Goal: Task Accomplishment & Management: Complete application form

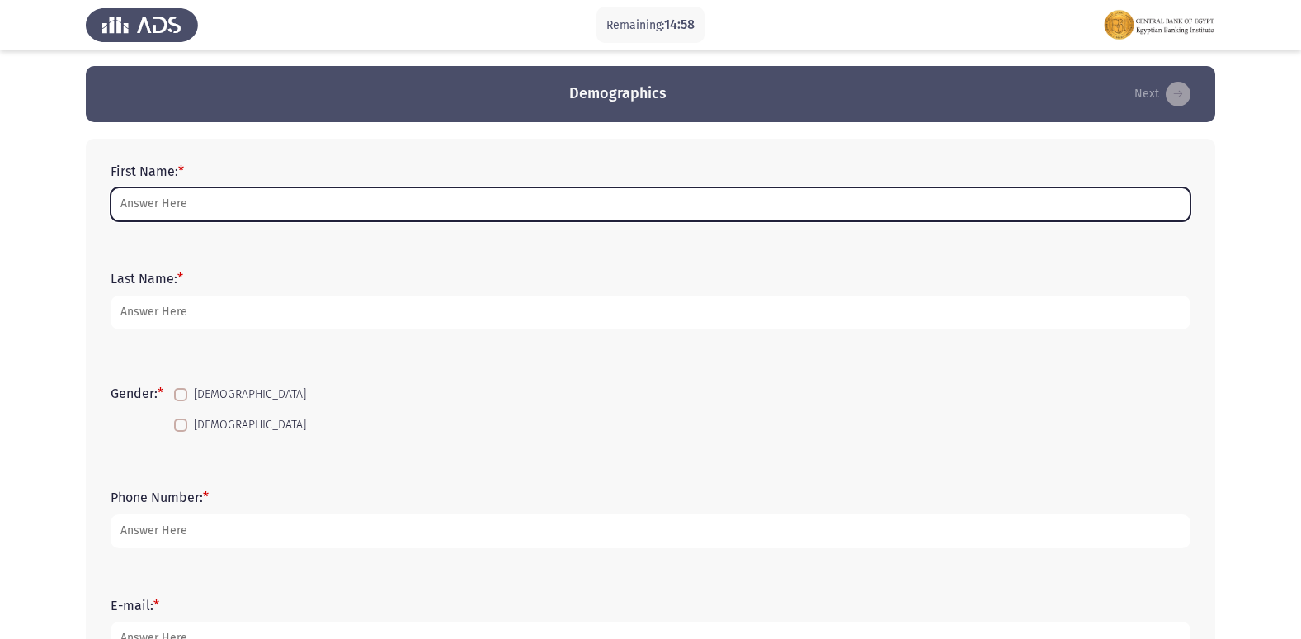
click at [516, 217] on input "First Name: *" at bounding box center [651, 204] width 1080 height 34
type input "ا"
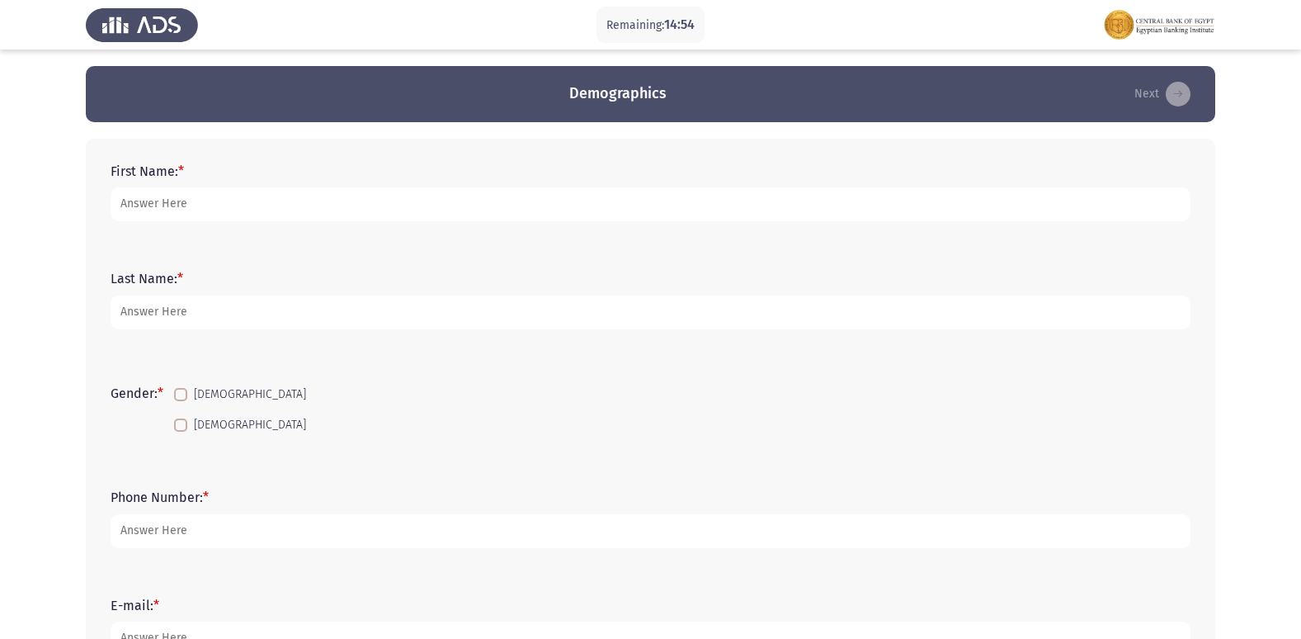
type input "h"
type input "[PERSON_NAME] [PERSON_NAME]"
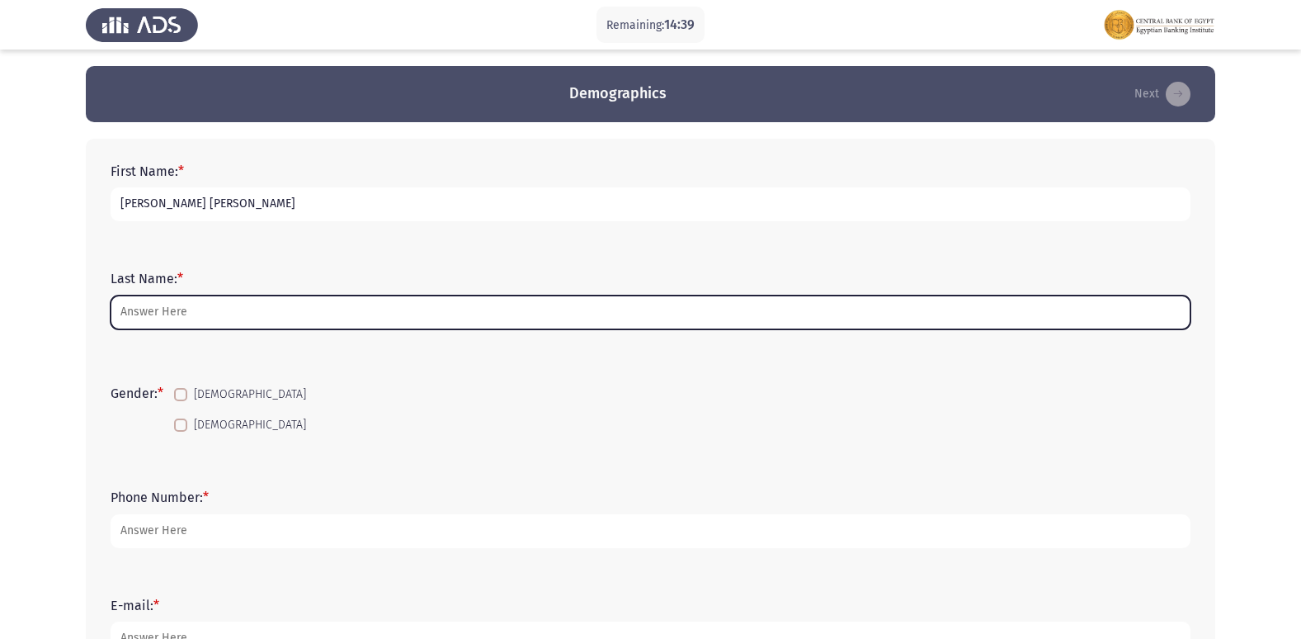
click at [359, 306] on input "Last Name: *" at bounding box center [651, 312] width 1080 height 34
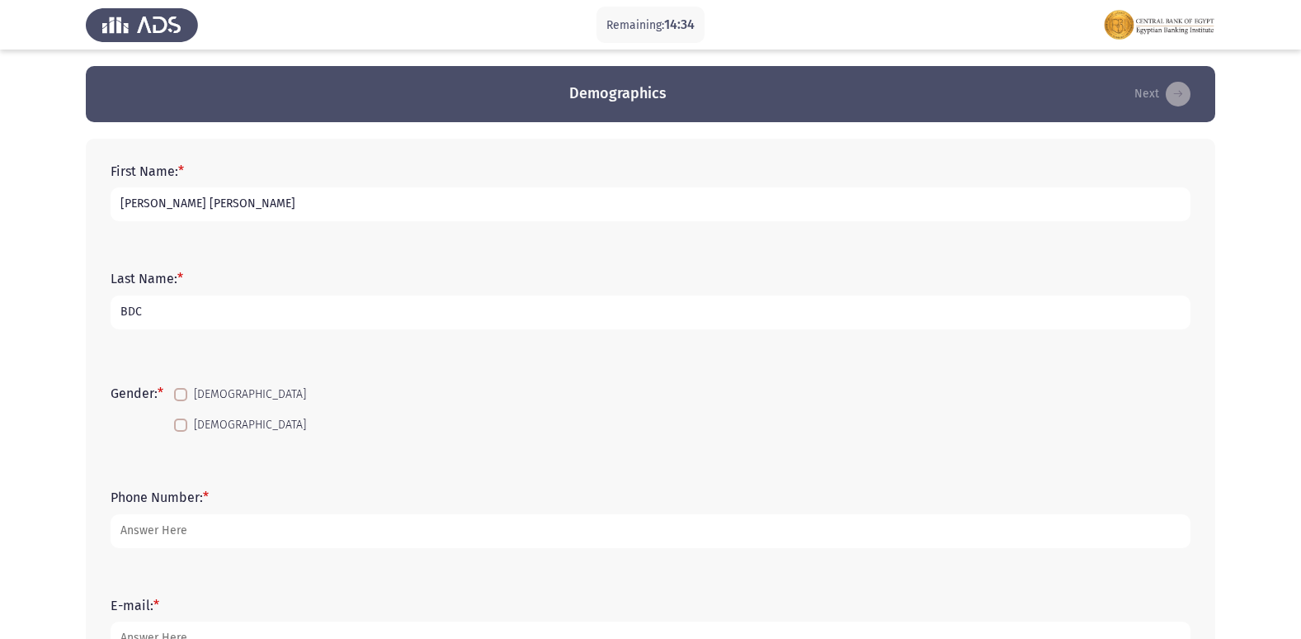
type input "BDC"
click at [182, 427] on span at bounding box center [180, 424] width 13 height 13
click at [181, 431] on input "[DEMOGRAPHIC_DATA]" at bounding box center [180, 431] width 1 height 1
checkbox input "true"
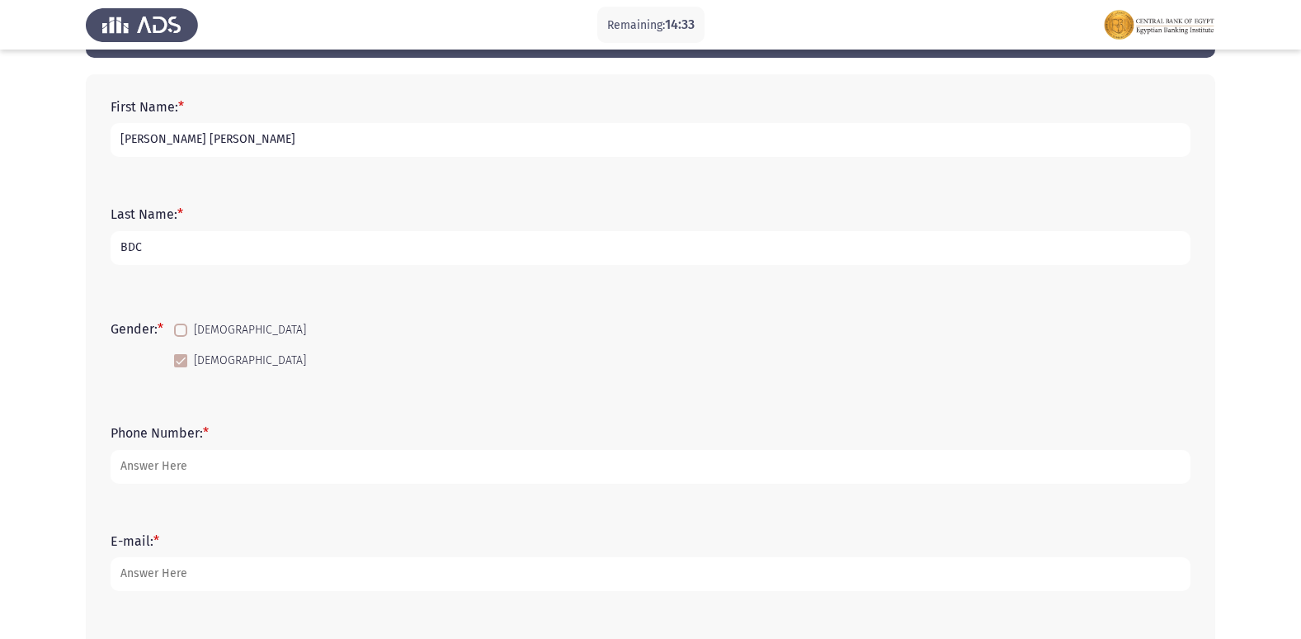
scroll to position [165, 0]
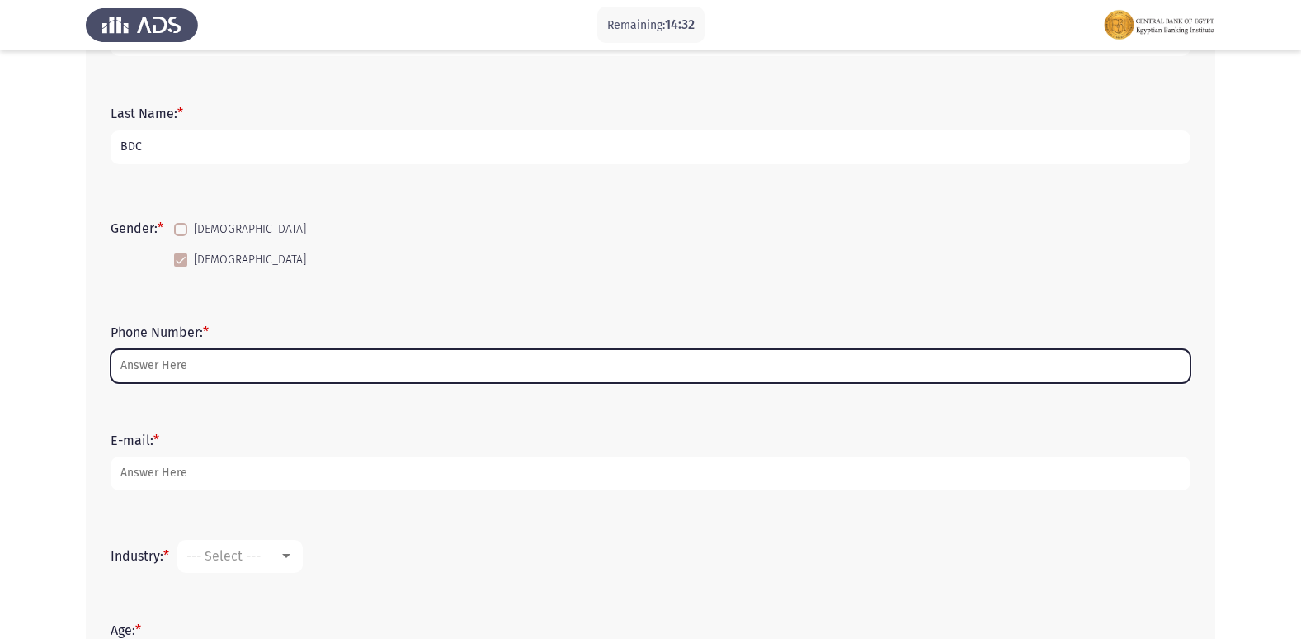
click at [230, 356] on input "Phone Number: *" at bounding box center [651, 366] width 1080 height 34
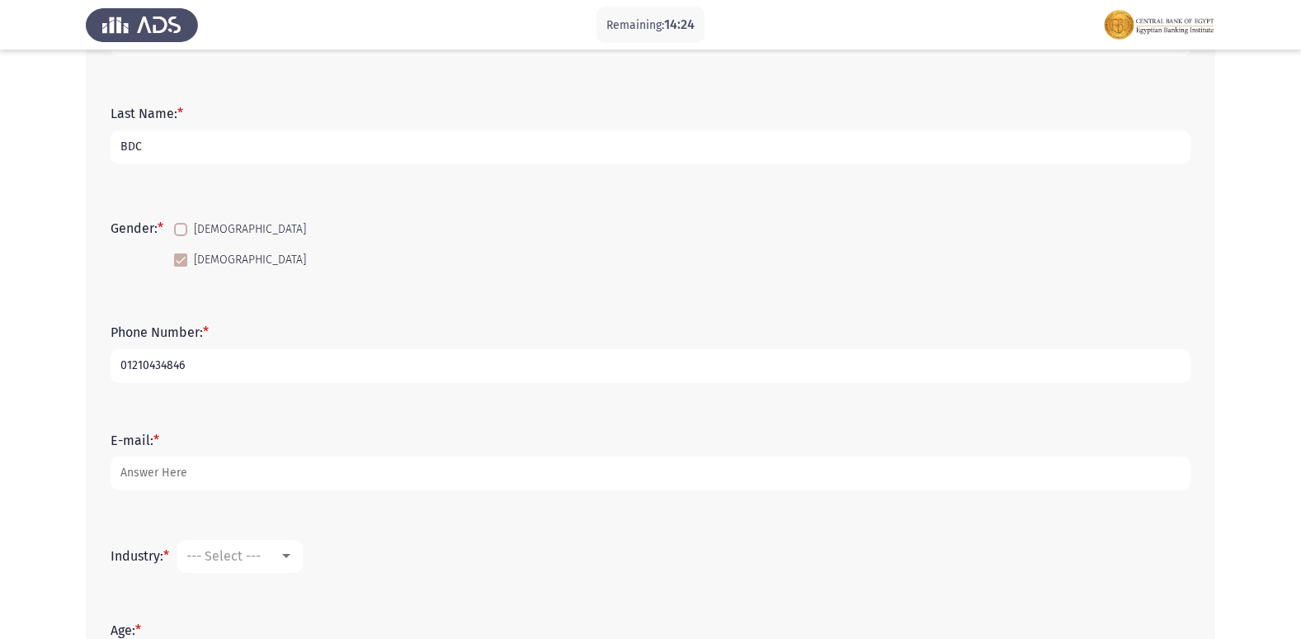
type input "01210434846"
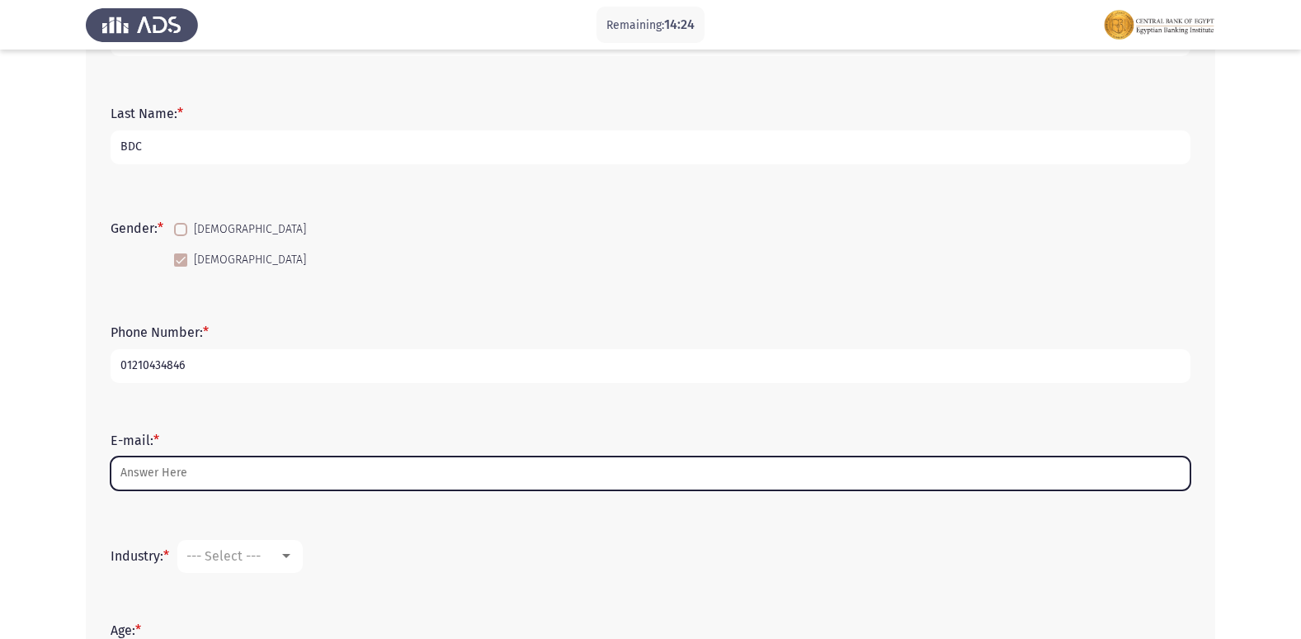
click at [209, 470] on input "E-mail: *" at bounding box center [651, 473] width 1080 height 34
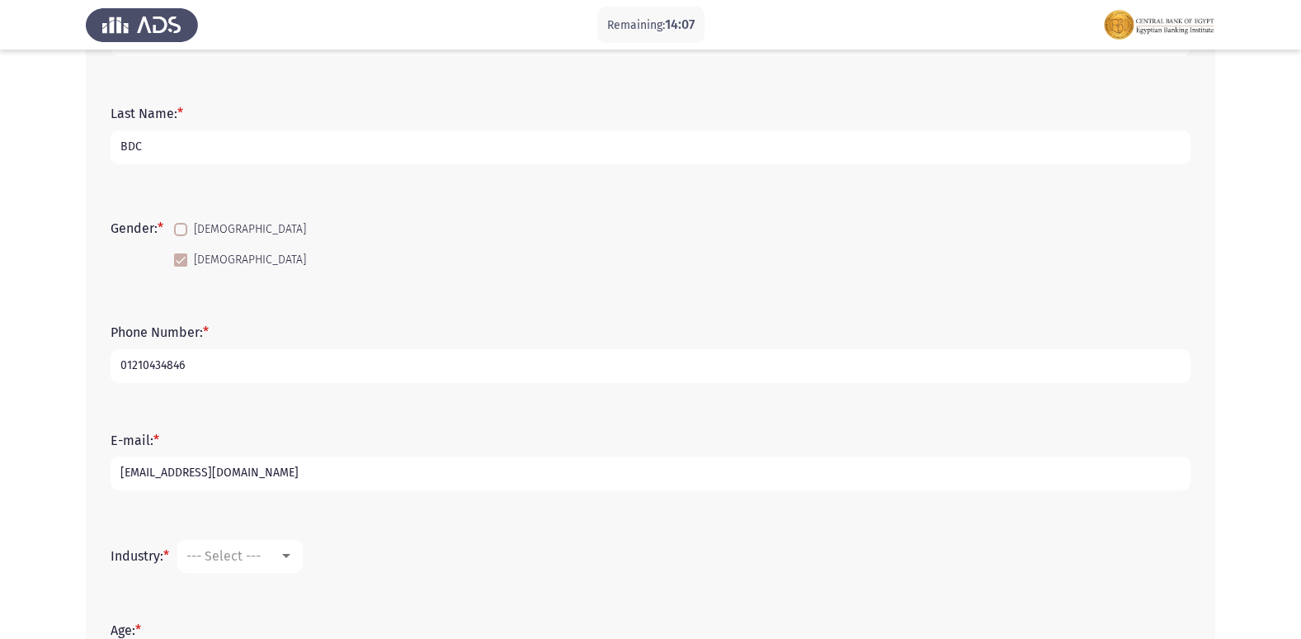
type input "[EMAIL_ADDRESS][DOMAIN_NAME]"
click at [250, 557] on span "--- Select ---" at bounding box center [223, 556] width 74 height 16
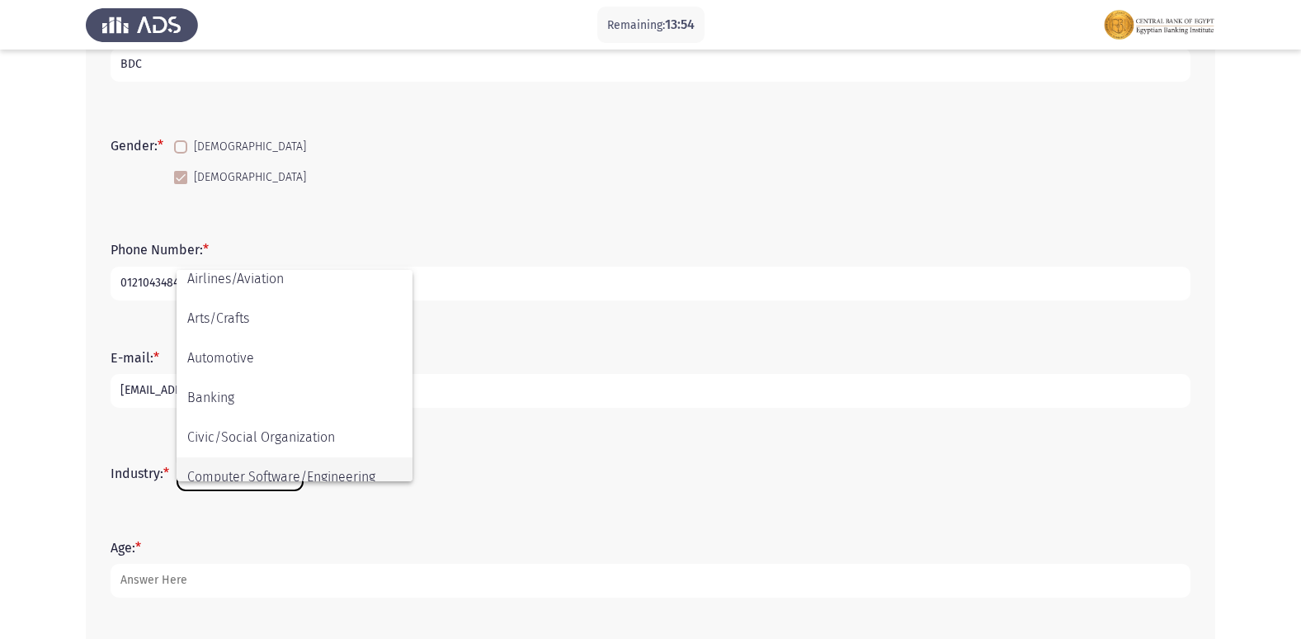
scroll to position [83, 0]
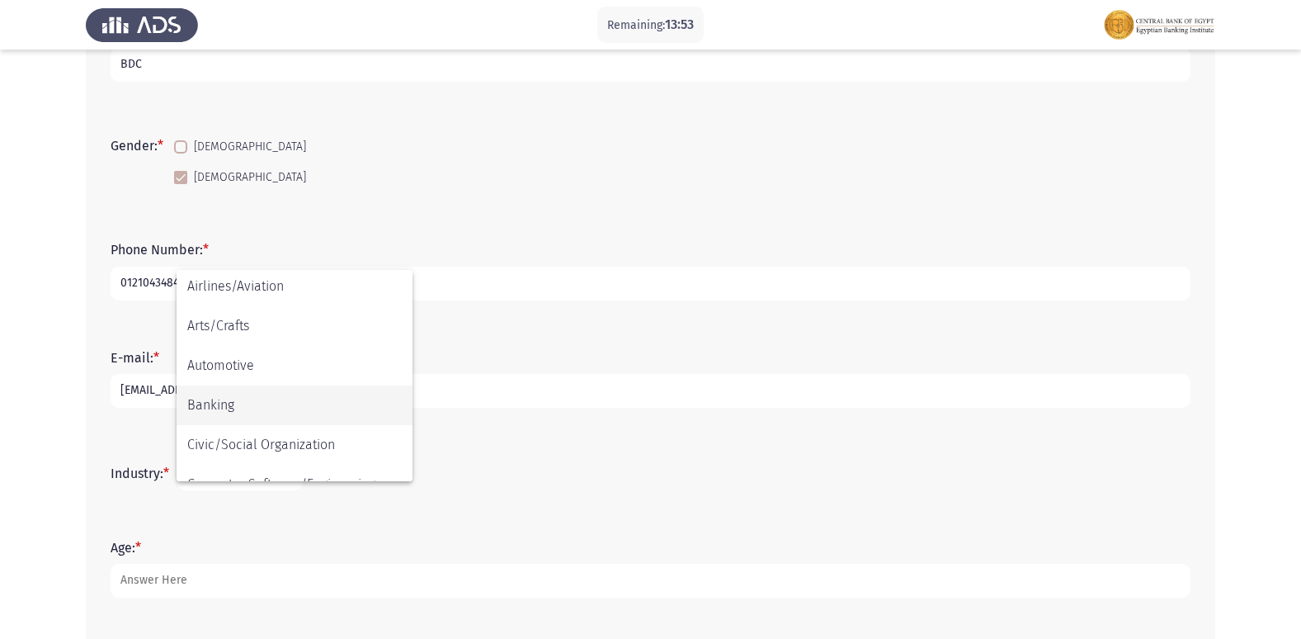
click at [295, 393] on span "Banking" at bounding box center [294, 405] width 215 height 40
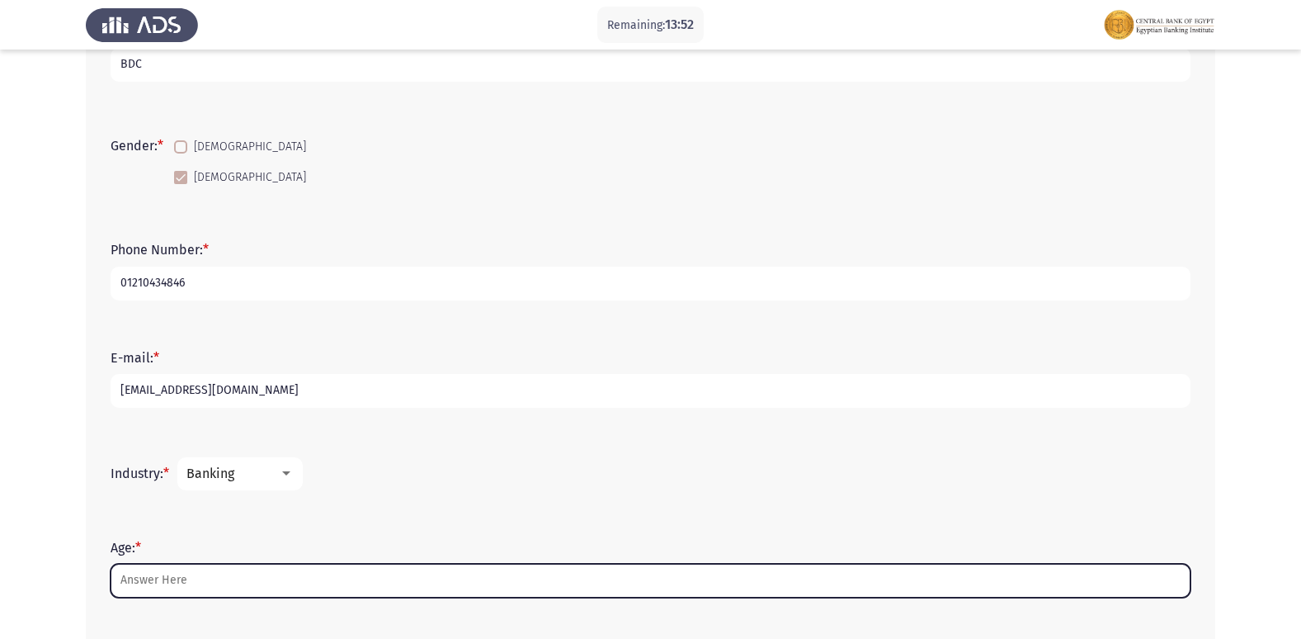
click at [317, 579] on input "Age: *" at bounding box center [651, 580] width 1080 height 34
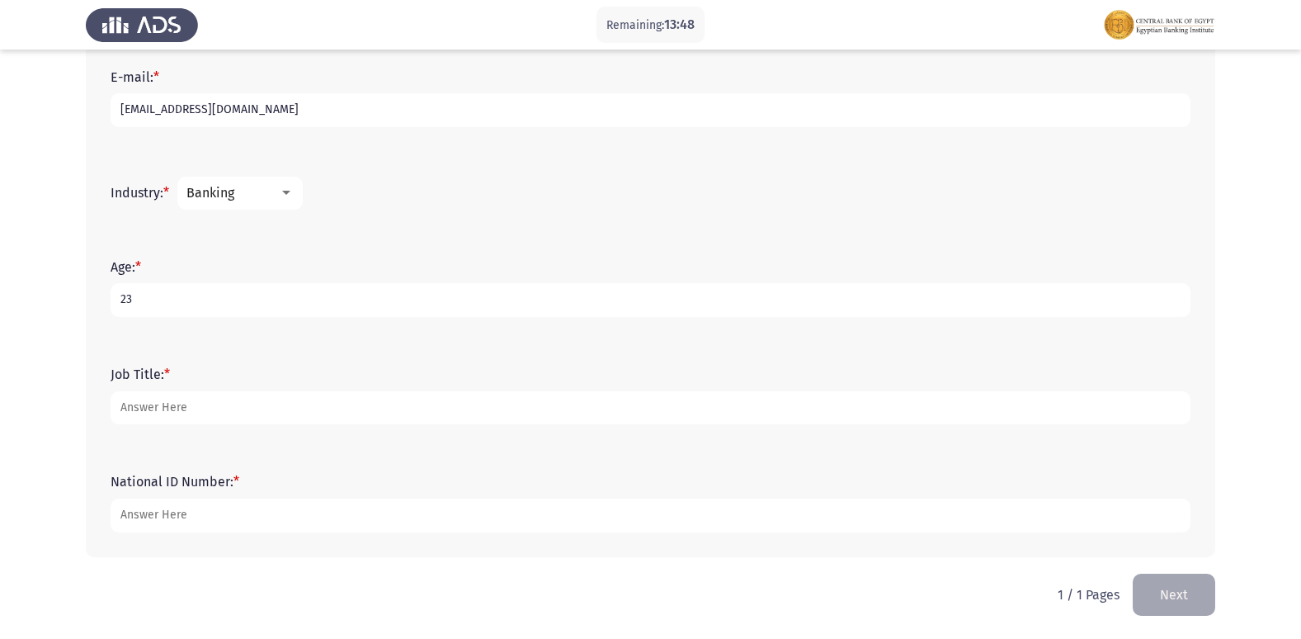
scroll to position [529, 0]
type input "23"
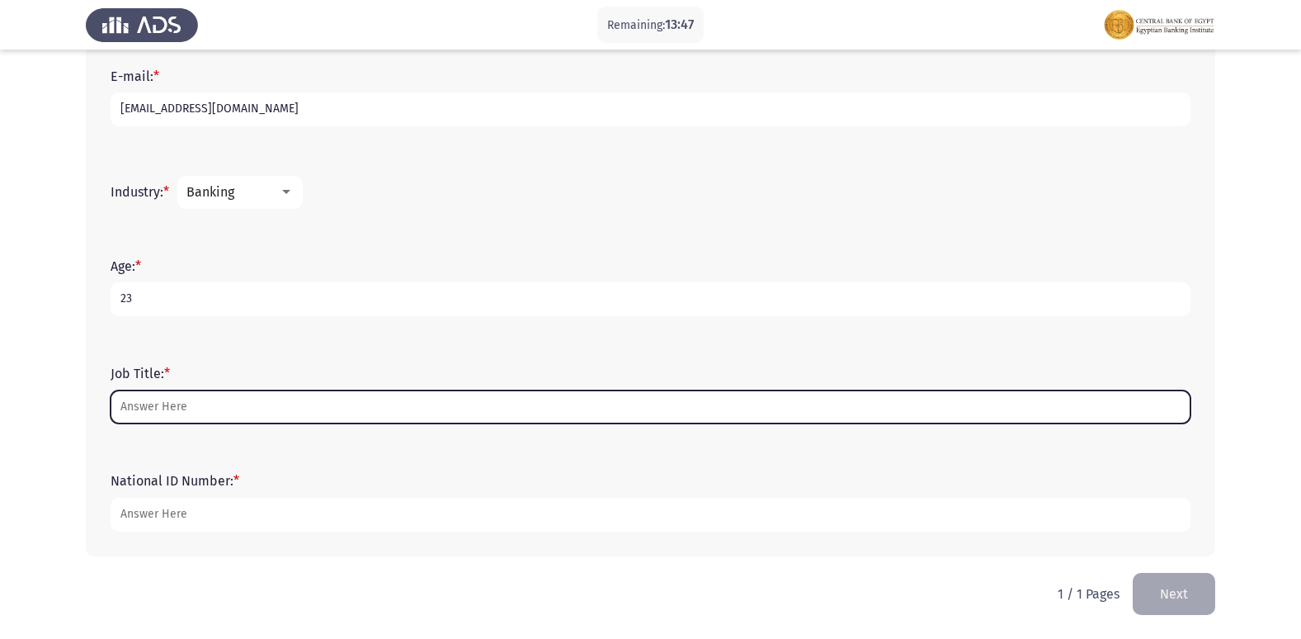
click at [451, 402] on input "Job Title: *" at bounding box center [651, 407] width 1080 height 34
type input "b"
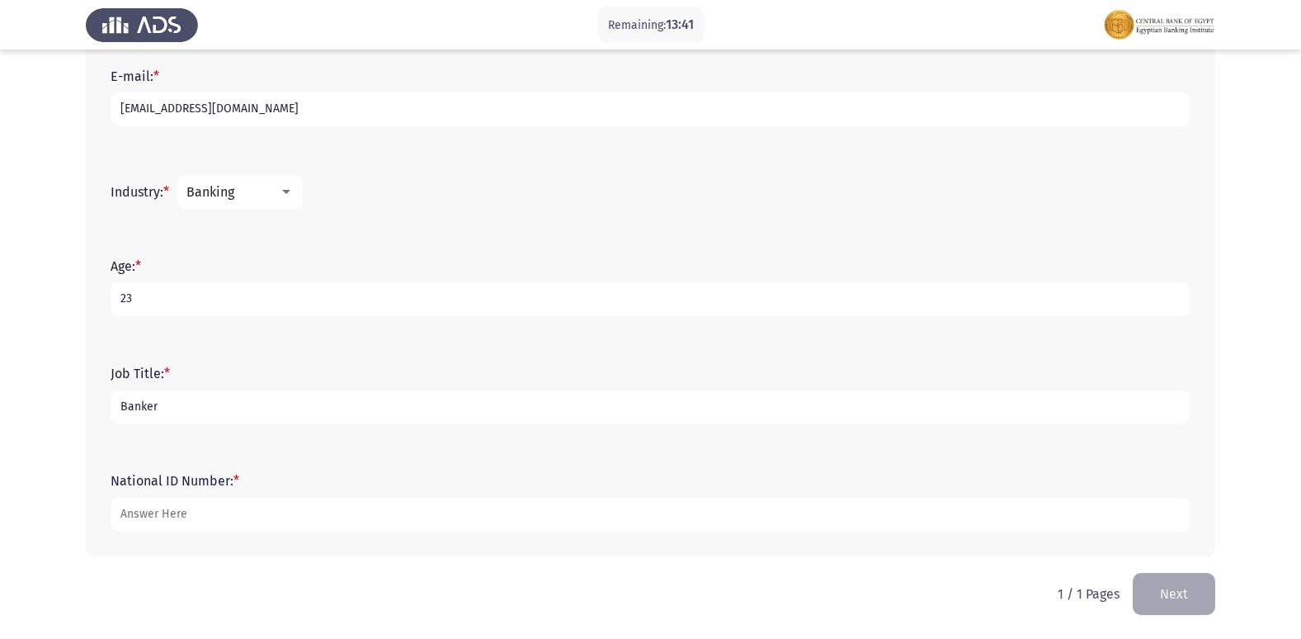
type input "Banker"
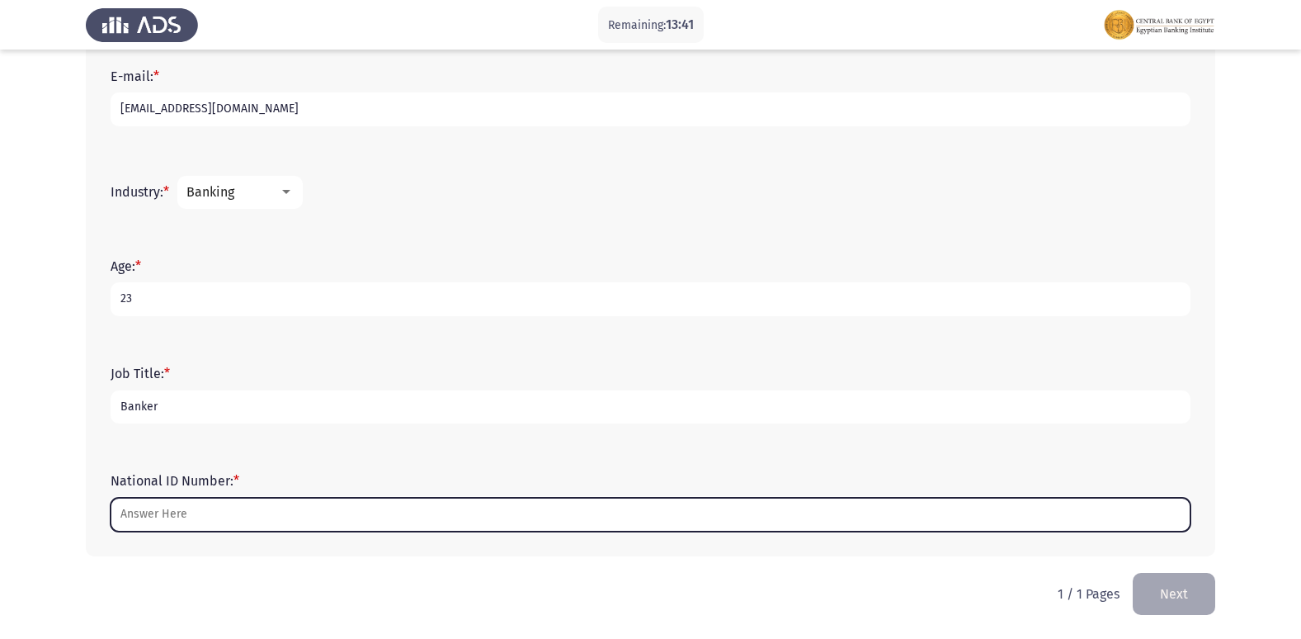
drag, startPoint x: 507, startPoint y: 520, endPoint x: 831, endPoint y: 402, distance: 344.3
click at [516, 515] on input "National ID Number: *" at bounding box center [651, 514] width 1080 height 34
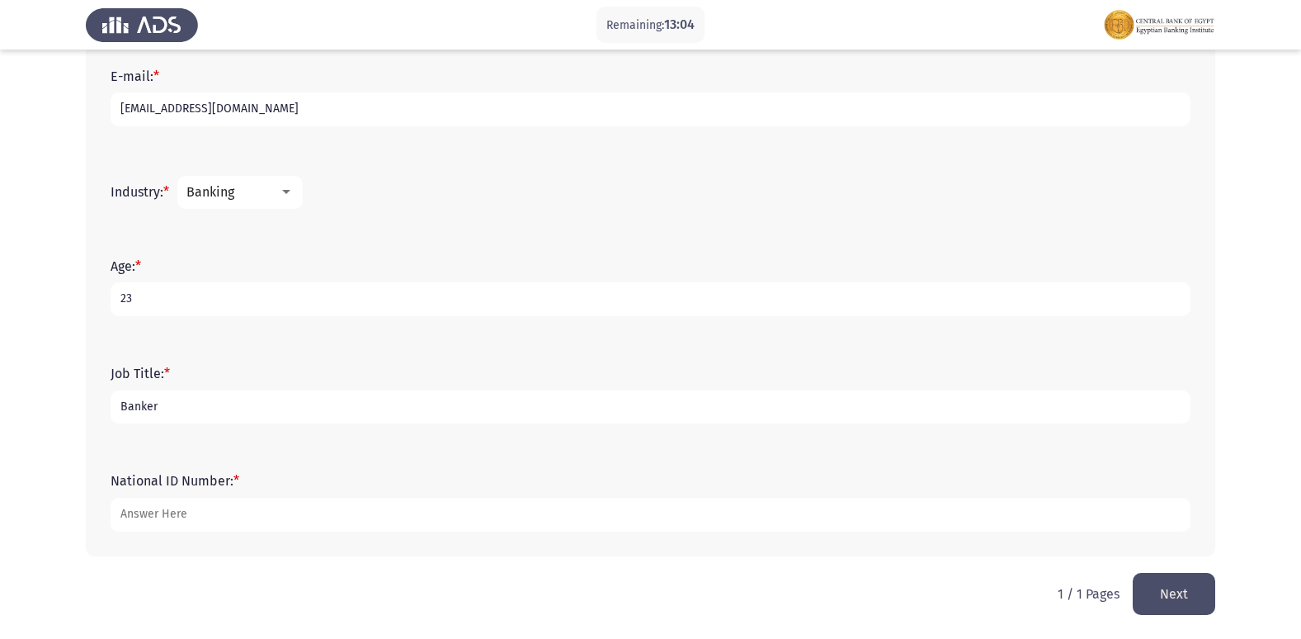
type input "[CREDIT_CARD_NUMBER]"
click at [1167, 596] on button "Next" at bounding box center [1174, 594] width 83 height 42
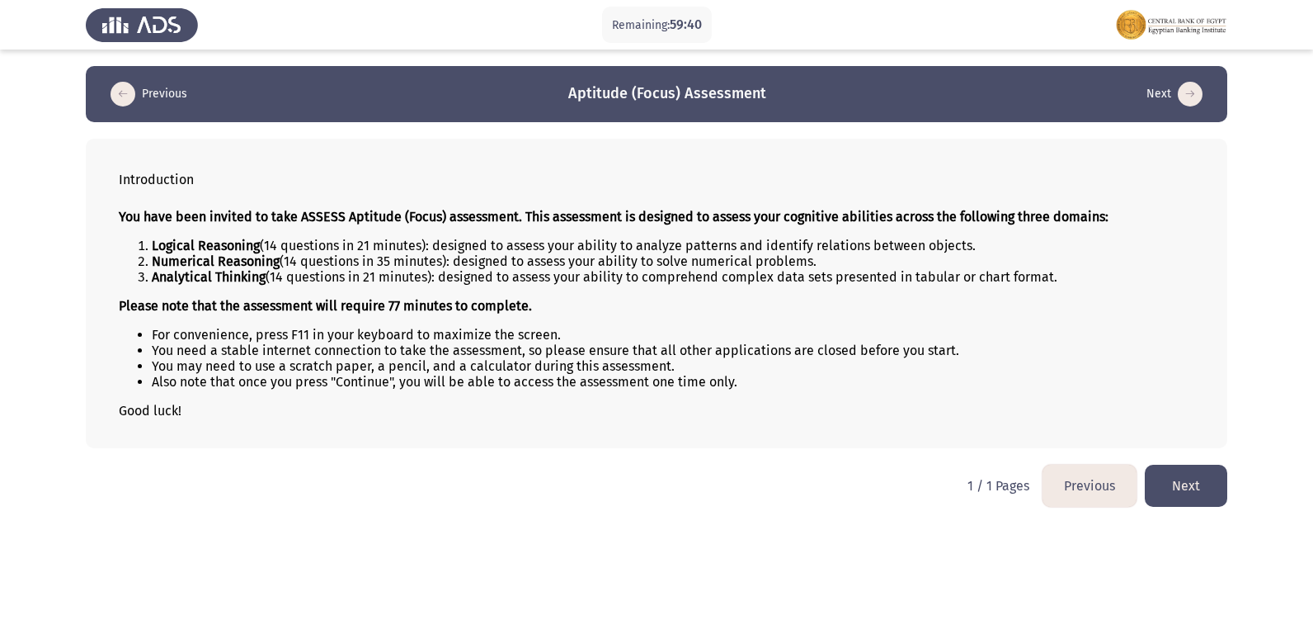
click at [1186, 477] on button "Next" at bounding box center [1186, 485] width 83 height 42
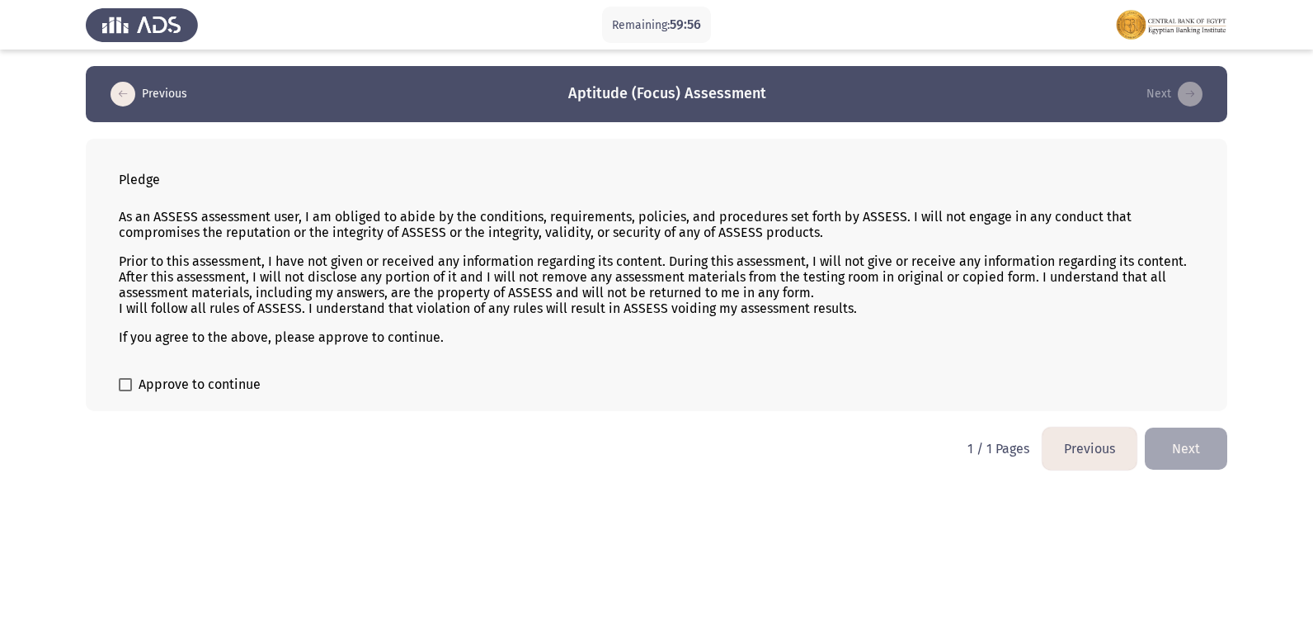
click at [137, 378] on label "Approve to continue" at bounding box center [190, 385] width 142 height 20
click at [125, 391] on input "Approve to continue" at bounding box center [125, 391] width 1 height 1
checkbox input "true"
click at [1164, 443] on button "Next" at bounding box center [1186, 448] width 83 height 42
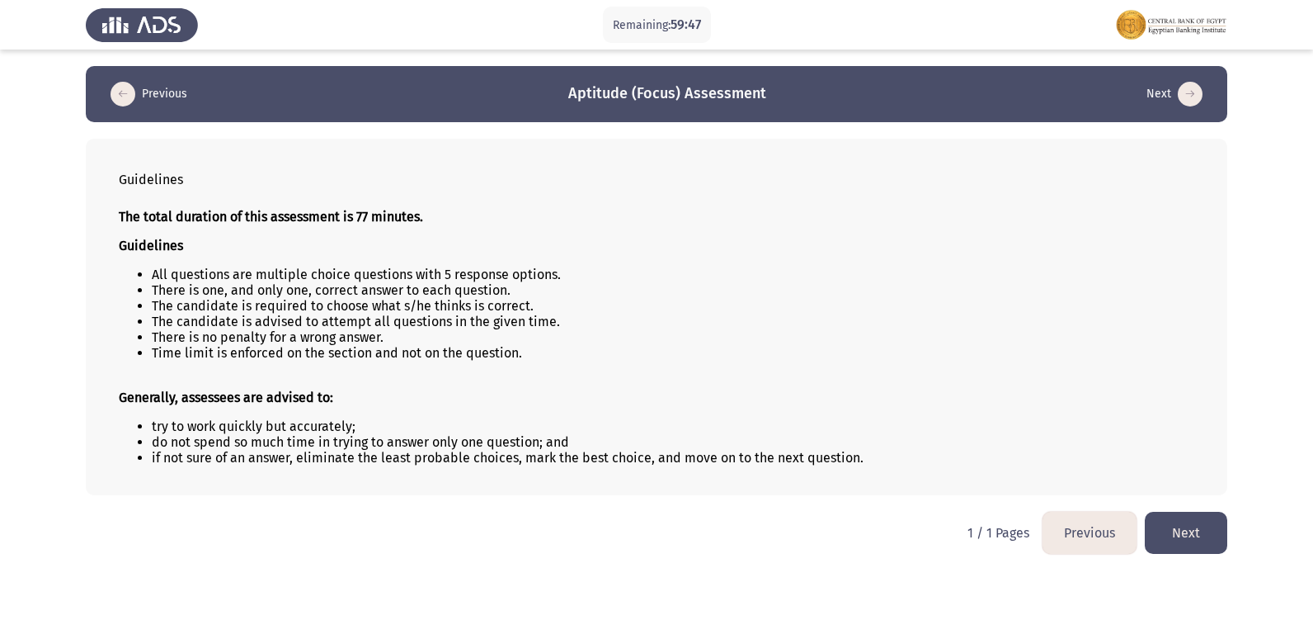
click at [1099, 525] on button "Previous" at bounding box center [1090, 533] width 94 height 42
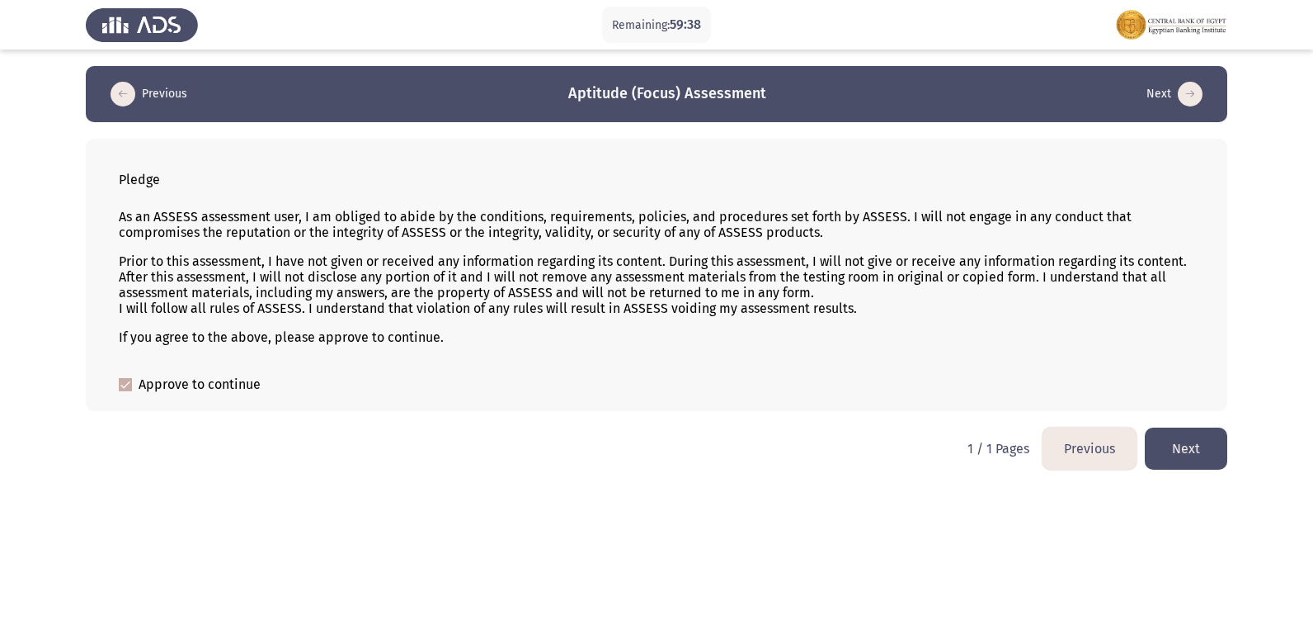
click at [1176, 450] on button "Next" at bounding box center [1186, 448] width 83 height 42
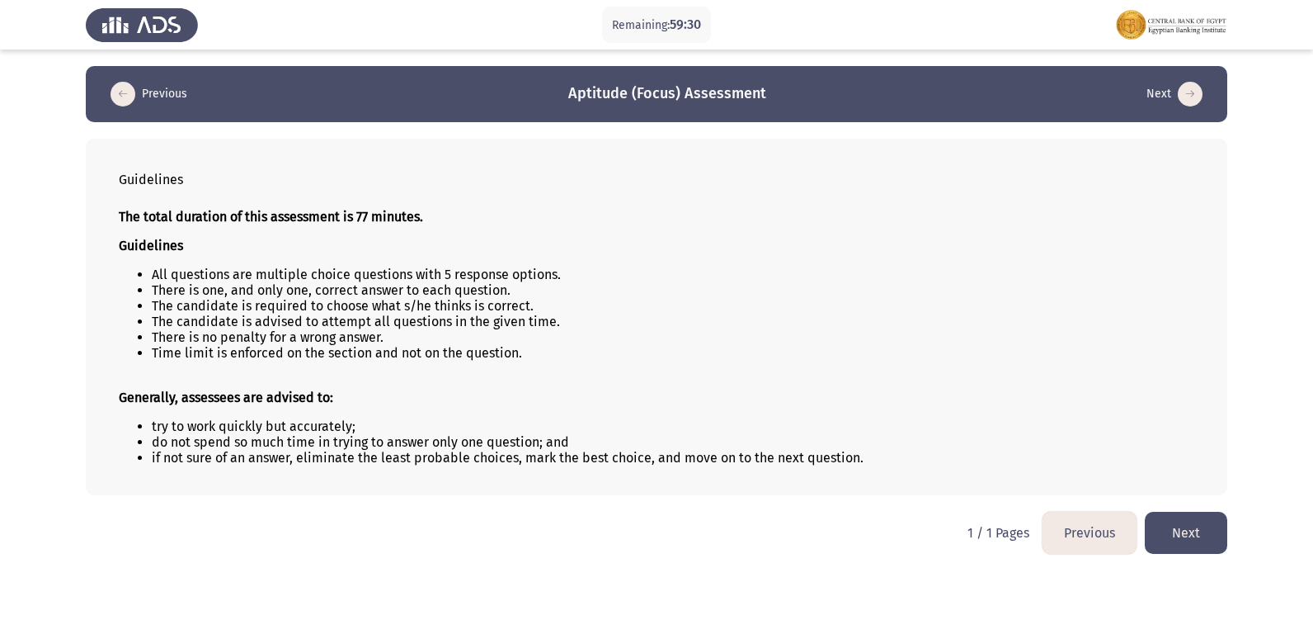
click at [1184, 540] on button "Next" at bounding box center [1186, 533] width 83 height 42
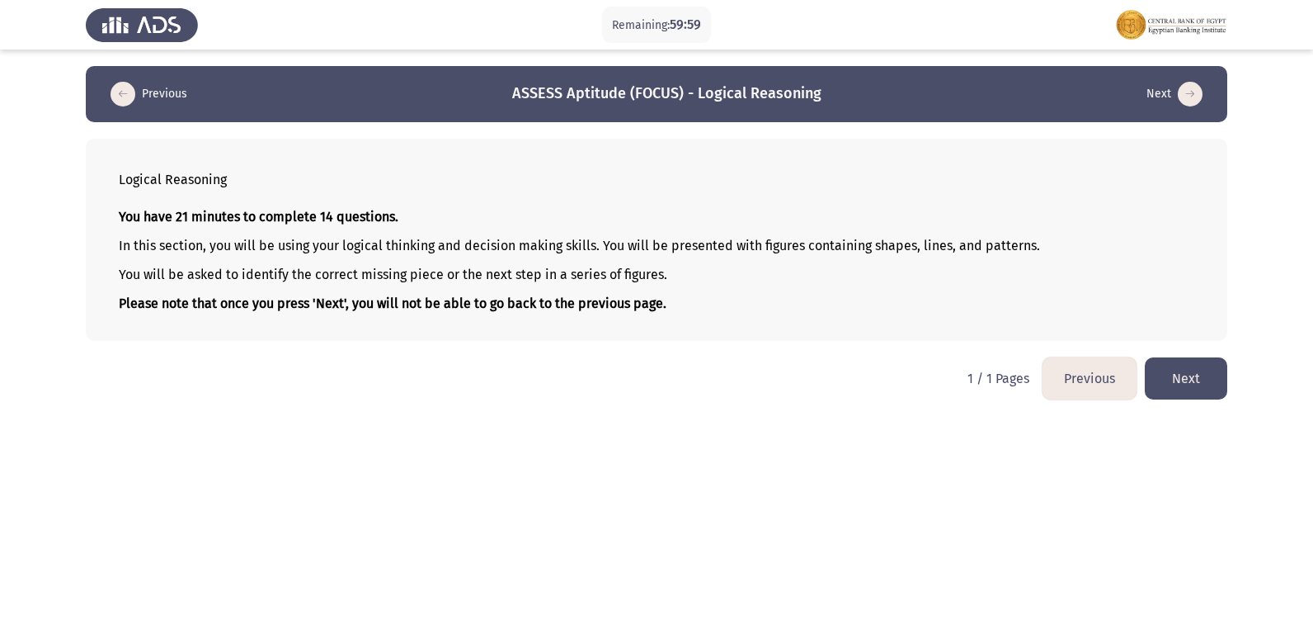
click at [1181, 379] on button "Next" at bounding box center [1186, 378] width 83 height 42
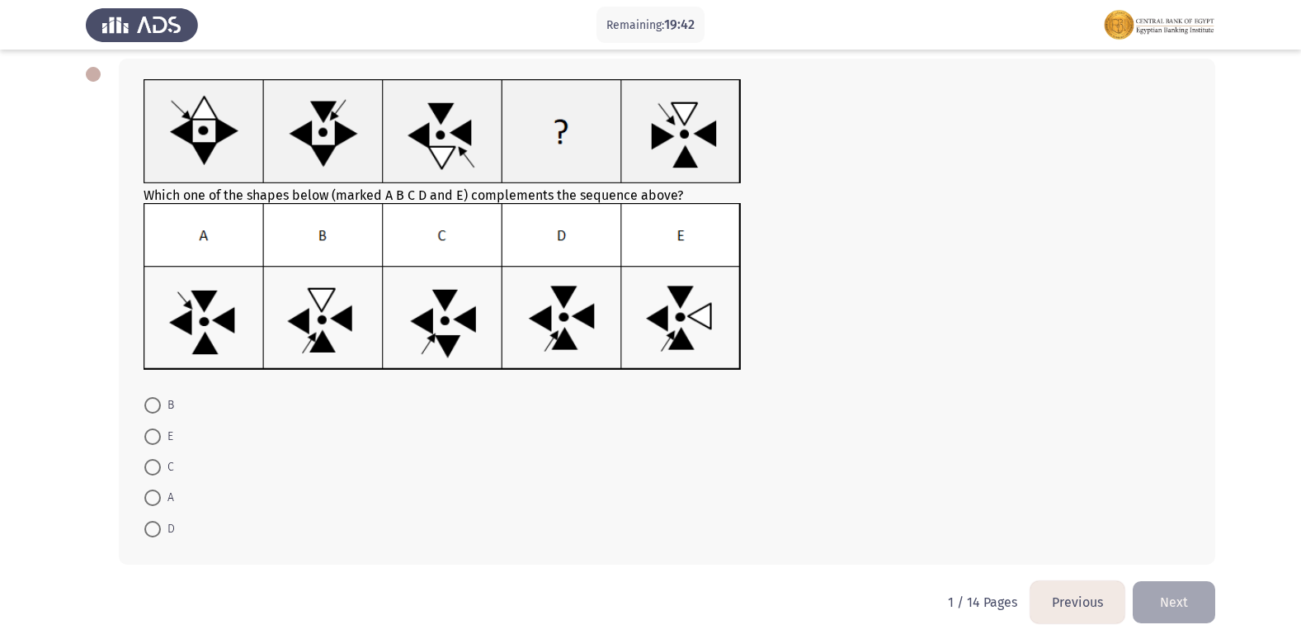
scroll to position [88, 0]
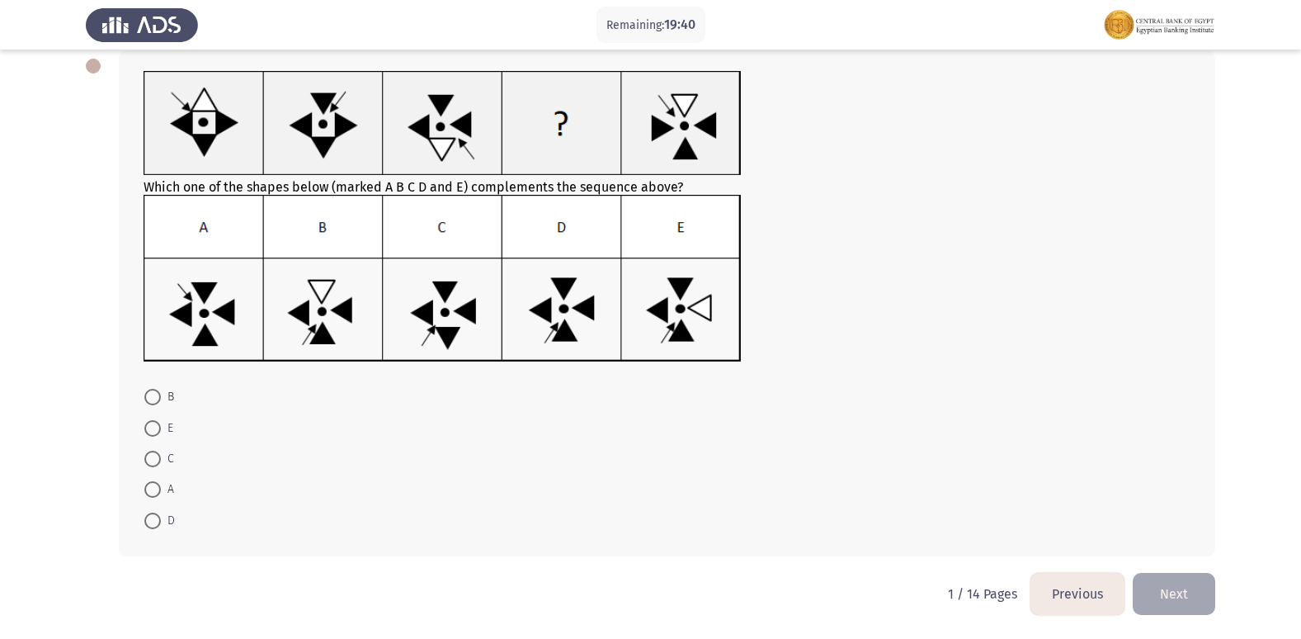
click at [159, 518] on span at bounding box center [152, 520] width 17 height 17
click at [159, 518] on input "D" at bounding box center [152, 520] width 17 height 17
radio input "true"
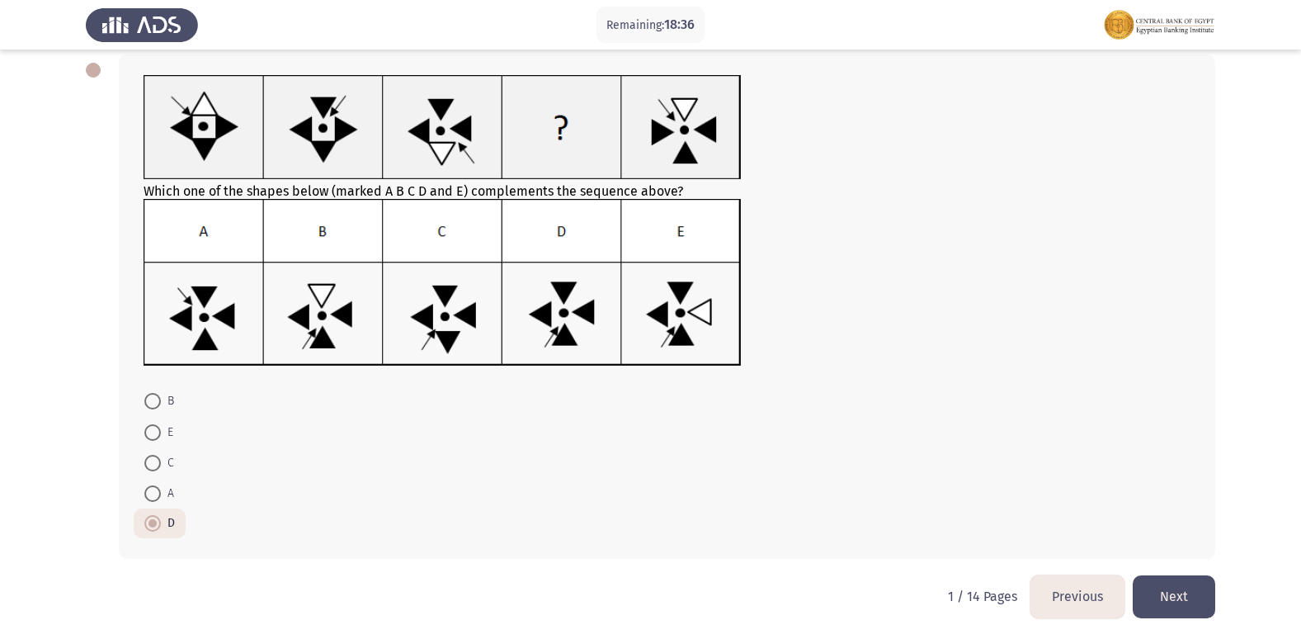
scroll to position [87, 0]
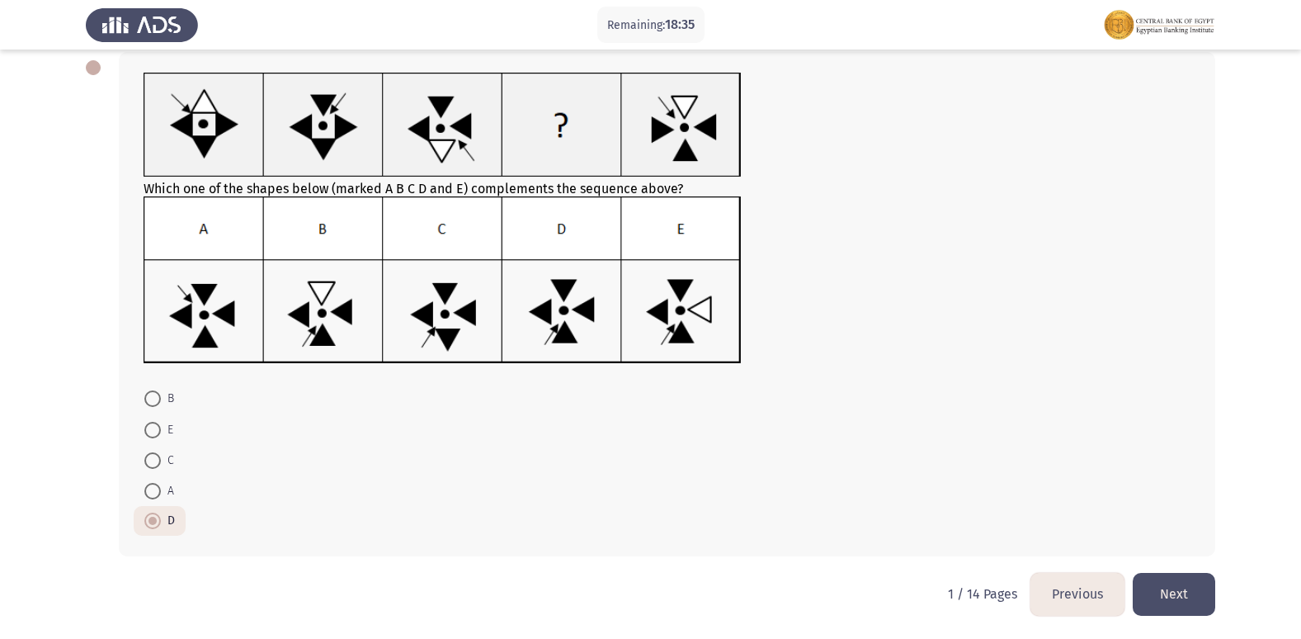
click at [1172, 578] on button "Next" at bounding box center [1174, 594] width 83 height 42
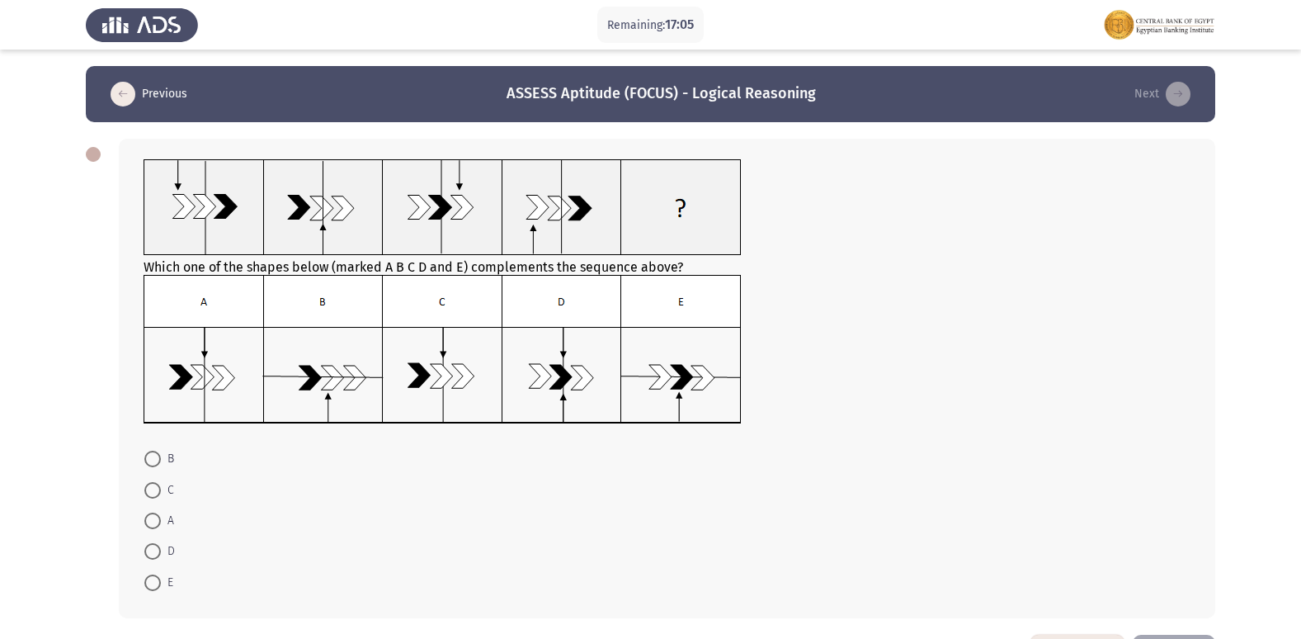
click at [154, 517] on span at bounding box center [152, 520] width 17 height 17
click at [154, 517] on input "A" at bounding box center [152, 520] width 17 height 17
radio input "true"
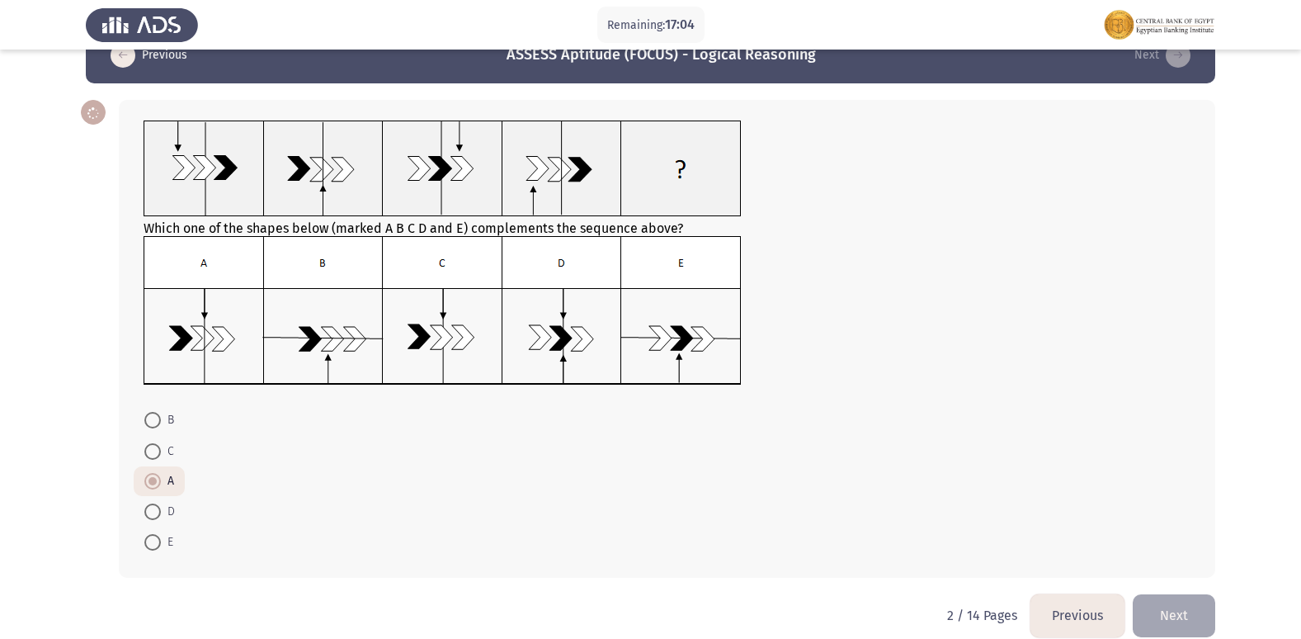
scroll to position [60, 0]
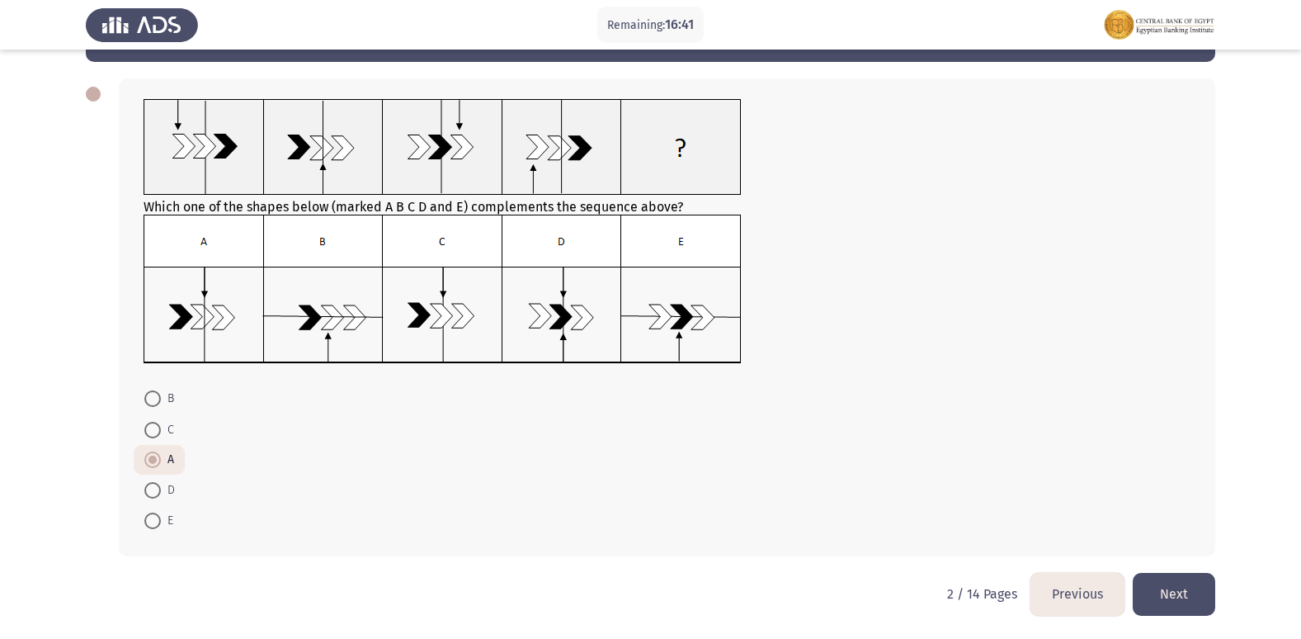
click at [1205, 602] on button "Next" at bounding box center [1174, 594] width 83 height 42
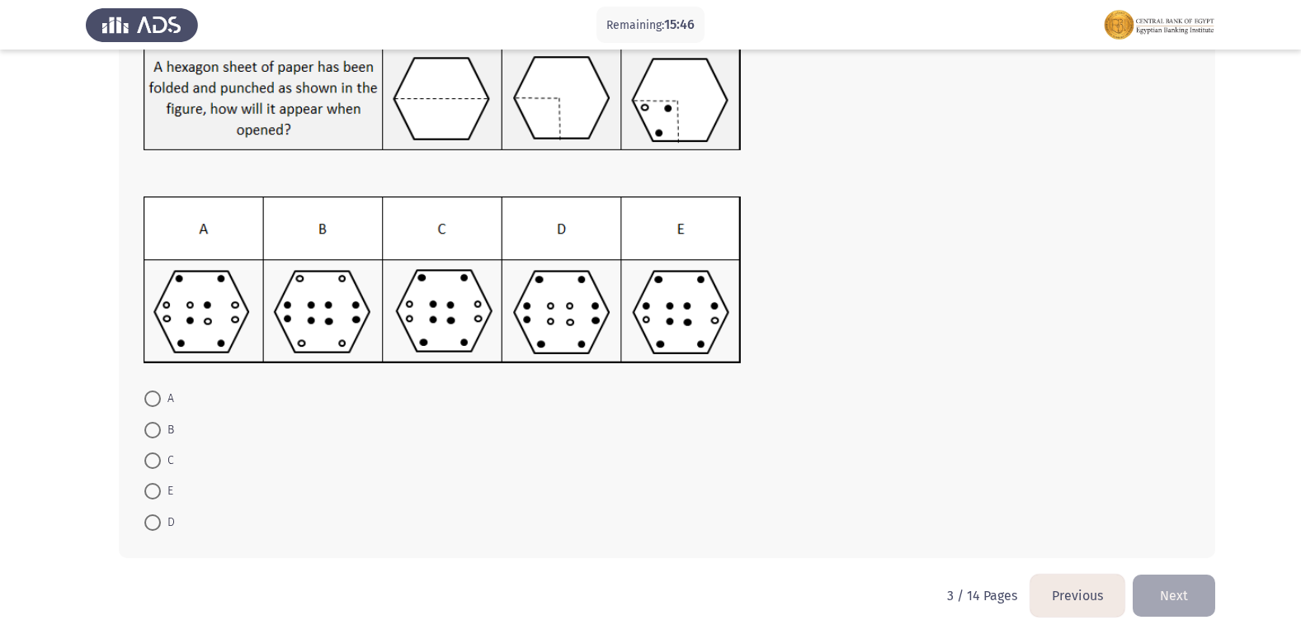
scroll to position [115, 0]
click at [1148, 606] on button "Next" at bounding box center [1174, 594] width 83 height 42
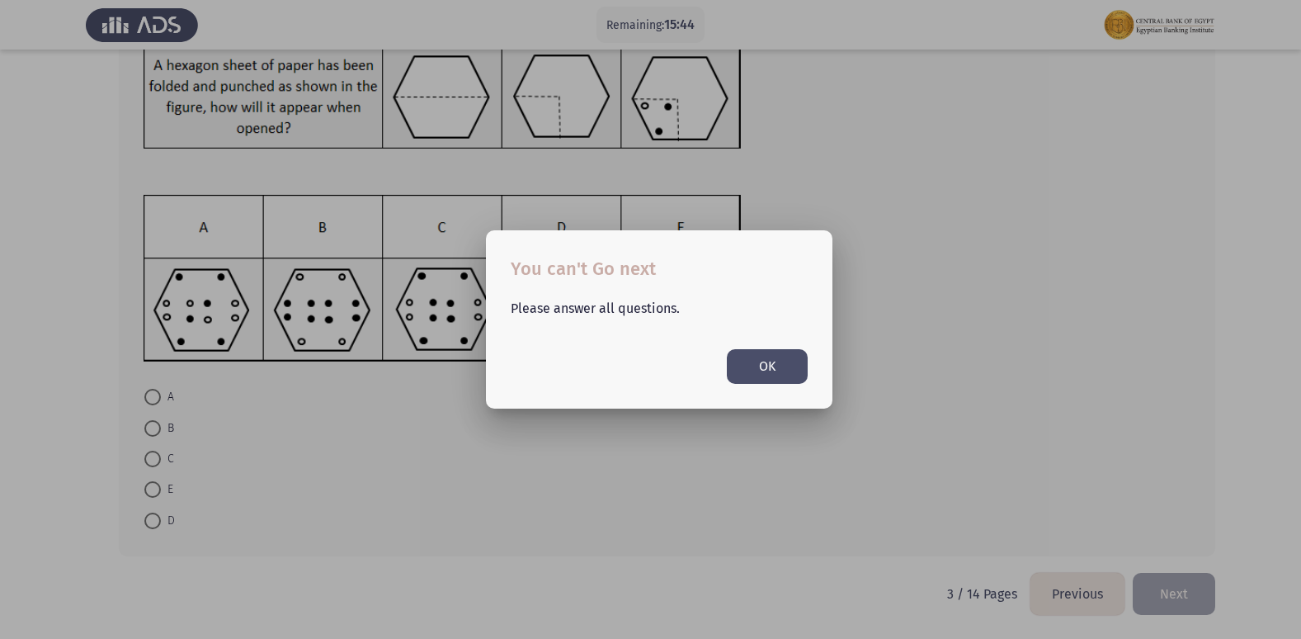
scroll to position [0, 0]
click at [759, 408] on mat-dialog-container "You can't Go next Please answer all questions. OK" at bounding box center [659, 318] width 347 height 177
click at [780, 355] on button "OK" at bounding box center [767, 366] width 81 height 34
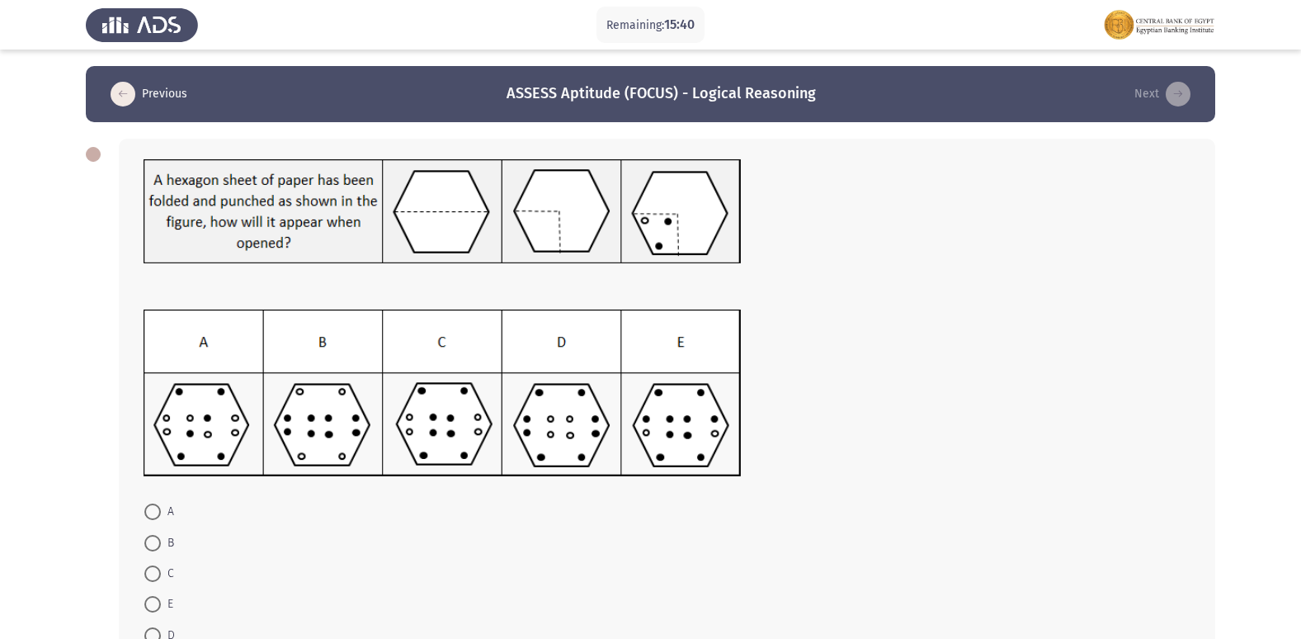
click at [97, 156] on div at bounding box center [93, 154] width 15 height 15
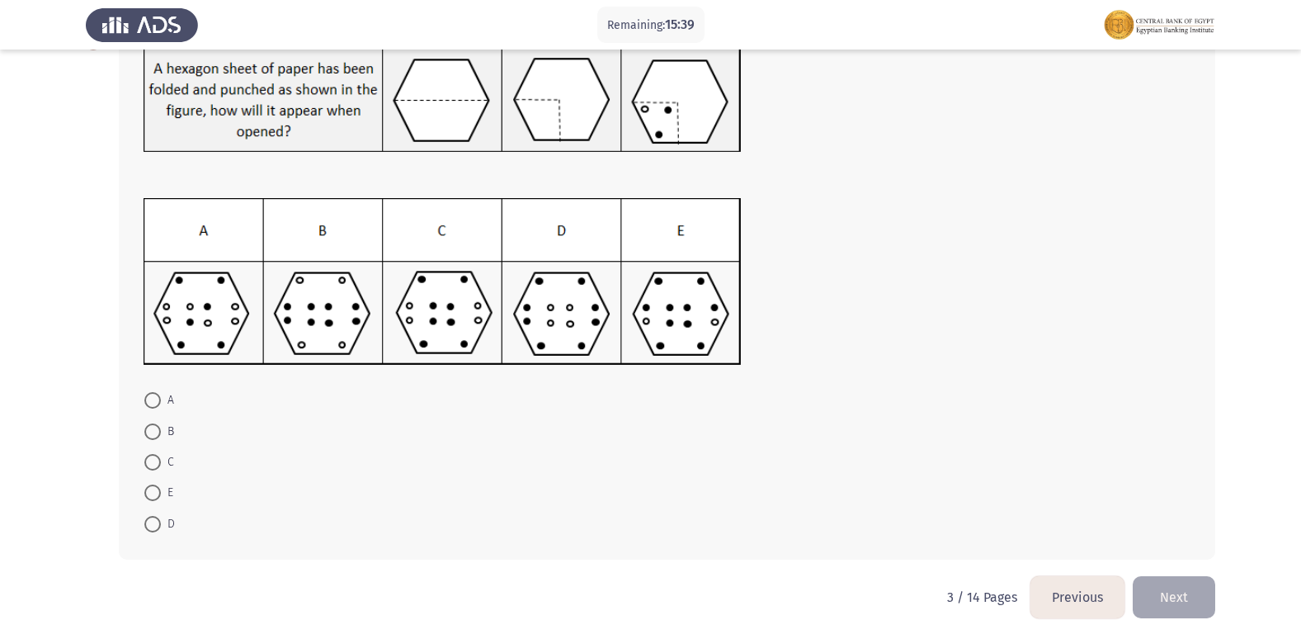
scroll to position [115, 0]
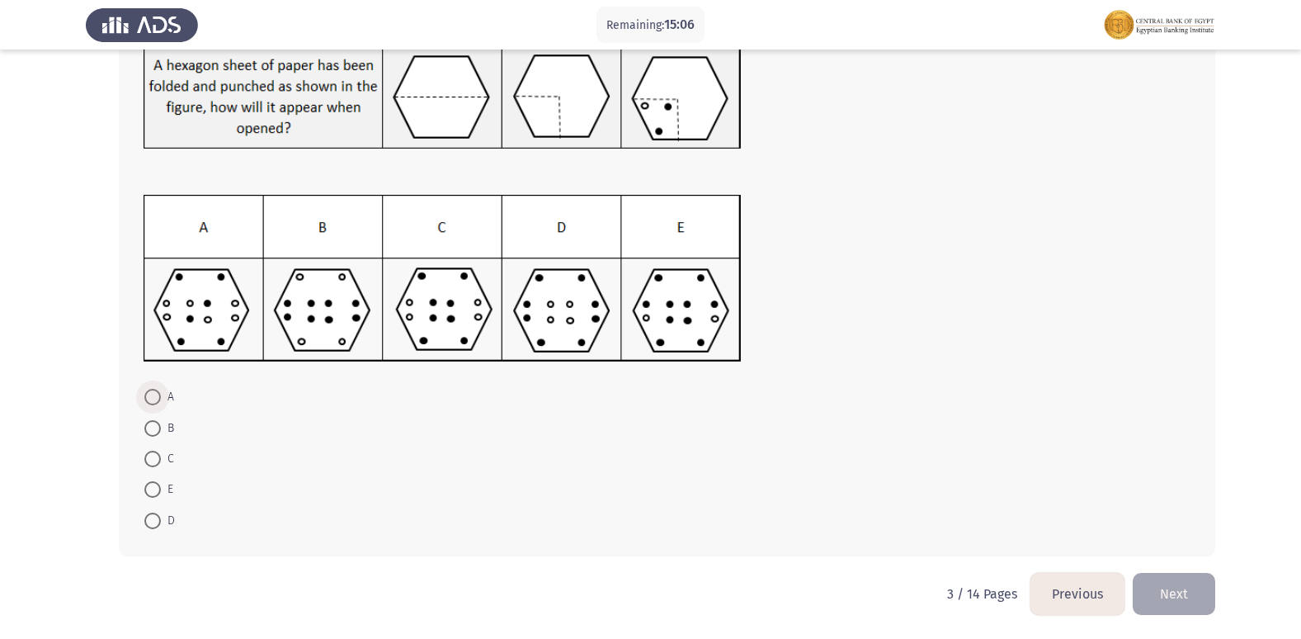
click at [147, 400] on span at bounding box center [152, 397] width 17 height 17
click at [147, 400] on input "A" at bounding box center [152, 397] width 17 height 17
radio input "true"
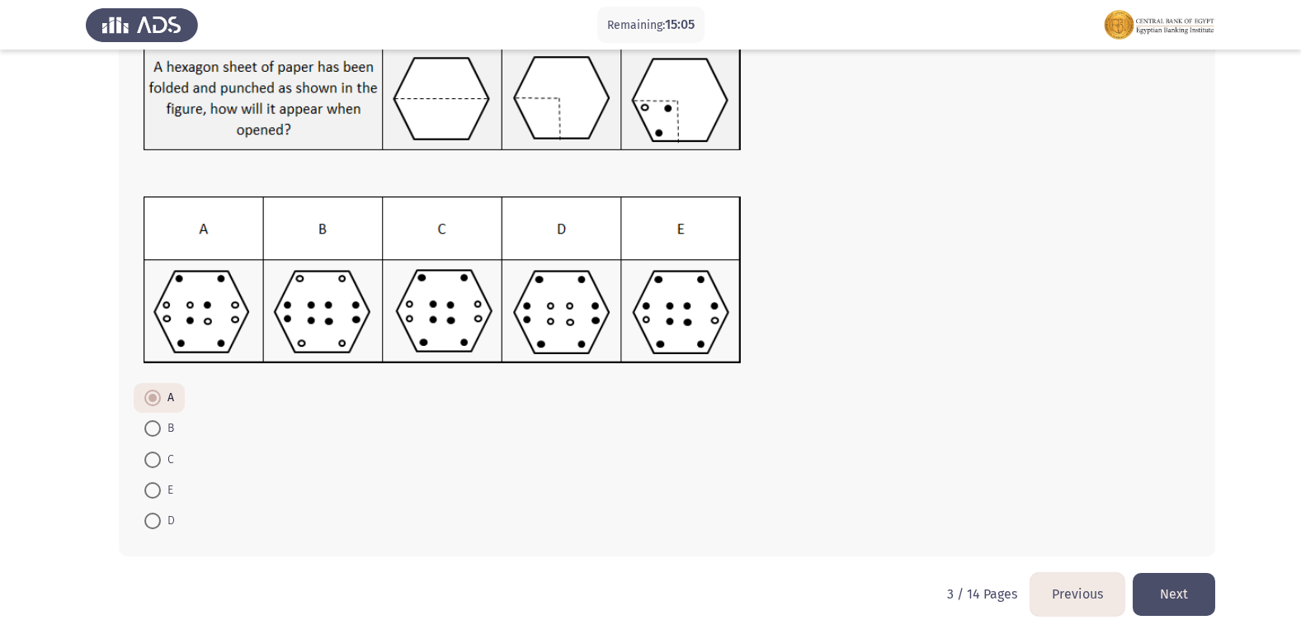
click at [1150, 584] on button "Next" at bounding box center [1174, 594] width 83 height 42
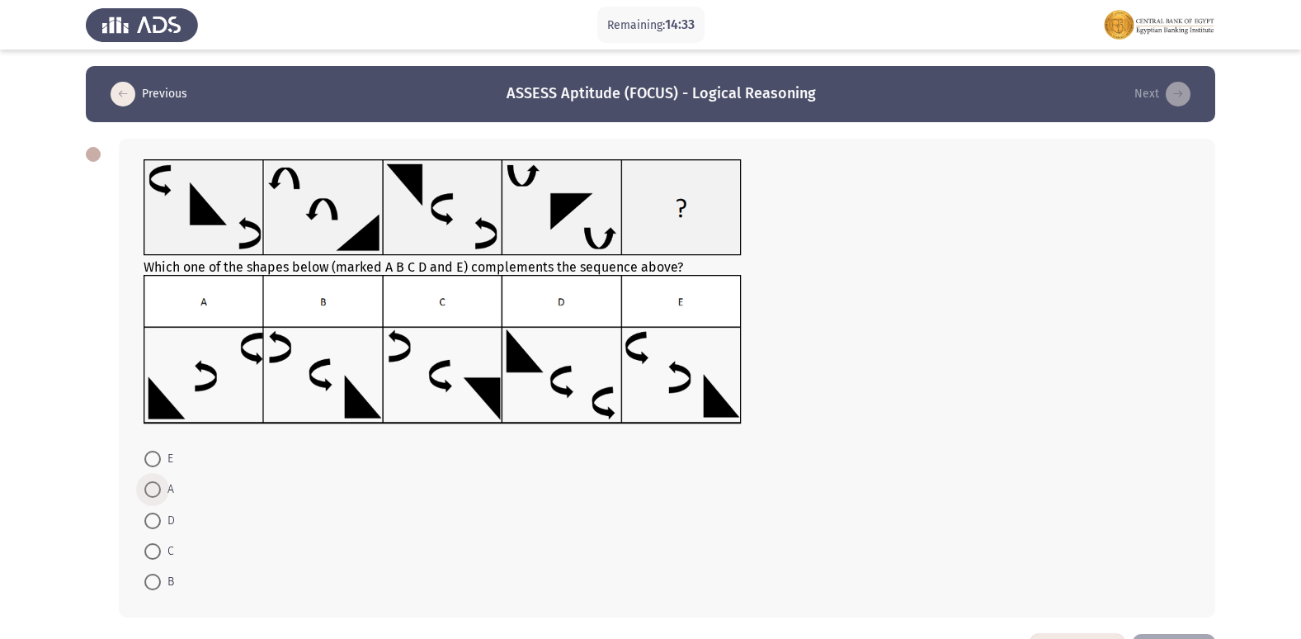
click at [154, 481] on span at bounding box center [152, 489] width 17 height 17
click at [154, 481] on input "A" at bounding box center [152, 489] width 17 height 17
radio input "true"
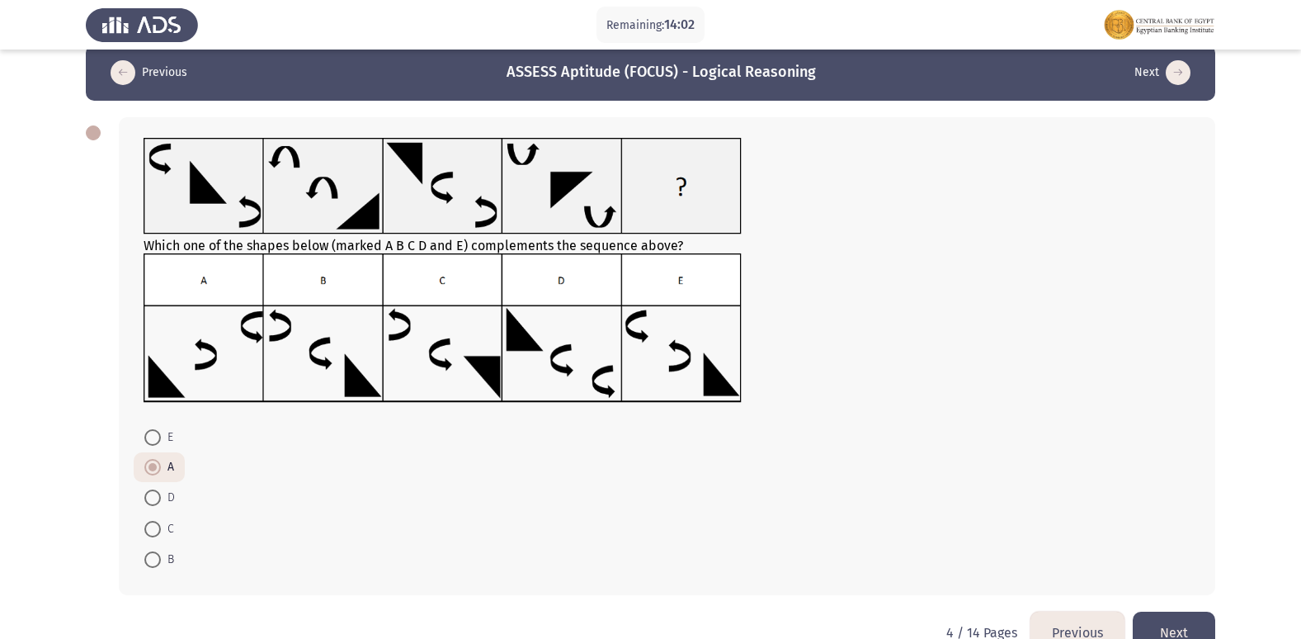
scroll to position [60, 0]
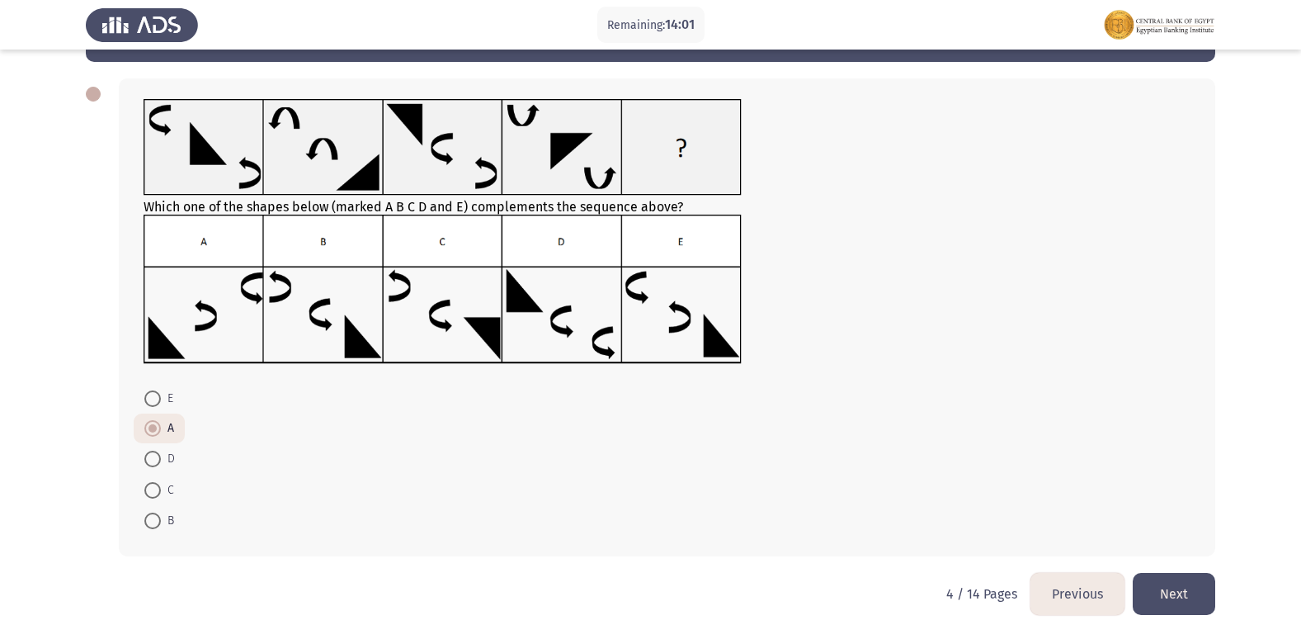
click at [1164, 606] on button "Next" at bounding box center [1174, 594] width 83 height 42
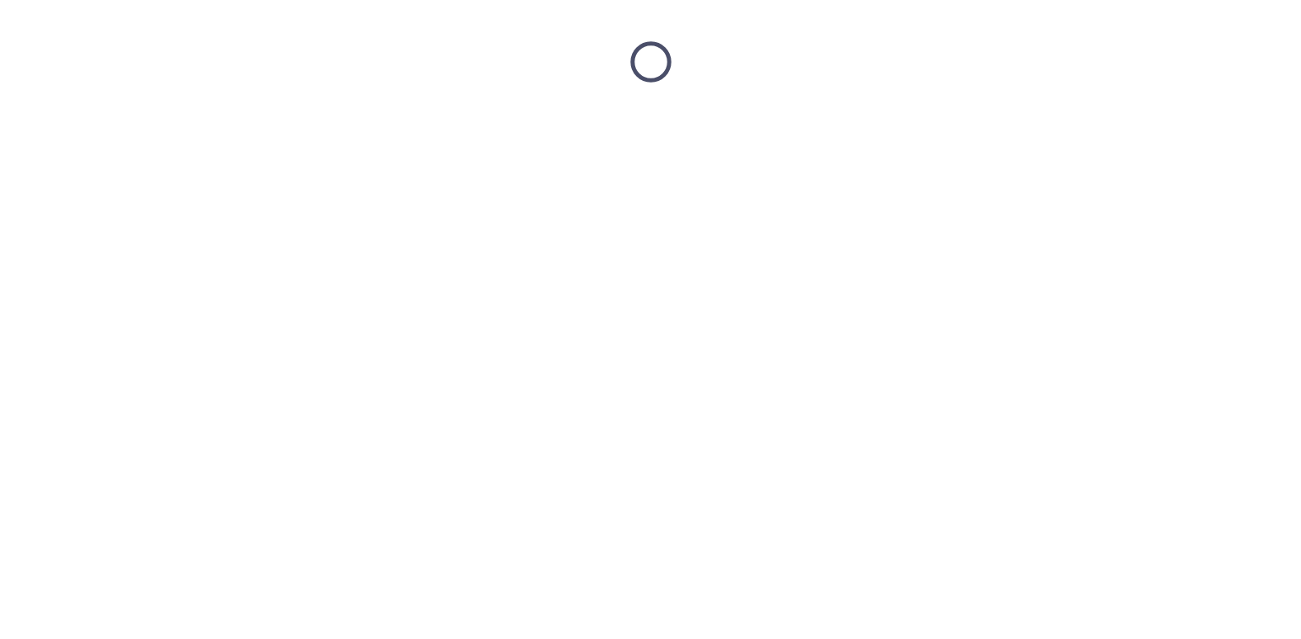
scroll to position [0, 0]
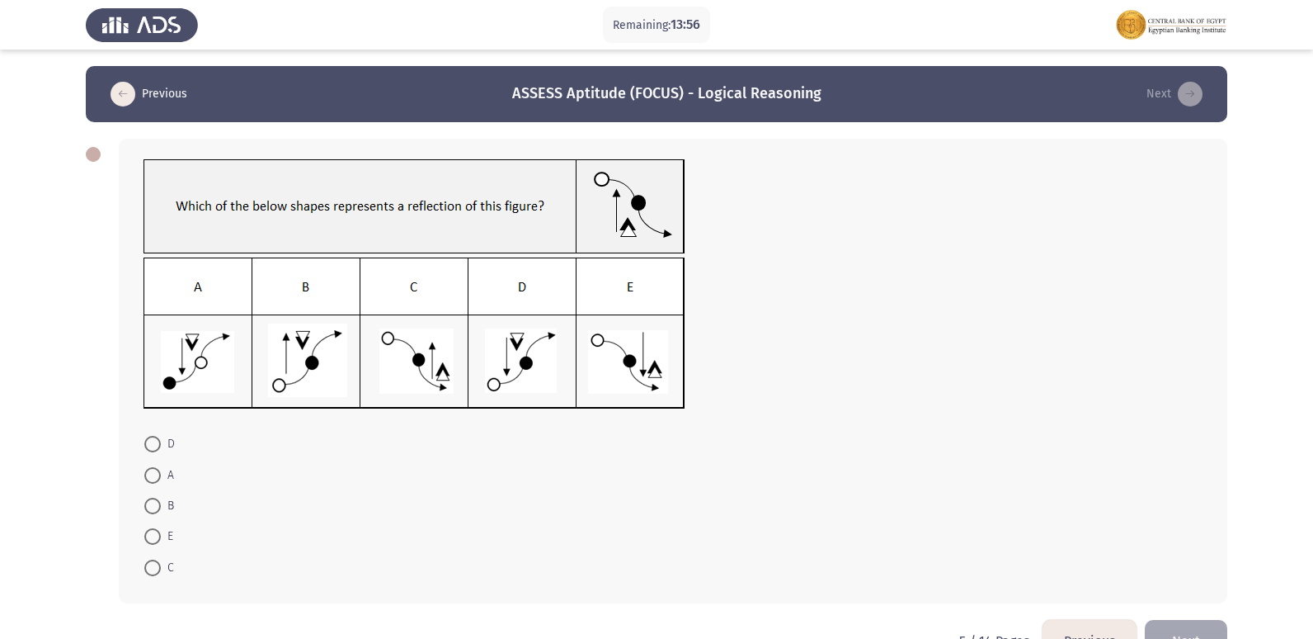
click at [1187, 357] on div "D A B E C" at bounding box center [673, 371] width 1109 height 464
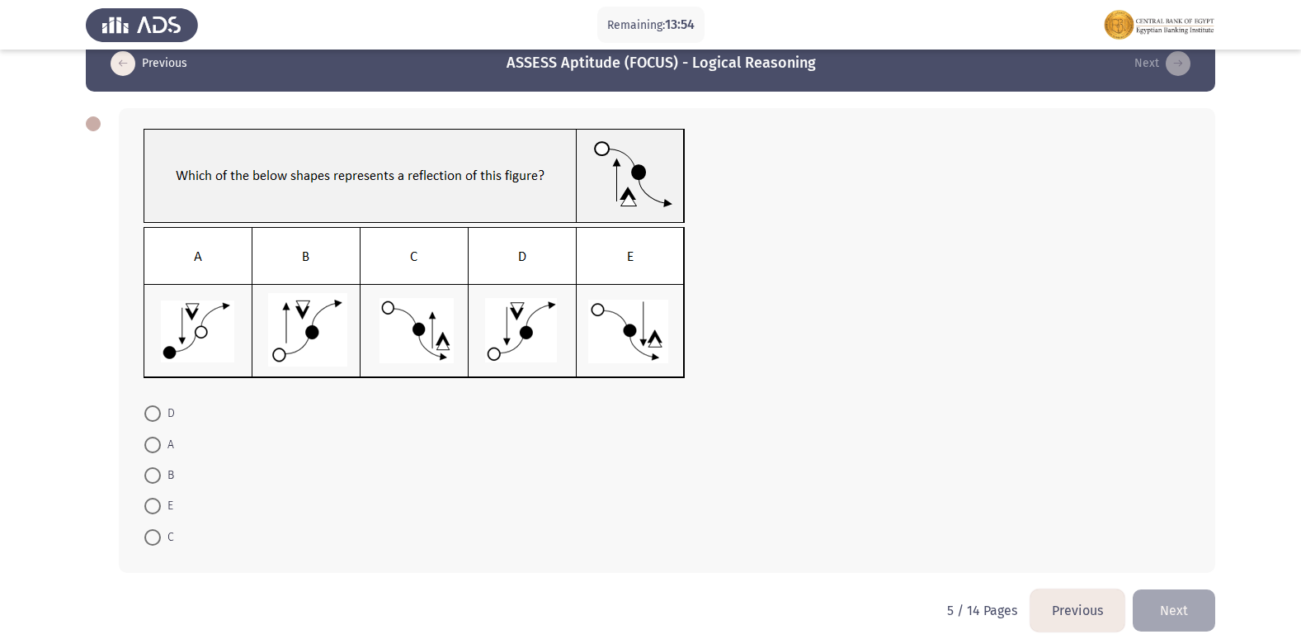
scroll to position [47, 0]
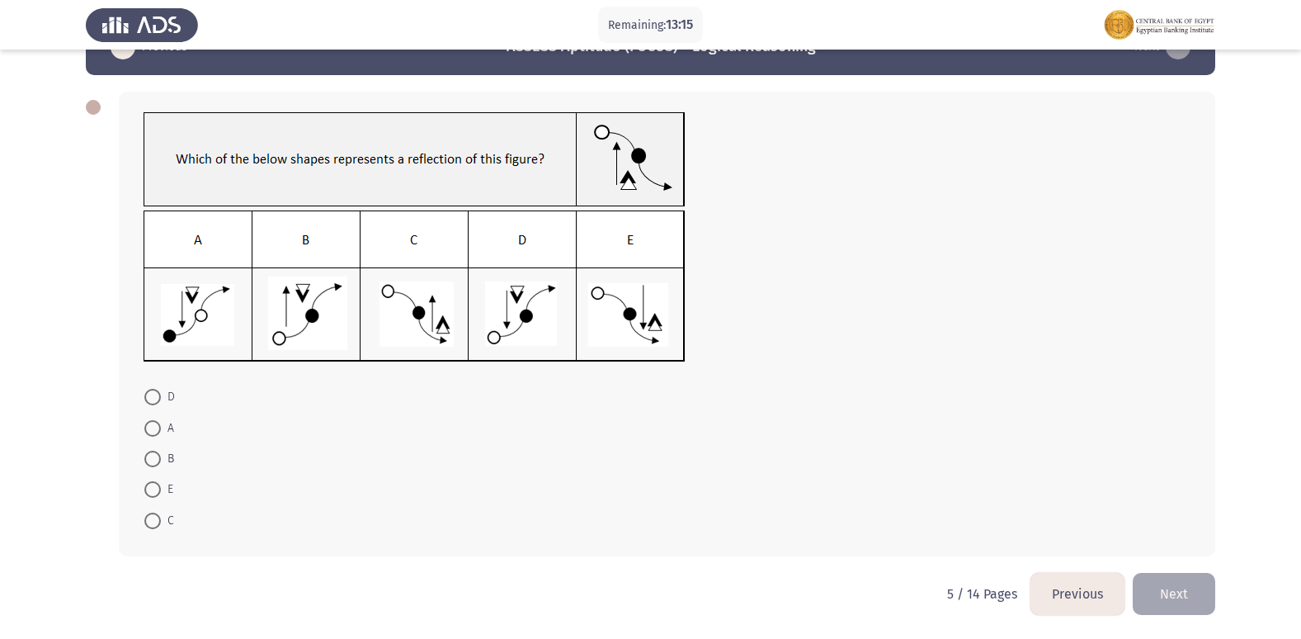
drag, startPoint x: 149, startPoint y: 397, endPoint x: 158, endPoint y: 392, distance: 10.3
click at [150, 396] on span at bounding box center [152, 397] width 17 height 17
click at [150, 396] on input "D" at bounding box center [152, 397] width 17 height 17
radio input "true"
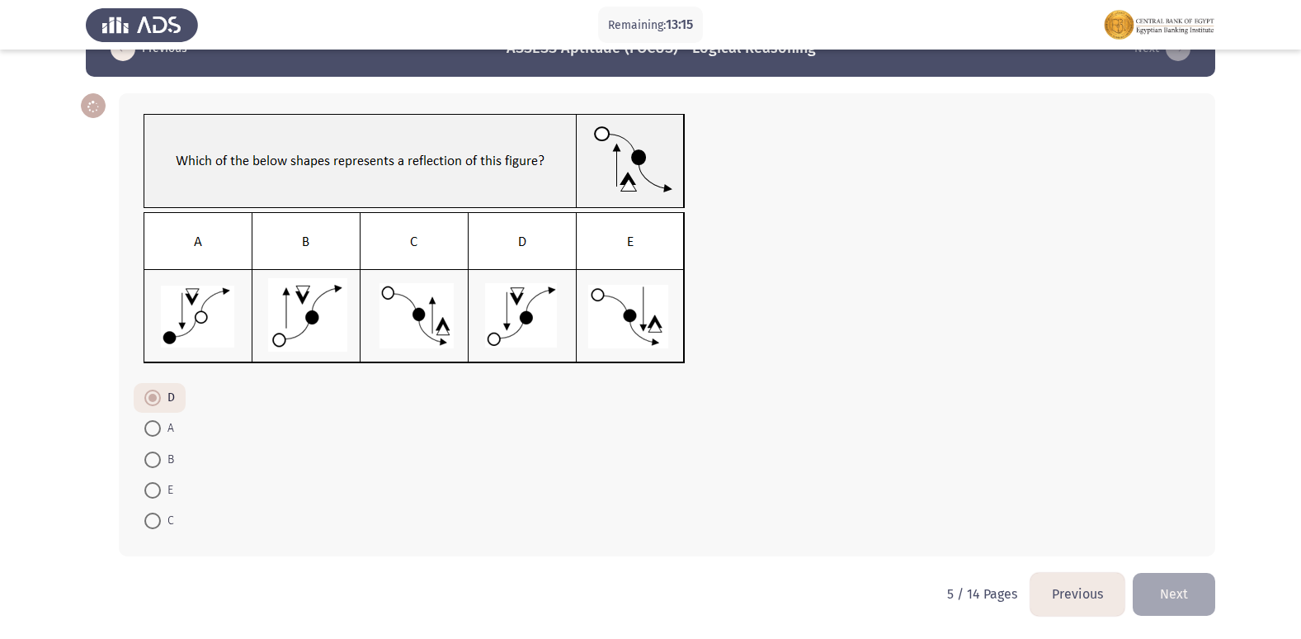
scroll to position [45, 0]
click at [1185, 593] on button "Next" at bounding box center [1174, 594] width 83 height 42
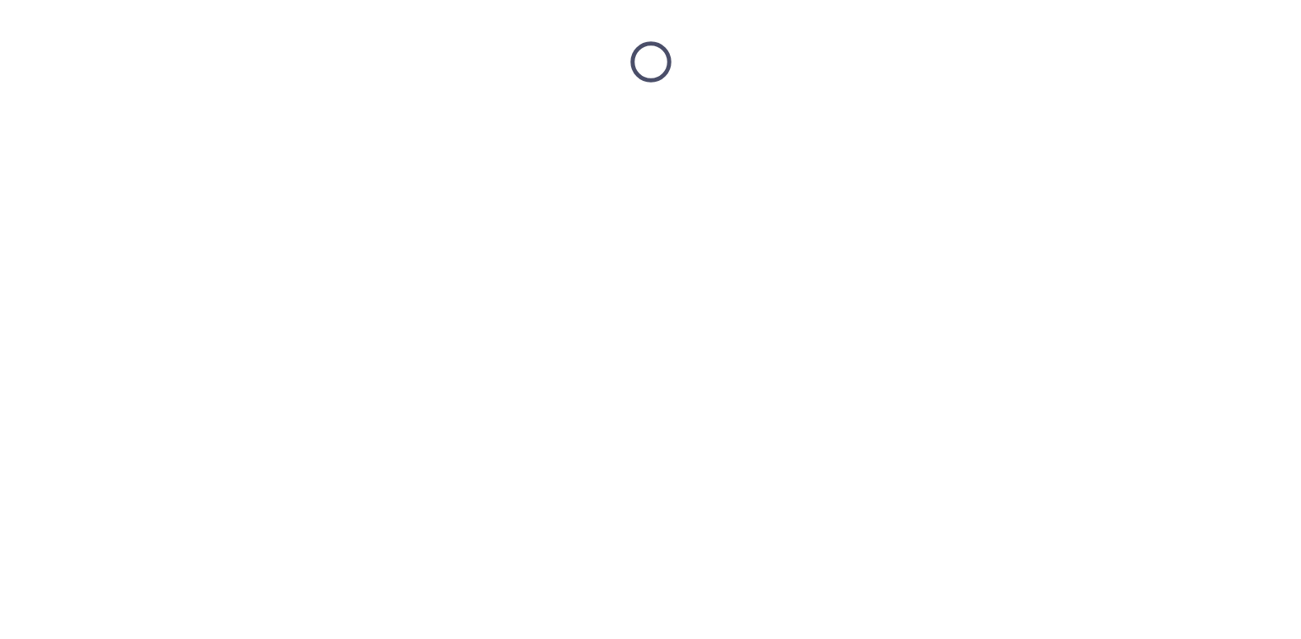
scroll to position [0, 0]
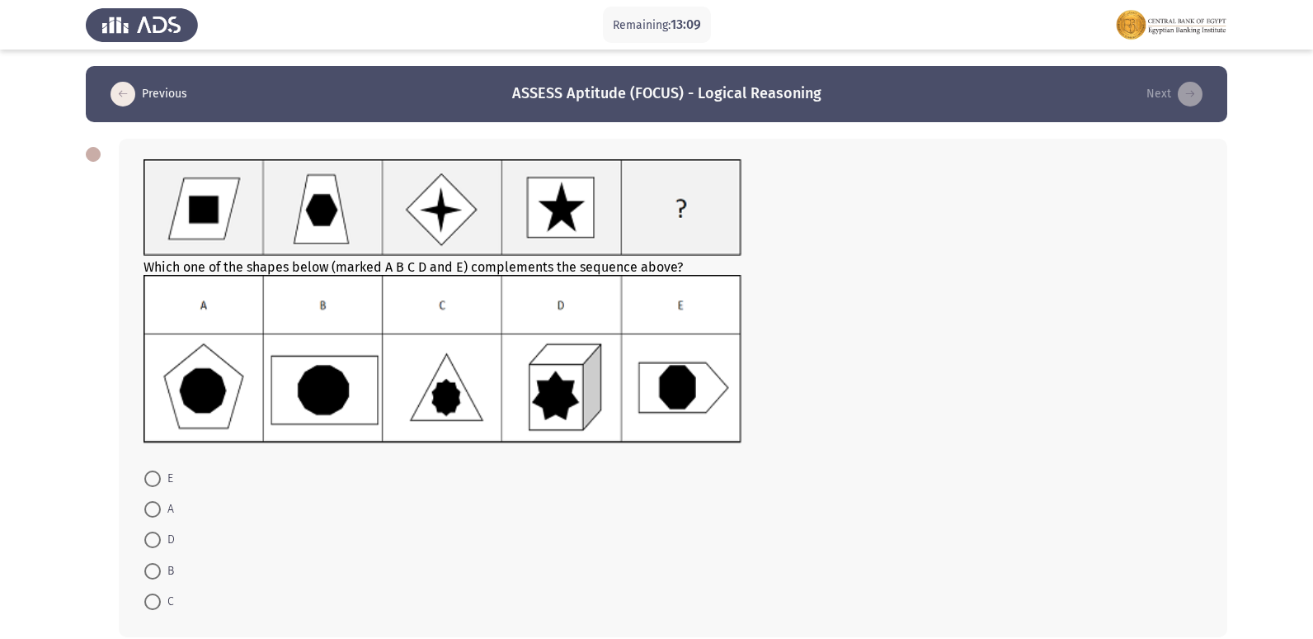
click at [864, 401] on div "Which one of the shapes below (marked A B C D and E) complements the sequence a…" at bounding box center [657, 387] width 1142 height 531
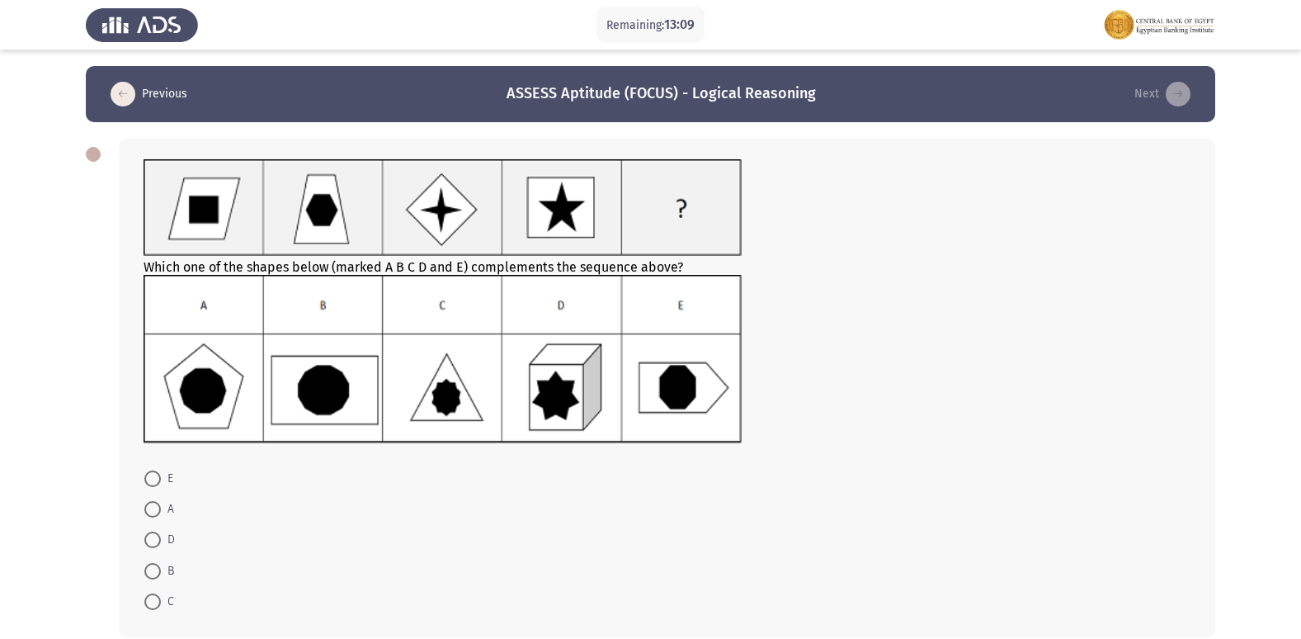
click at [864, 401] on div at bounding box center [667, 361] width 1047 height 172
click at [304, 406] on img at bounding box center [443, 359] width 598 height 168
click at [149, 570] on span at bounding box center [152, 571] width 17 height 17
click at [149, 570] on input "B" at bounding box center [152, 571] width 17 height 17
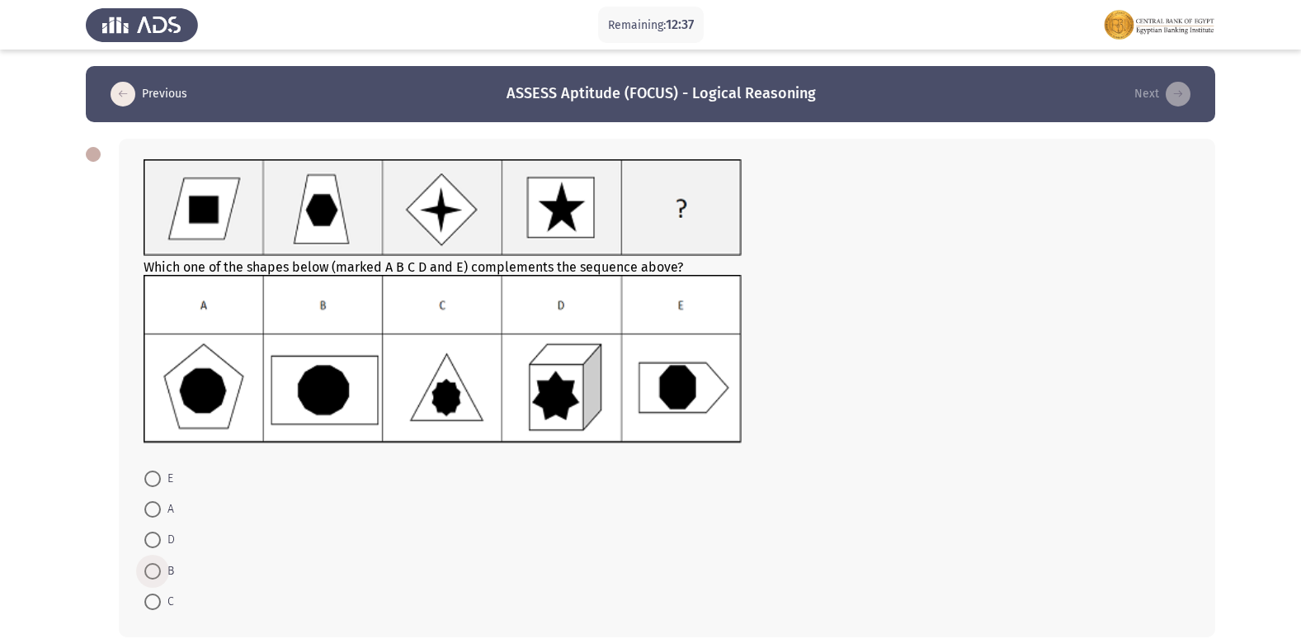
radio input "true"
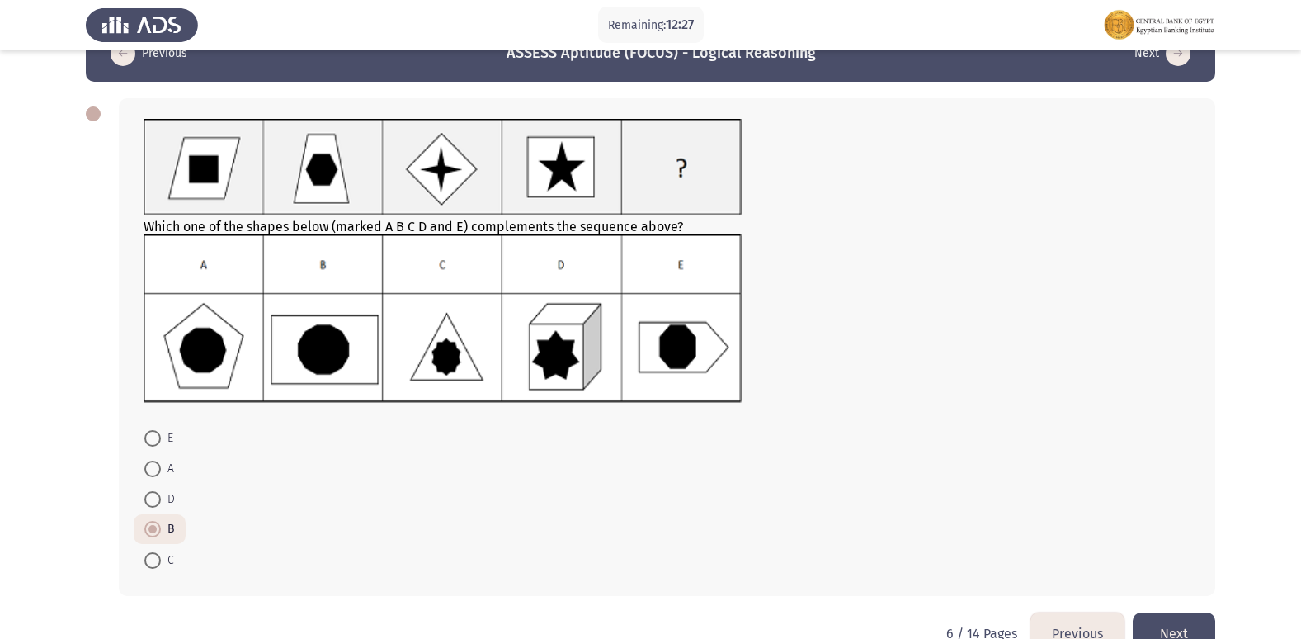
scroll to position [80, 0]
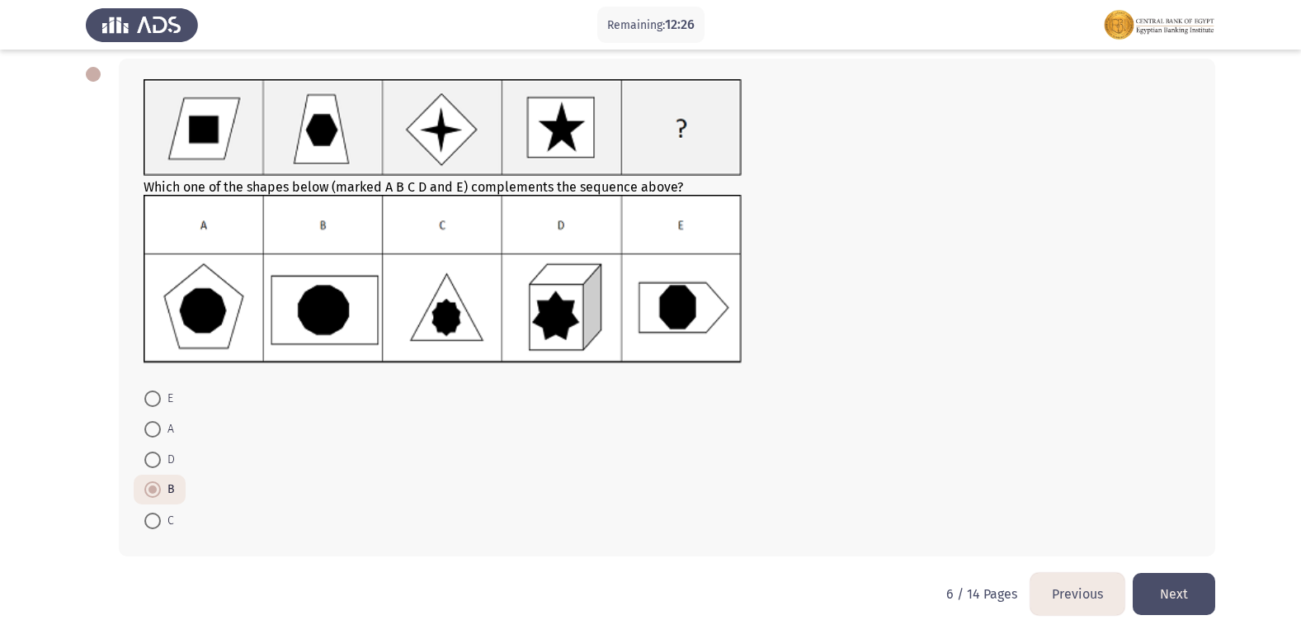
click at [1190, 596] on button "Next" at bounding box center [1174, 594] width 83 height 42
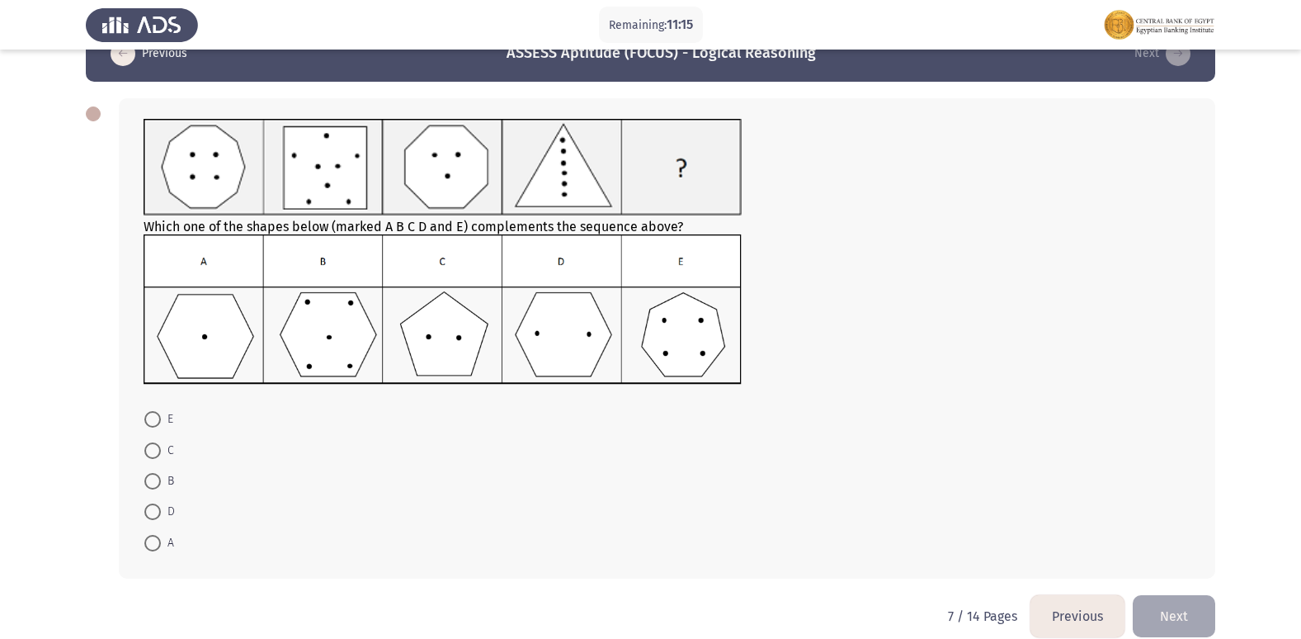
scroll to position [63, 0]
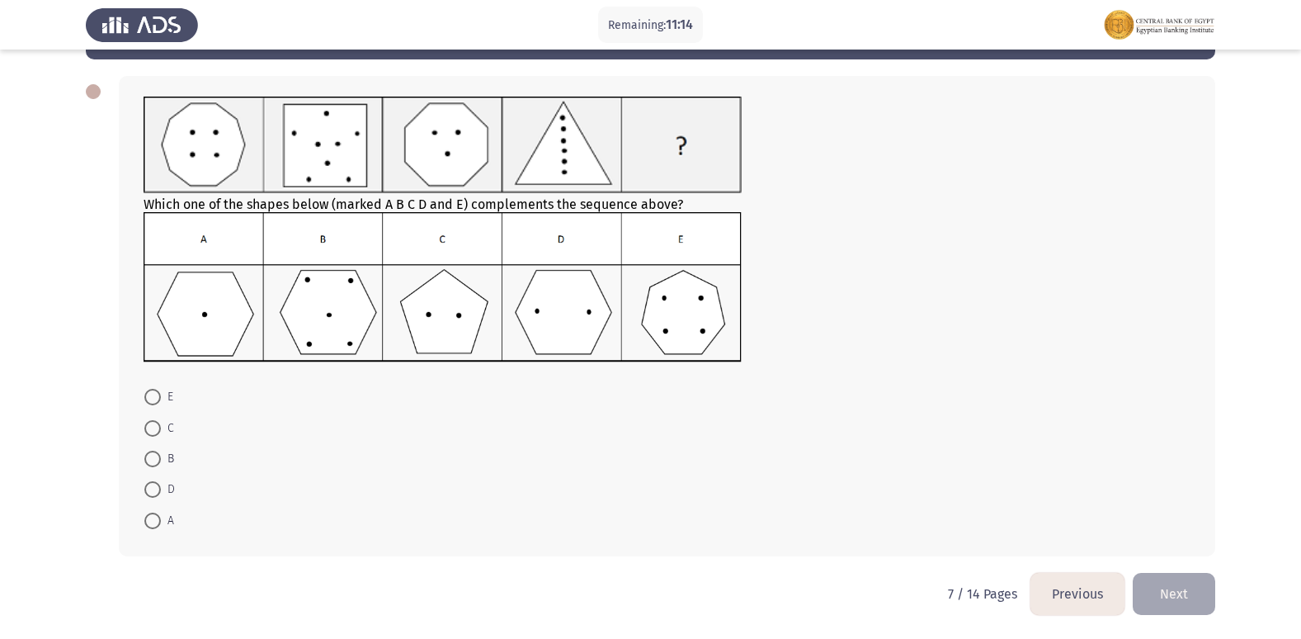
click at [163, 424] on span "C" at bounding box center [167, 428] width 13 height 20
click at [161, 424] on input "C" at bounding box center [152, 428] width 17 height 17
radio input "true"
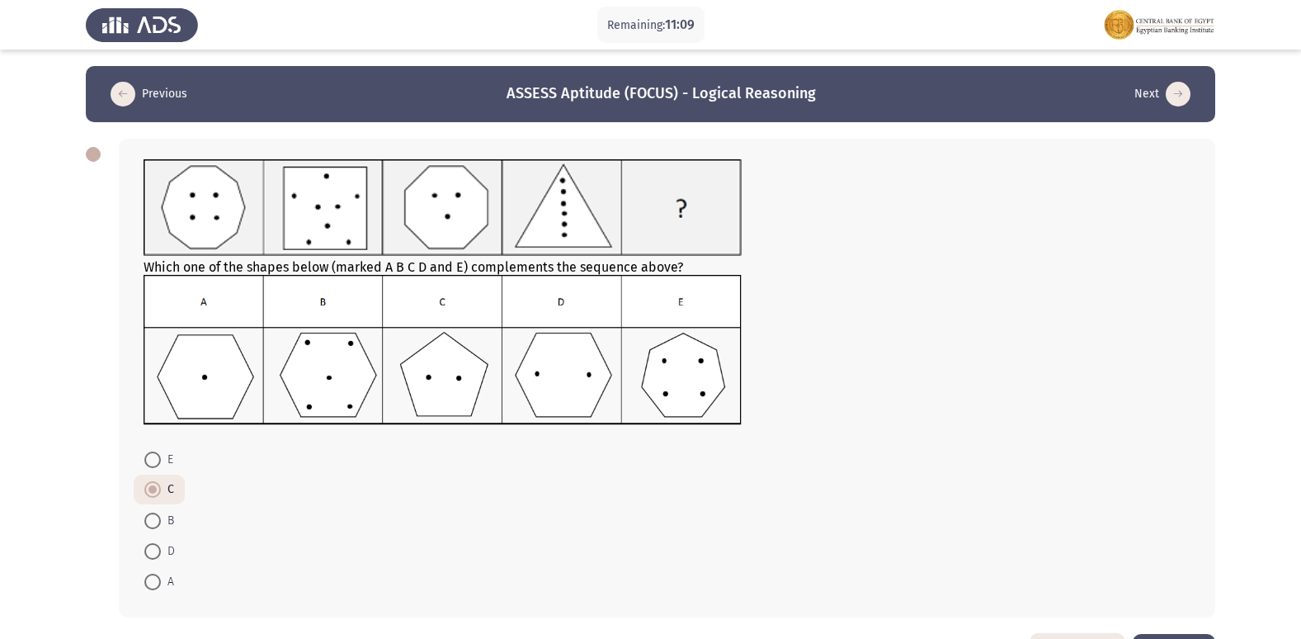
scroll to position [61, 0]
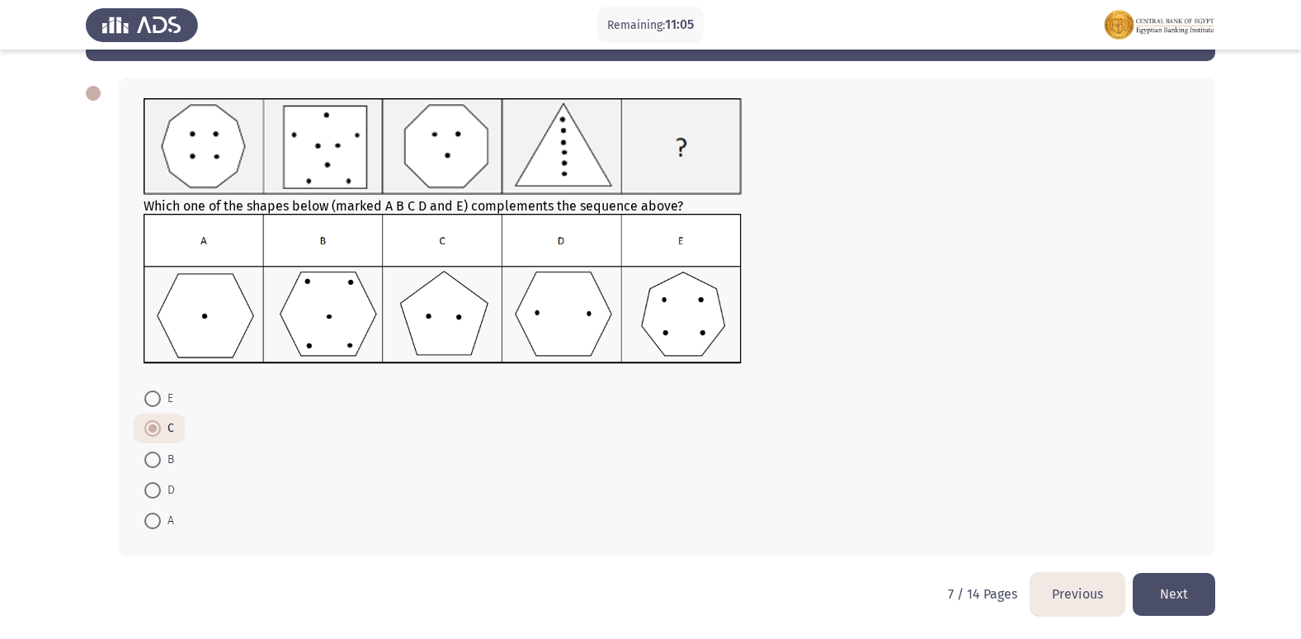
click at [1181, 597] on button "Next" at bounding box center [1174, 594] width 83 height 42
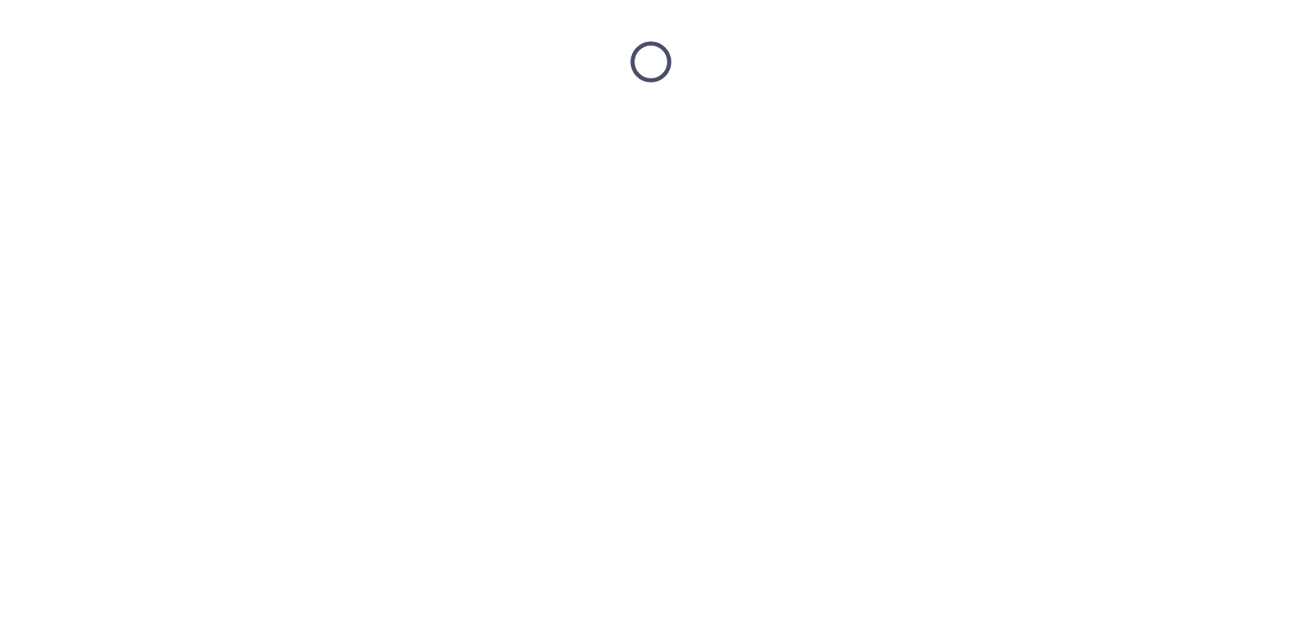
scroll to position [0, 0]
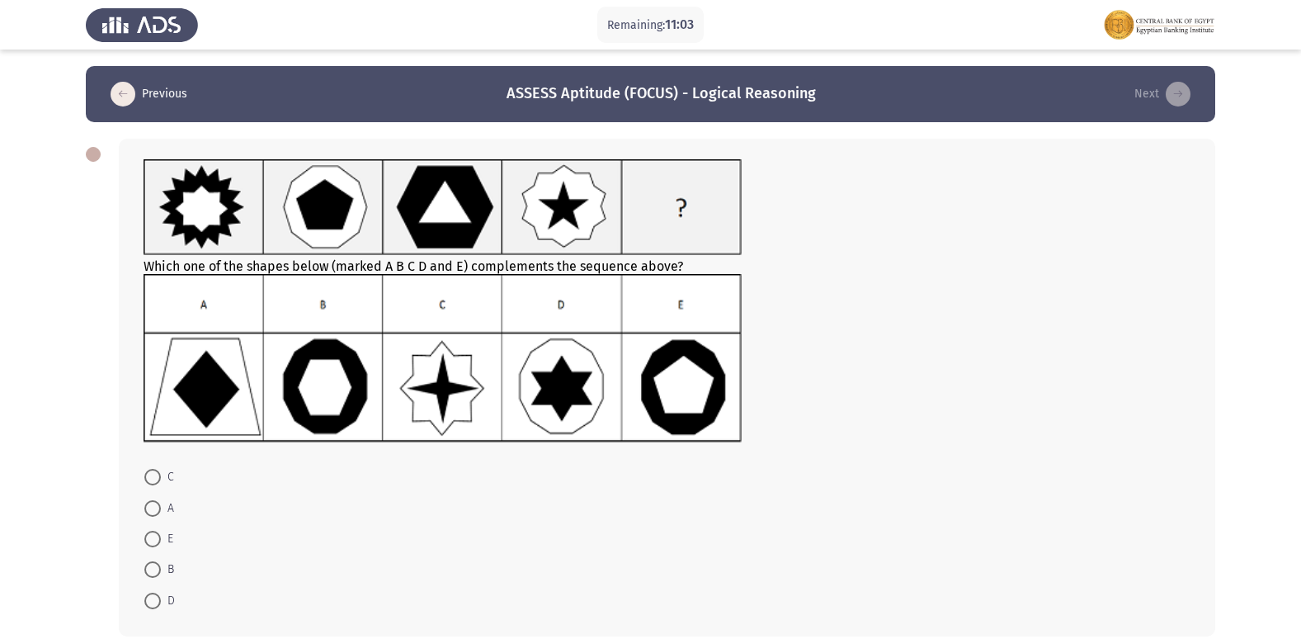
click at [970, 461] on form "C A E B D" at bounding box center [667, 538] width 1047 height 154
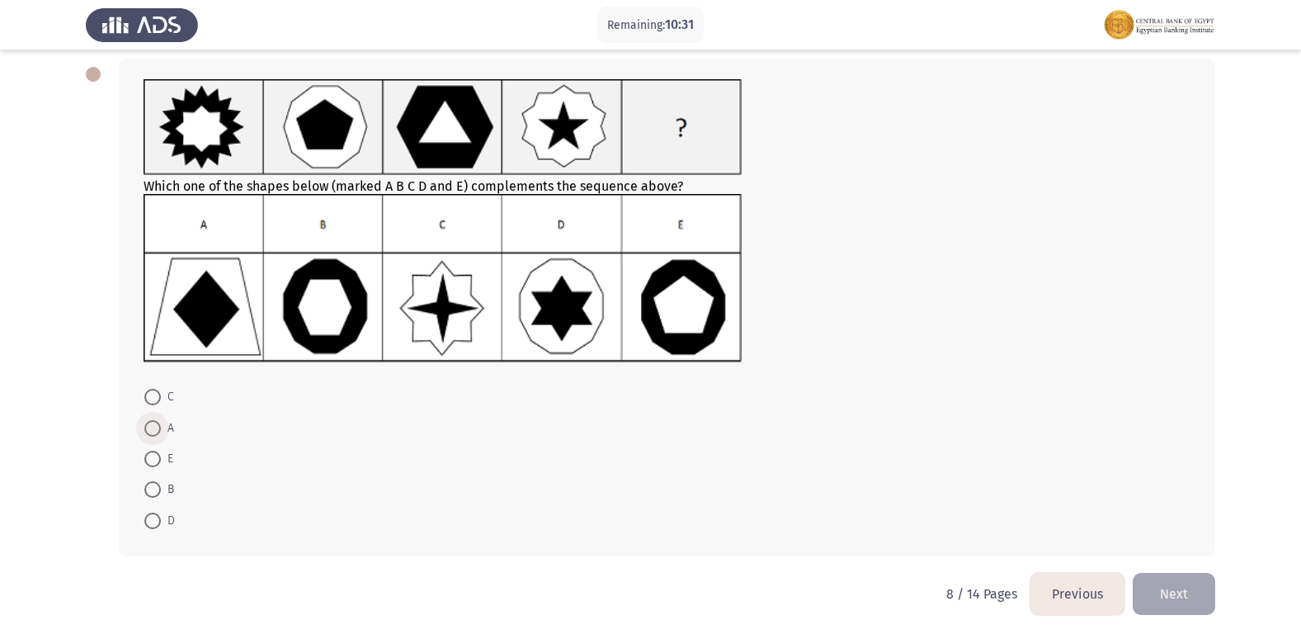
click at [154, 434] on span at bounding box center [152, 428] width 17 height 17
click at [154, 434] on input "A" at bounding box center [152, 428] width 17 height 17
radio input "true"
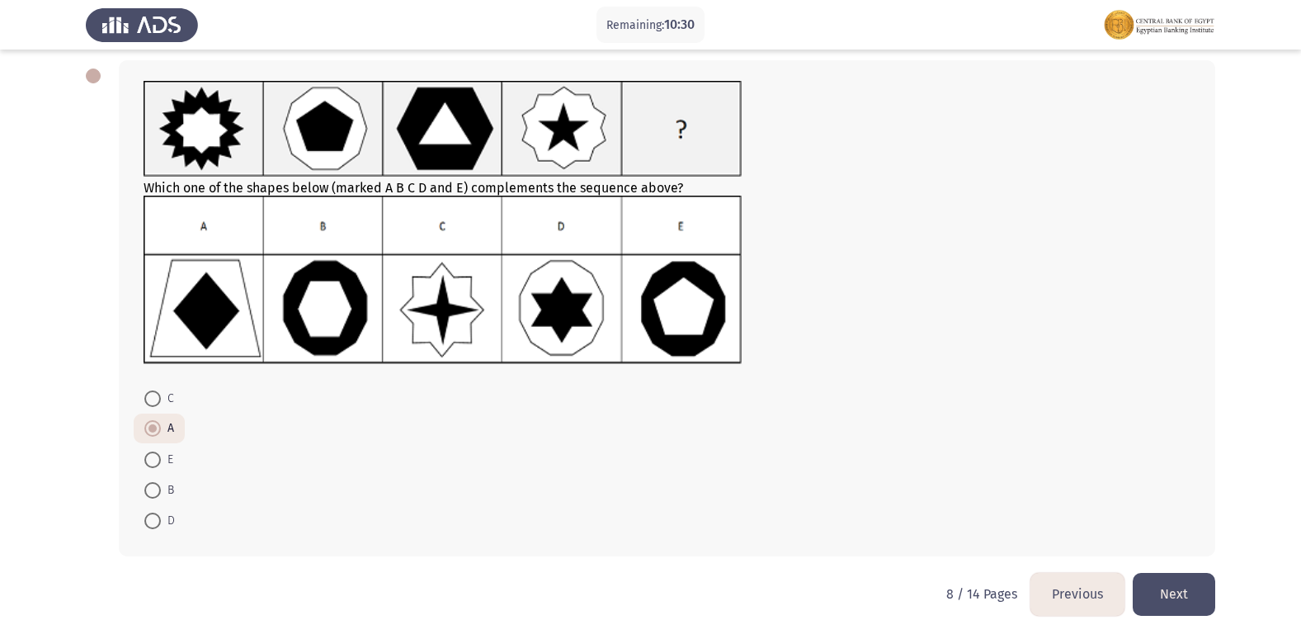
click at [149, 460] on span at bounding box center [152, 459] width 17 height 17
click at [149, 460] on input "E" at bounding box center [152, 459] width 17 height 17
radio input "true"
click at [1162, 587] on button "Next" at bounding box center [1174, 594] width 83 height 42
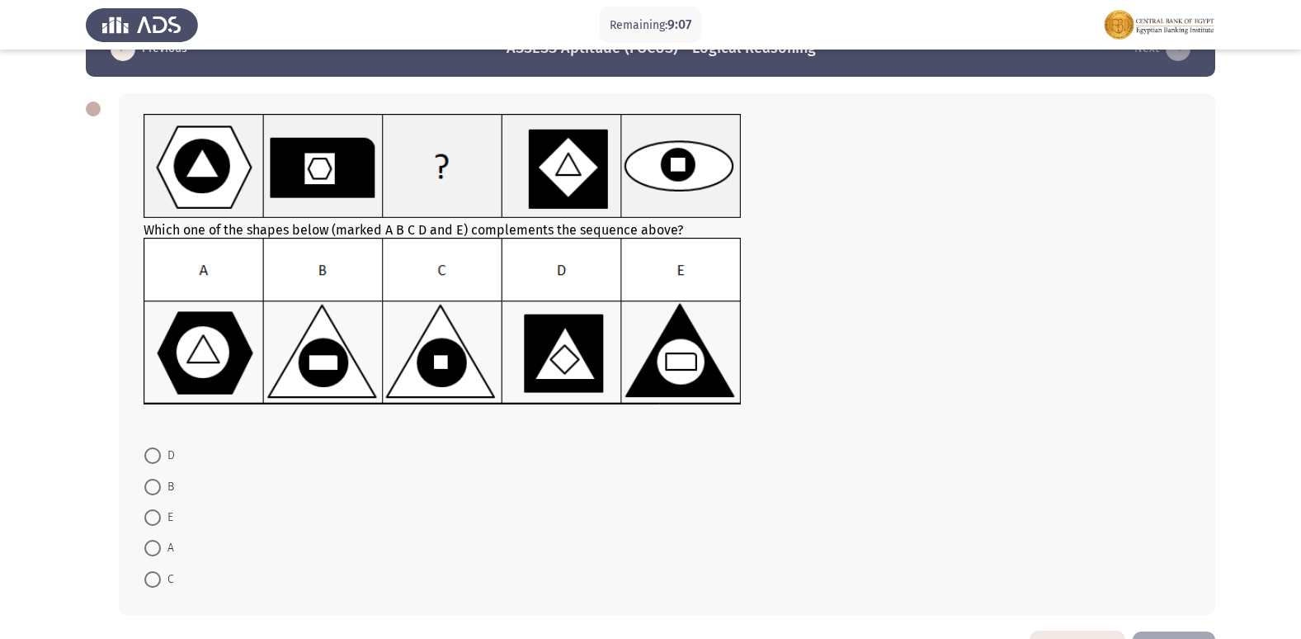
scroll to position [83, 0]
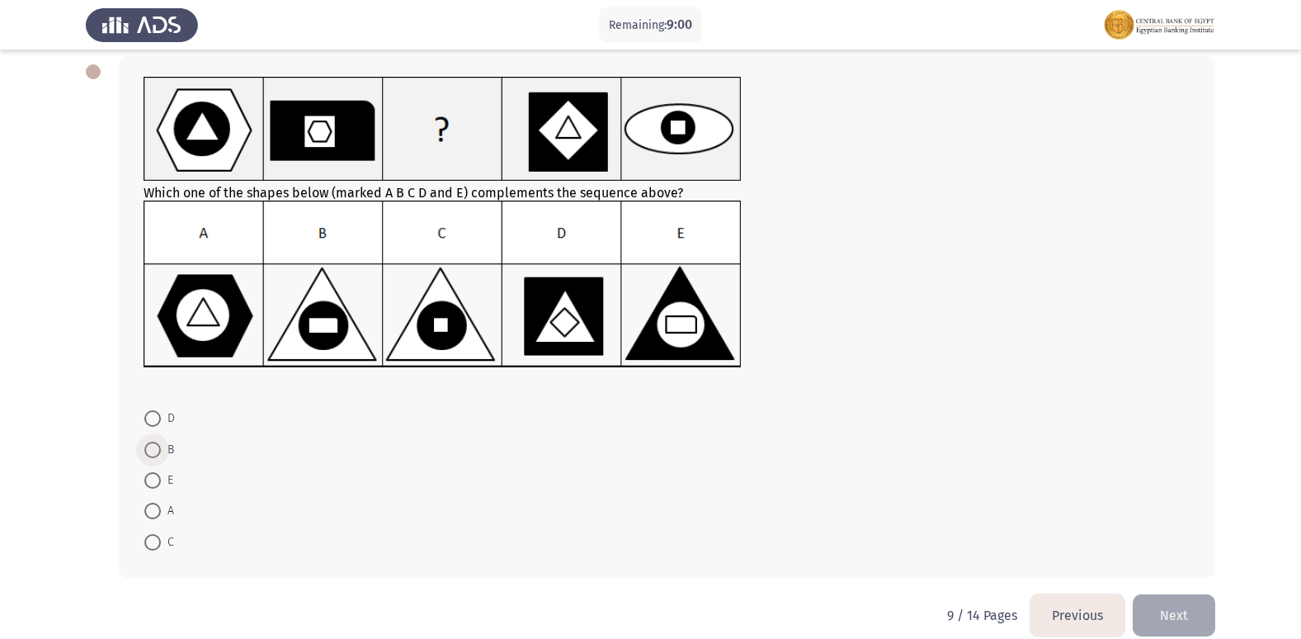
click at [149, 450] on span at bounding box center [152, 449] width 17 height 17
click at [149, 450] on input "B" at bounding box center [152, 449] width 17 height 17
radio input "true"
click at [1199, 610] on button "Next" at bounding box center [1174, 613] width 83 height 42
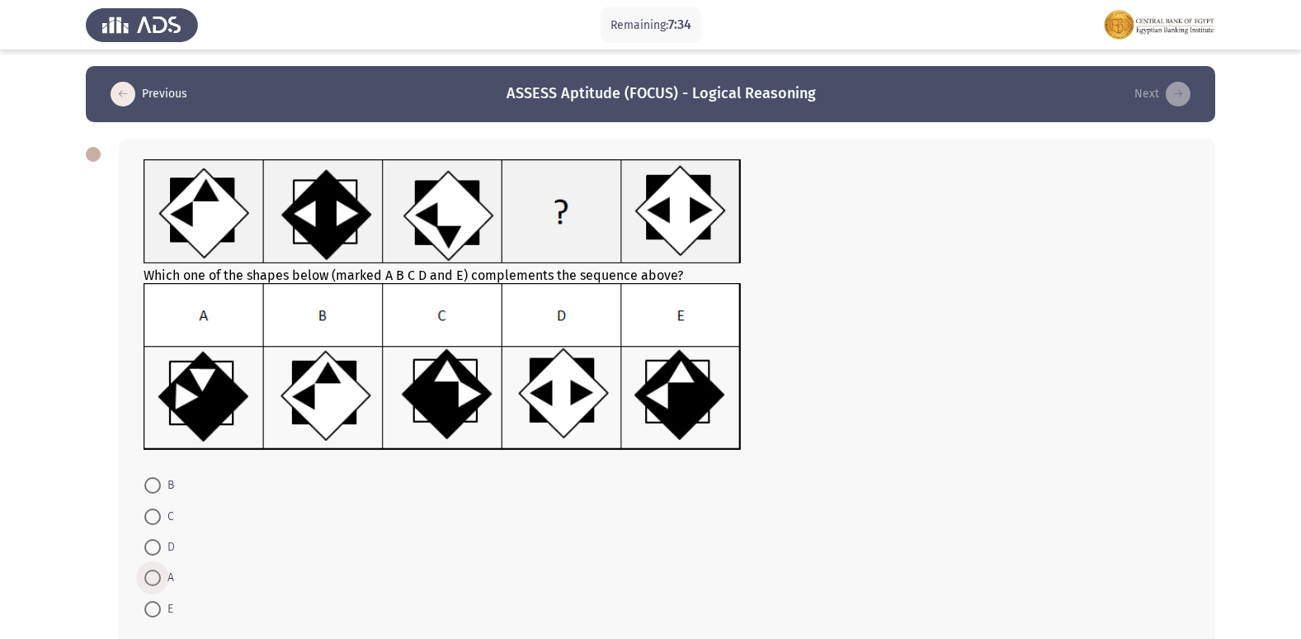
click at [150, 578] on span at bounding box center [152, 577] width 17 height 17
click at [150, 578] on input "A" at bounding box center [152, 577] width 17 height 17
radio input "true"
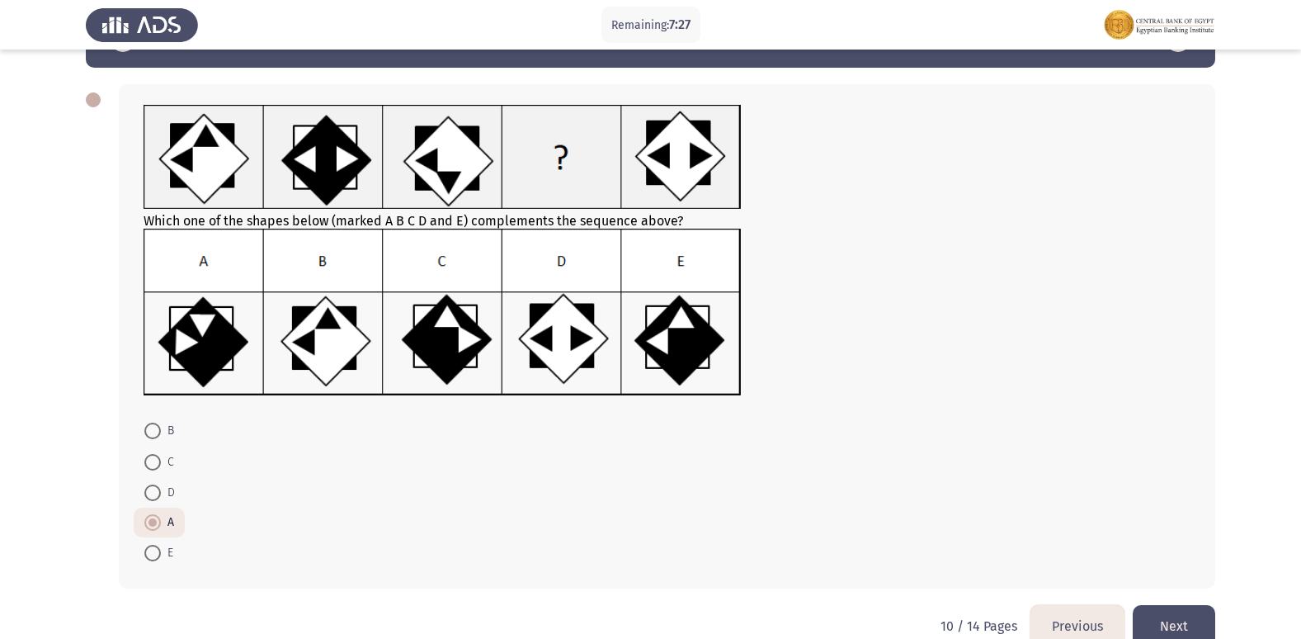
scroll to position [83, 0]
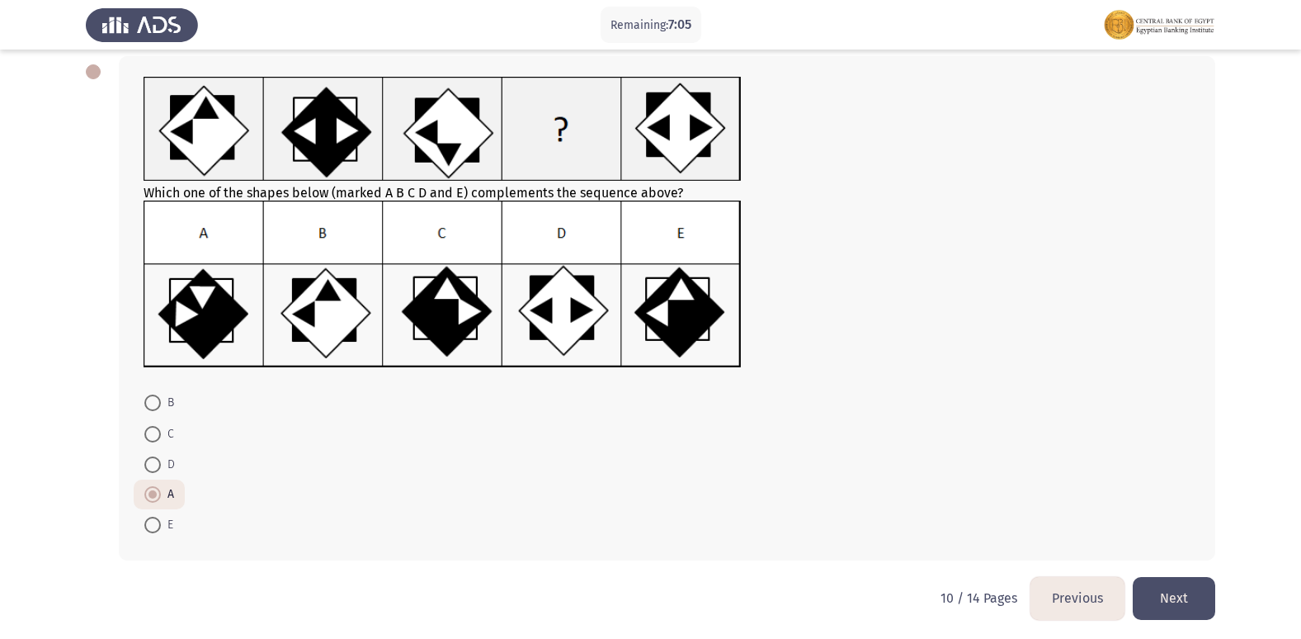
drag, startPoint x: 462, startPoint y: 318, endPoint x: 453, endPoint y: 340, distance: 24.1
click at [460, 318] on img at bounding box center [443, 283] width 598 height 167
click at [453, 340] on img at bounding box center [443, 283] width 598 height 167
click at [149, 438] on span at bounding box center [152, 434] width 17 height 17
click at [149, 438] on input "C" at bounding box center [152, 434] width 17 height 17
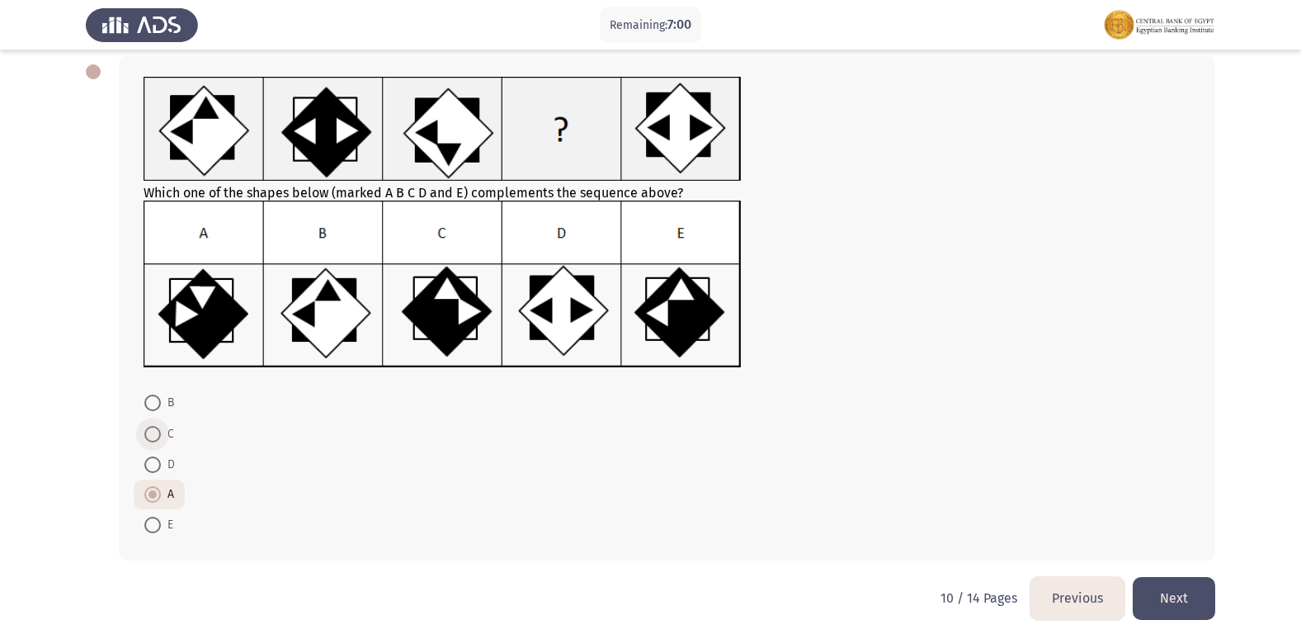
radio input "true"
click at [1200, 586] on button "Next" at bounding box center [1174, 598] width 83 height 42
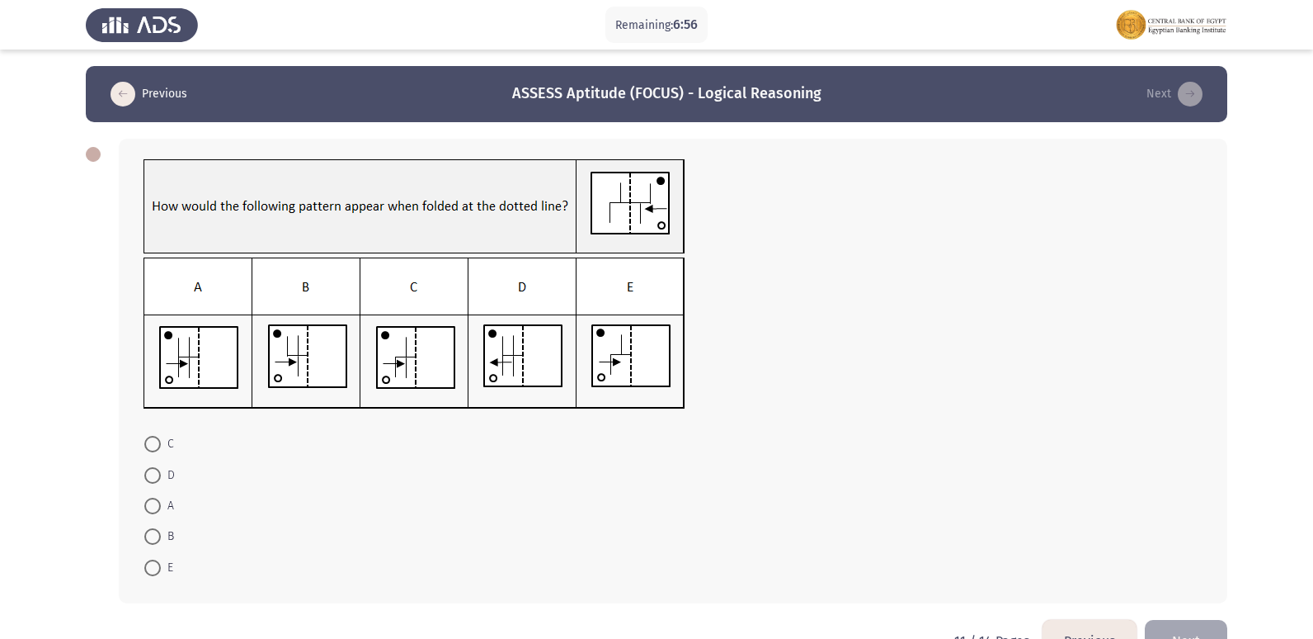
click at [720, 99] on h3 "ASSESS Aptitude (FOCUS) - Logical Reasoning" at bounding box center [666, 93] width 309 height 21
click at [687, 428] on form "C D A B E" at bounding box center [673, 505] width 1059 height 154
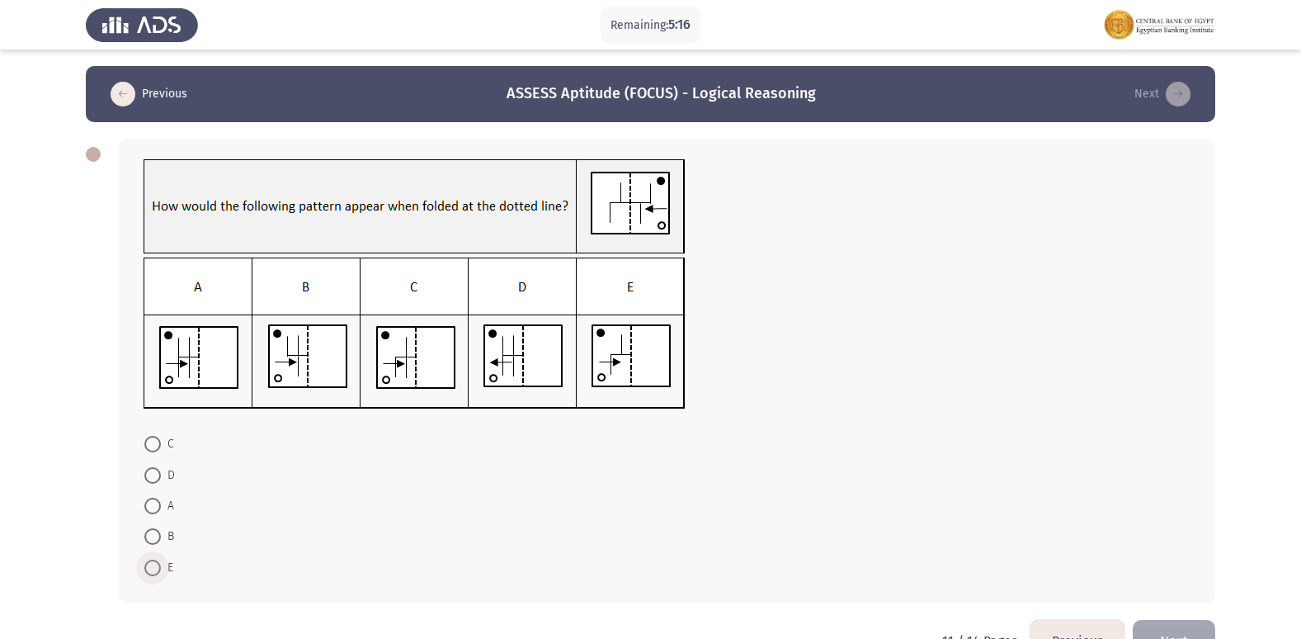
click at [158, 572] on span at bounding box center [152, 567] width 17 height 17
click at [158, 572] on input "E" at bounding box center [152, 567] width 17 height 17
radio input "true"
click at [1160, 620] on button "Next" at bounding box center [1174, 639] width 83 height 42
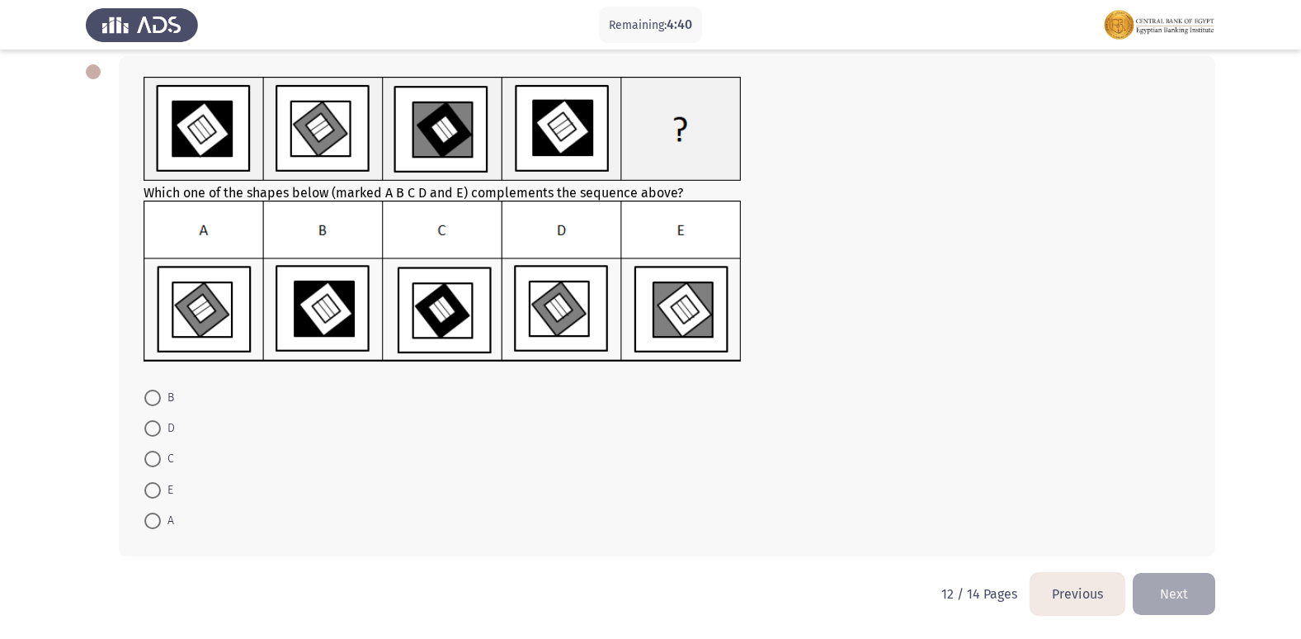
click at [153, 494] on span at bounding box center [152, 490] width 17 height 17
click at [153, 494] on input "E" at bounding box center [152, 490] width 17 height 17
radio input "true"
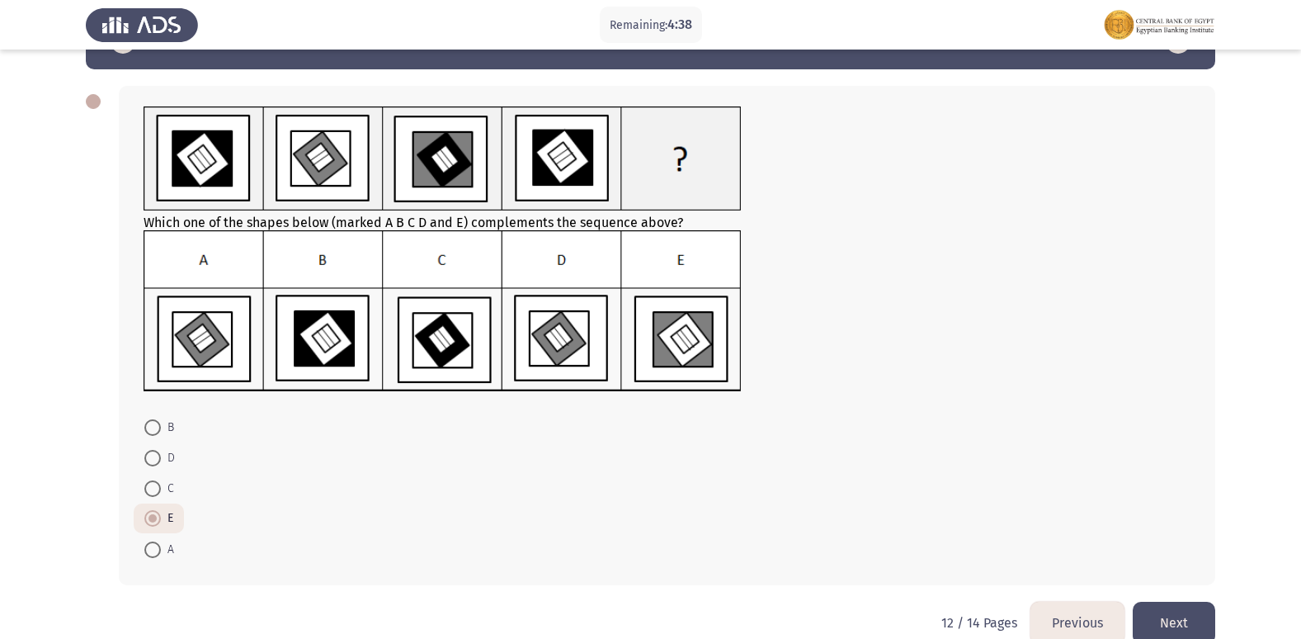
scroll to position [82, 0]
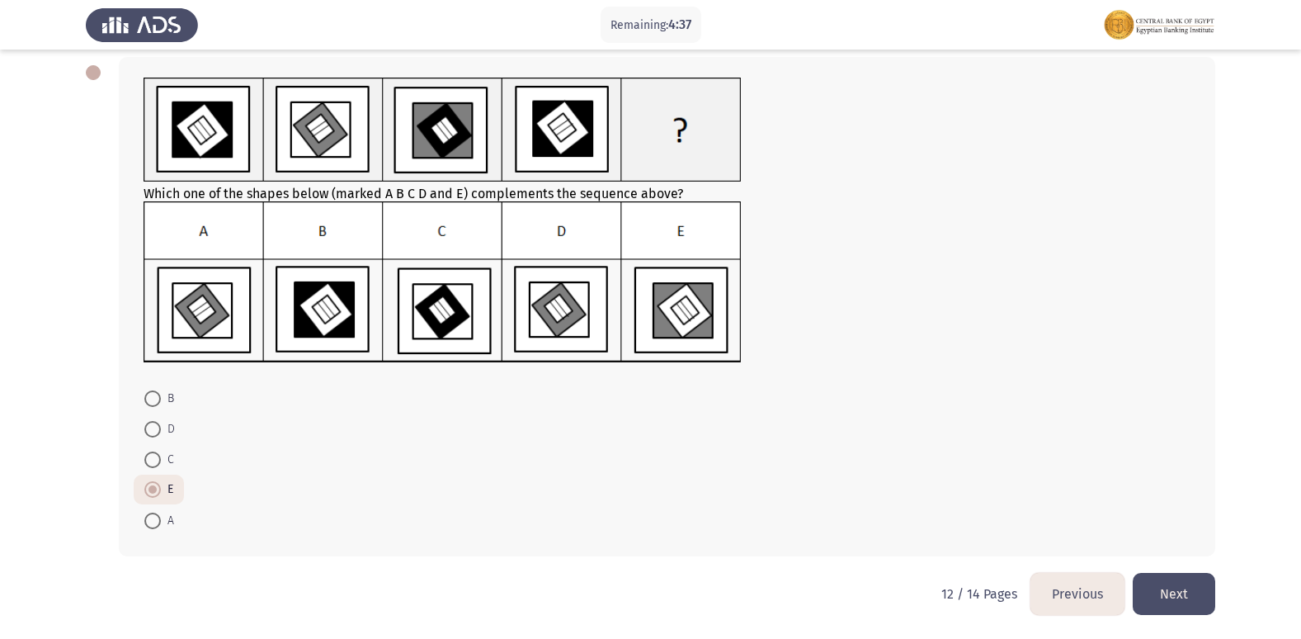
click at [1205, 587] on button "Next" at bounding box center [1174, 594] width 83 height 42
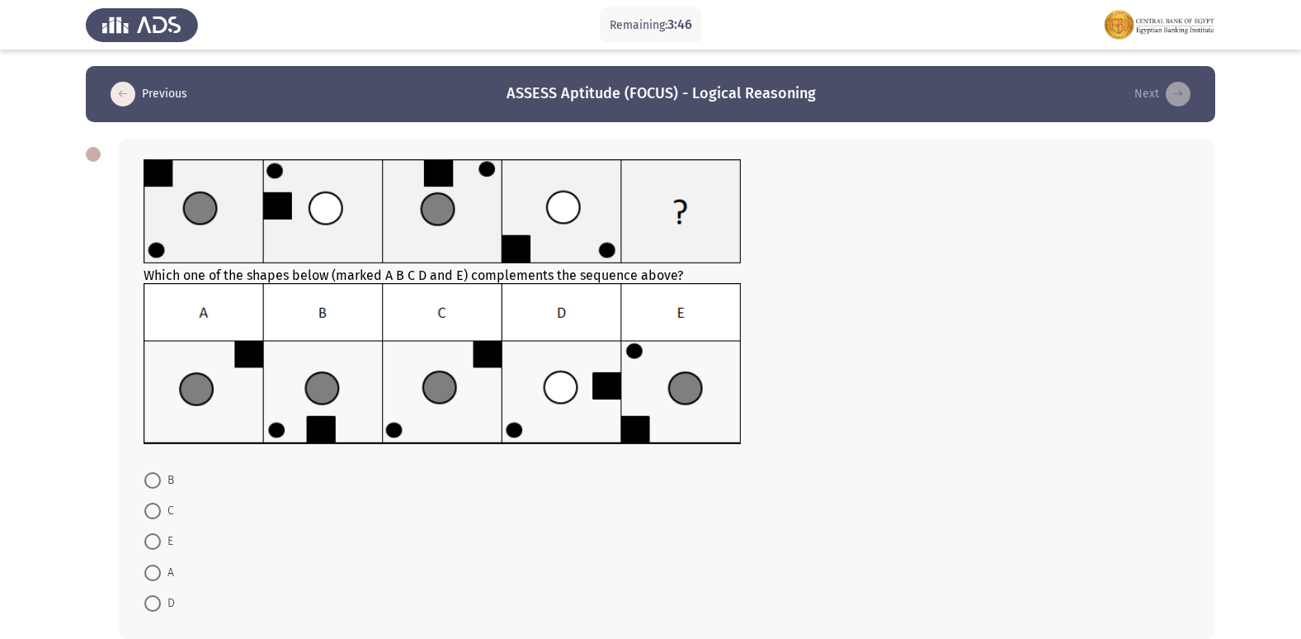
click at [149, 476] on span at bounding box center [152, 480] width 17 height 17
click at [149, 476] on input "B" at bounding box center [152, 480] width 17 height 17
radio input "true"
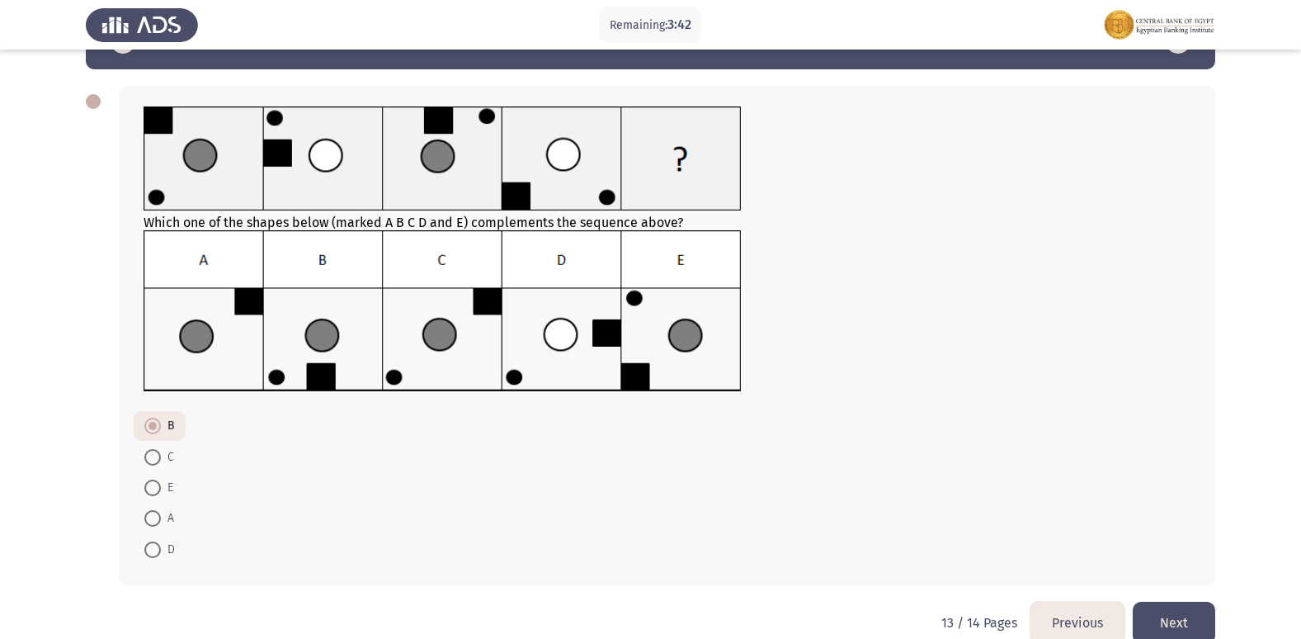
scroll to position [82, 0]
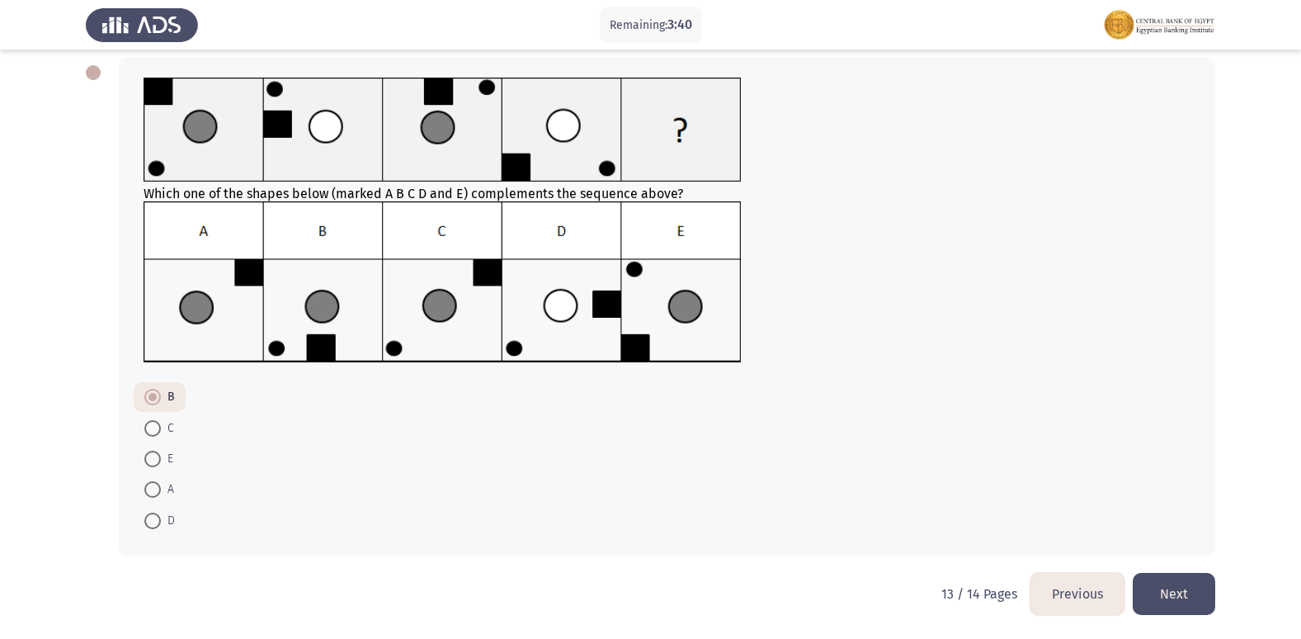
click at [1165, 575] on button "Next" at bounding box center [1174, 594] width 83 height 42
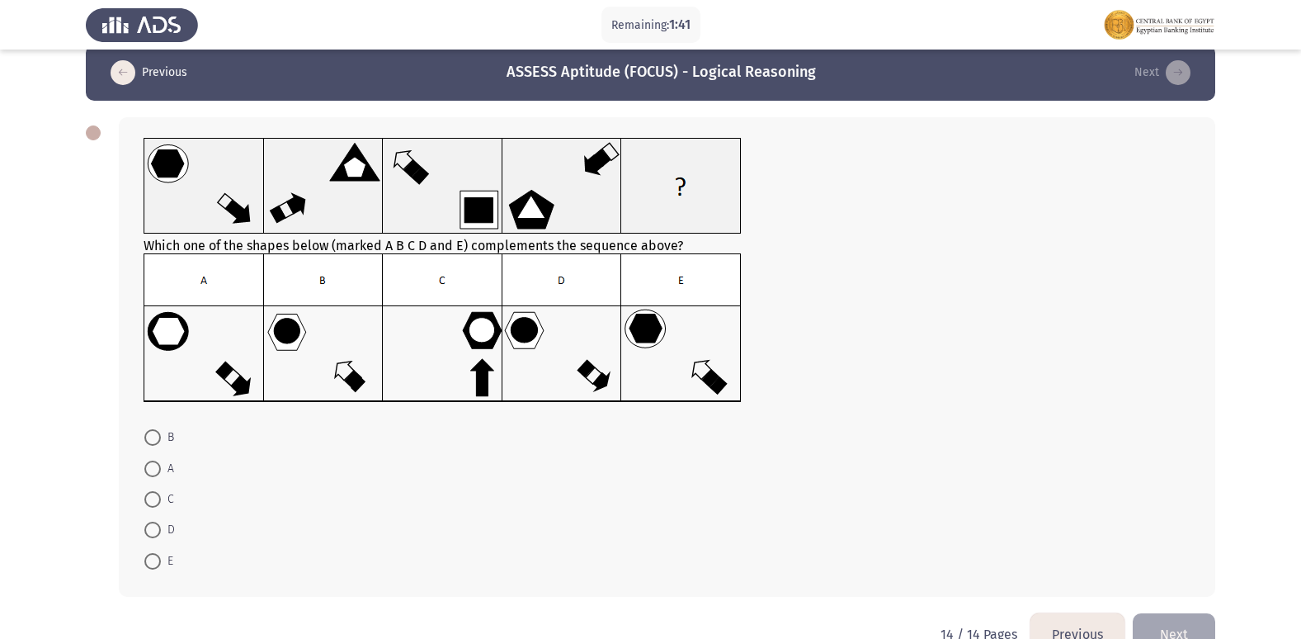
scroll to position [0, 0]
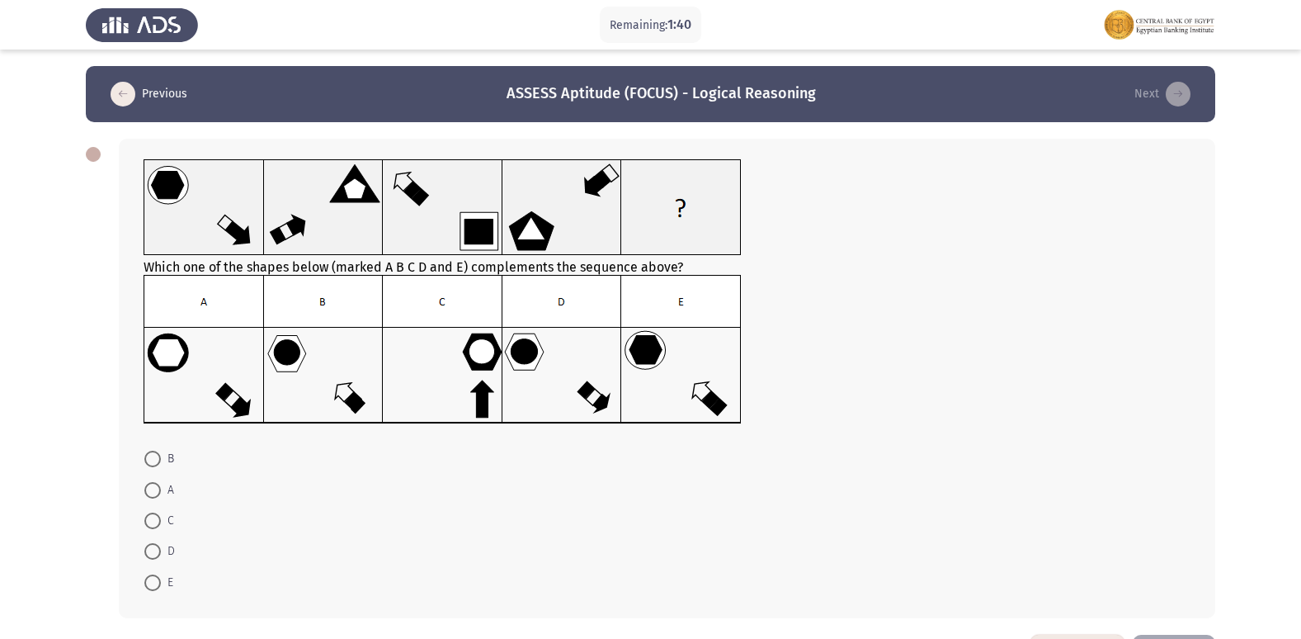
click at [370, 398] on img at bounding box center [443, 349] width 598 height 149
click at [378, 396] on img at bounding box center [443, 349] width 598 height 149
click at [149, 568] on mat-radio-button "E" at bounding box center [159, 581] width 50 height 31
click at [148, 586] on span at bounding box center [152, 582] width 17 height 17
click at [148, 586] on input "E" at bounding box center [152, 582] width 17 height 17
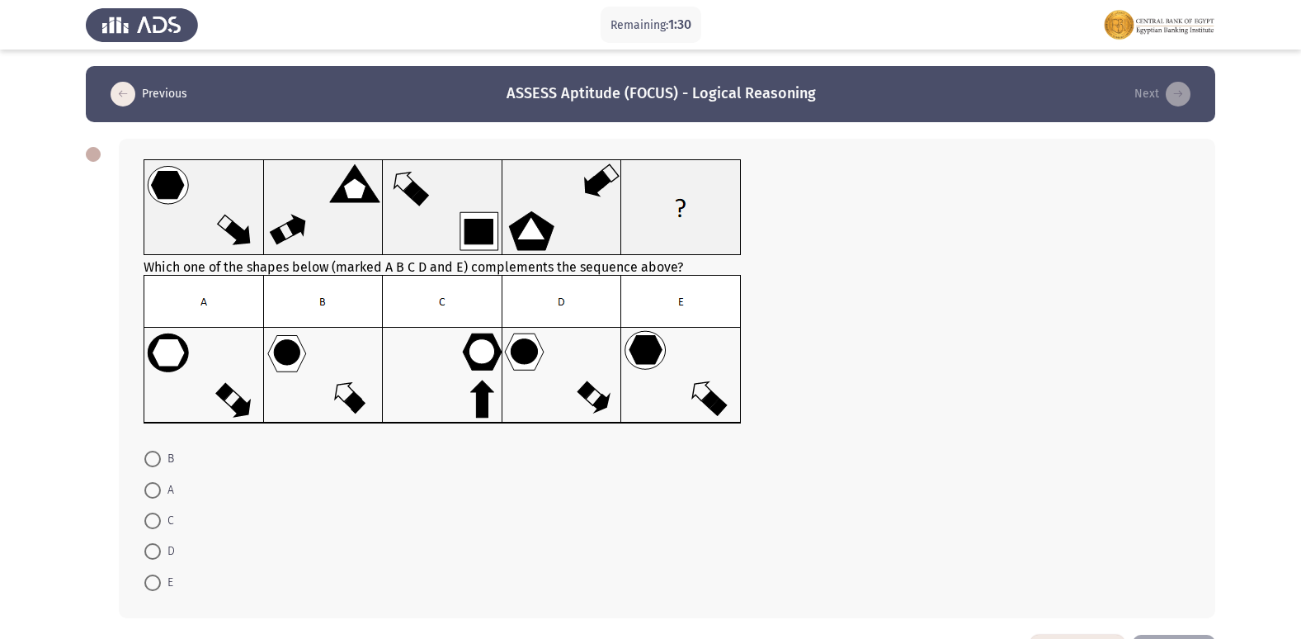
radio input "true"
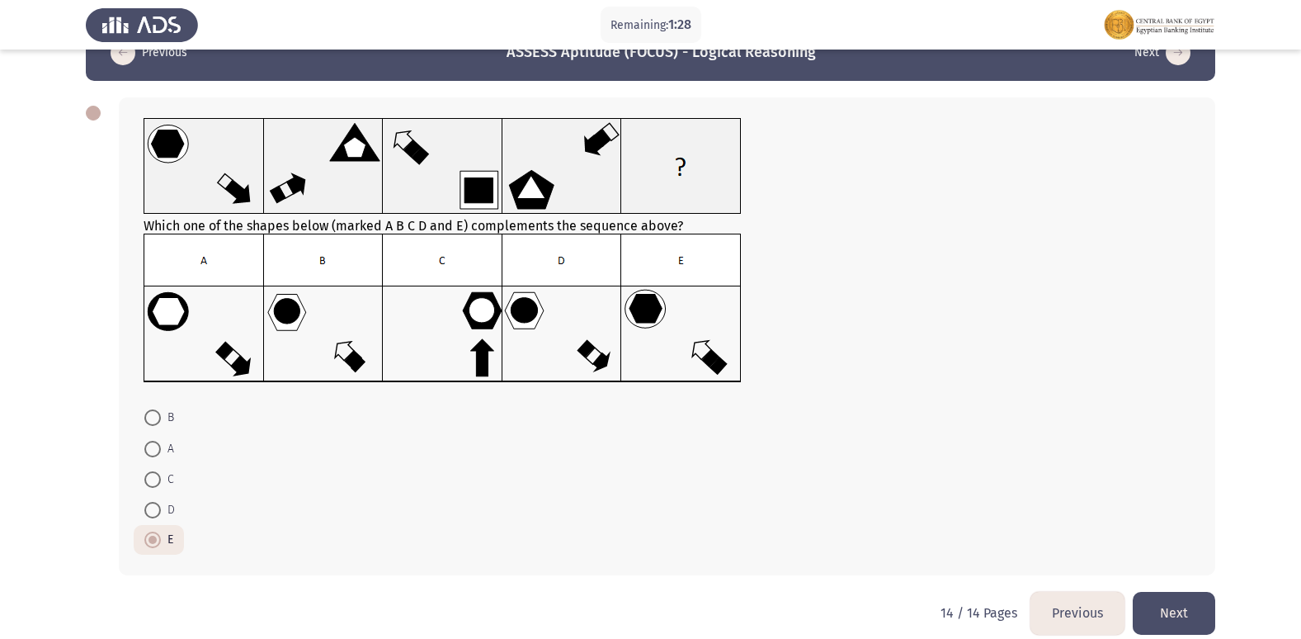
scroll to position [60, 0]
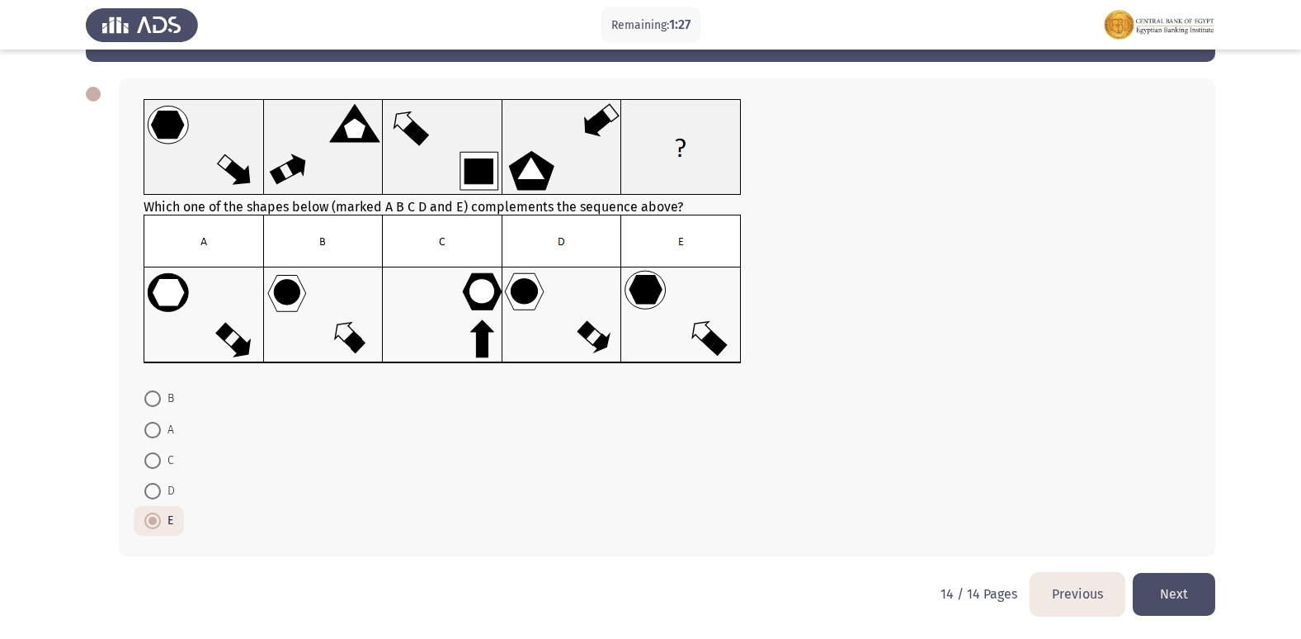
click at [1189, 595] on button "Next" at bounding box center [1174, 594] width 83 height 42
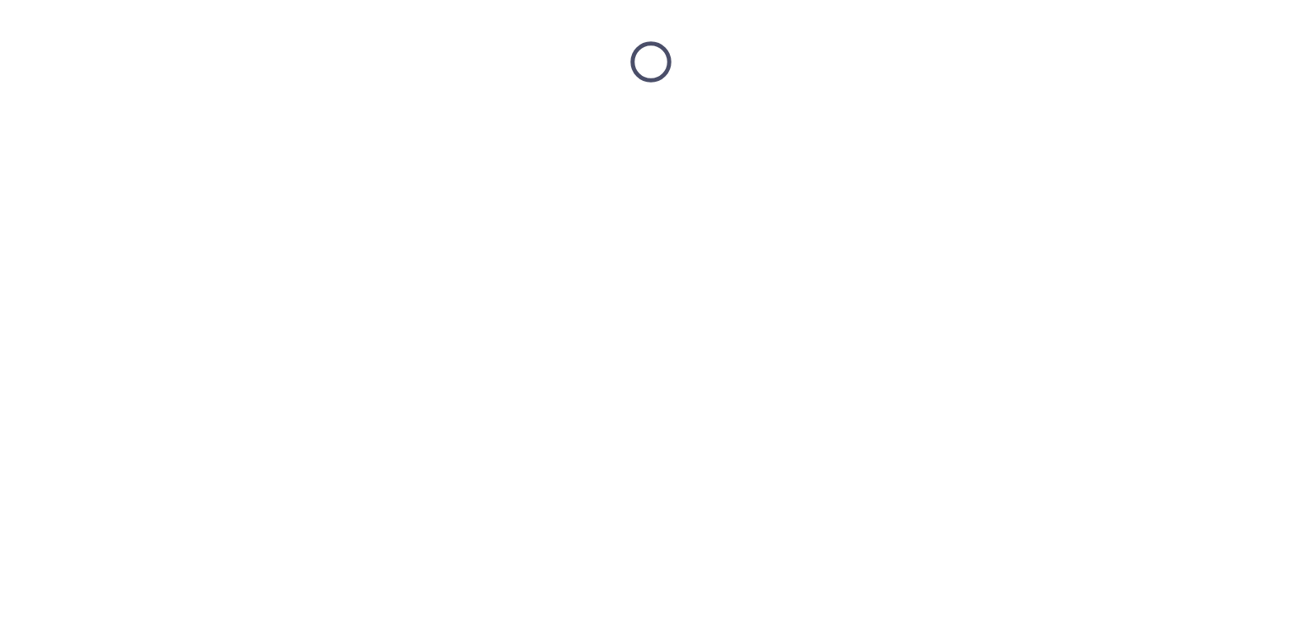
scroll to position [0, 0]
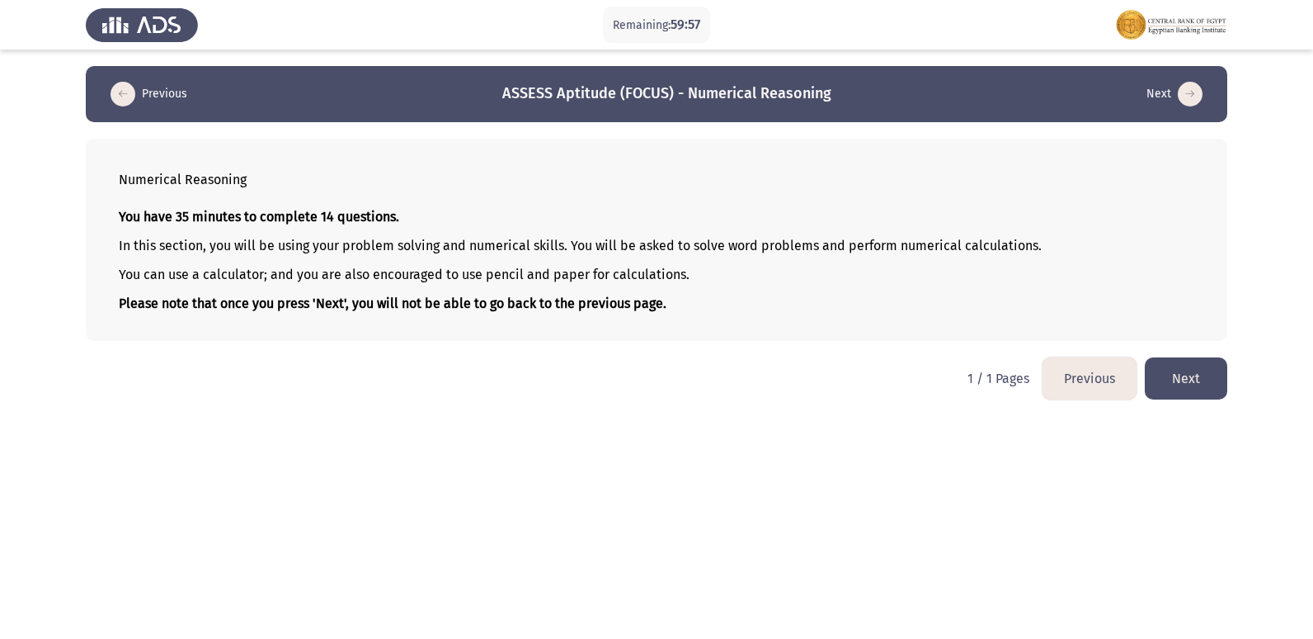
click at [1092, 378] on button "Previous" at bounding box center [1090, 378] width 94 height 42
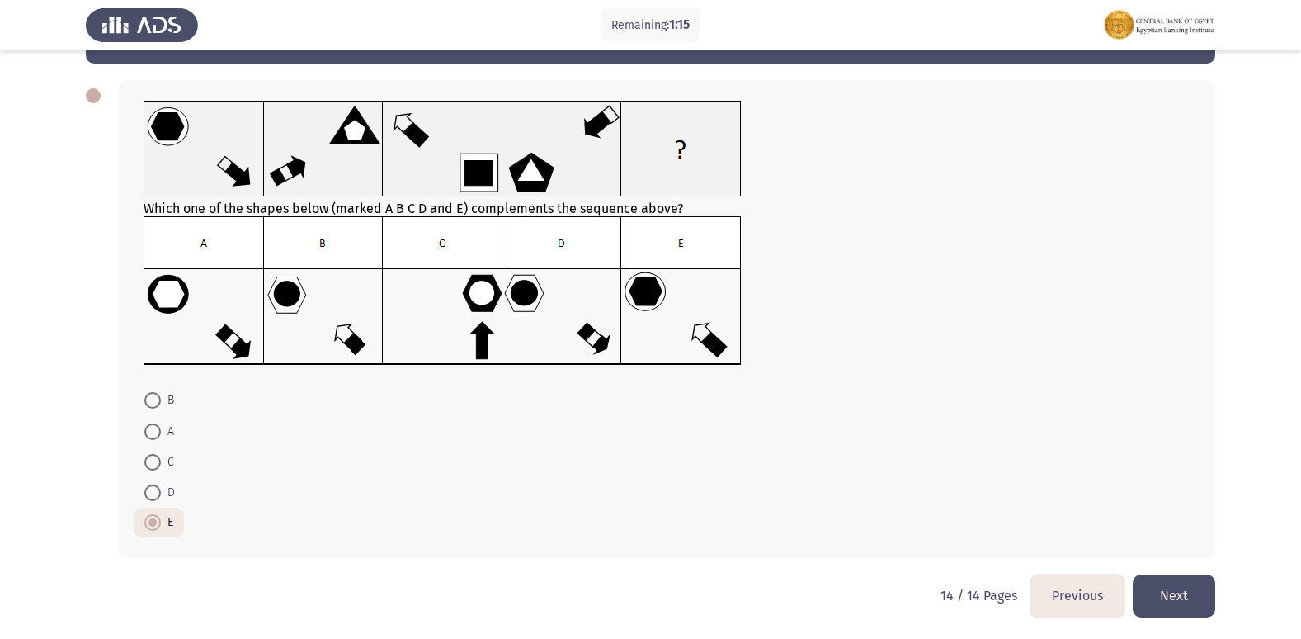
scroll to position [60, 0]
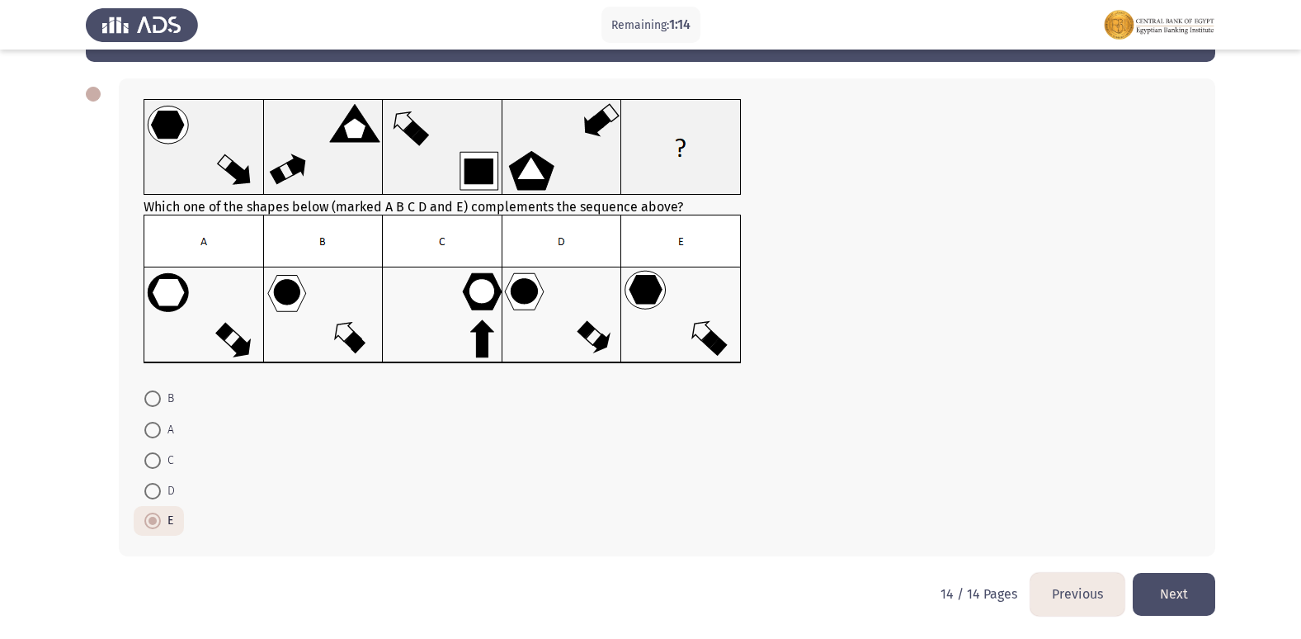
click at [1073, 592] on button "Previous" at bounding box center [1077, 594] width 94 height 42
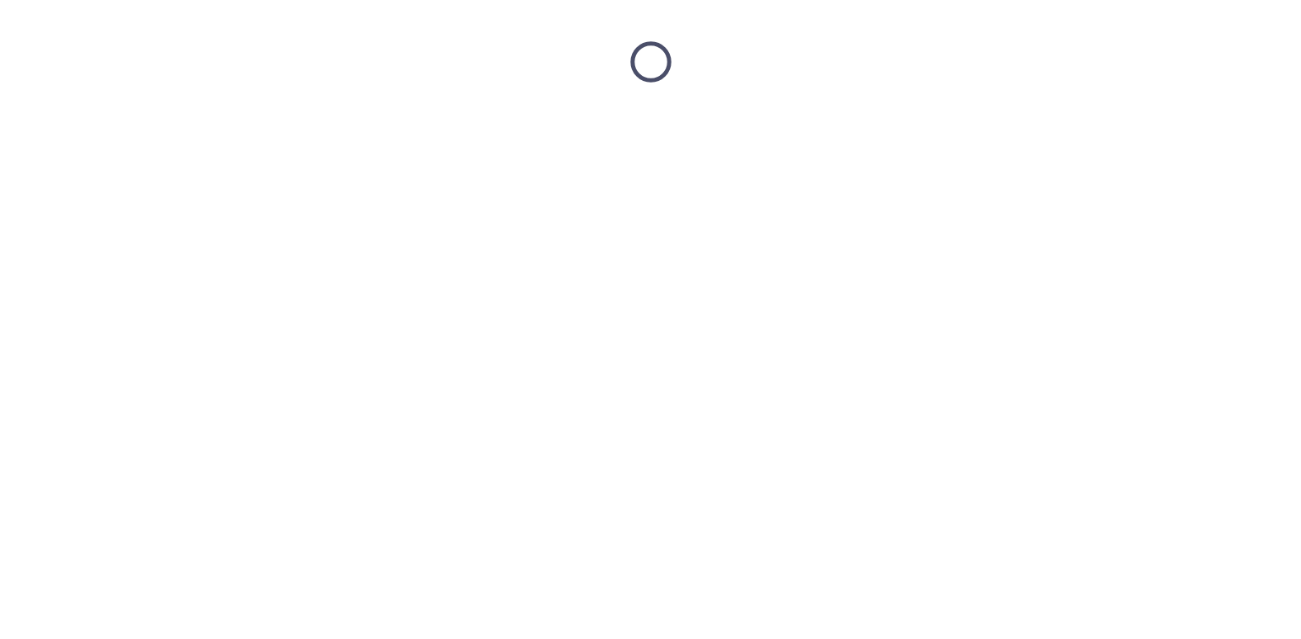
scroll to position [0, 0]
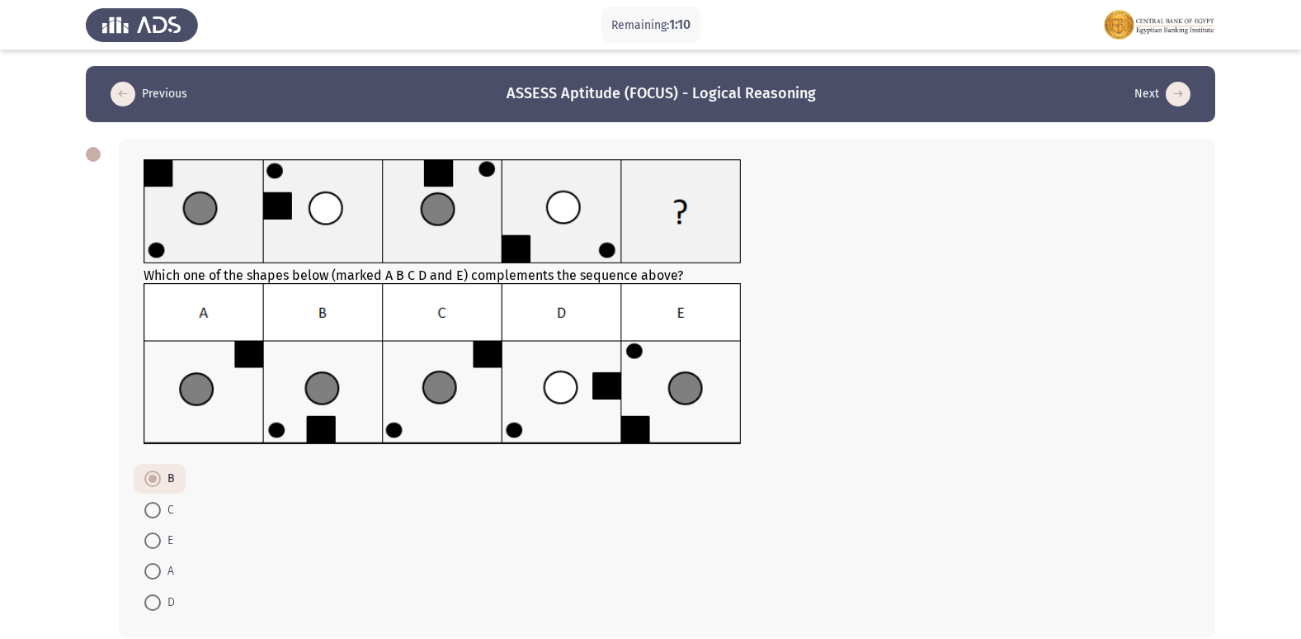
click at [318, 88] on app-previous-next-buttons "Previous ASSESS Aptitude (FOCUS) - Logical Reasoning Next" at bounding box center [651, 94] width 1090 height 26
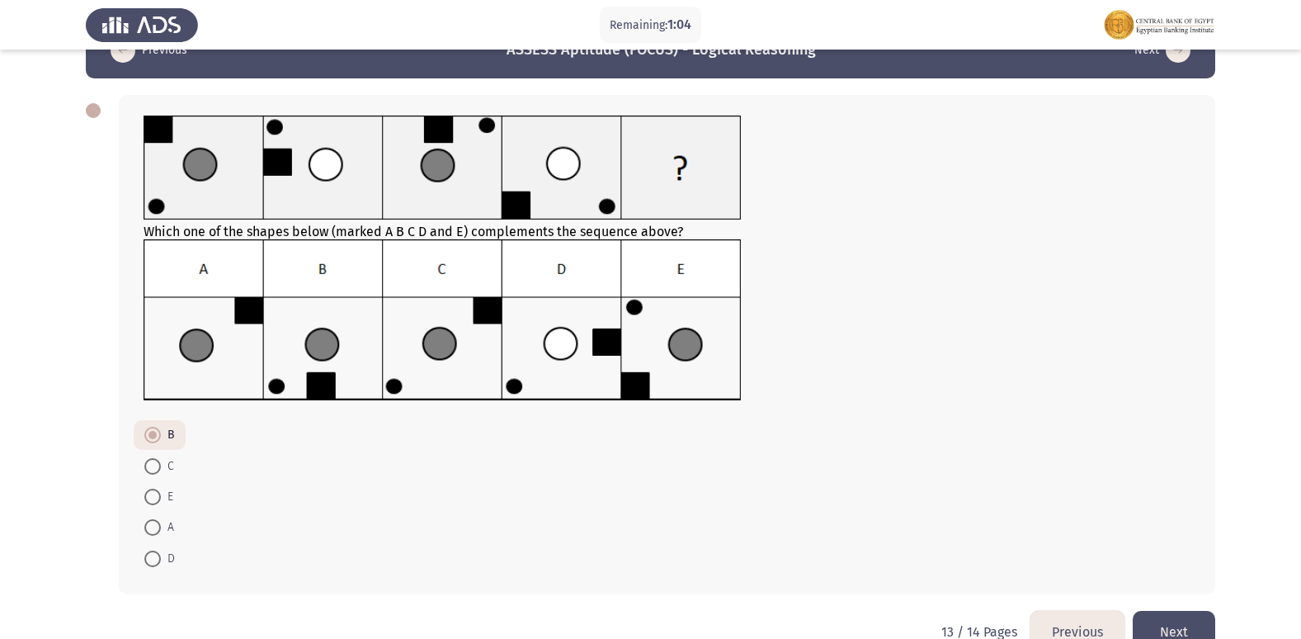
scroll to position [82, 0]
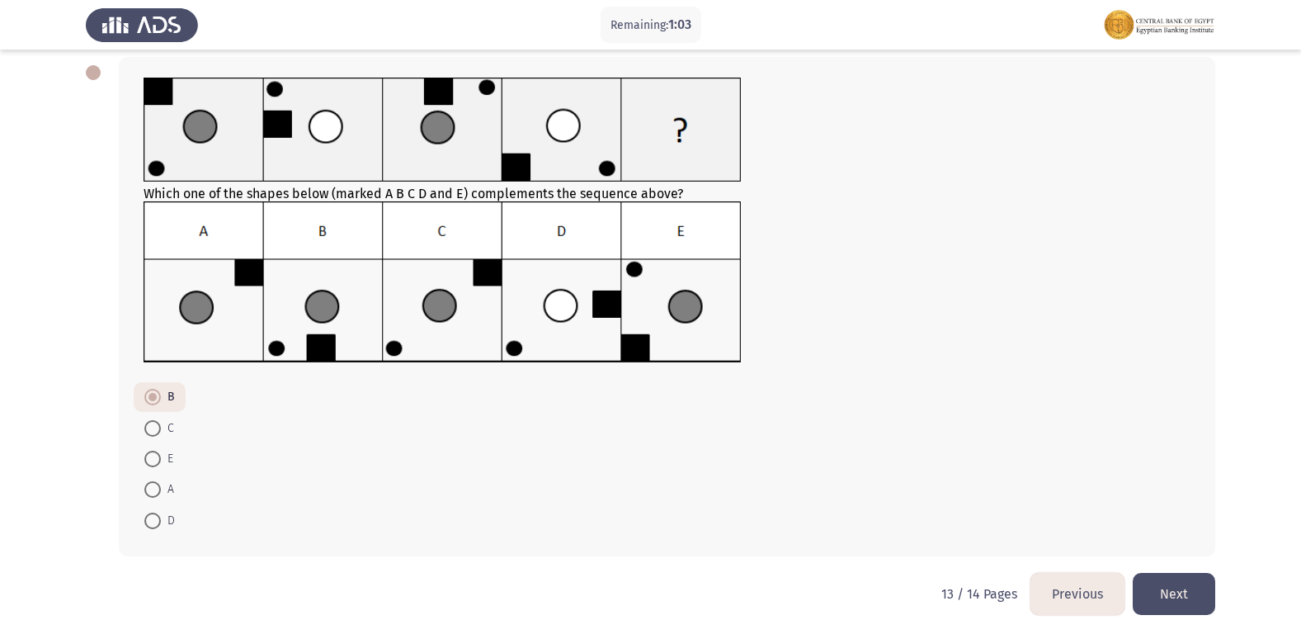
drag, startPoint x: 1094, startPoint y: 572, endPoint x: 1096, endPoint y: 592, distance: 20.8
click at [1096, 573] on div "Previous ASSESS Aptitude (FOCUS) - Logical Reasoning Next Which one of the shap…" at bounding box center [650, 278] width 1129 height 588
click at [1087, 604] on button "Previous" at bounding box center [1077, 594] width 94 height 42
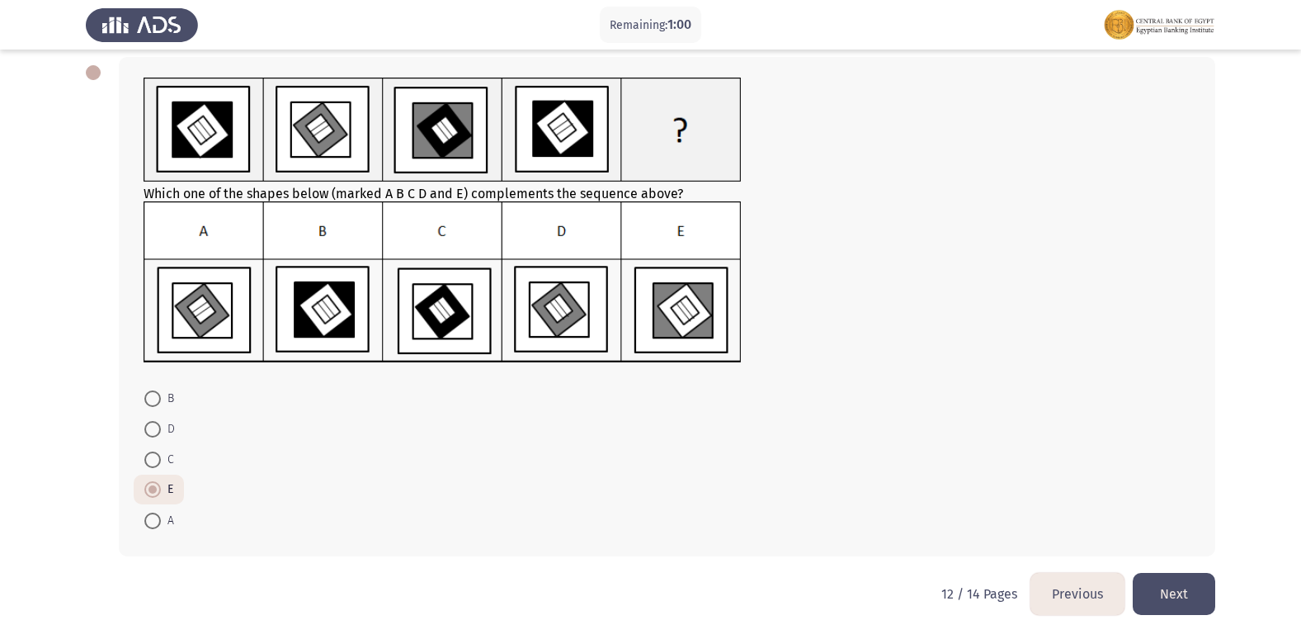
click at [1080, 595] on button "Previous" at bounding box center [1077, 594] width 94 height 42
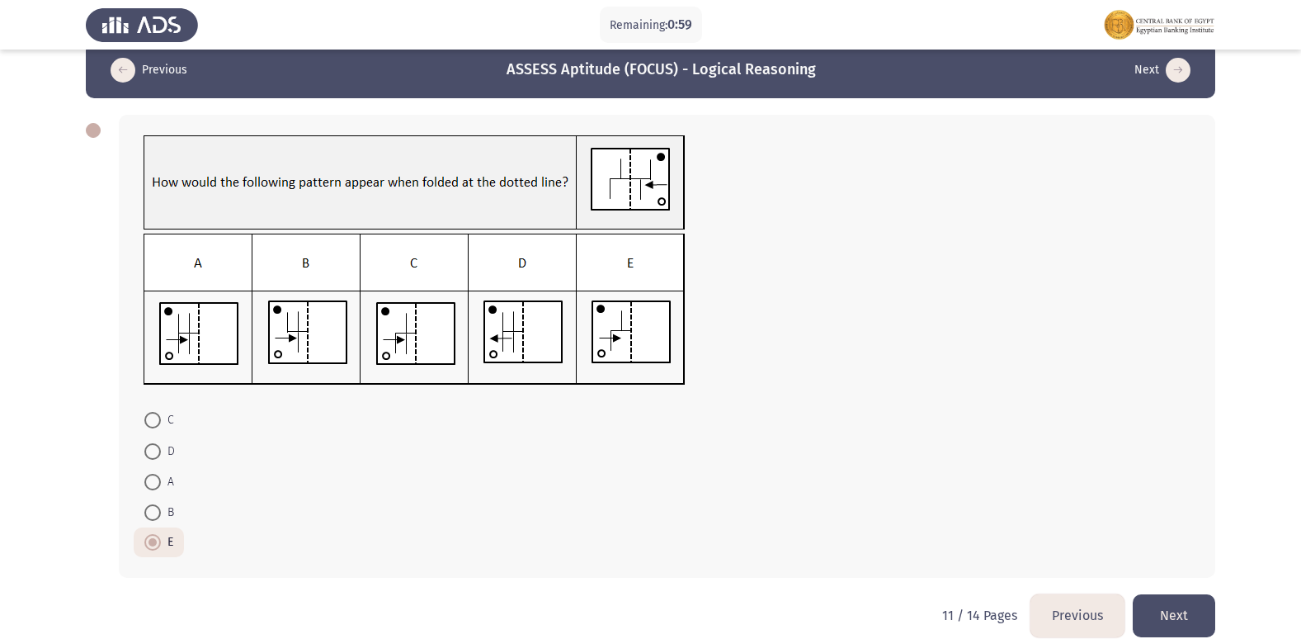
scroll to position [45, 0]
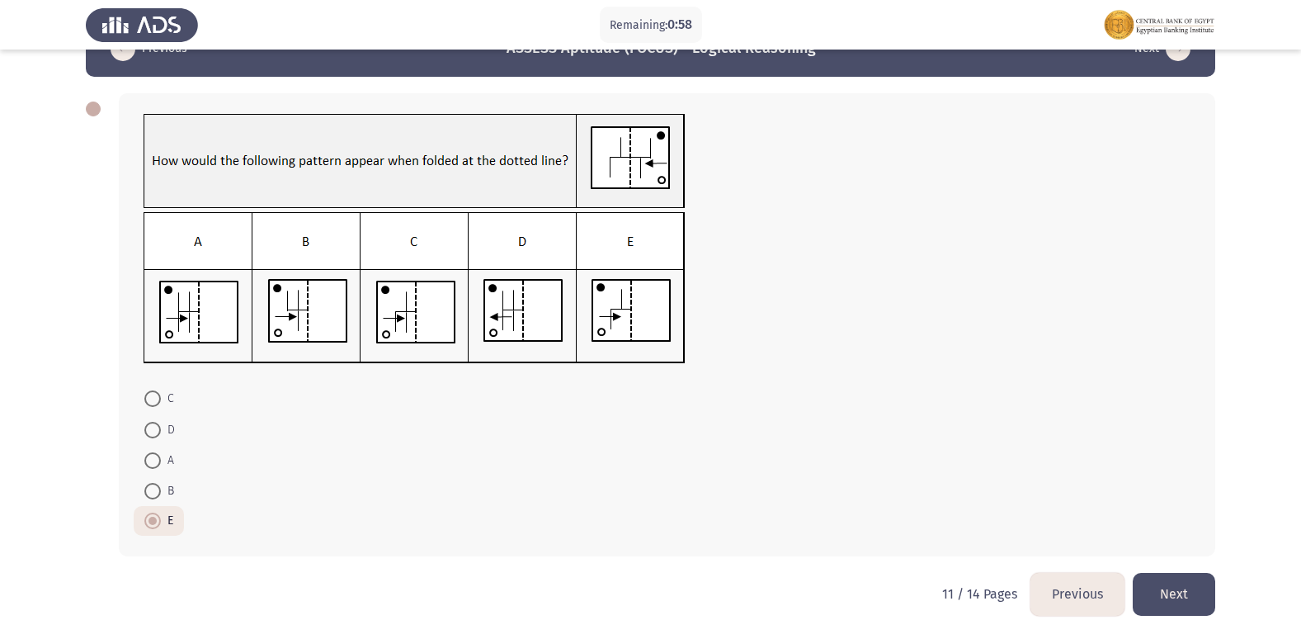
click at [1094, 582] on button "Previous" at bounding box center [1077, 594] width 94 height 42
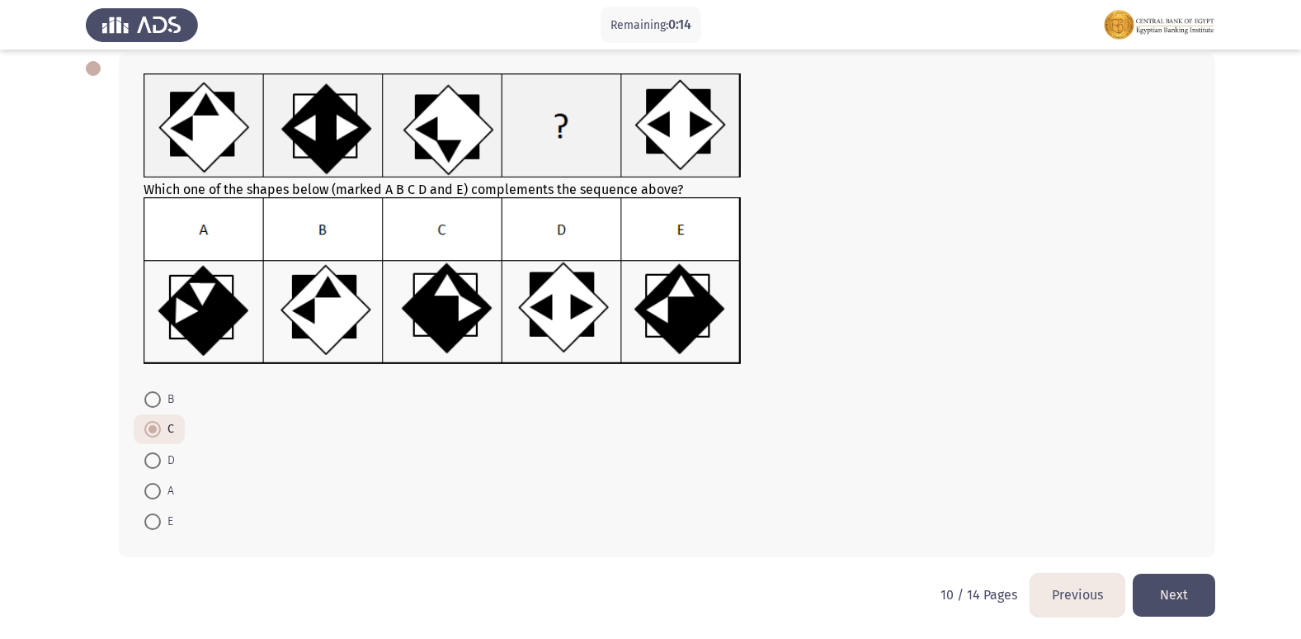
scroll to position [87, 0]
click at [1089, 598] on button "Previous" at bounding box center [1077, 594] width 94 height 42
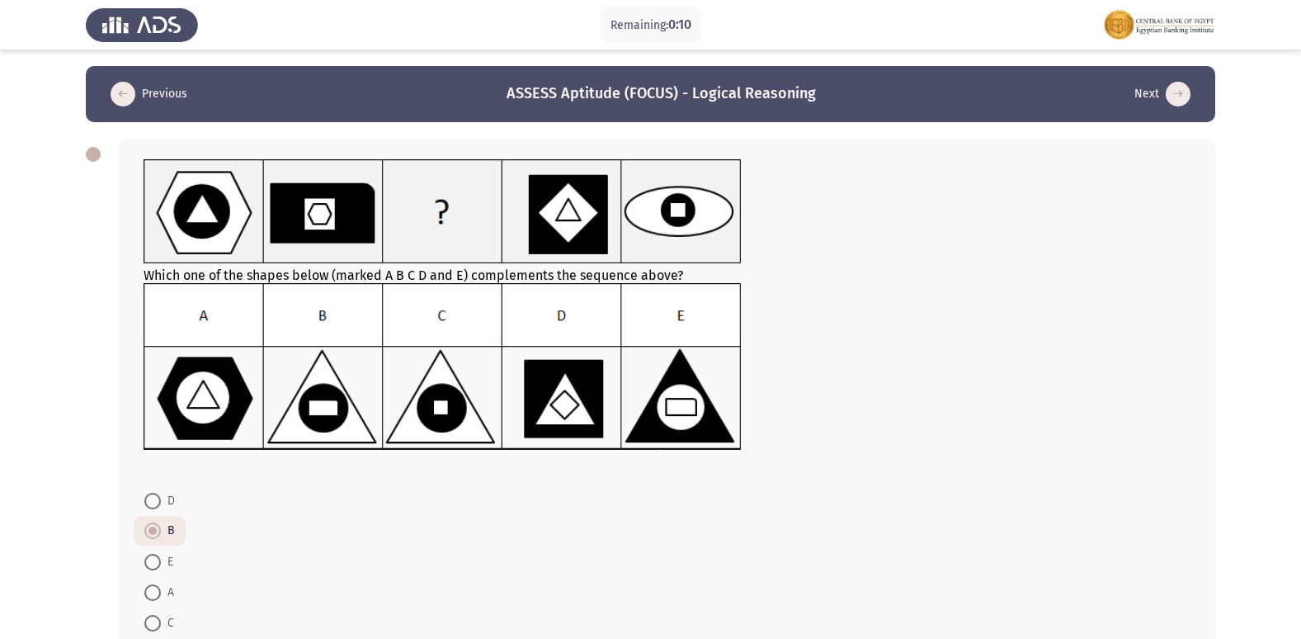
scroll to position [83, 0]
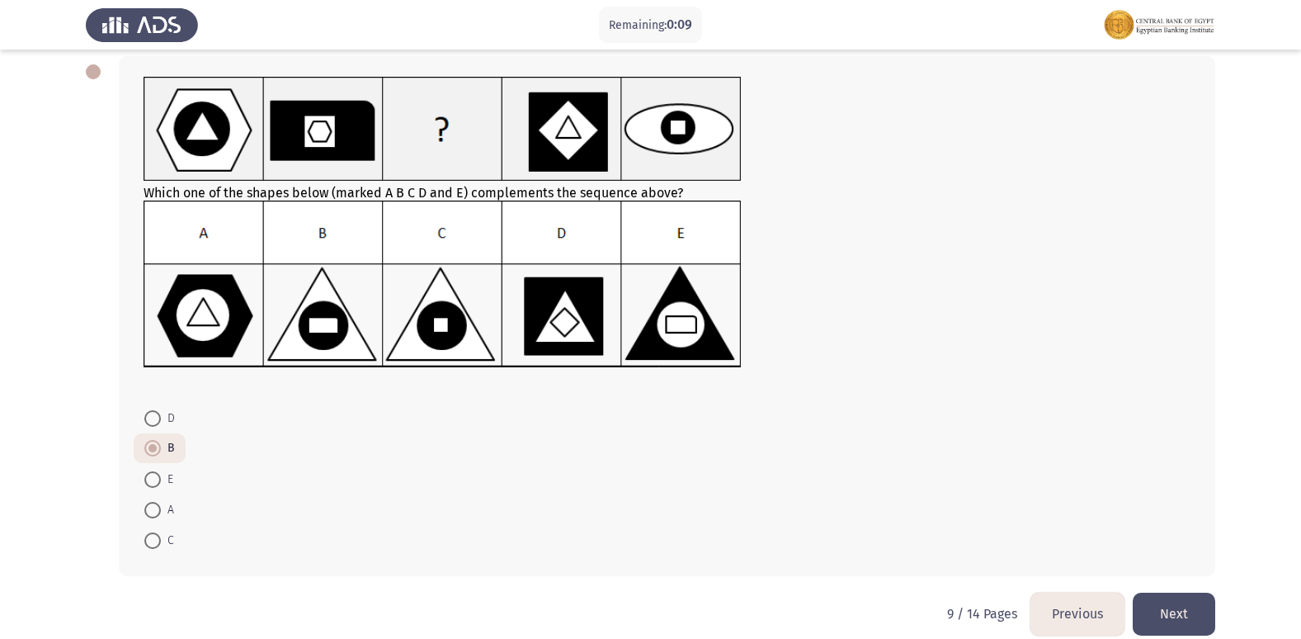
click at [1041, 602] on button "Previous" at bounding box center [1077, 613] width 94 height 42
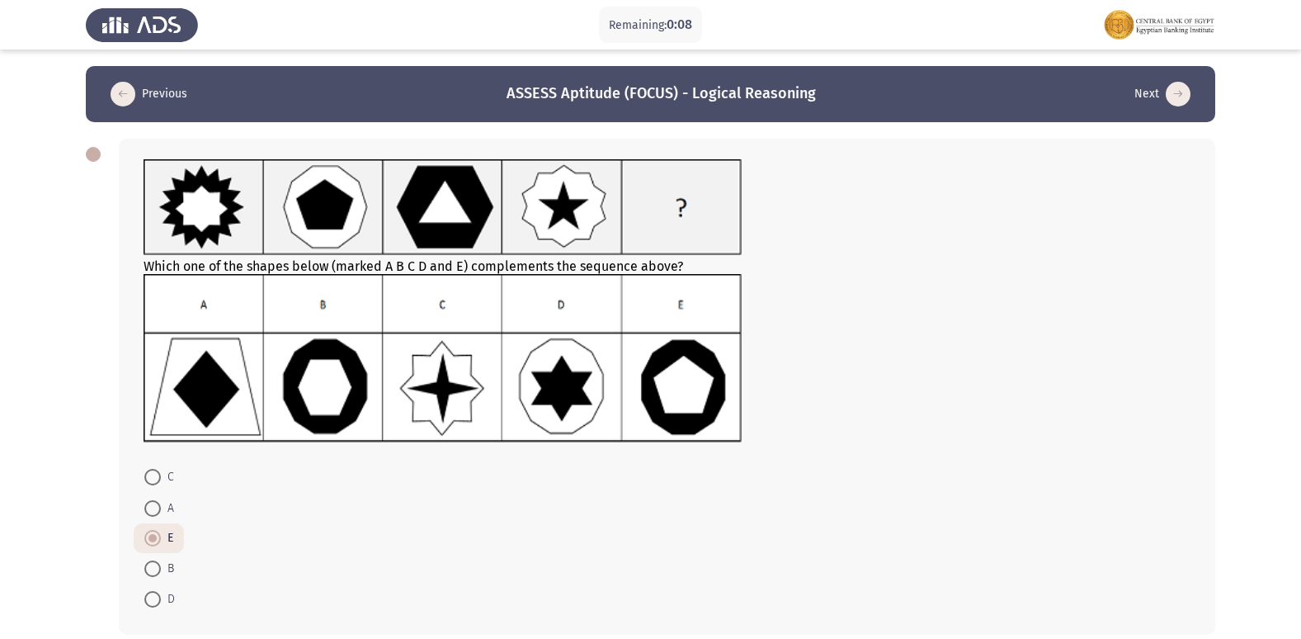
scroll to position [78, 0]
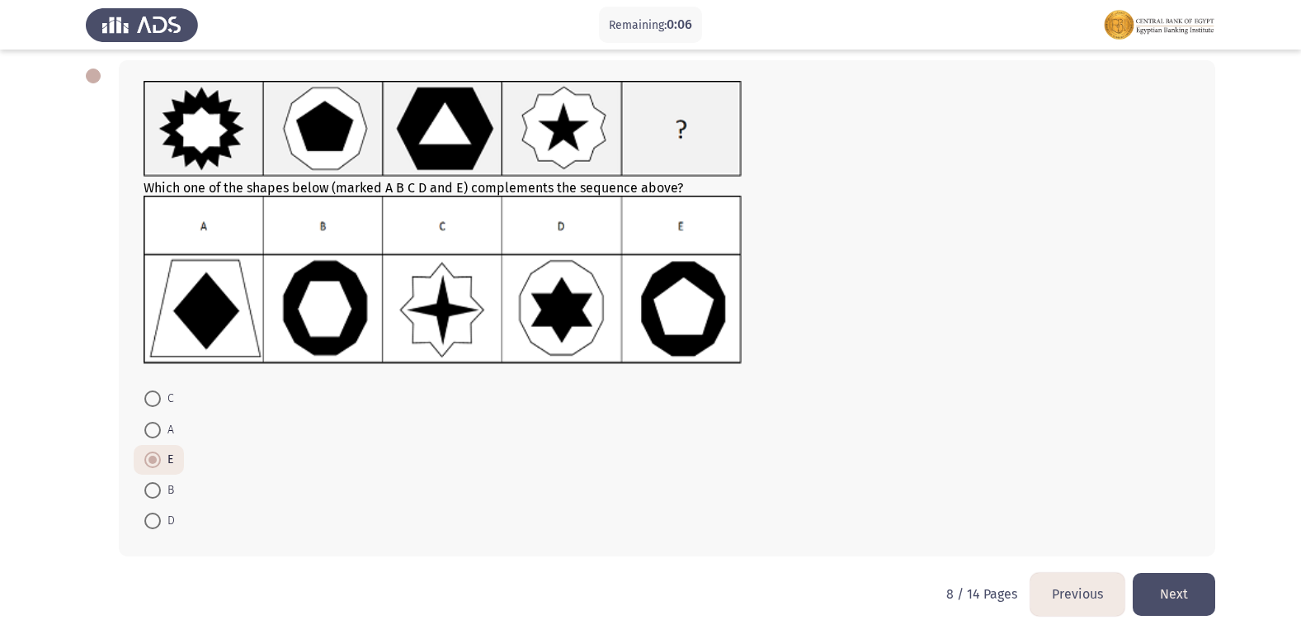
click at [1195, 591] on button "Next" at bounding box center [1174, 594] width 83 height 42
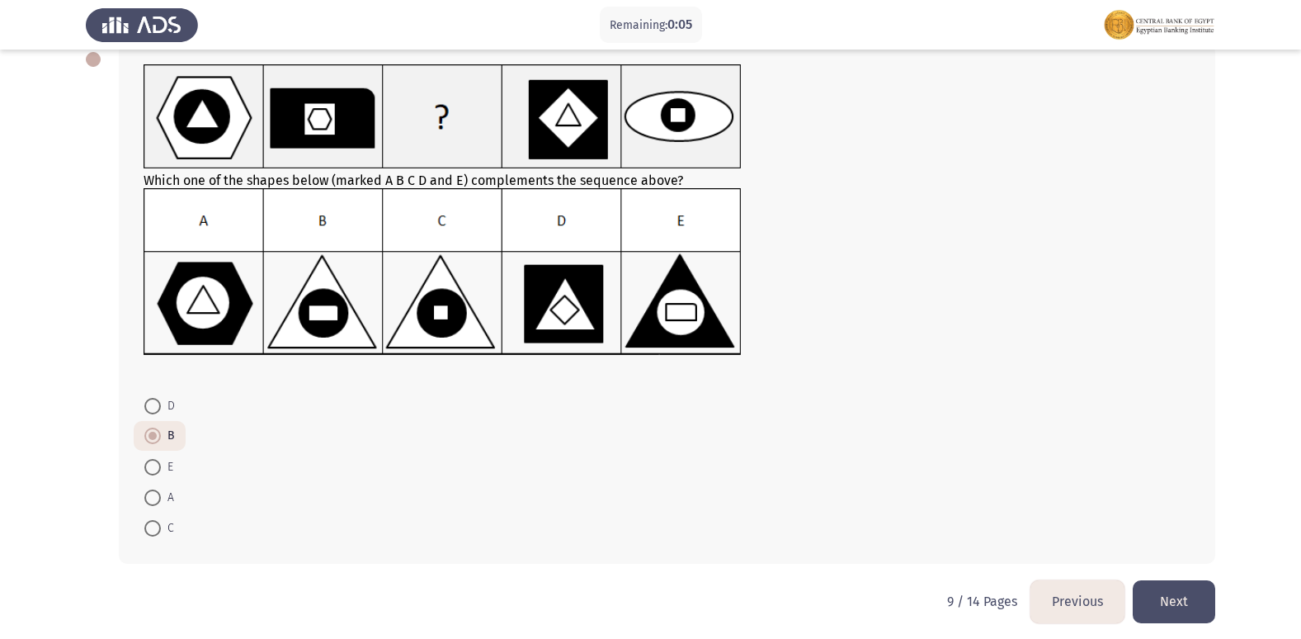
scroll to position [102, 0]
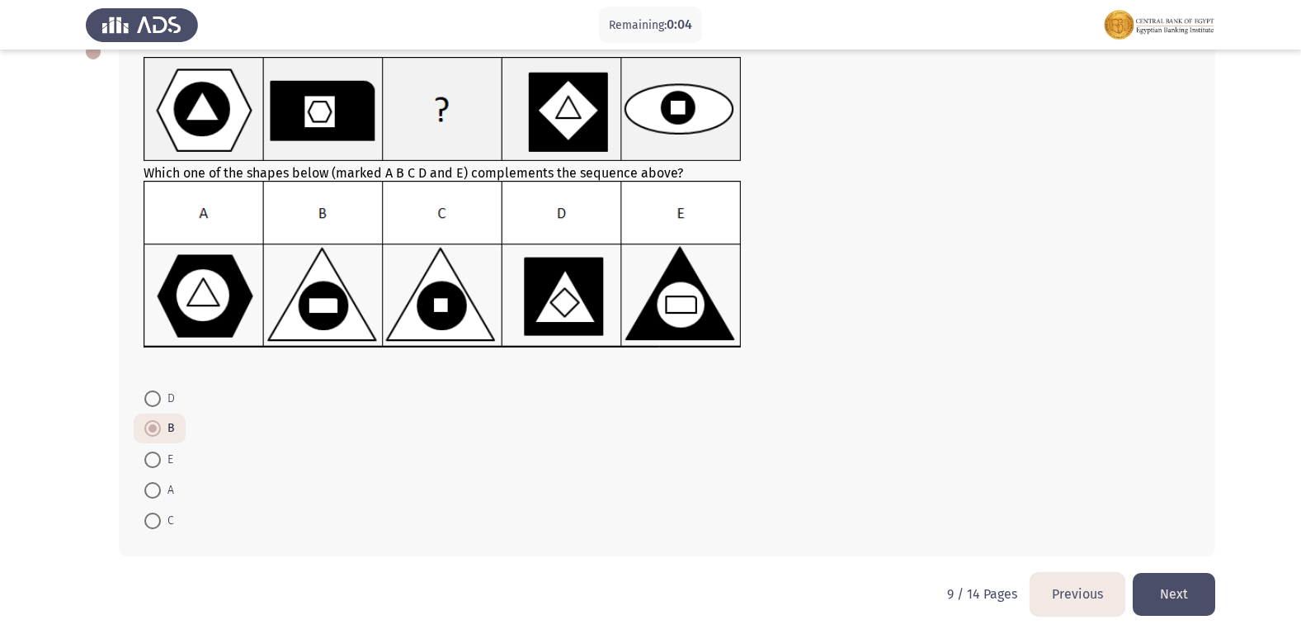
click at [1176, 578] on button "Next" at bounding box center [1174, 594] width 83 height 42
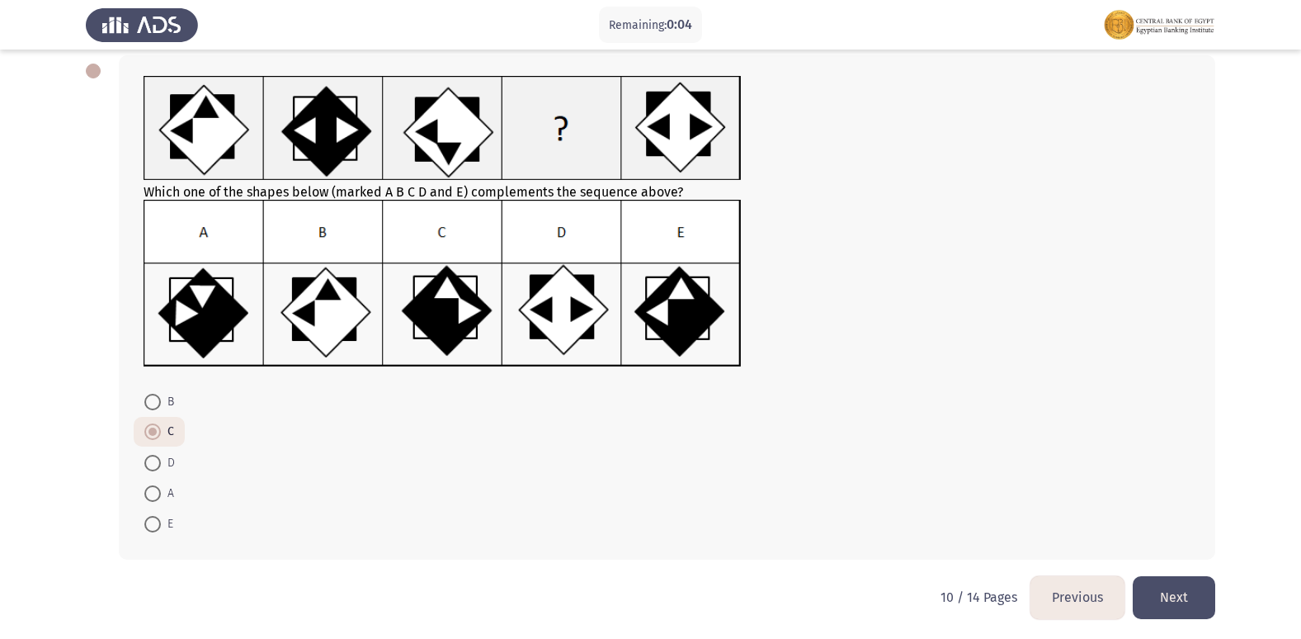
scroll to position [87, 0]
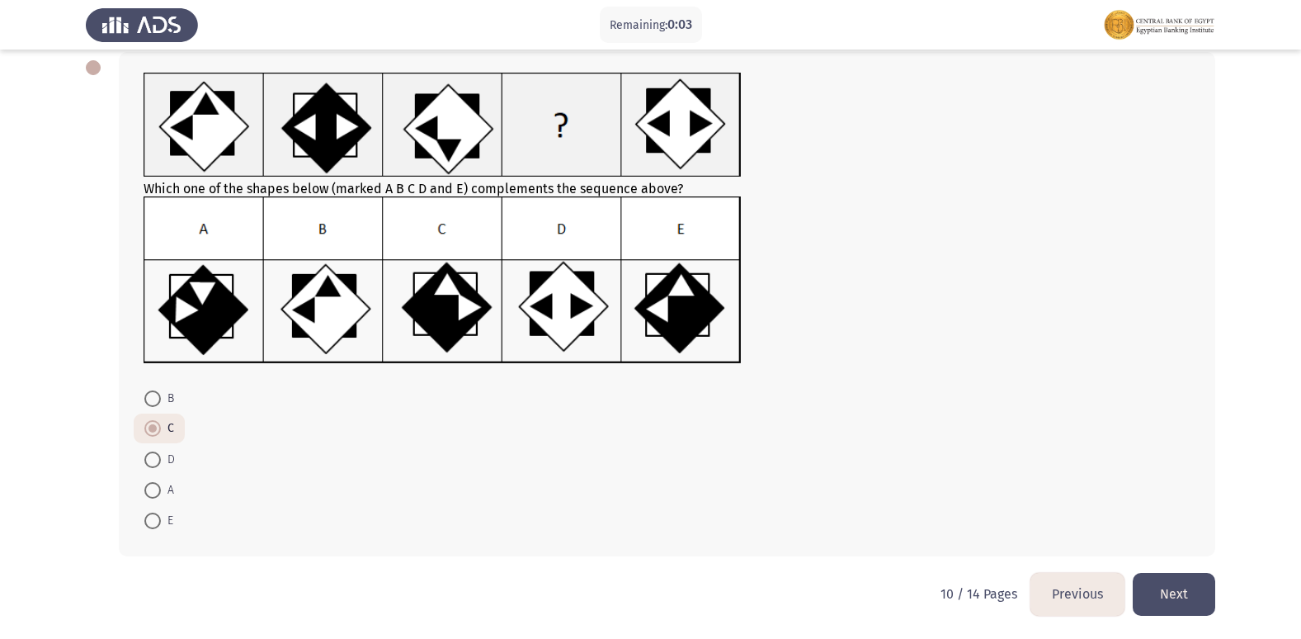
click at [1176, 578] on button "Next" at bounding box center [1174, 594] width 83 height 42
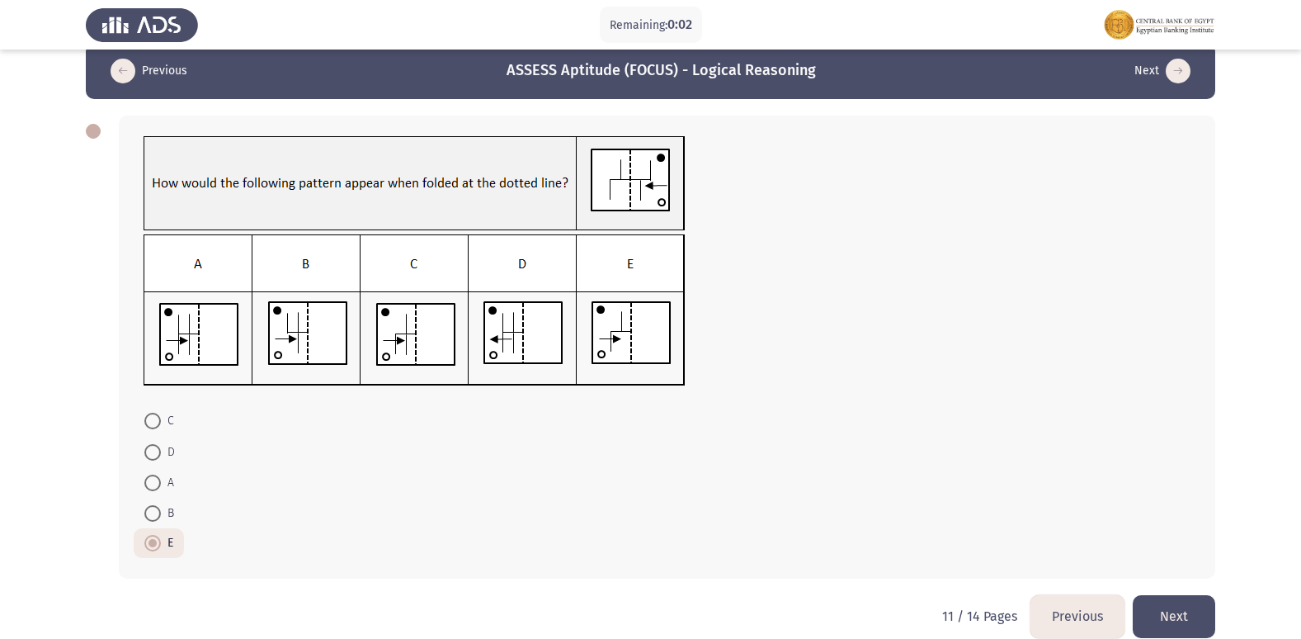
scroll to position [45, 0]
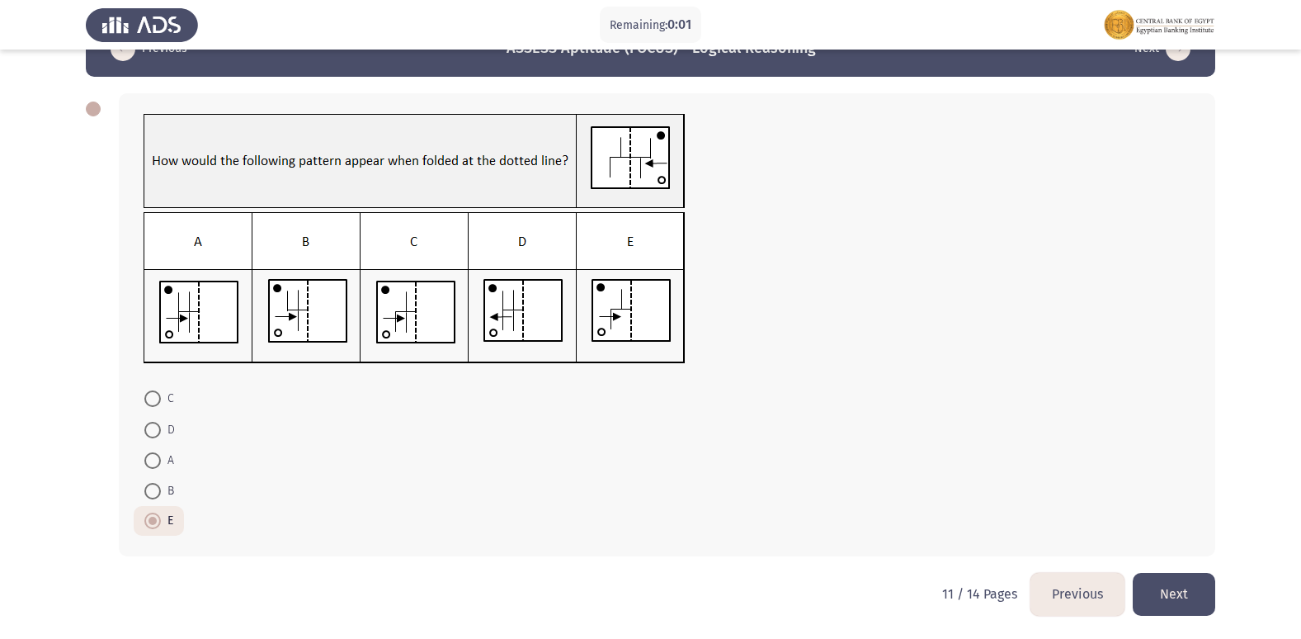
click at [1172, 596] on button "Next" at bounding box center [1174, 594] width 83 height 42
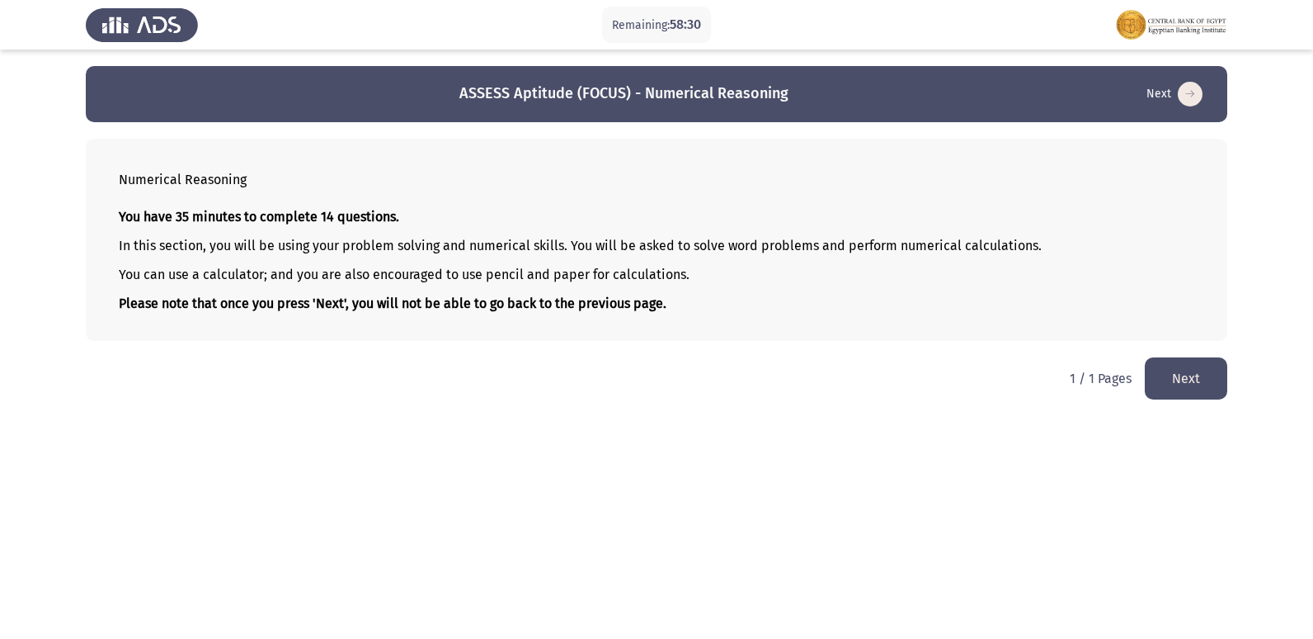
click at [1185, 386] on button "Next" at bounding box center [1186, 378] width 83 height 42
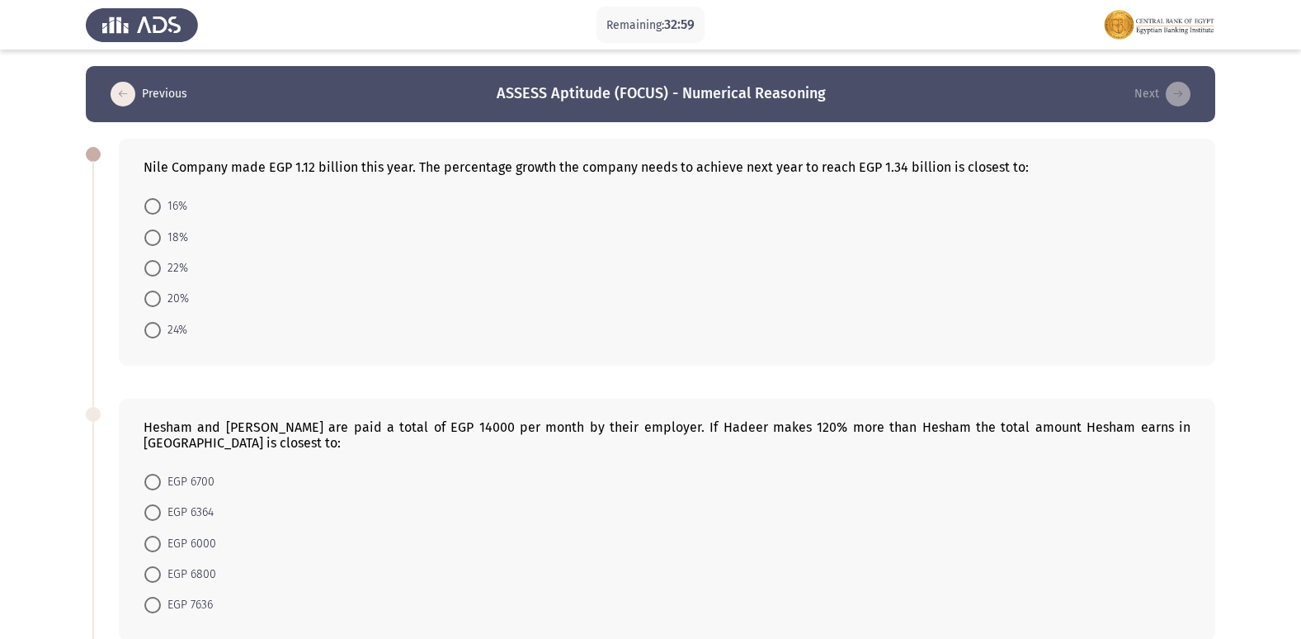
click at [149, 304] on span at bounding box center [152, 298] width 17 height 17
click at [149, 304] on input "20%" at bounding box center [152, 298] width 17 height 17
radio input "true"
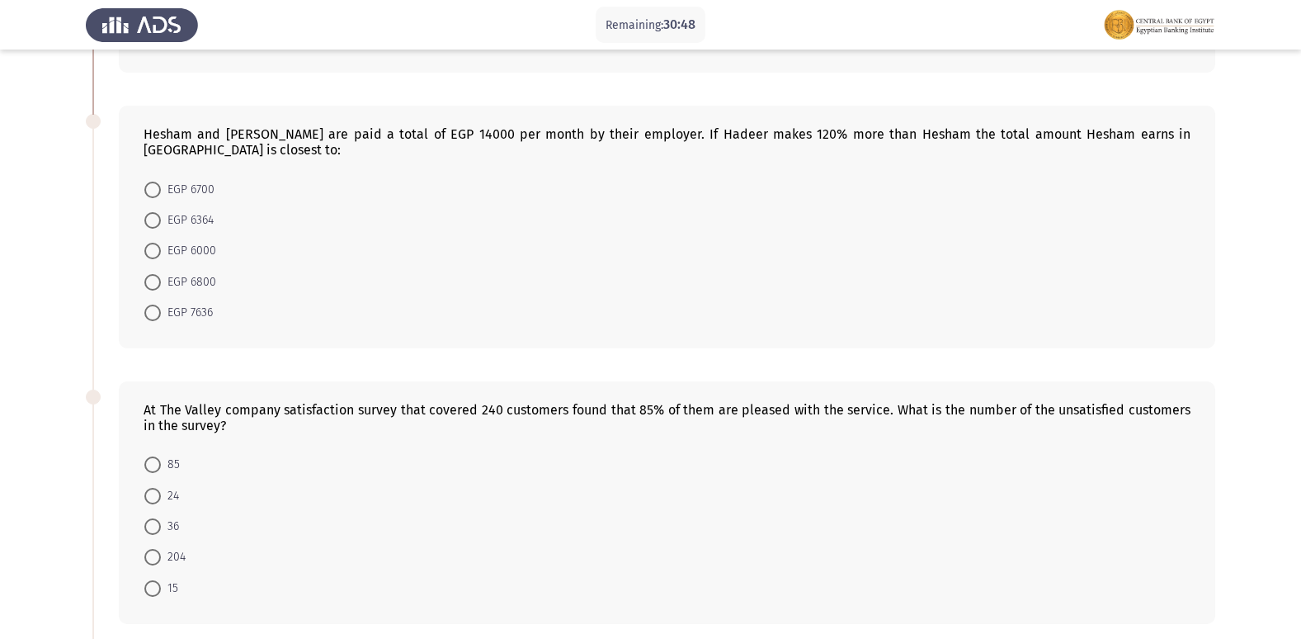
scroll to position [413, 0]
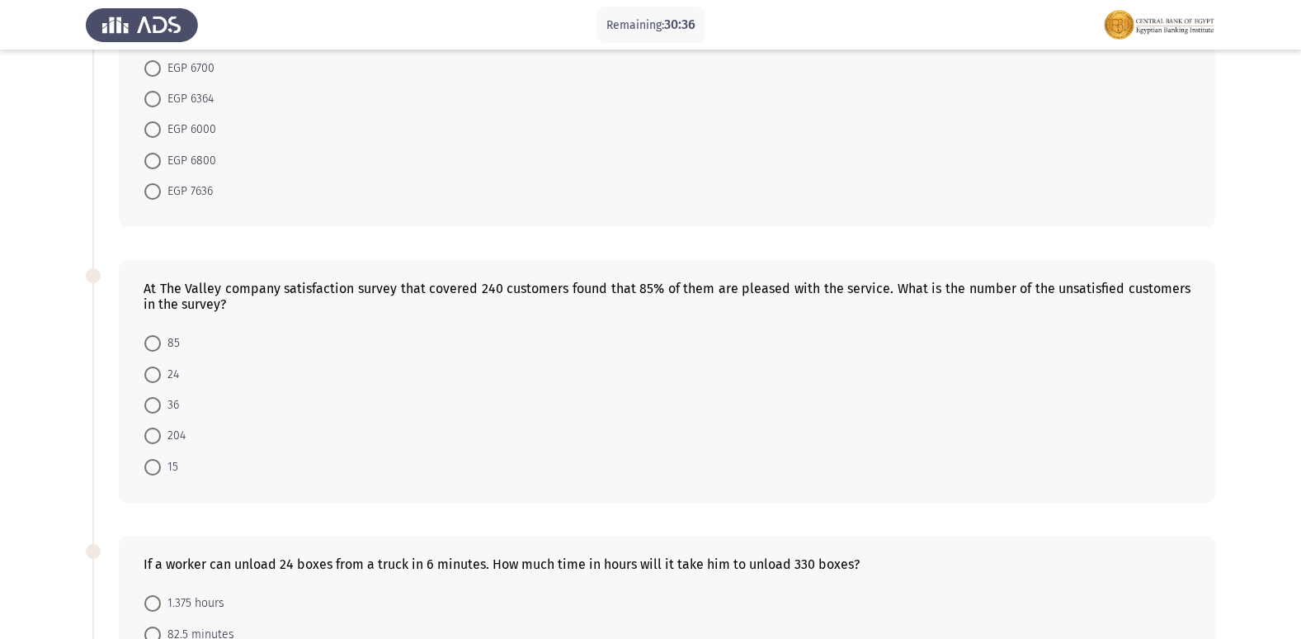
click at [471, 281] on div "At The Valley company satisfaction survey that covered 240 customers found that…" at bounding box center [667, 296] width 1047 height 31
click at [477, 281] on div "At The Valley company satisfaction survey that covered 240 customers found that…" at bounding box center [667, 296] width 1047 height 31
click at [149, 397] on span at bounding box center [152, 405] width 17 height 17
click at [149, 397] on input "36" at bounding box center [152, 405] width 17 height 17
radio input "true"
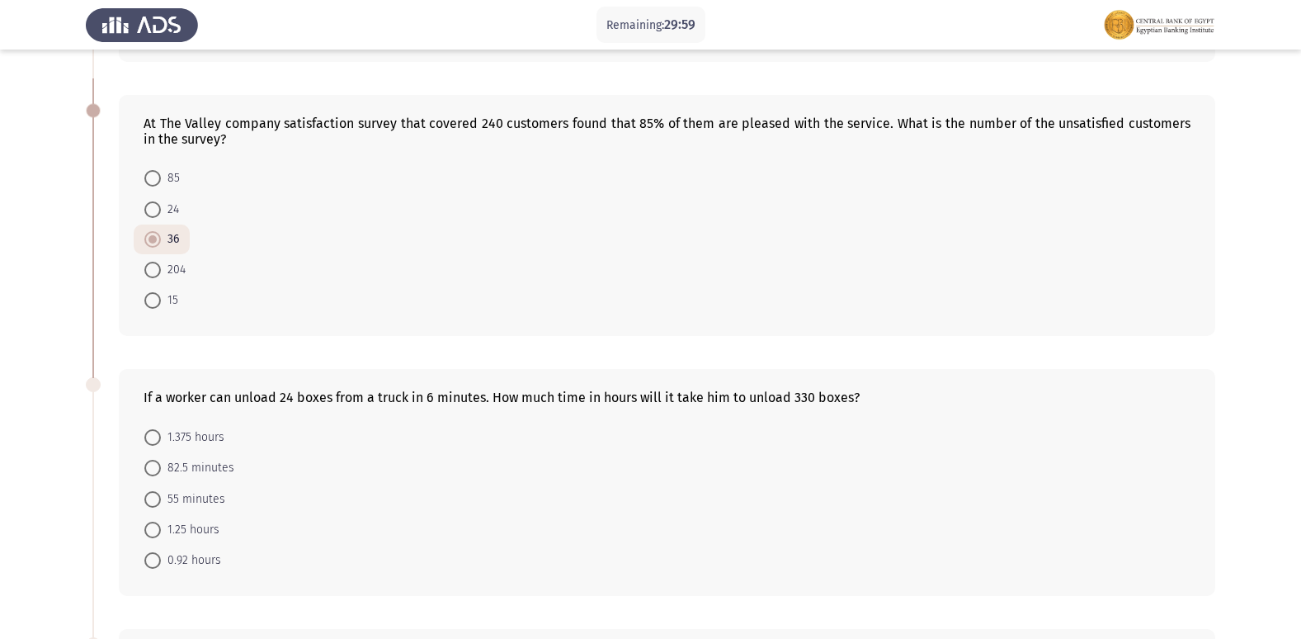
scroll to position [660, 0]
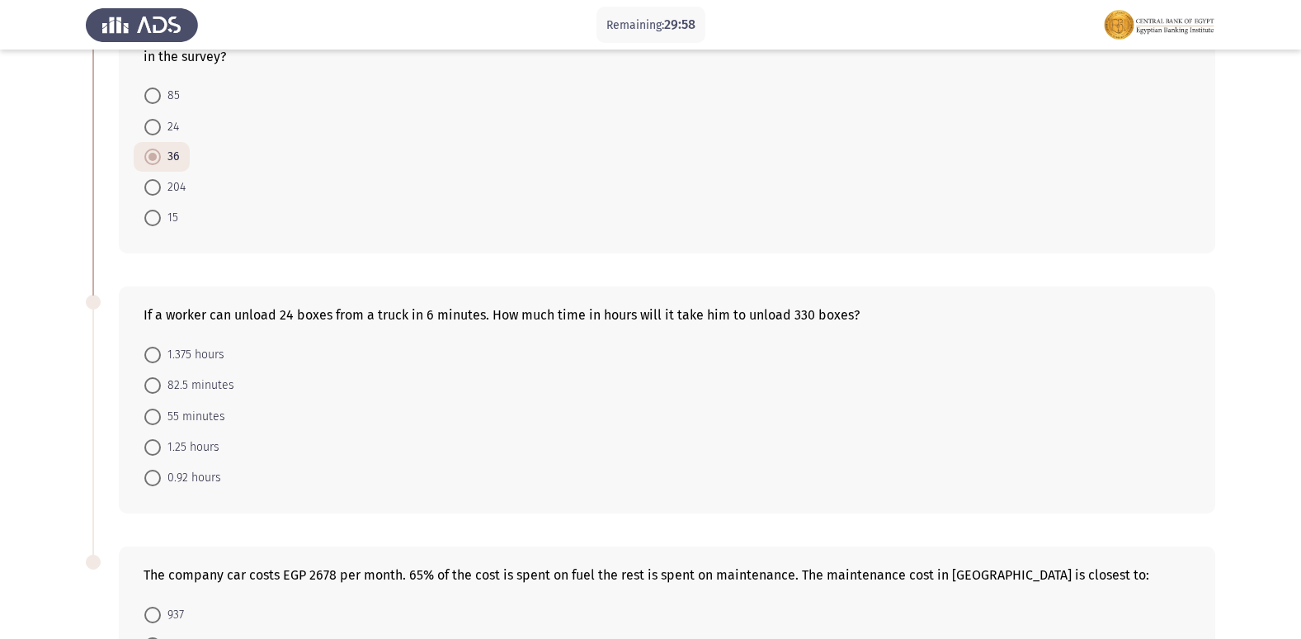
click at [259, 307] on div "If a worker can unload 24 boxes from a truck in 6 minutes. How much time in hou…" at bounding box center [667, 315] width 1047 height 16
click at [266, 307] on div "If a worker can unload 24 boxes from a truck in 6 minutes. How much time in hou…" at bounding box center [667, 315] width 1047 height 16
click at [153, 377] on span at bounding box center [152, 385] width 17 height 17
click at [153, 377] on input "82.5 minutes" at bounding box center [152, 385] width 17 height 17
radio input "true"
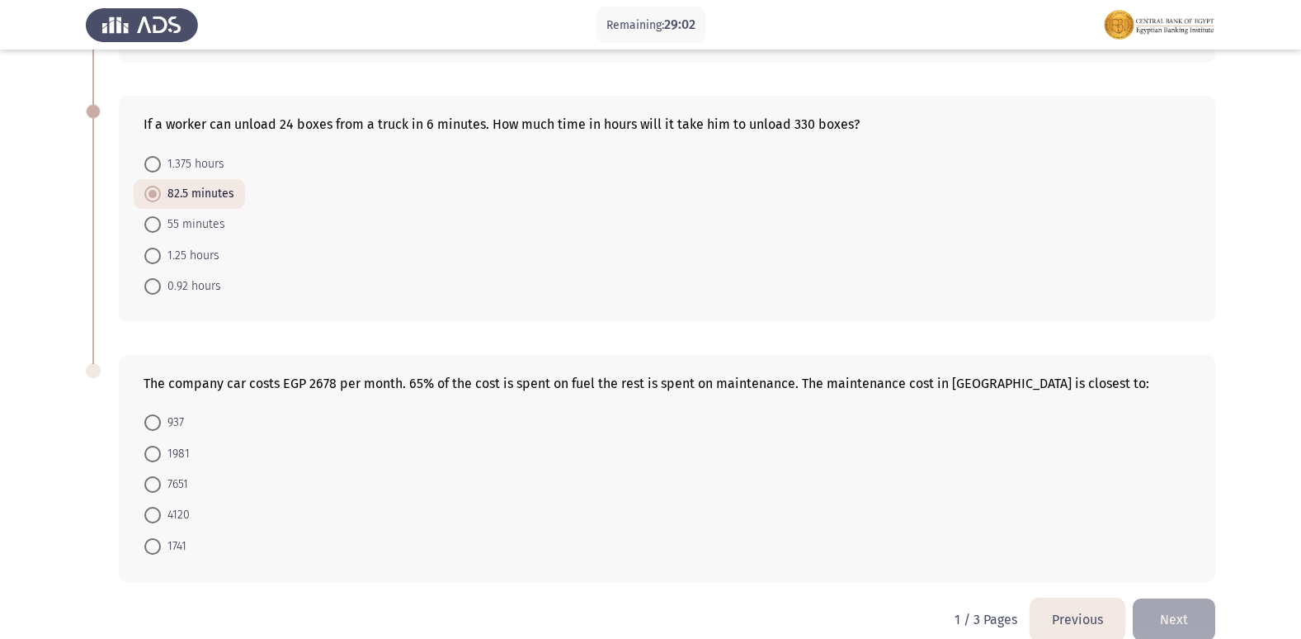
scroll to position [860, 0]
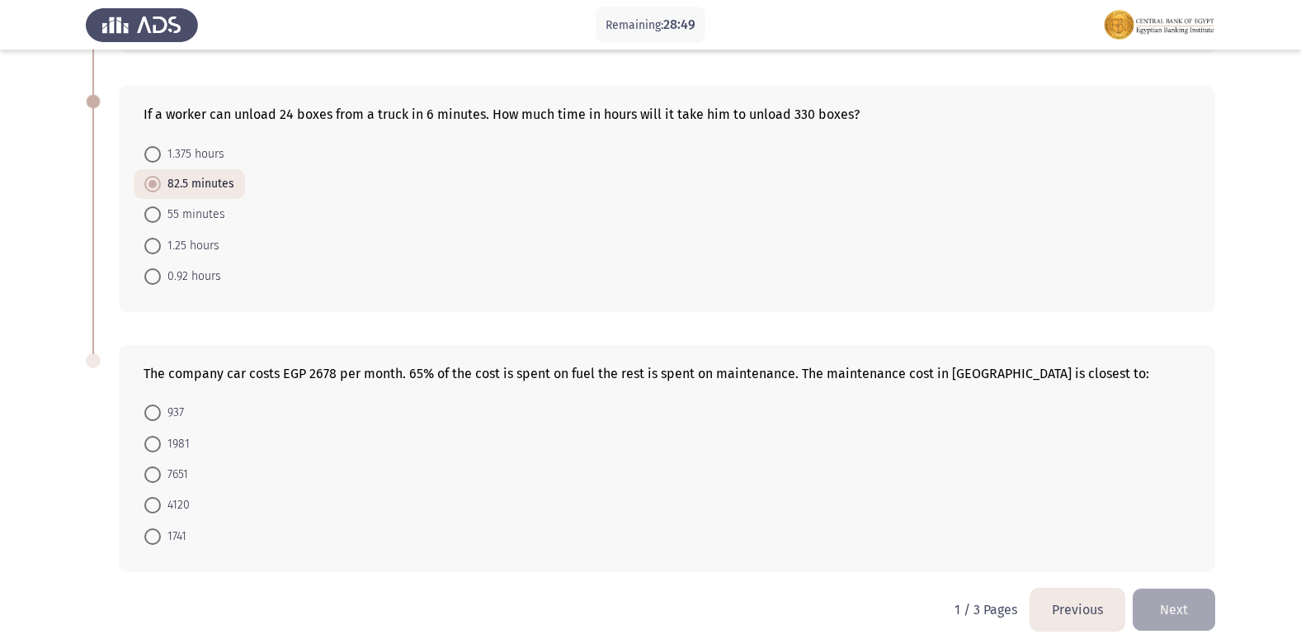
click at [323, 365] on div "The company car costs EGP 2678 per month. 65% of the cost is spent on fuel the …" at bounding box center [667, 373] width 1047 height 16
click at [323, 365] on div "The company car costs EGP 2678 per month. 65% of the cost is spent on fuel the …" at bounding box center [667, 458] width 1096 height 227
click at [148, 404] on span at bounding box center [152, 412] width 17 height 17
click at [148, 404] on input "937" at bounding box center [152, 412] width 17 height 17
radio input "true"
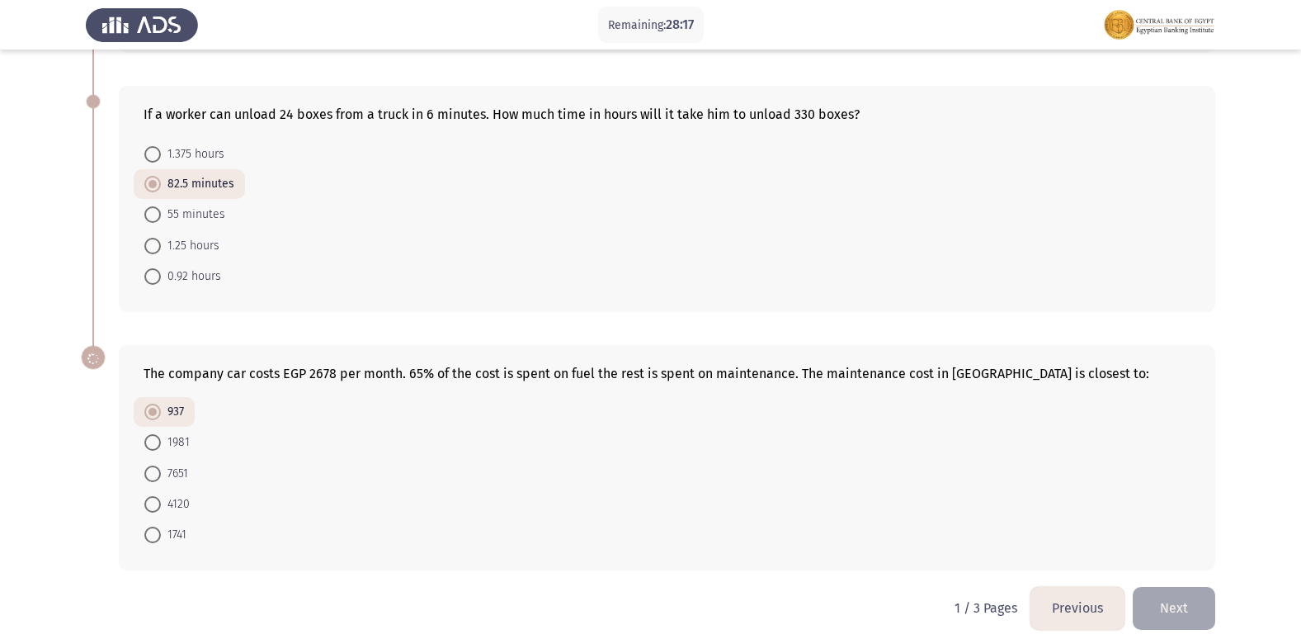
scroll to position [859, 0]
click at [1134, 532] on form "937 1981 7651 4120 1741" at bounding box center [667, 474] width 1047 height 153
click at [1153, 509] on form "937 1981 7651 4120 1741" at bounding box center [667, 474] width 1047 height 153
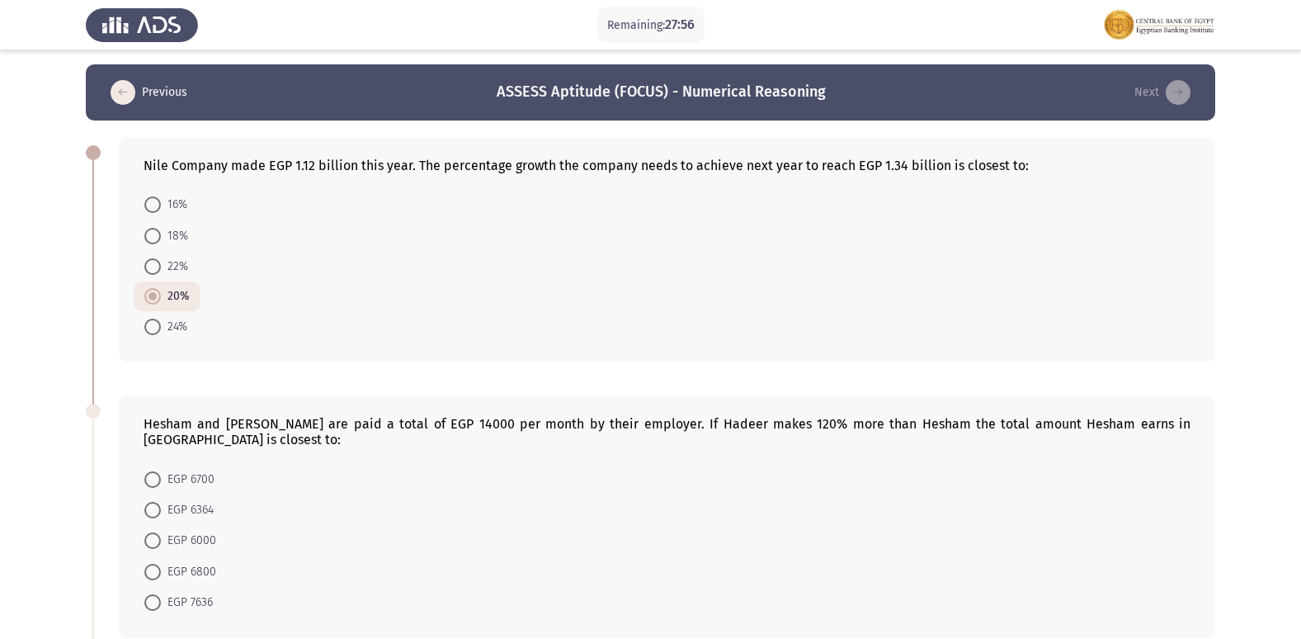
scroll to position [0, 0]
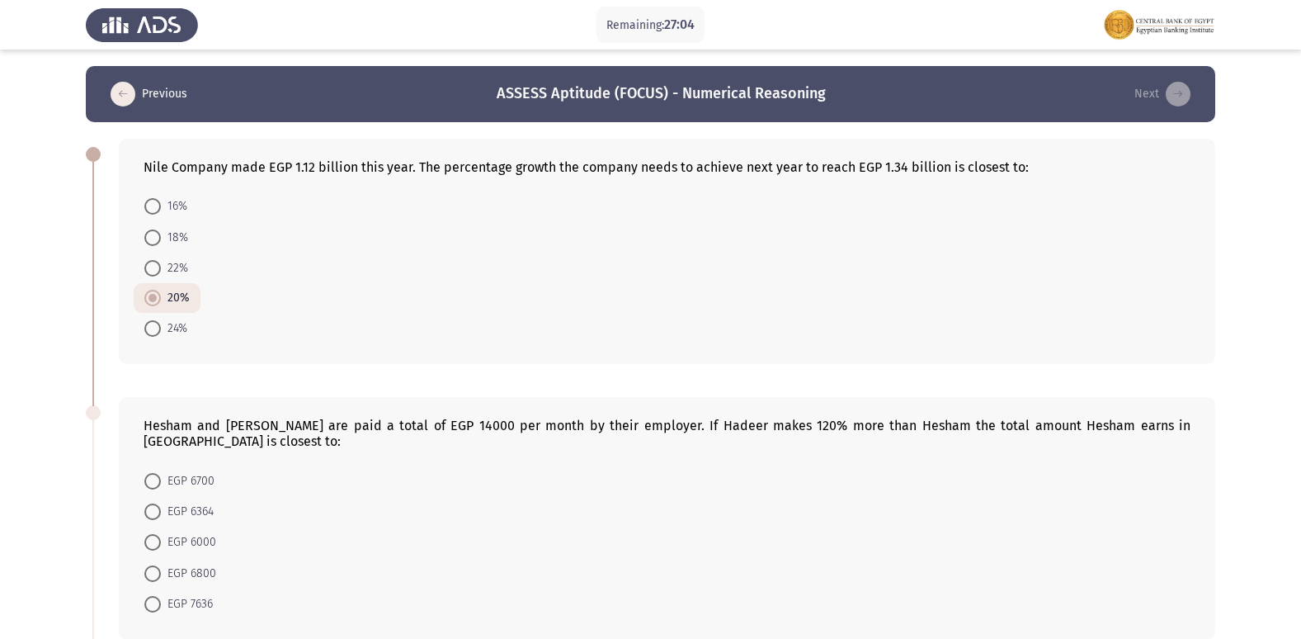
drag, startPoint x: 422, startPoint y: 431, endPoint x: 422, endPoint y: 422, distance: 9.1
click at [422, 422] on div "Hesham and [PERSON_NAME] are paid a total of EGP 14000 per month by their emplo…" at bounding box center [667, 432] width 1047 height 31
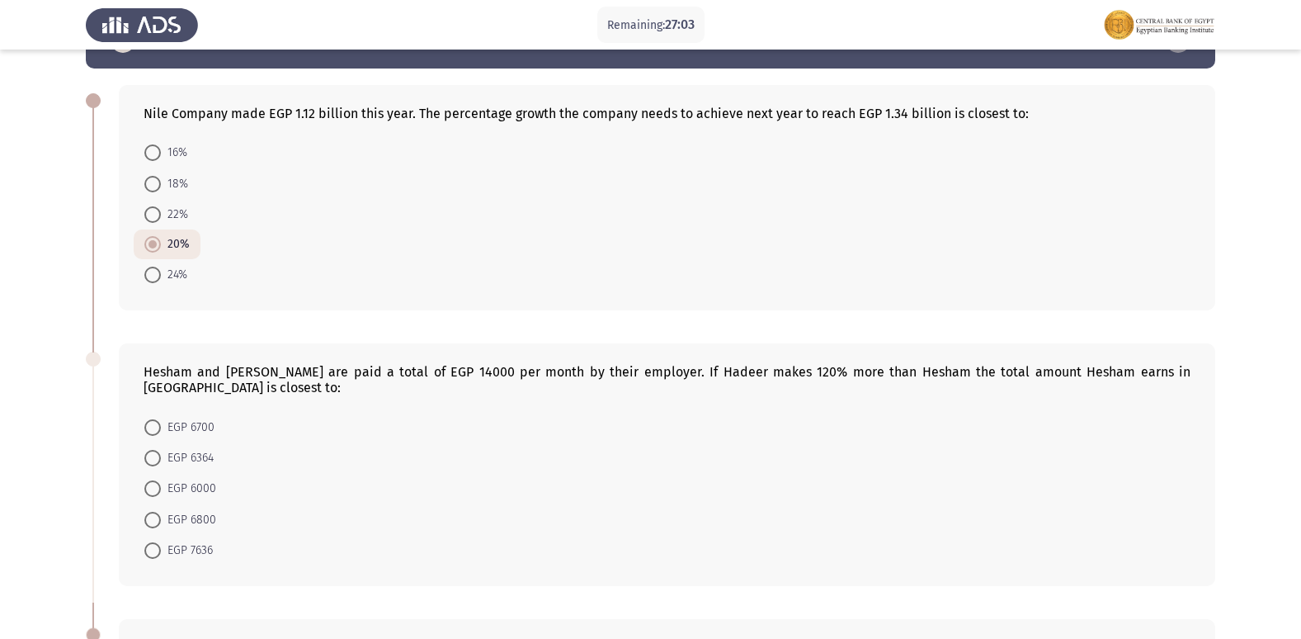
scroll to position [83, 0]
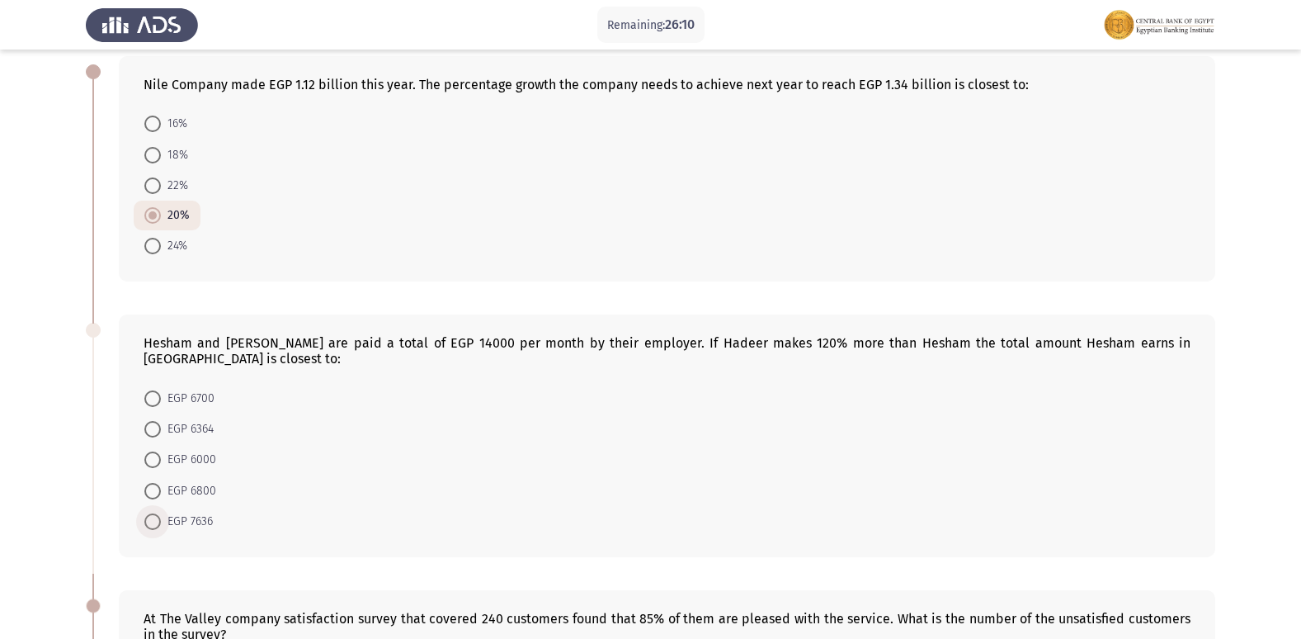
click at [150, 513] on span at bounding box center [152, 521] width 17 height 17
click at [150, 513] on input "EGP 7636" at bounding box center [152, 521] width 17 height 17
radio input "true"
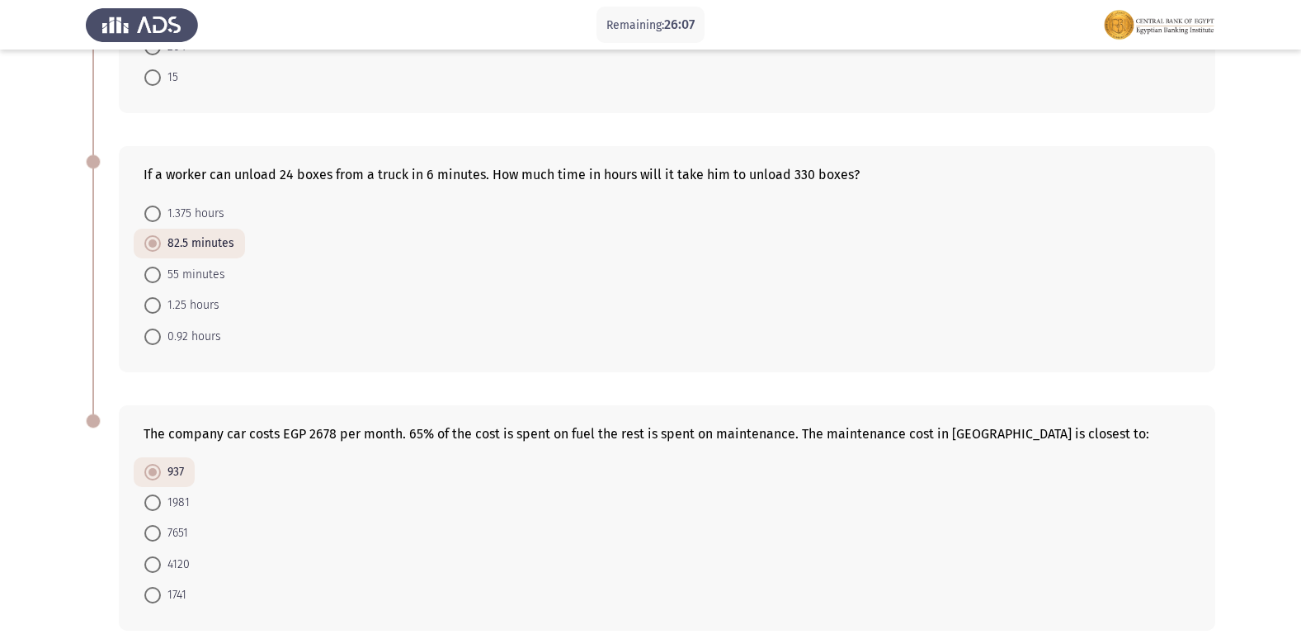
scroll to position [858, 0]
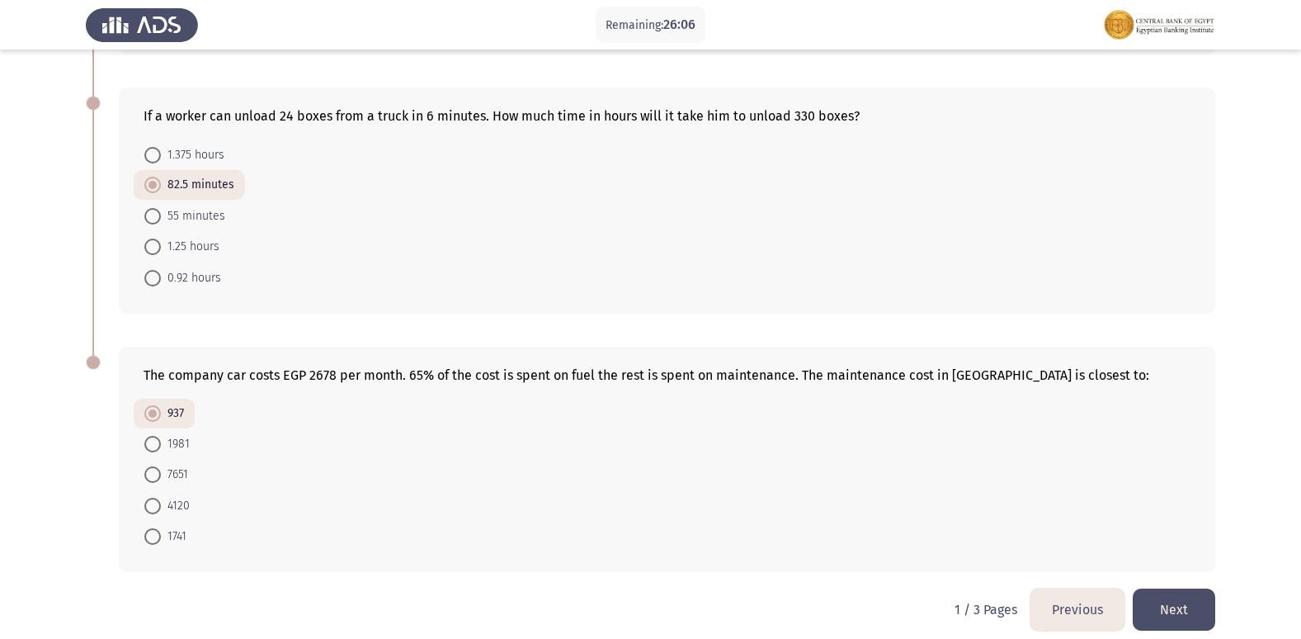
click at [1178, 588] on button "Next" at bounding box center [1174, 609] width 83 height 42
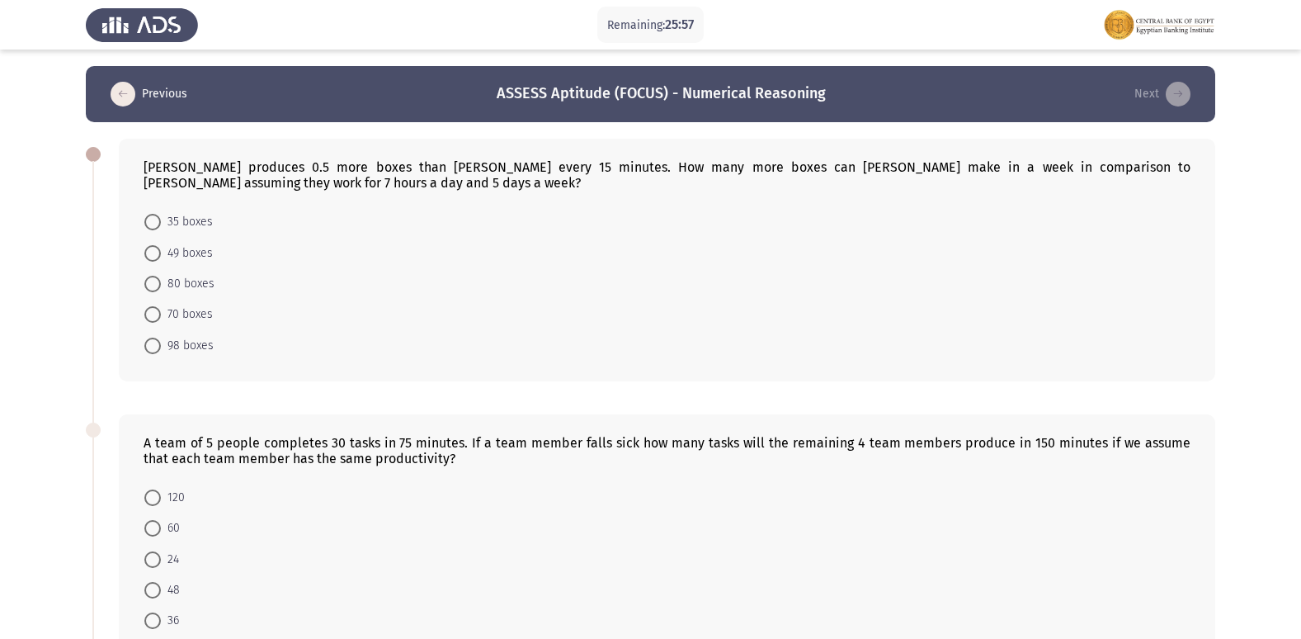
click at [494, 164] on div "[PERSON_NAME] produces 0.5 more boxes than [PERSON_NAME] every 15 minutes. How …" at bounding box center [667, 174] width 1047 height 31
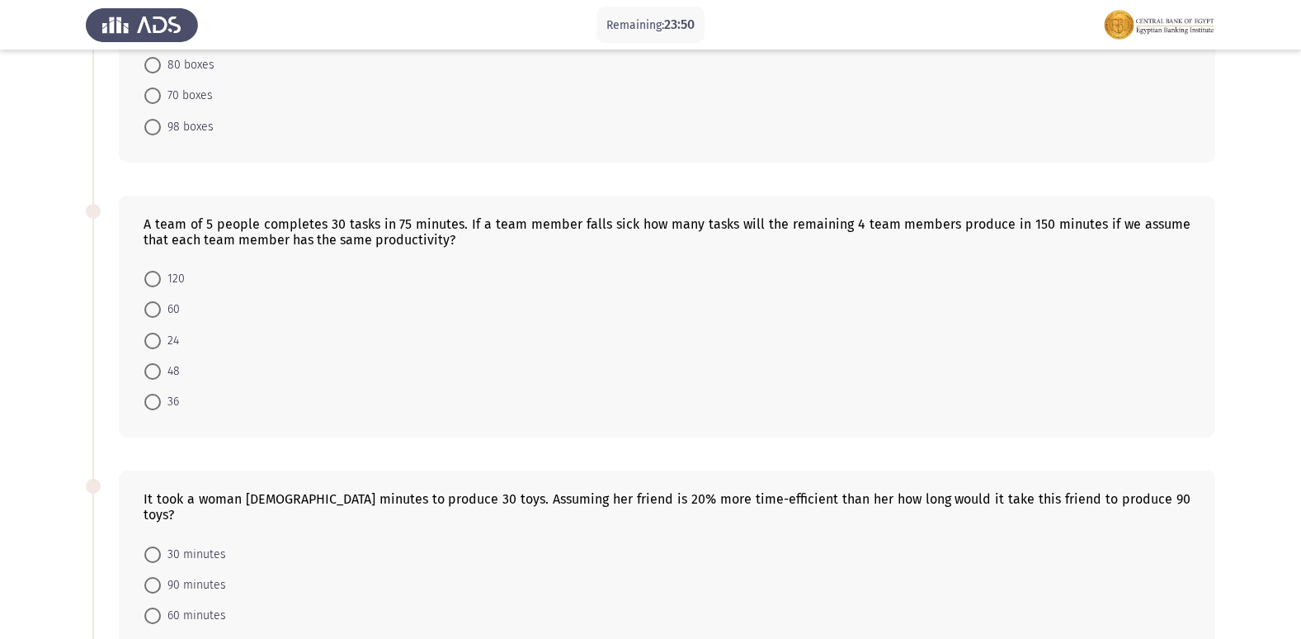
scroll to position [248, 0]
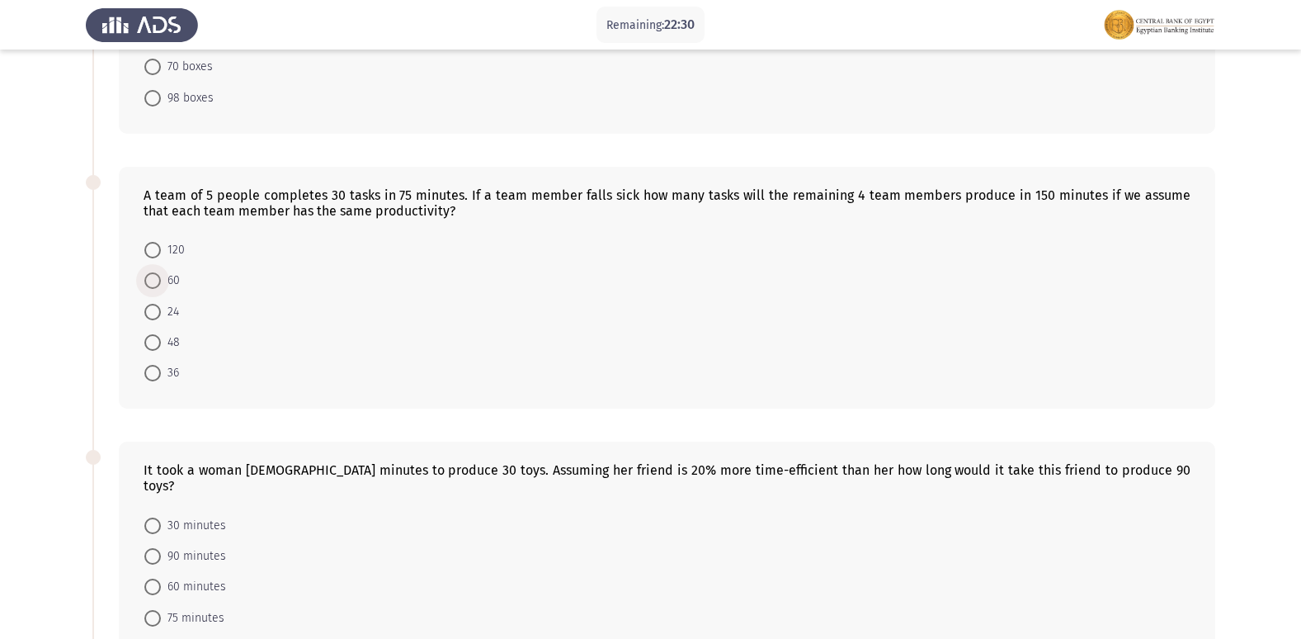
click at [161, 285] on span "60" at bounding box center [170, 281] width 19 height 20
click at [161, 285] on input "60" at bounding box center [152, 280] width 17 height 17
radio input "true"
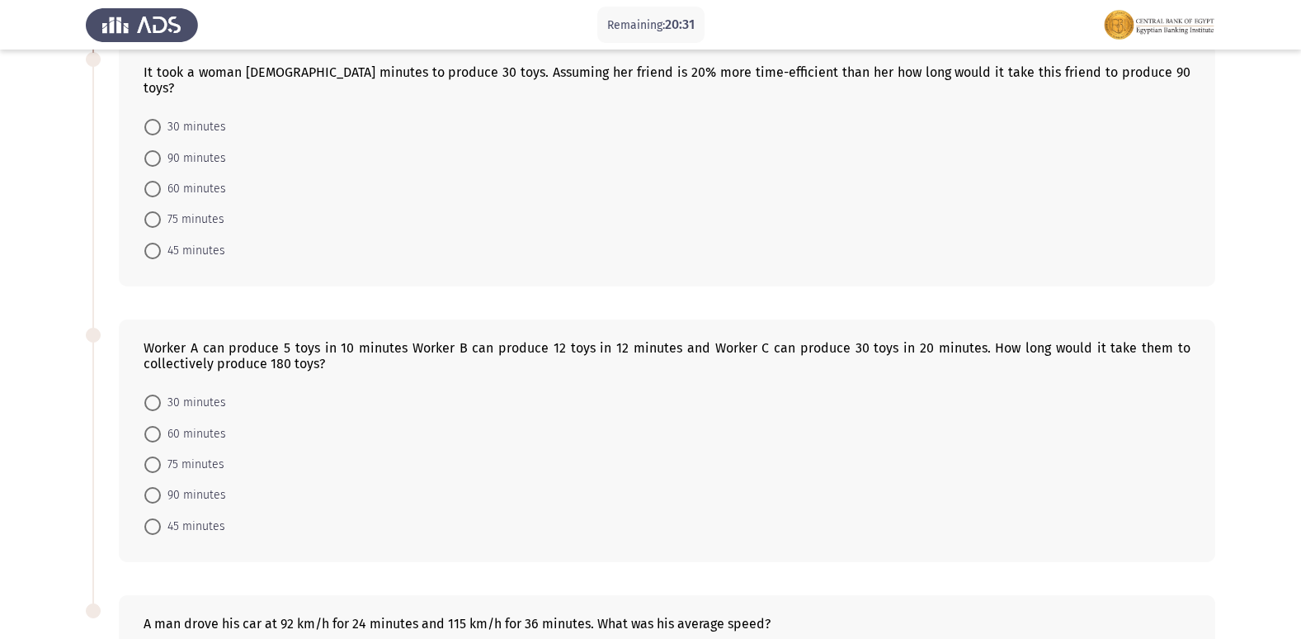
scroll to position [646, 0]
click at [153, 218] on span at bounding box center [153, 218] width 0 height 0
click at [153, 210] on input "75 minutes" at bounding box center [152, 218] width 17 height 17
radio input "true"
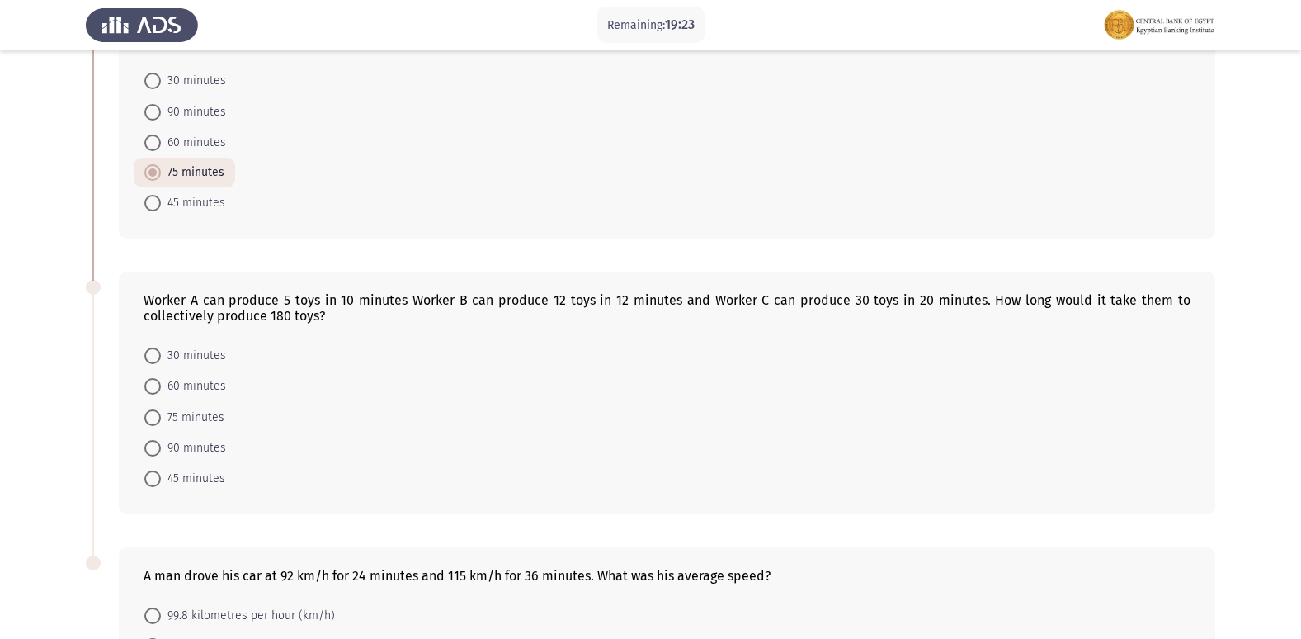
scroll to position [728, 0]
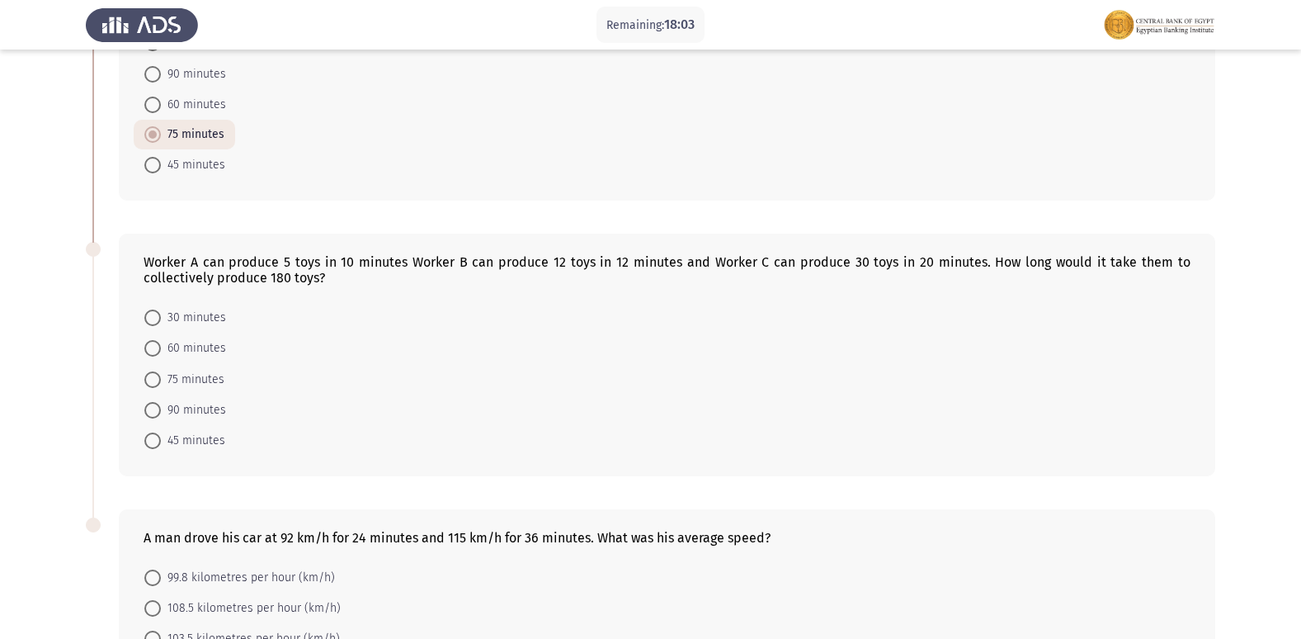
click at [148, 432] on span at bounding box center [152, 440] width 17 height 17
click at [148, 432] on input "45 minutes" at bounding box center [152, 440] width 17 height 17
radio input "true"
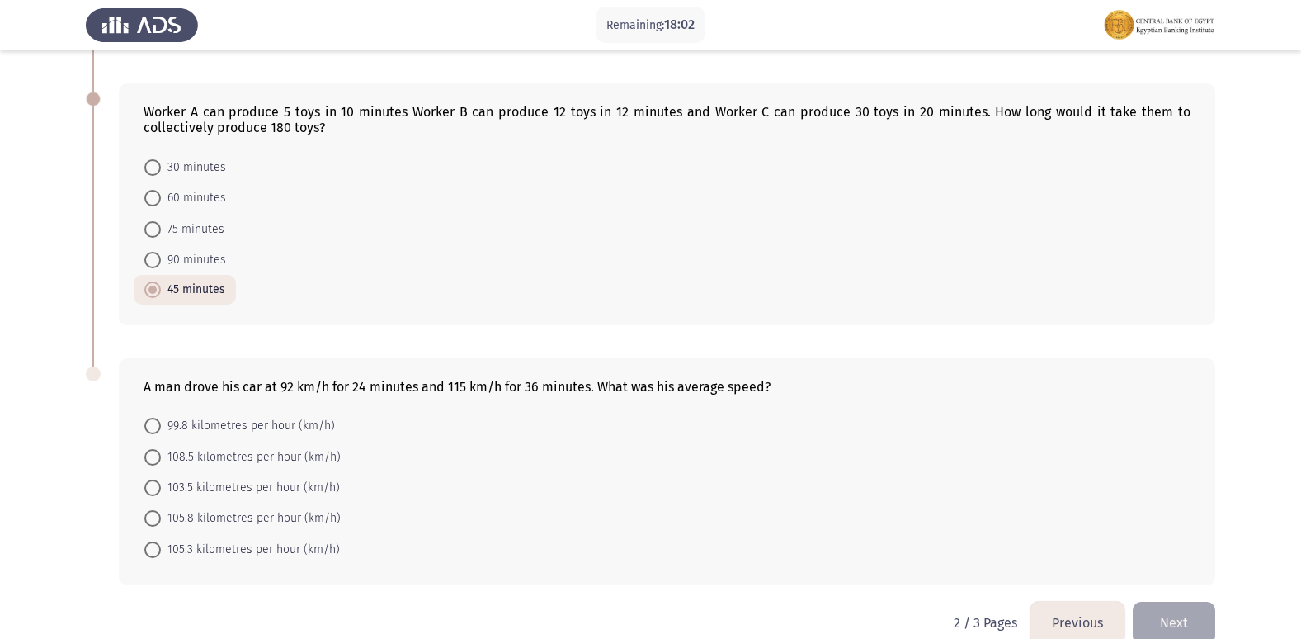
scroll to position [892, 0]
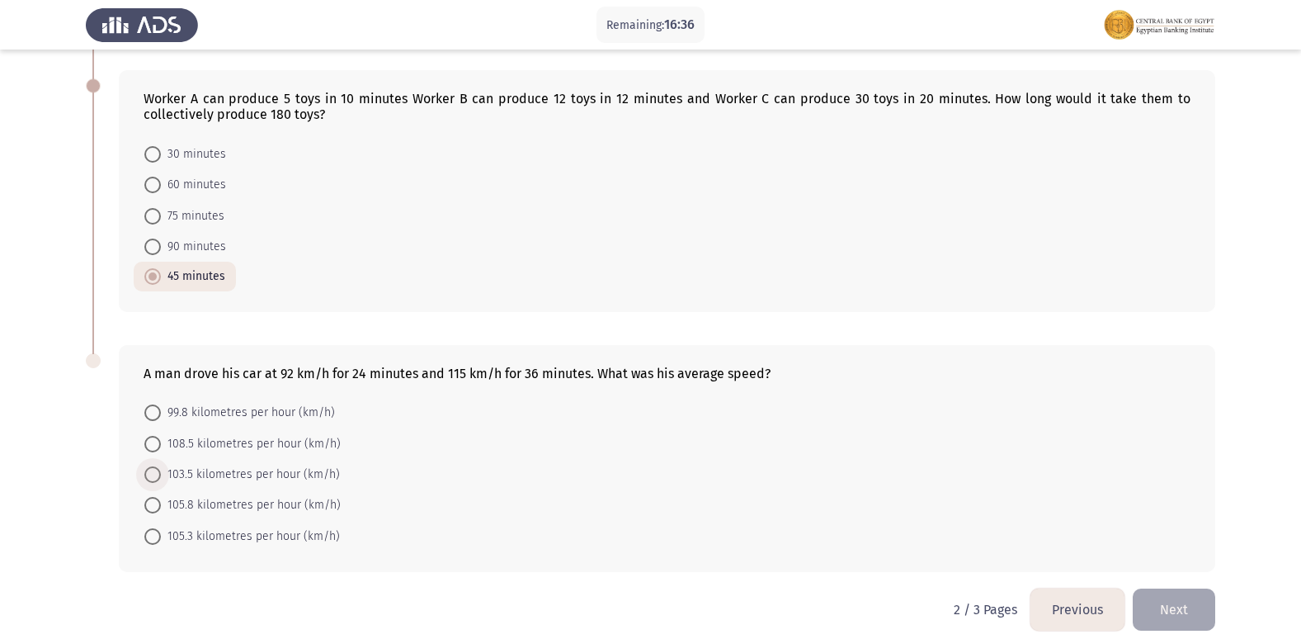
click at [145, 466] on span at bounding box center [152, 474] width 17 height 17
click at [145, 466] on input "103.5 kilometres per hour (km/h)" at bounding box center [152, 474] width 17 height 17
radio input "true"
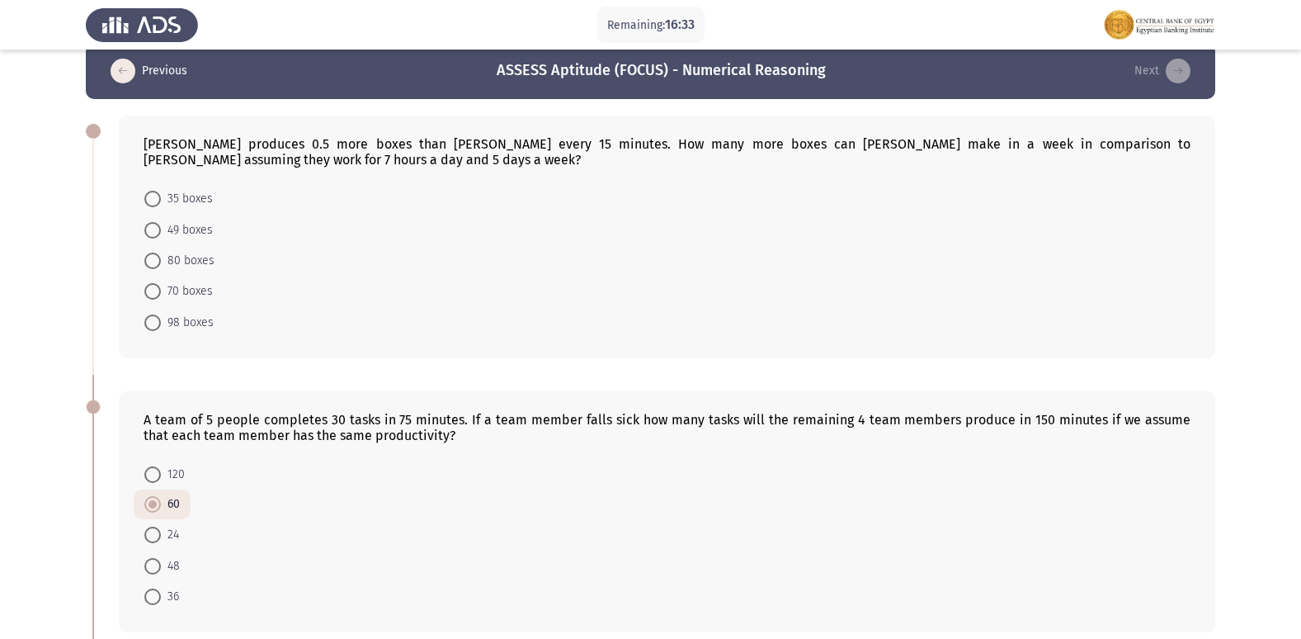
scroll to position [0, 0]
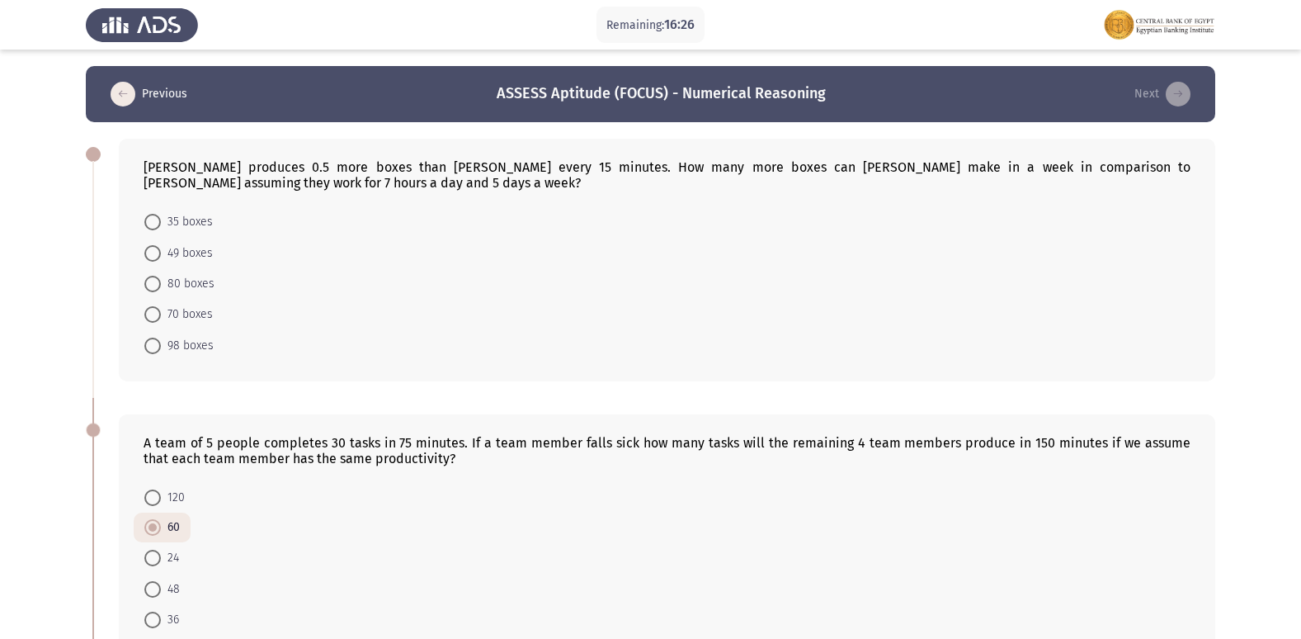
drag, startPoint x: 1127, startPoint y: 164, endPoint x: 1087, endPoint y: 196, distance: 51.2
click at [1087, 196] on div "[PERSON_NAME] produces 0.5 more boxes than [PERSON_NAME] every 15 minutes. How …" at bounding box center [667, 260] width 1096 height 243
click at [1078, 198] on div "[PERSON_NAME] produces 0.5 more boxes than [PERSON_NAME] every 15 minutes. How …" at bounding box center [667, 260] width 1096 height 243
drag, startPoint x: 1047, startPoint y: 227, endPoint x: 1016, endPoint y: 235, distance: 32.4
click at [1042, 227] on div "[PERSON_NAME] produces 0.5 more boxes than [PERSON_NAME] every 15 minutes. How …" at bounding box center [667, 260] width 1096 height 243
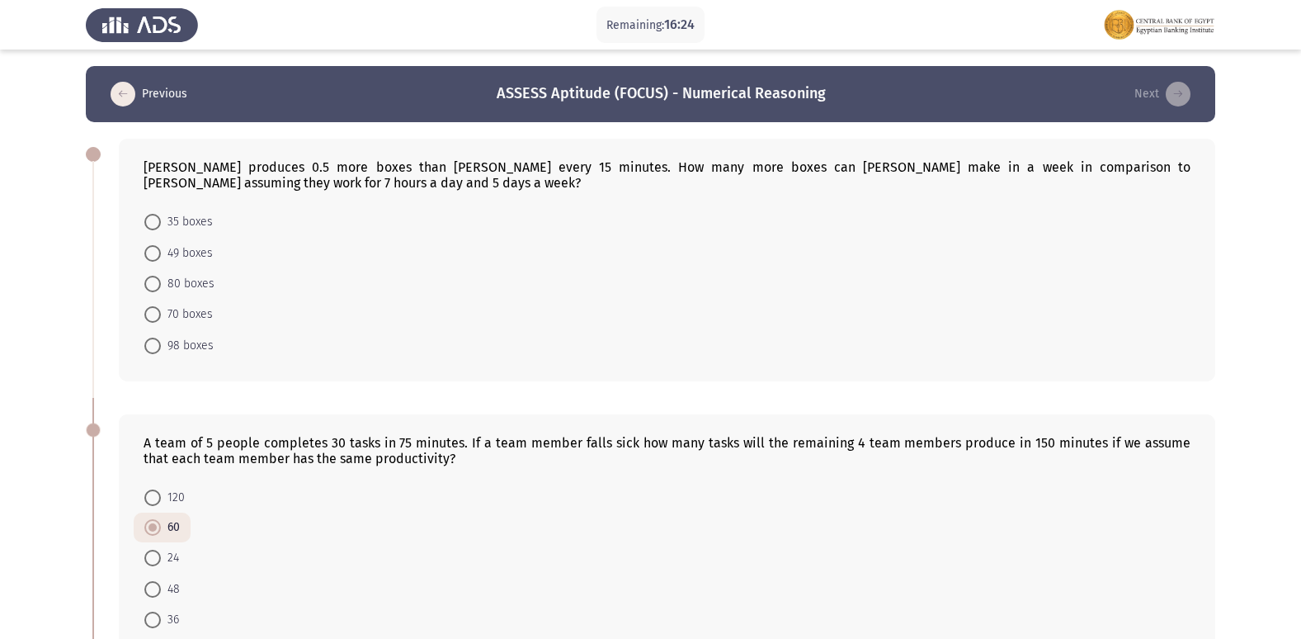
click at [157, 285] on span at bounding box center [152, 284] width 17 height 17
click at [157, 285] on input "80 boxes" at bounding box center [152, 284] width 17 height 17
radio input "true"
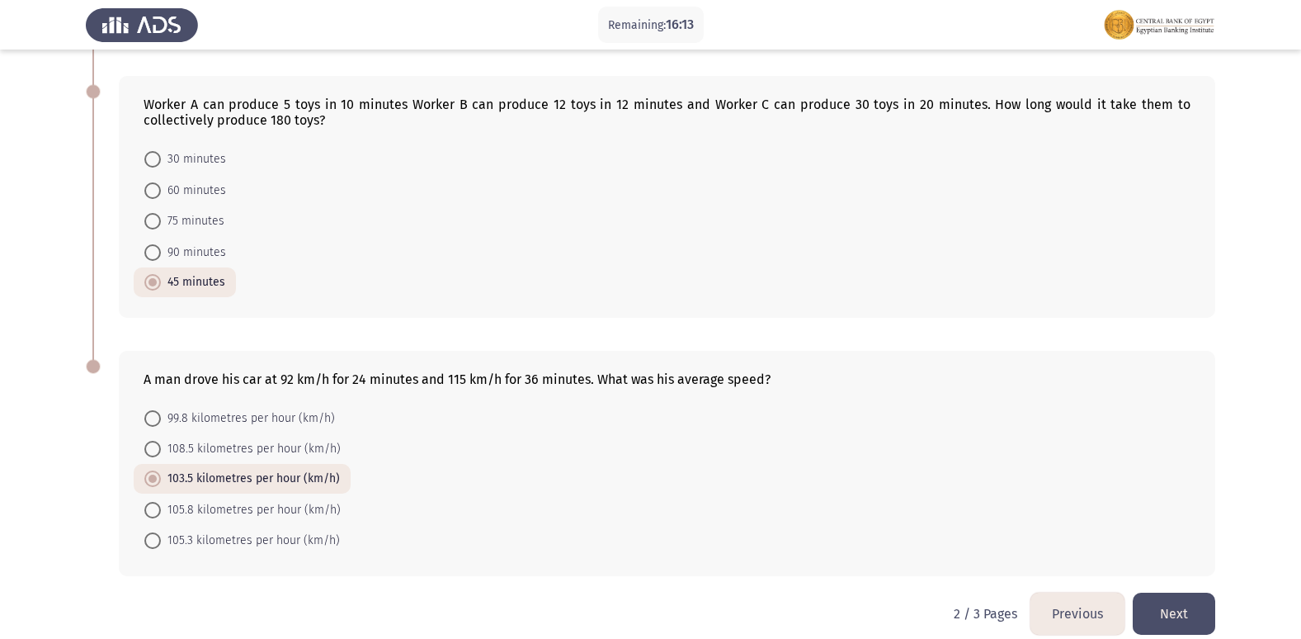
scroll to position [889, 0]
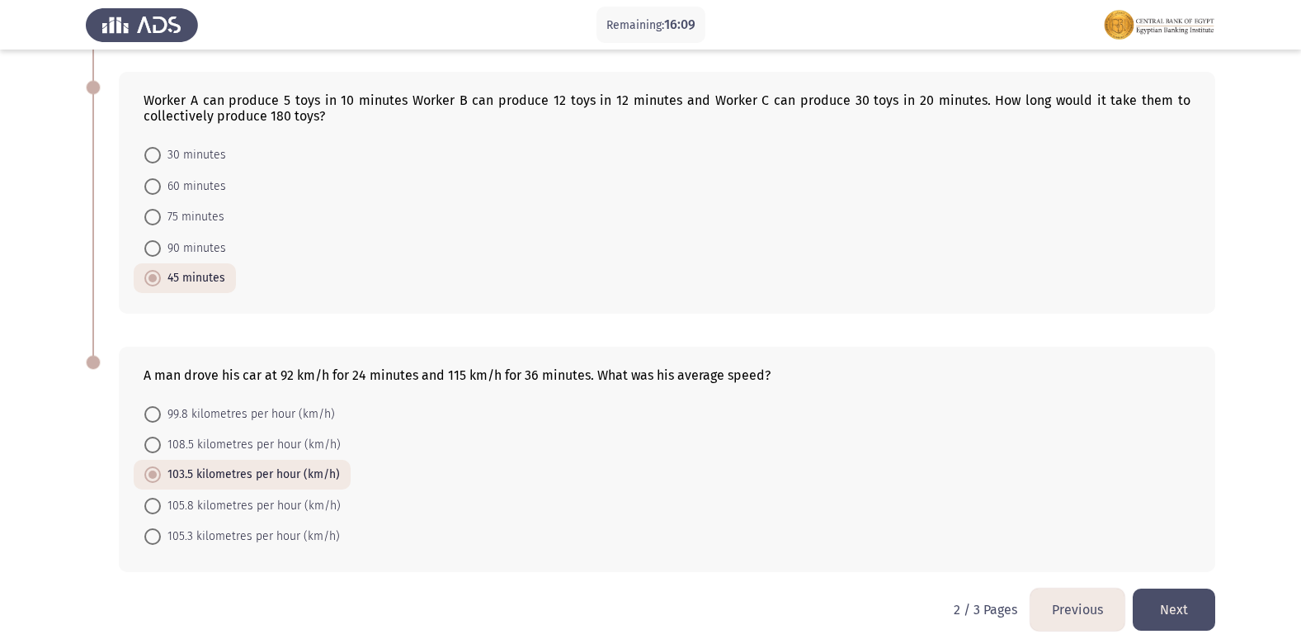
click at [1160, 590] on button "Next" at bounding box center [1174, 609] width 83 height 42
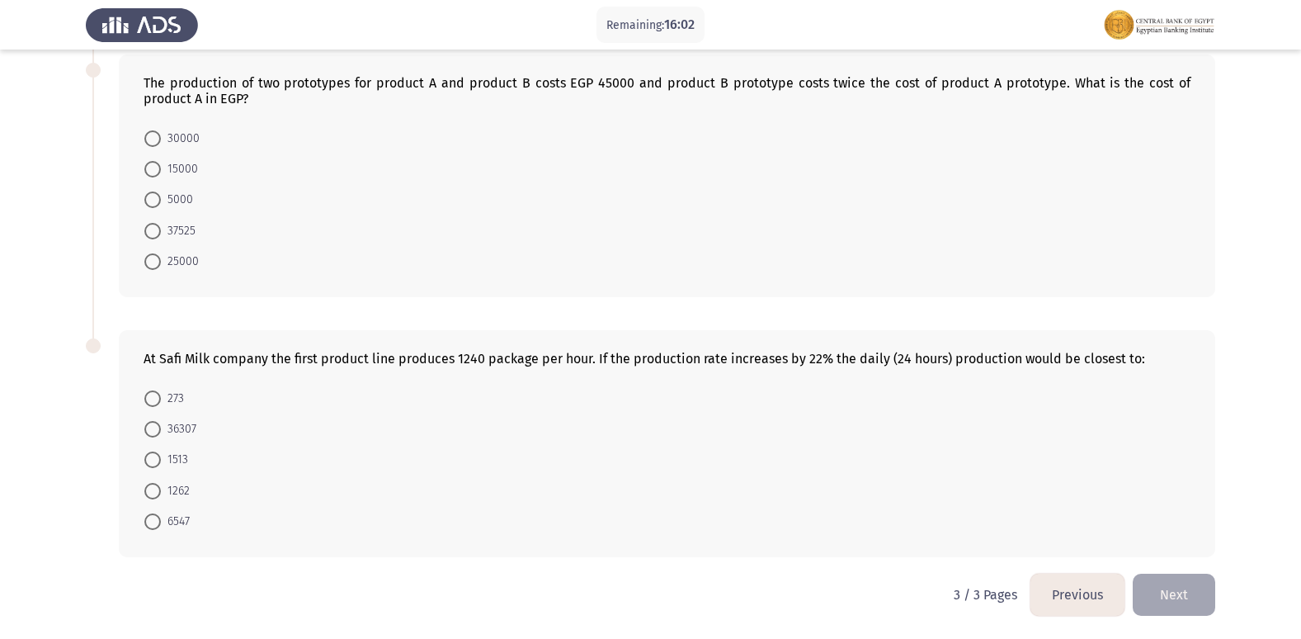
scroll to position [604, 0]
click at [1074, 596] on button "Previous" at bounding box center [1077, 594] width 94 height 42
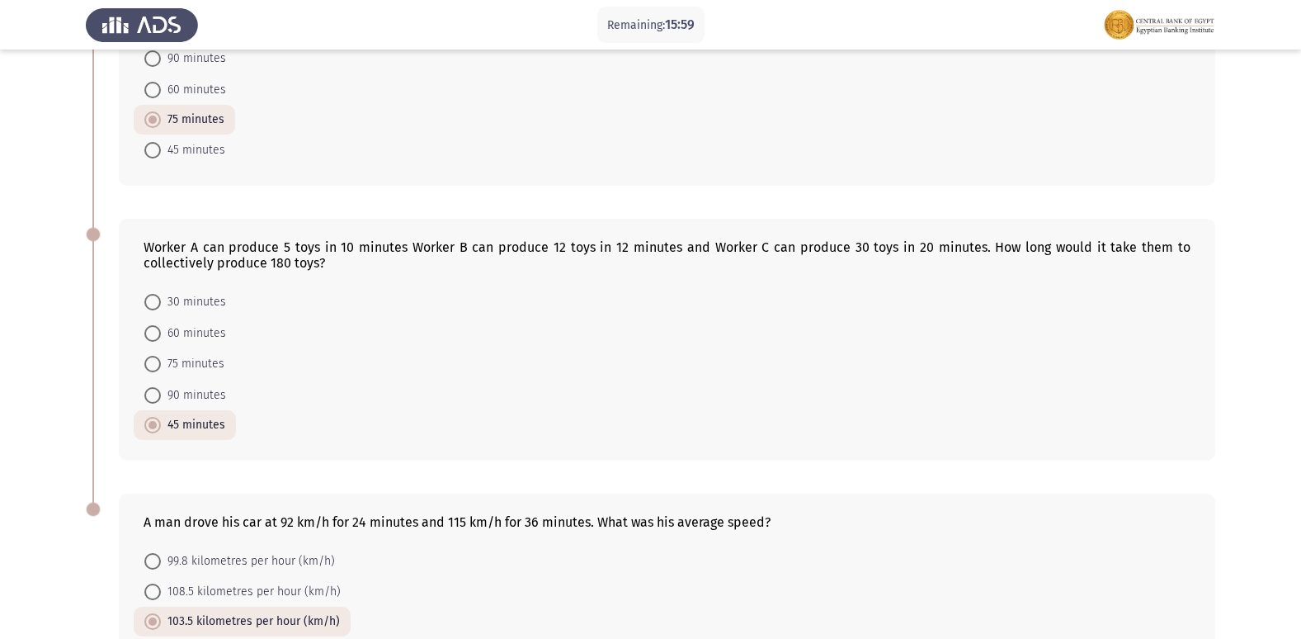
scroll to position [889, 0]
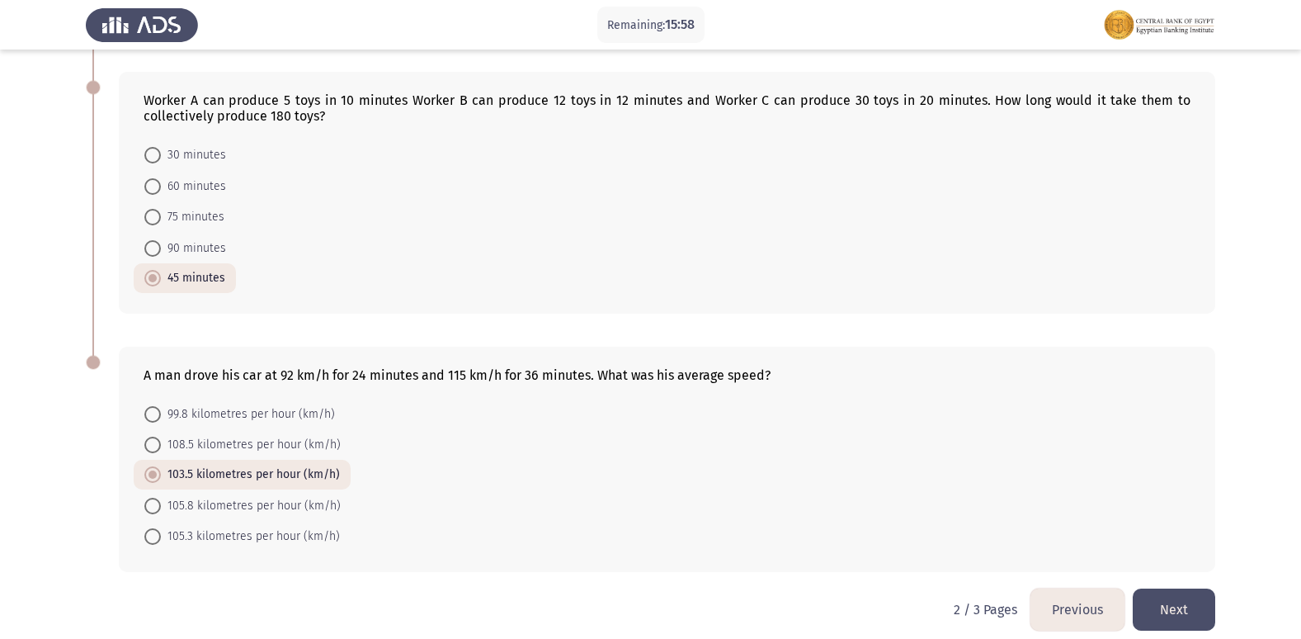
click at [1175, 588] on button "Next" at bounding box center [1174, 609] width 83 height 42
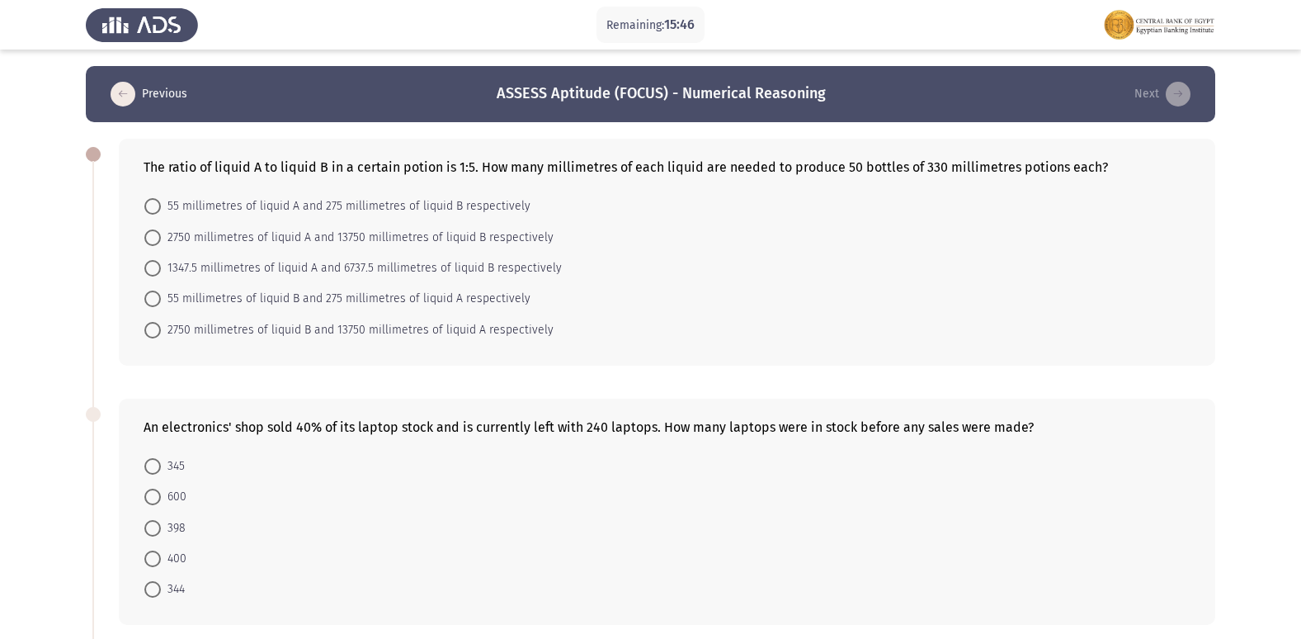
click at [852, 172] on div "The ratio of liquid A to liquid B in a certain potion is 1:5. How many millimet…" at bounding box center [667, 167] width 1047 height 16
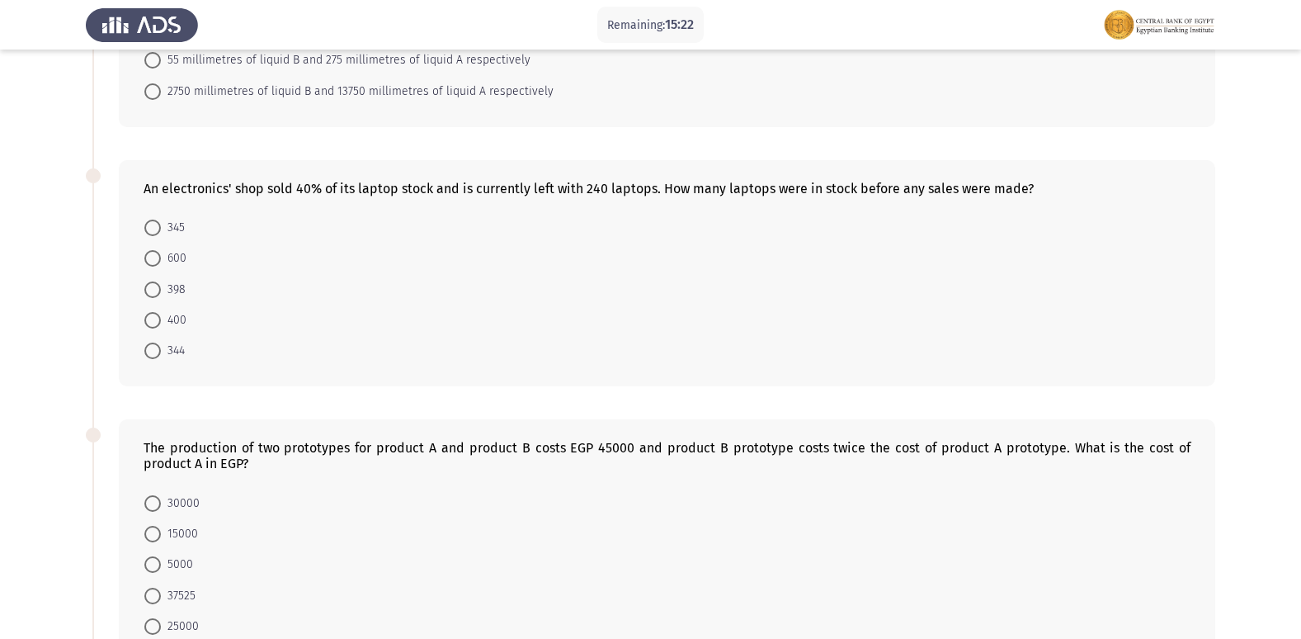
scroll to position [248, 0]
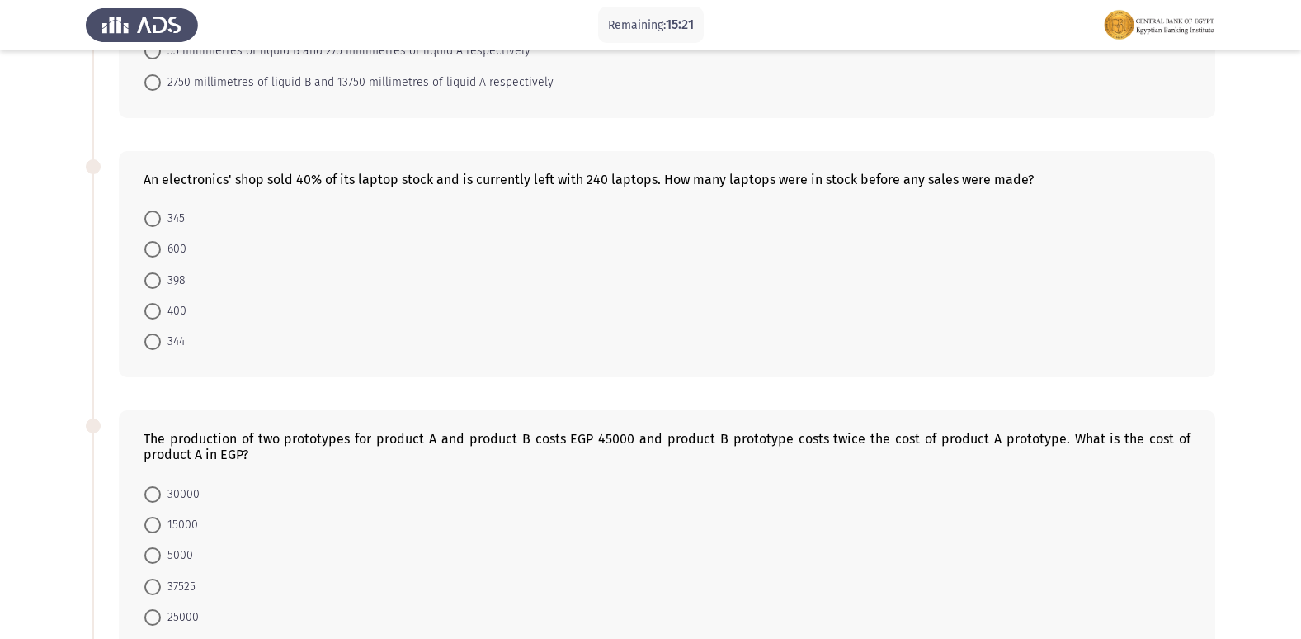
click at [350, 186] on div "An electronics' shop sold 40% of its laptop stock and is currently left with 24…" at bounding box center [667, 264] width 1096 height 227
drag, startPoint x: 358, startPoint y: 186, endPoint x: 529, endPoint y: 218, distance: 173.6
click at [366, 191] on div "An electronics' shop sold 40% of its laptop stock and is currently left with 24…" at bounding box center [667, 264] width 1096 height 227
click at [145, 315] on span at bounding box center [152, 311] width 17 height 17
click at [145, 315] on input "400" at bounding box center [152, 311] width 17 height 17
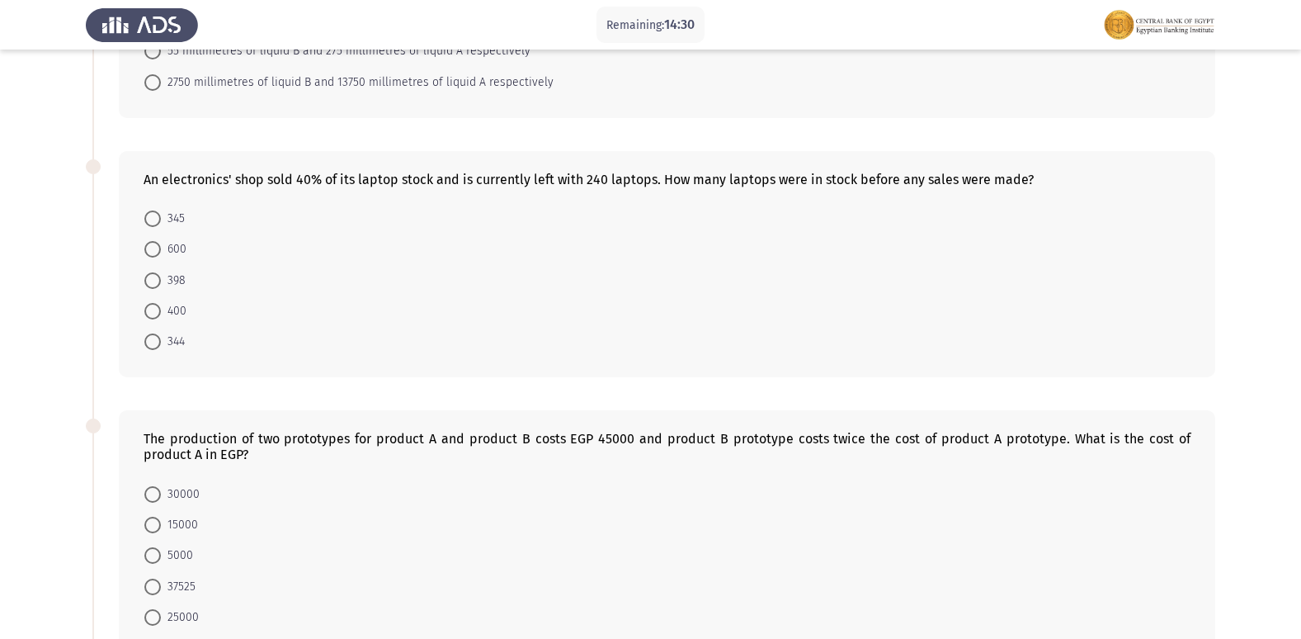
radio input "true"
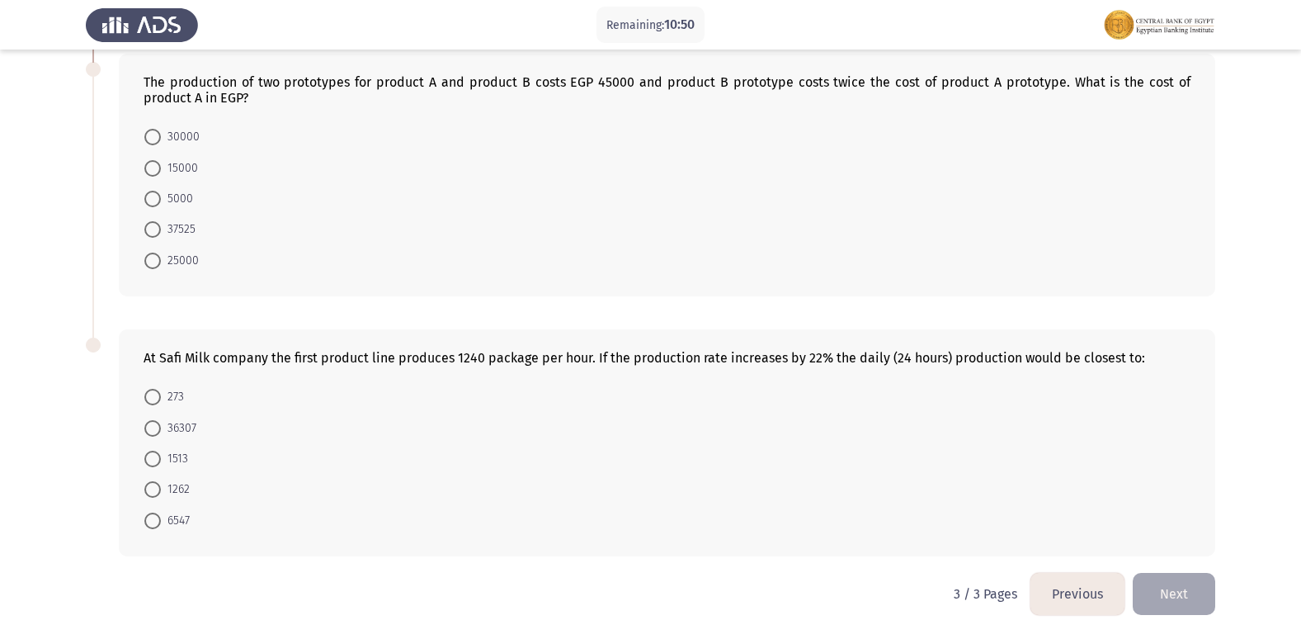
scroll to position [521, 0]
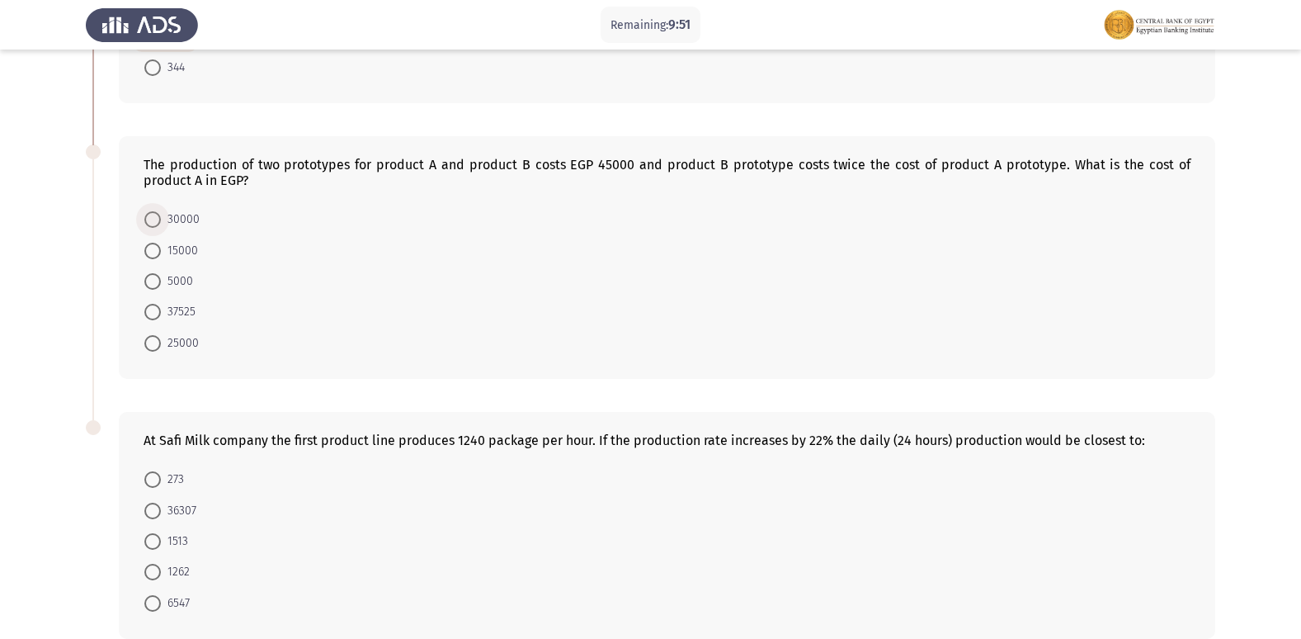
click at [158, 226] on span at bounding box center [152, 219] width 17 height 17
click at [158, 226] on input "30000" at bounding box center [152, 219] width 17 height 17
radio input "true"
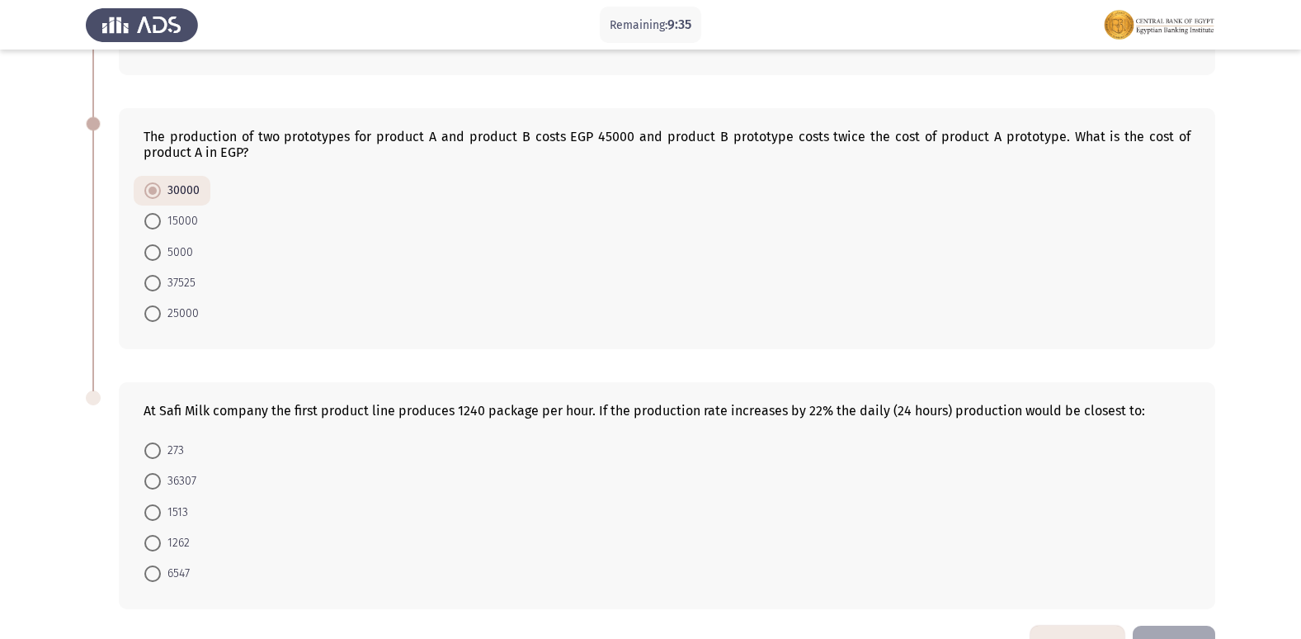
scroll to position [578, 0]
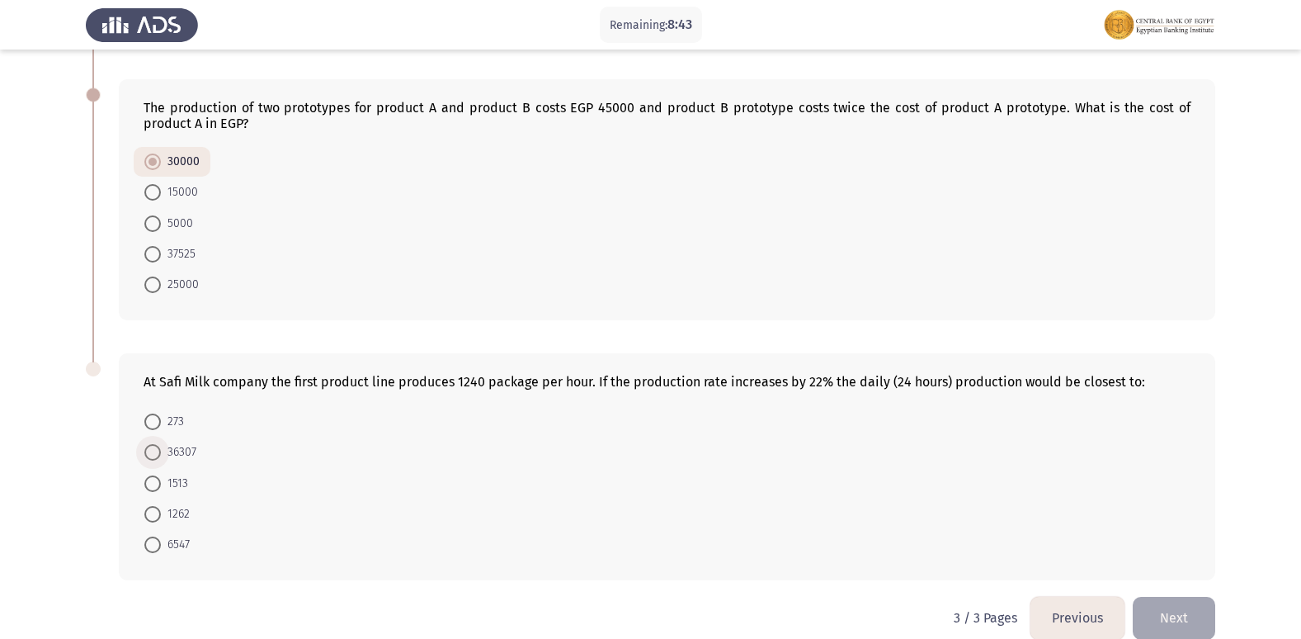
click at [155, 455] on span at bounding box center [152, 452] width 17 height 17
click at [155, 455] on input "36307" at bounding box center [152, 452] width 17 height 17
radio input "true"
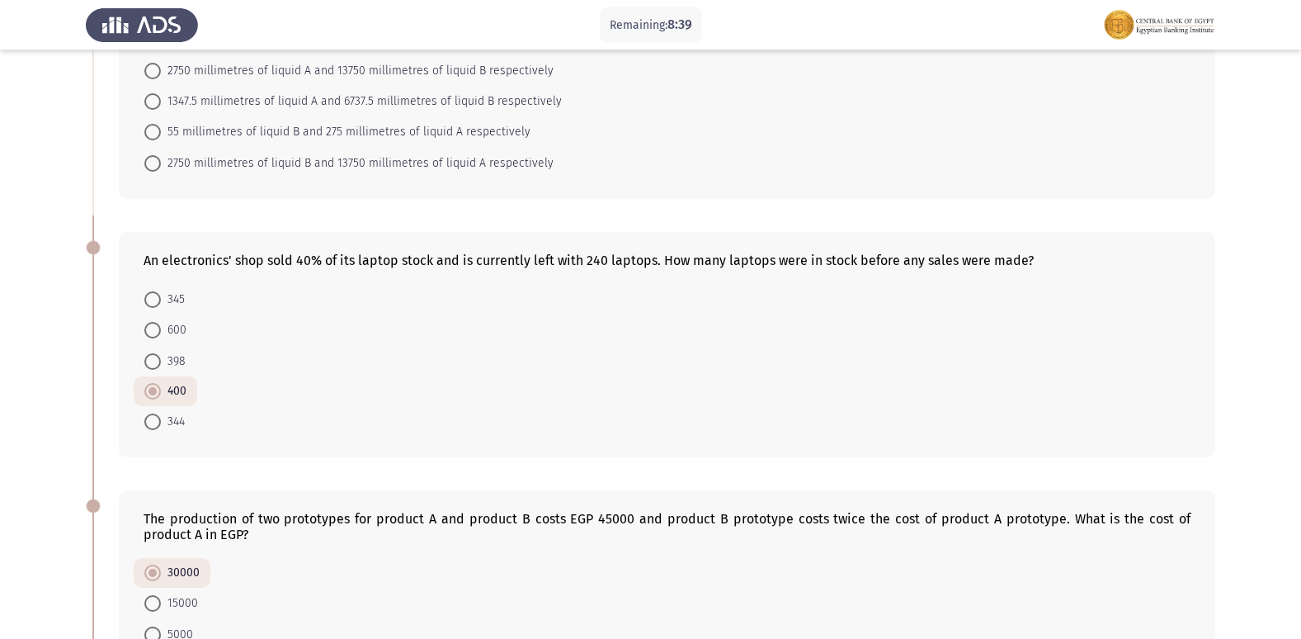
scroll to position [0, 0]
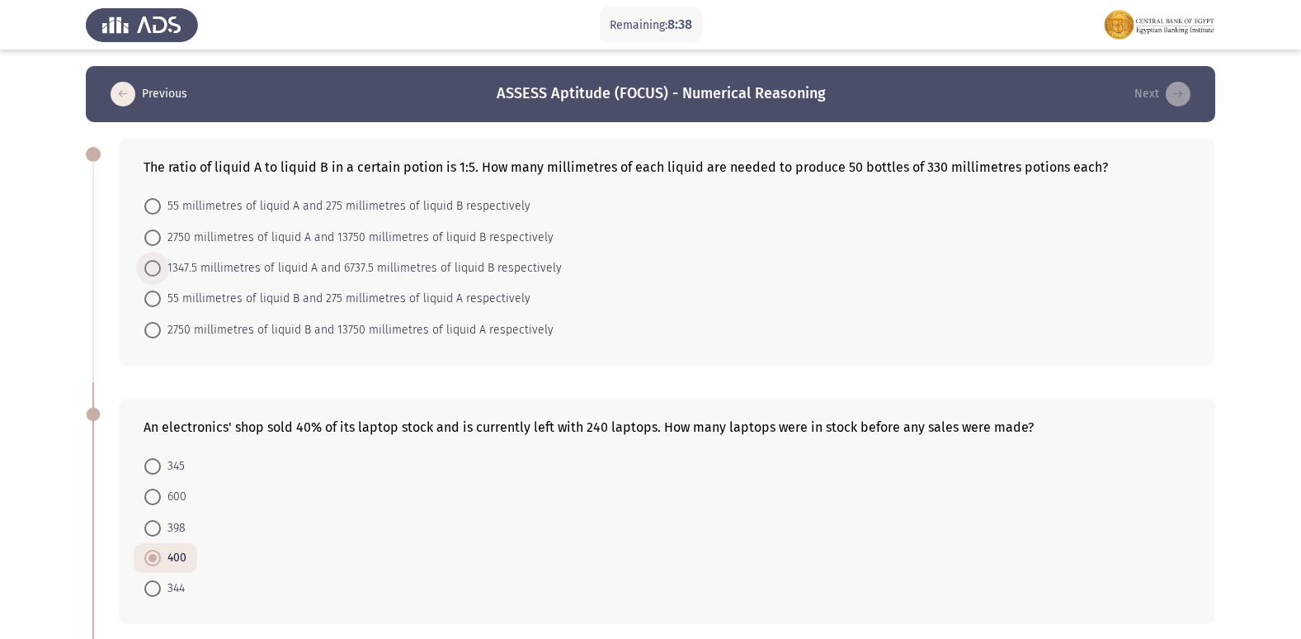
click at [159, 268] on span at bounding box center [152, 268] width 17 height 17
click at [159, 268] on input "1347.5 millimetres of liquid A and 6737.5 millimetres of liquid B respectively" at bounding box center [152, 268] width 17 height 17
radio input "true"
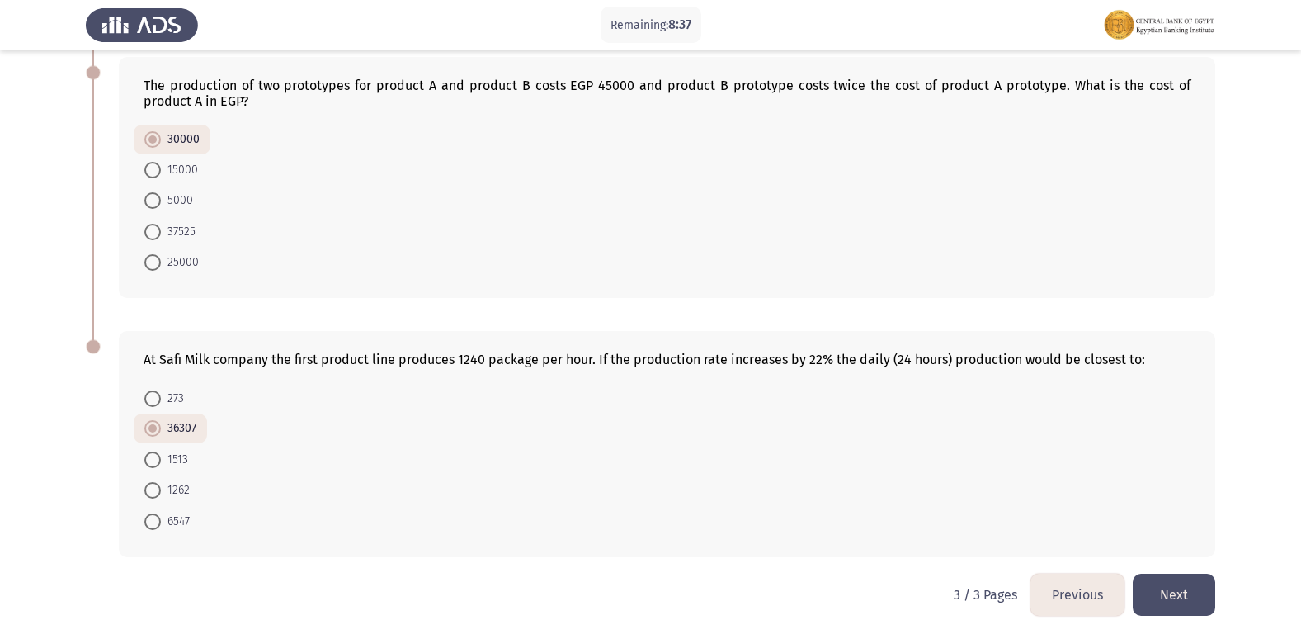
scroll to position [600, 0]
click at [1165, 584] on button "Next" at bounding box center [1174, 594] width 83 height 42
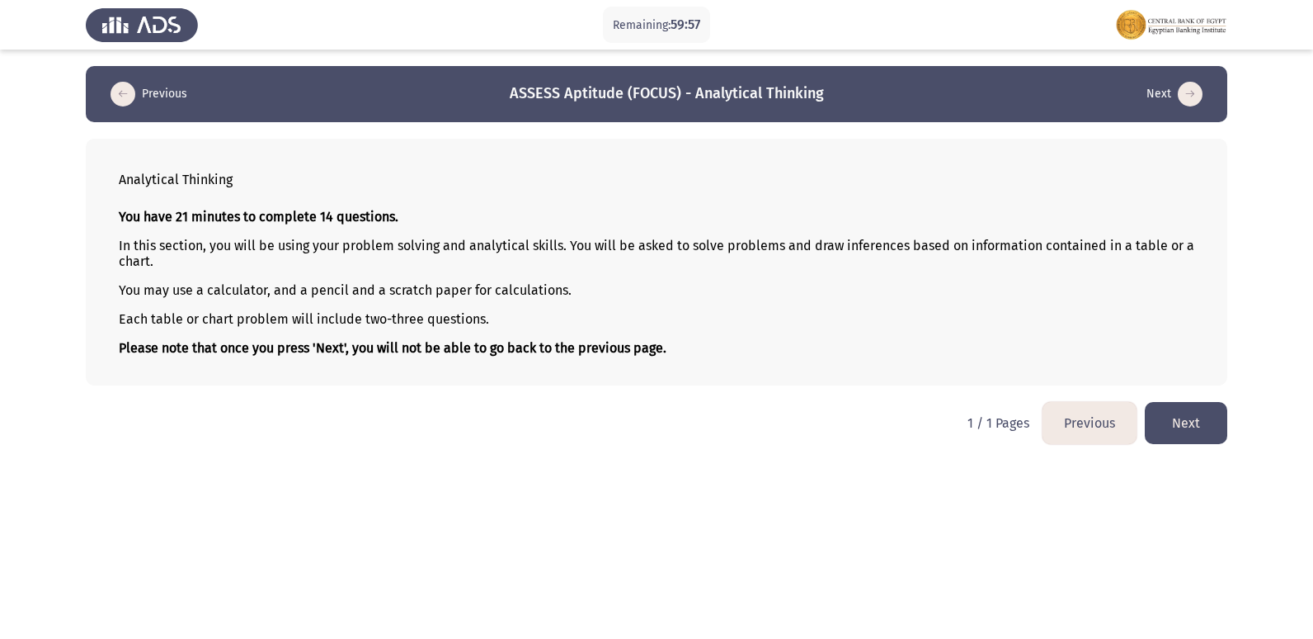
click at [1082, 427] on button "Previous" at bounding box center [1090, 423] width 94 height 42
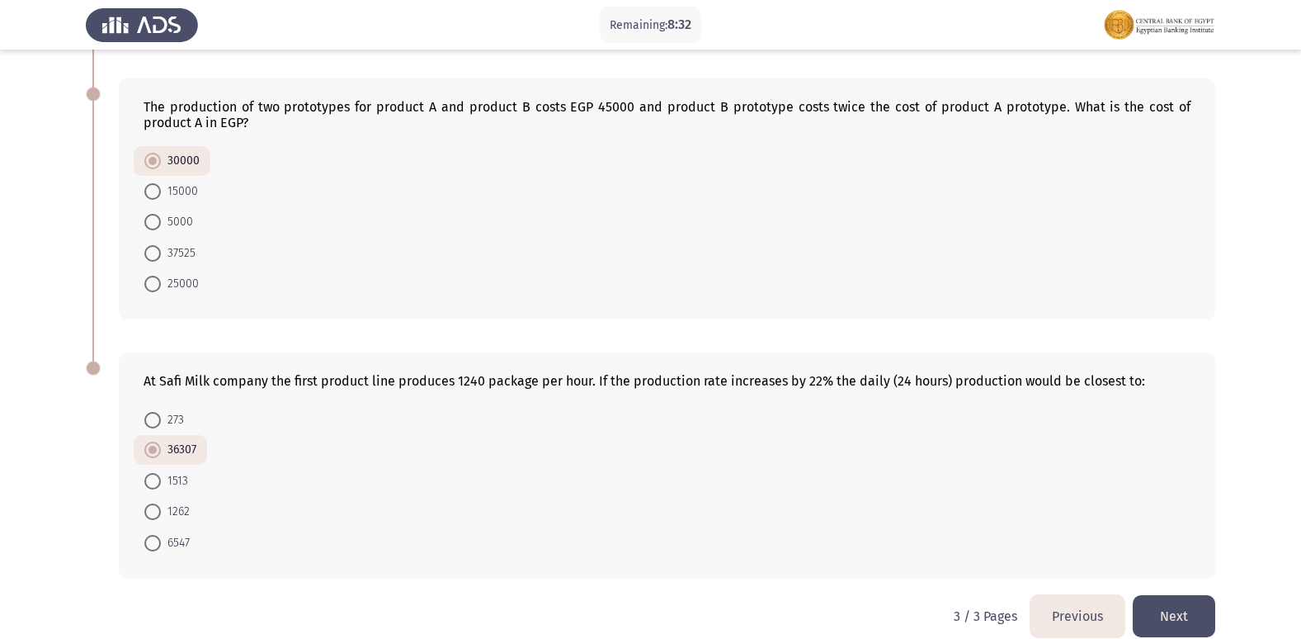
scroll to position [600, 0]
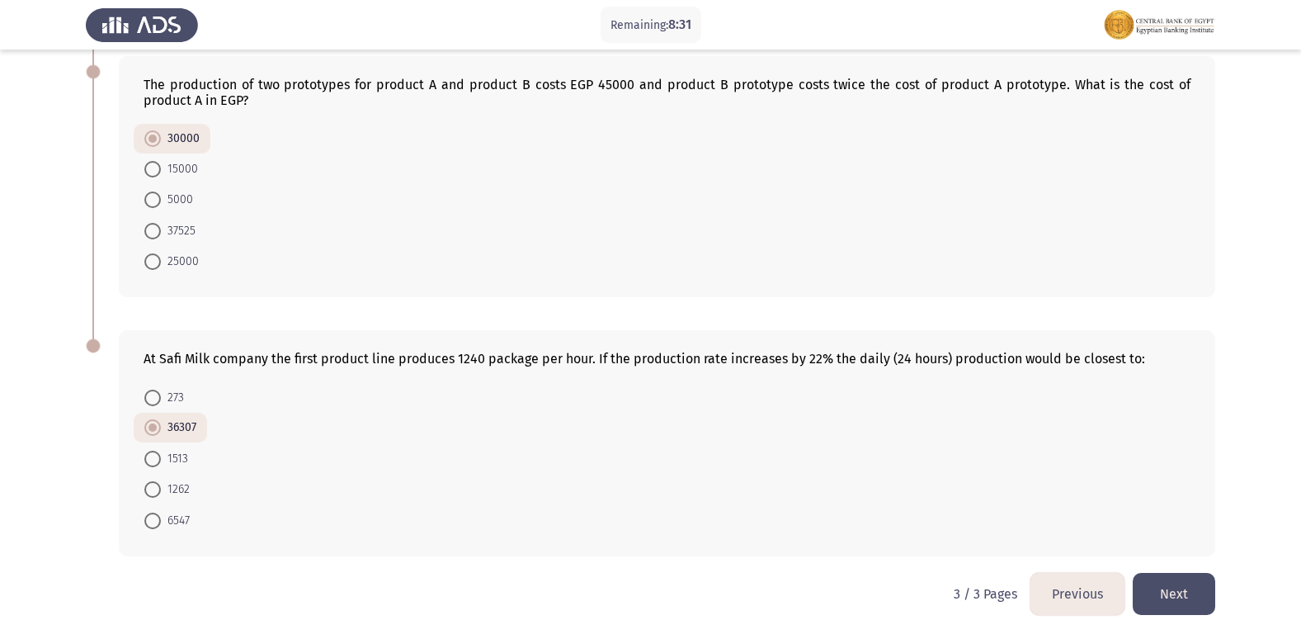
click at [1077, 593] on button "Previous" at bounding box center [1077, 594] width 94 height 42
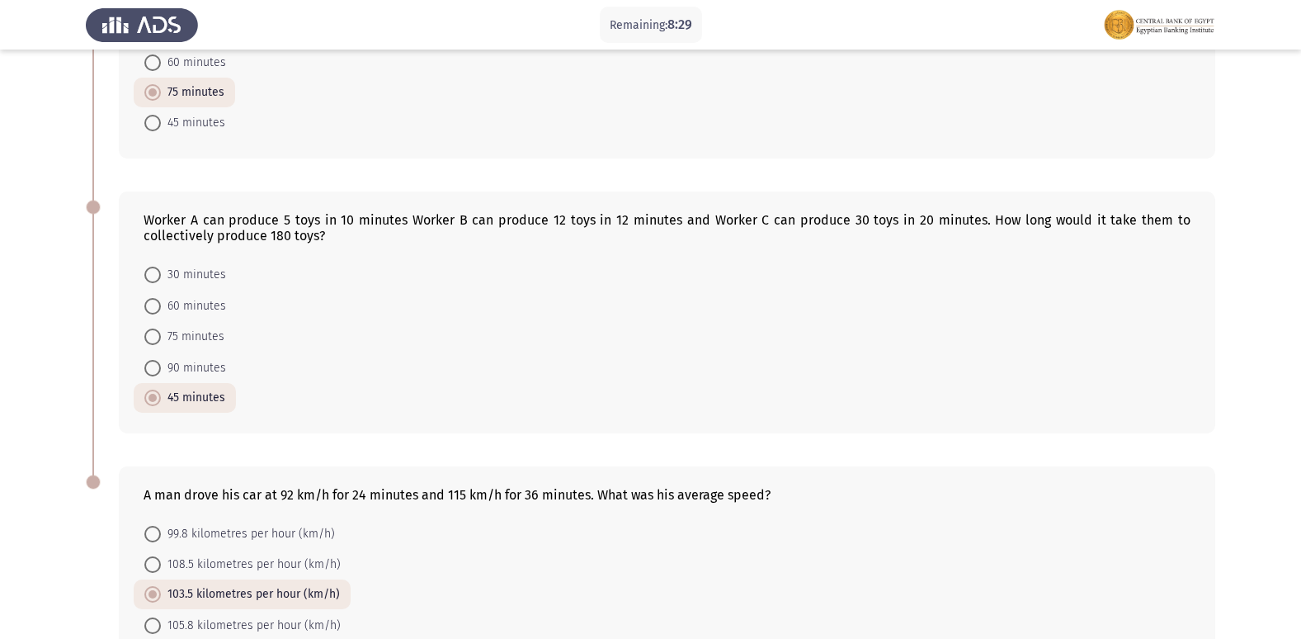
scroll to position [889, 0]
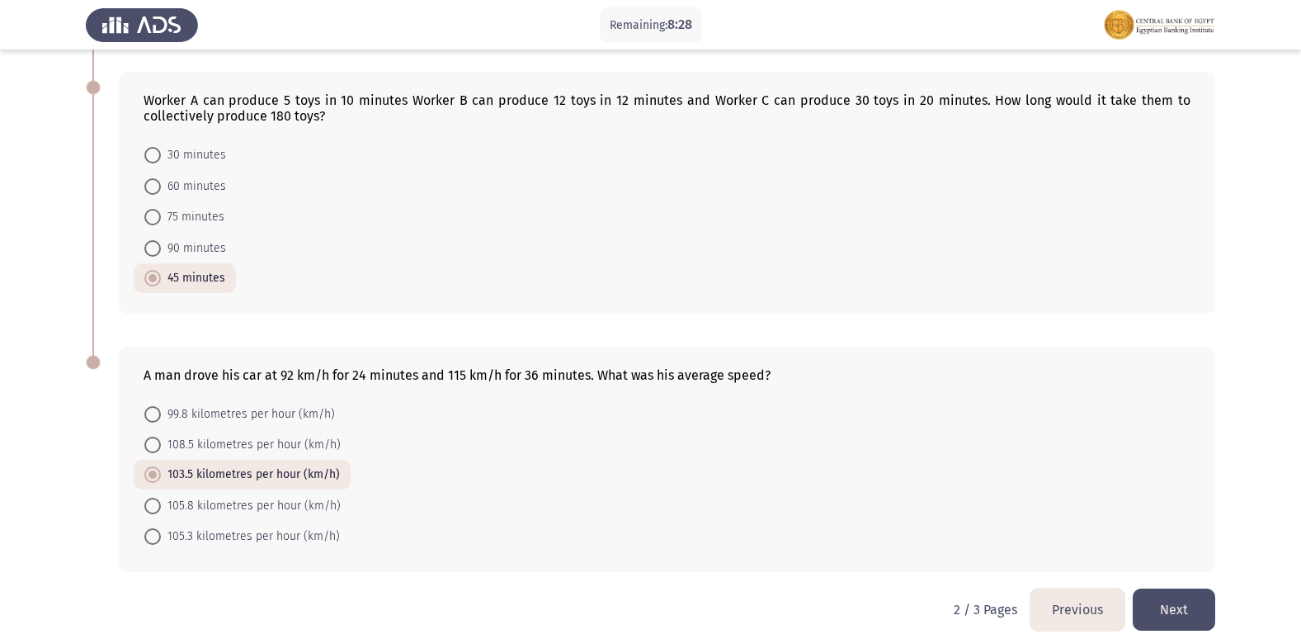
click at [1105, 593] on button "Previous" at bounding box center [1077, 609] width 94 height 42
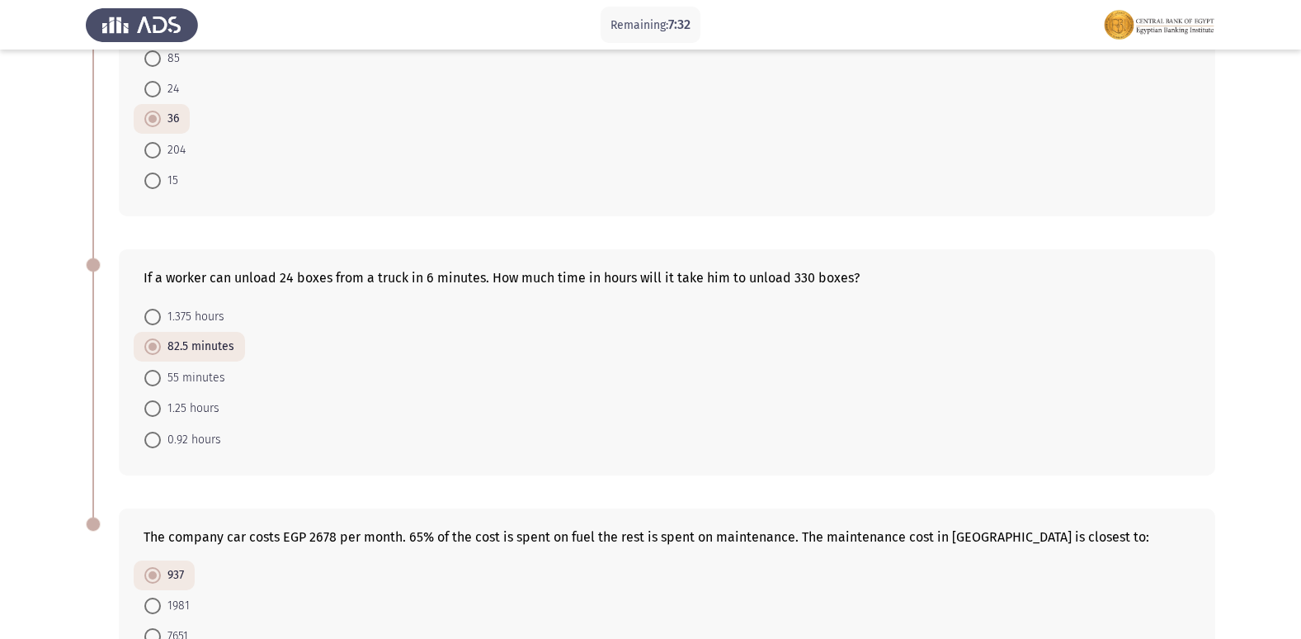
scroll to position [858, 0]
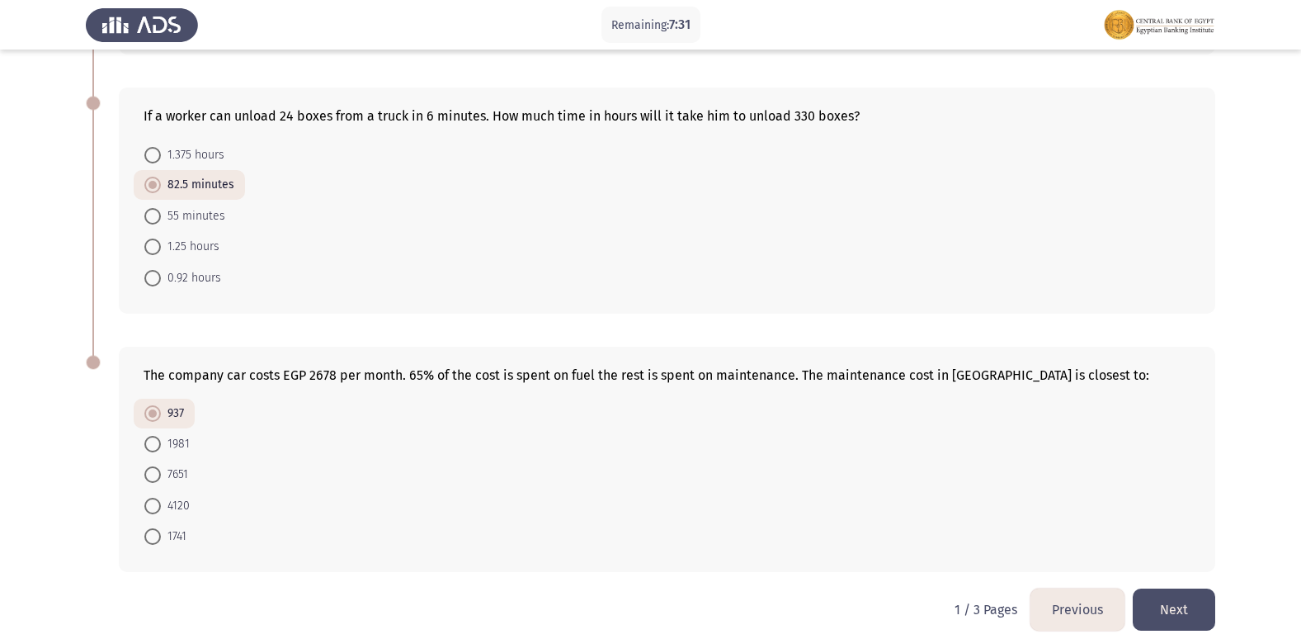
click at [1182, 588] on button "Next" at bounding box center [1174, 609] width 83 height 42
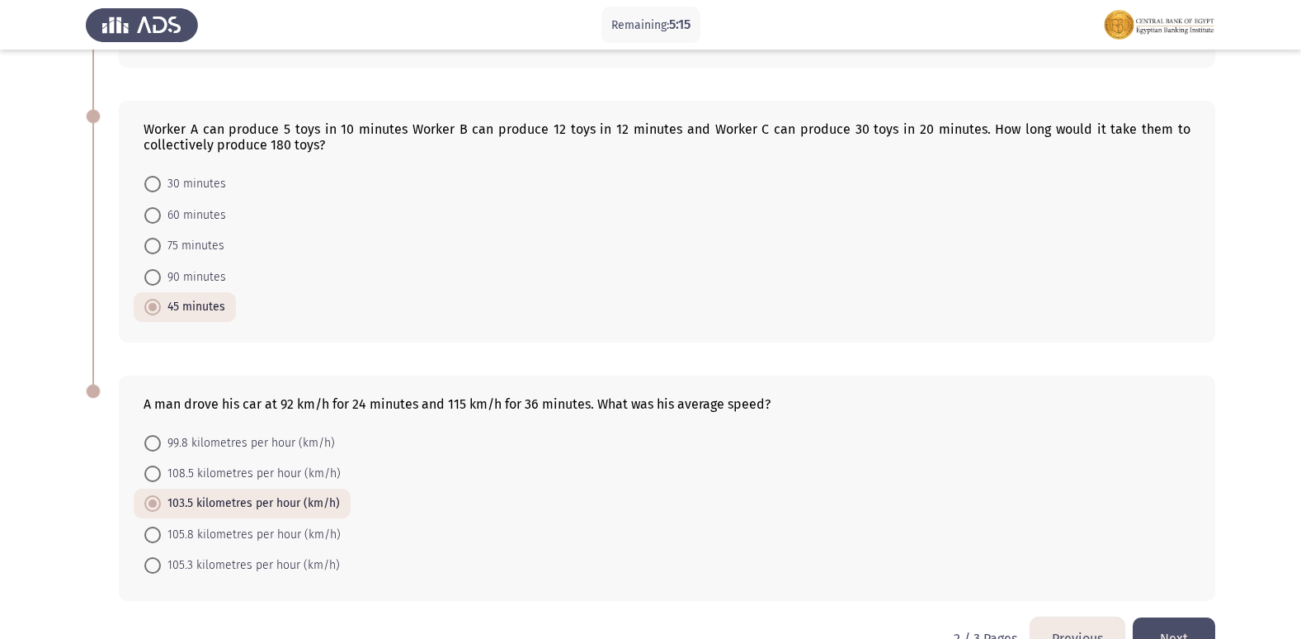
scroll to position [889, 0]
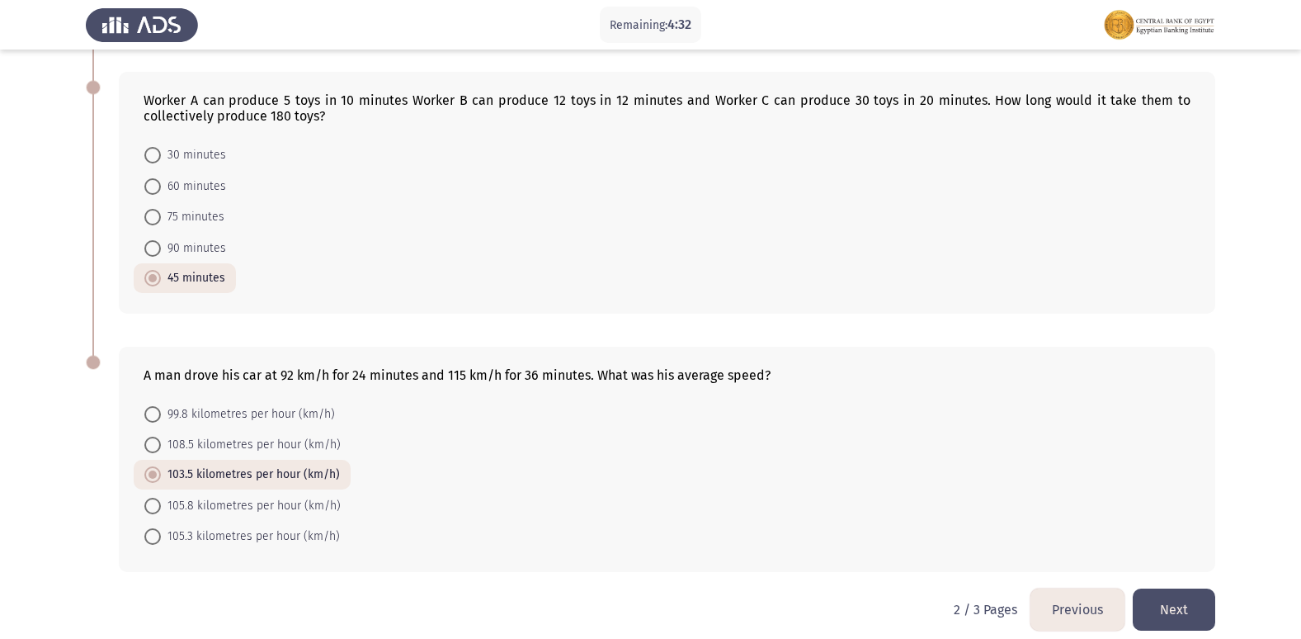
click at [161, 435] on span "108.5 kilometres per hour (km/h)" at bounding box center [251, 445] width 180 height 20
click at [161, 436] on input "108.5 kilometres per hour (km/h)" at bounding box center [152, 444] width 17 height 17
radio input "true"
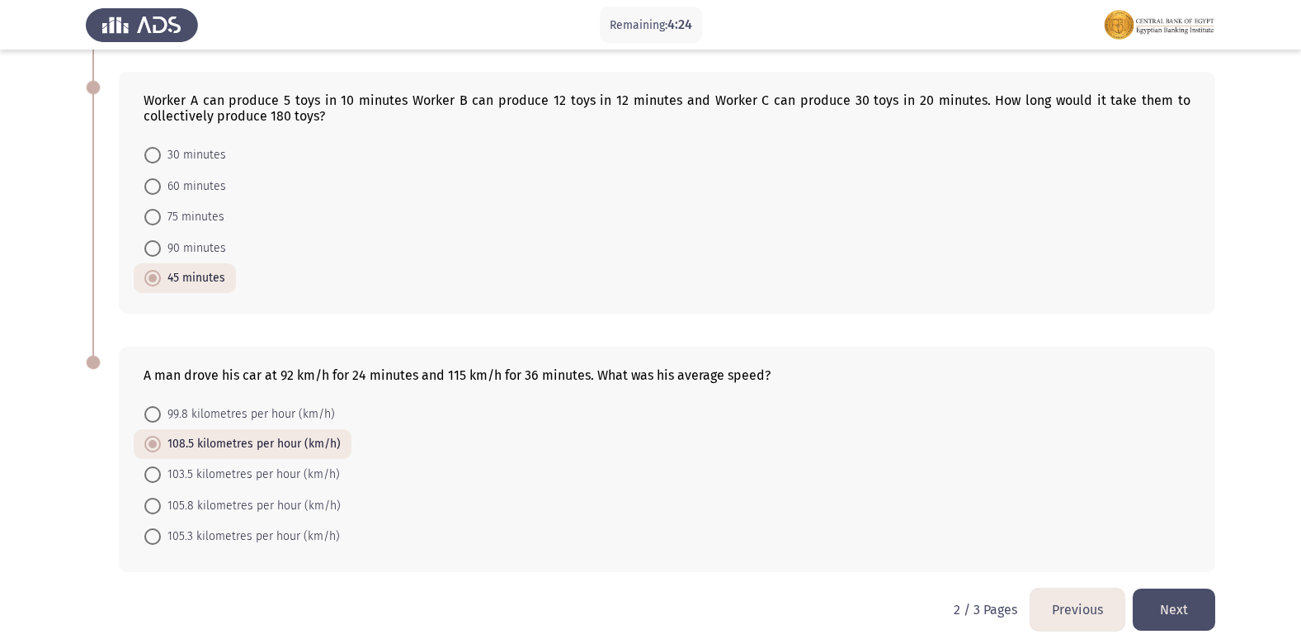
click at [1187, 596] on button "Next" at bounding box center [1174, 609] width 83 height 42
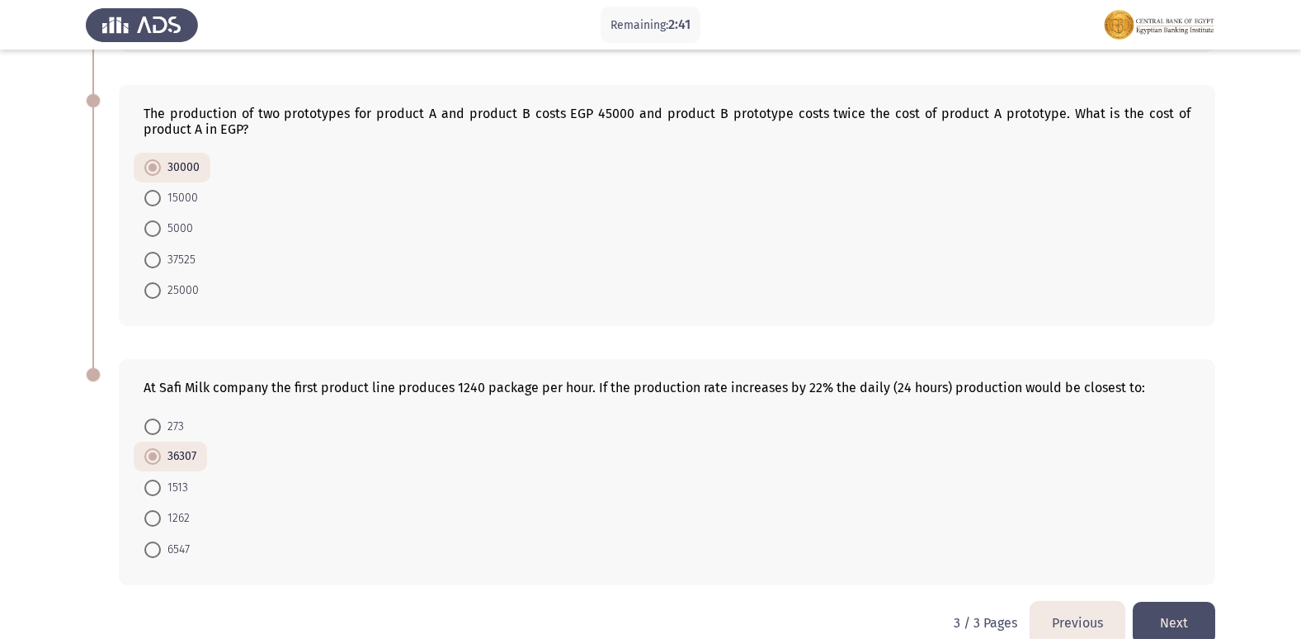
scroll to position [600, 0]
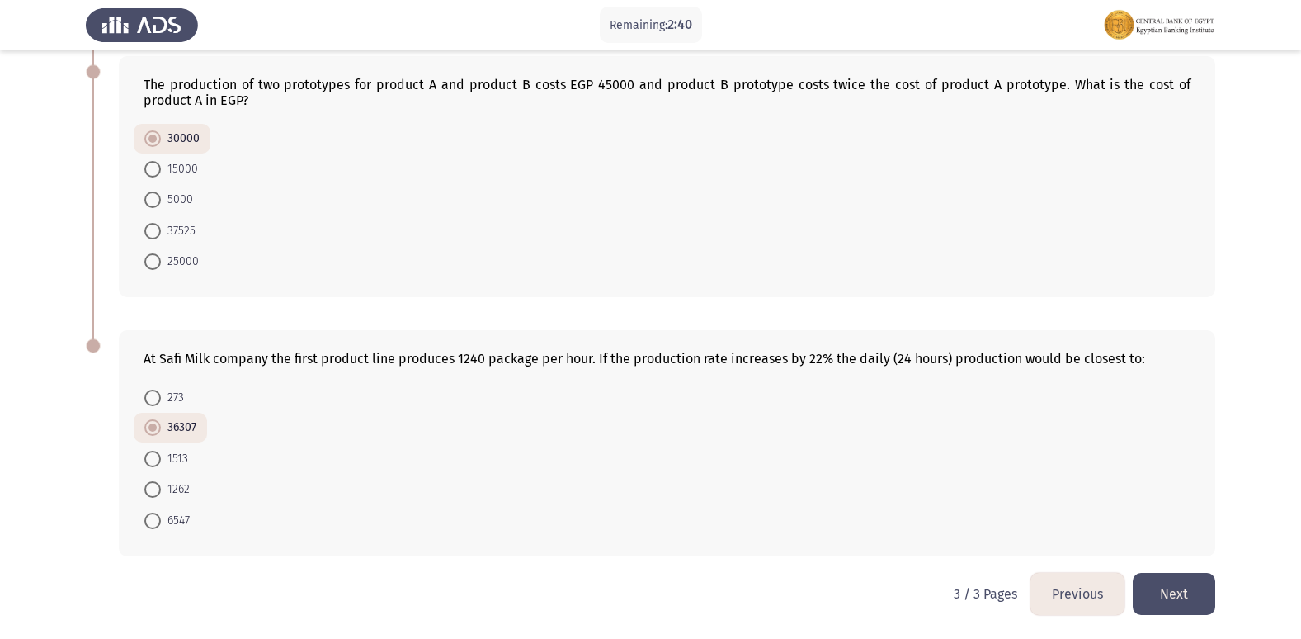
click at [1156, 587] on button "Next" at bounding box center [1174, 594] width 83 height 42
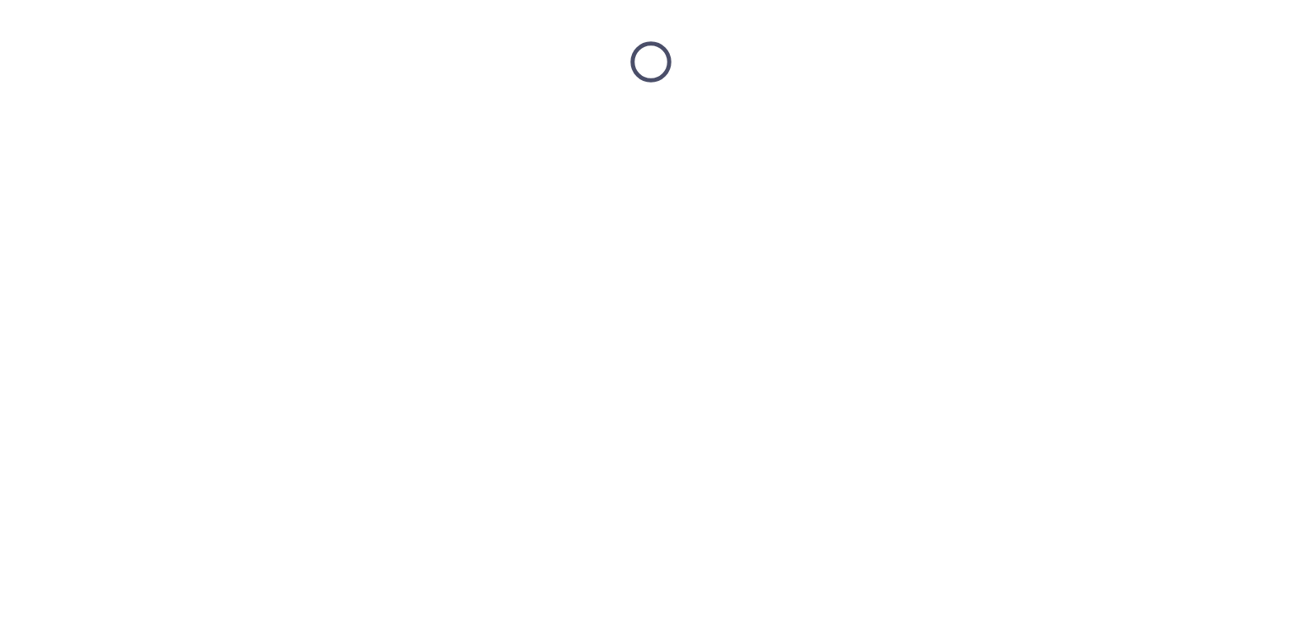
scroll to position [0, 0]
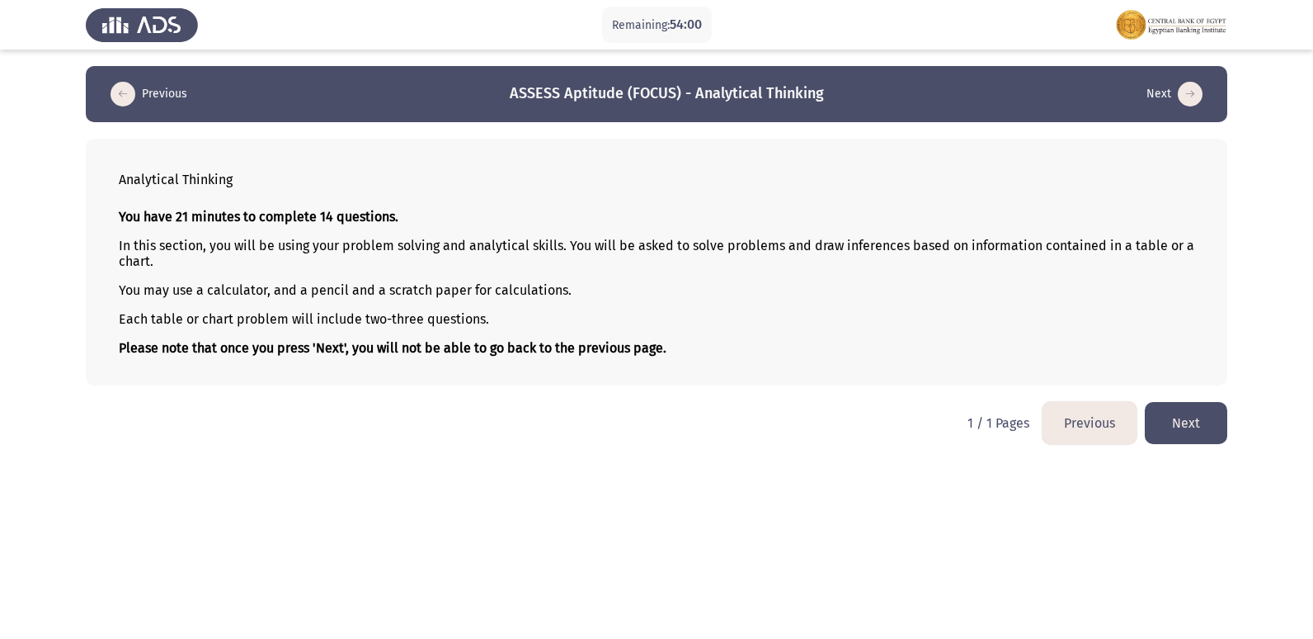
click at [1083, 425] on button "Previous" at bounding box center [1090, 423] width 94 height 42
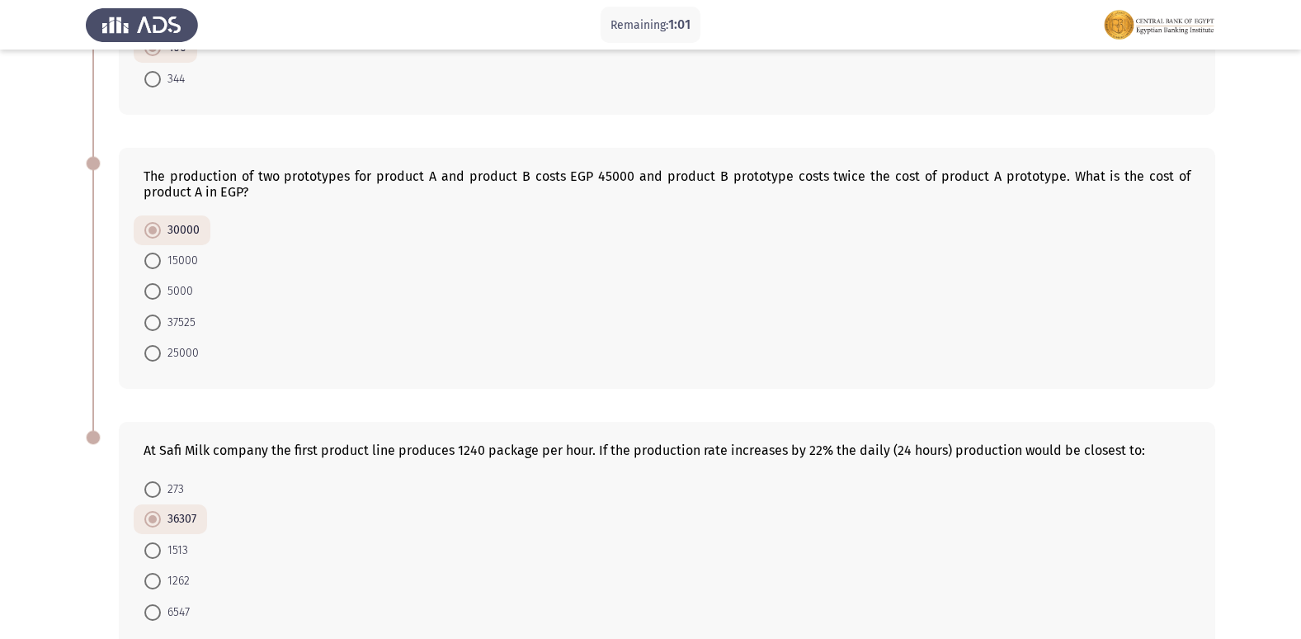
scroll to position [413, 0]
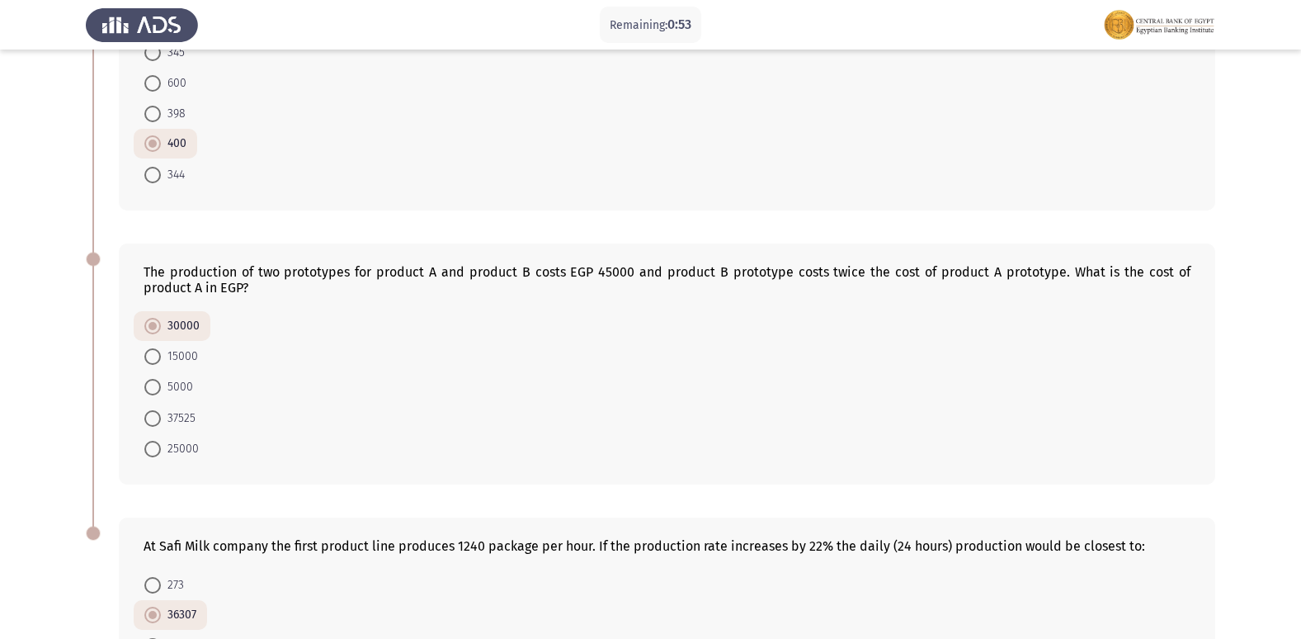
click at [210, 268] on div "The production of two prototypes for product A and product B costs EGP 45000 an…" at bounding box center [667, 279] width 1047 height 31
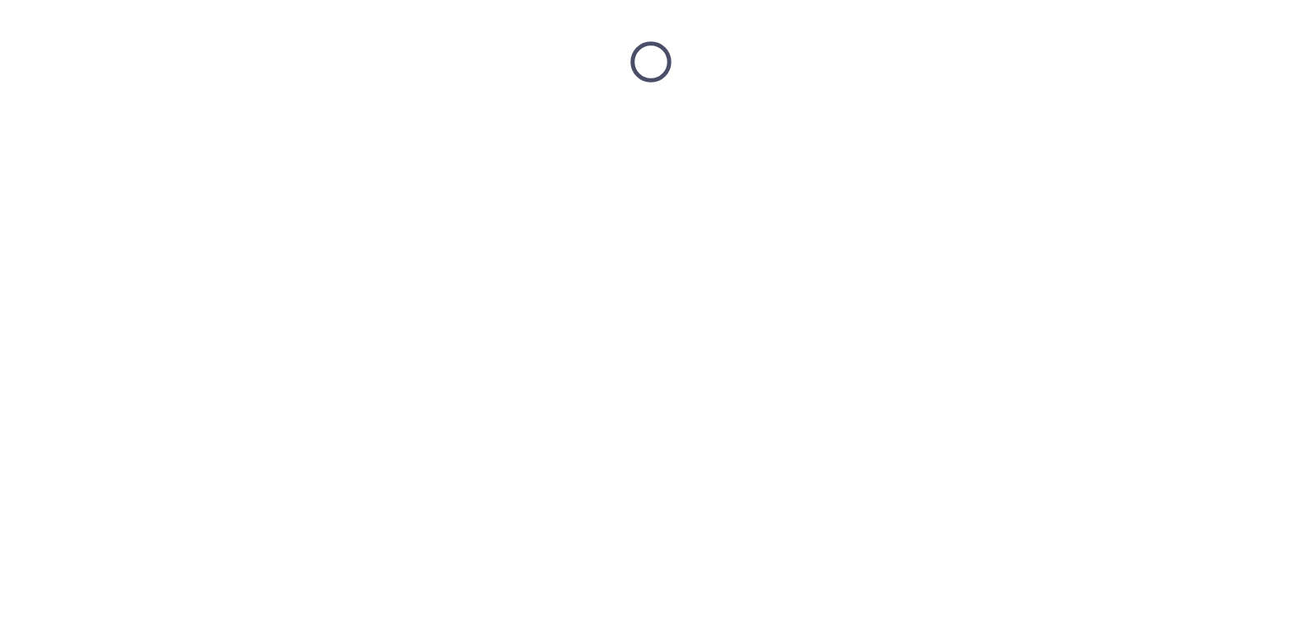
scroll to position [0, 0]
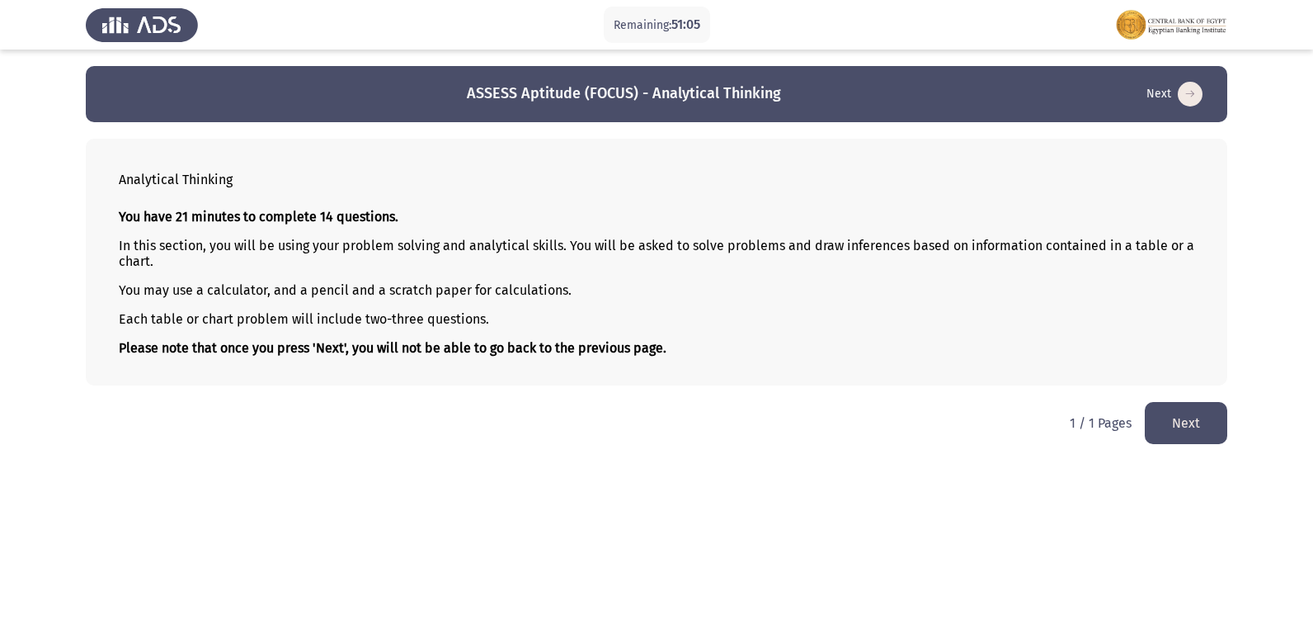
click at [1176, 422] on button "Next" at bounding box center [1186, 423] width 83 height 42
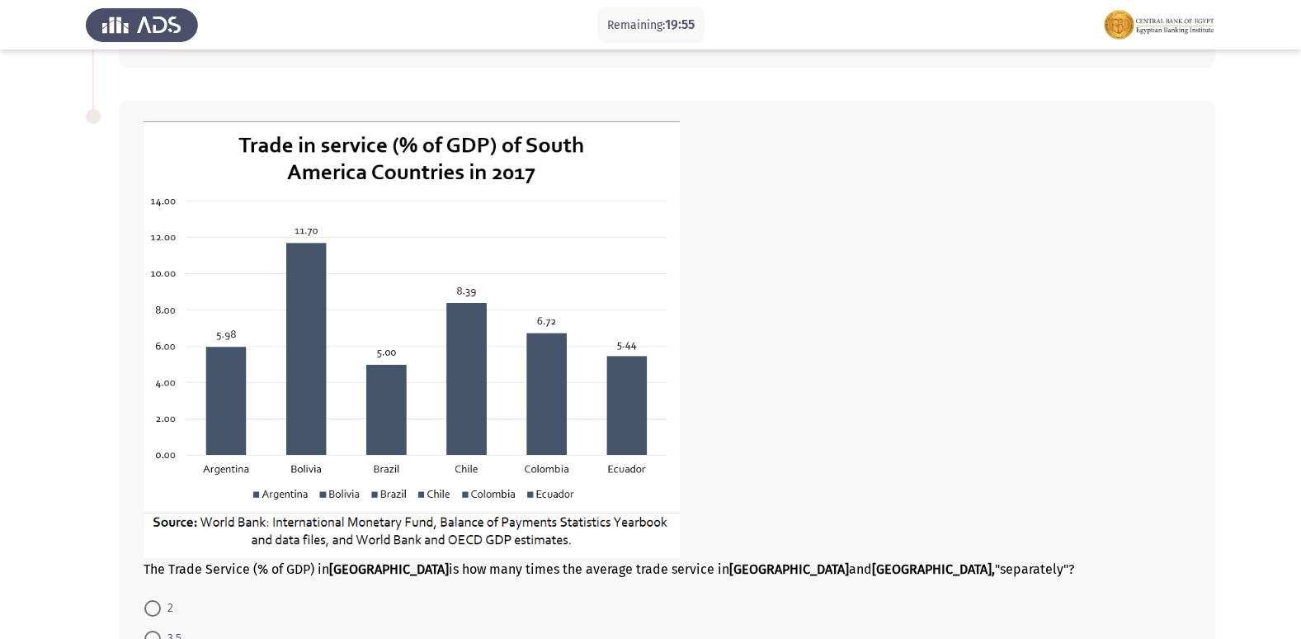
scroll to position [743, 0]
click at [534, 570] on div "The Trade Service (% of GDP) in [GEOGRAPHIC_DATA] is how many times the average…" at bounding box center [667, 347] width 1047 height 455
click at [530, 573] on div "The Trade Service (% of GDP) in [GEOGRAPHIC_DATA] is how many times the average…" at bounding box center [667, 347] width 1047 height 455
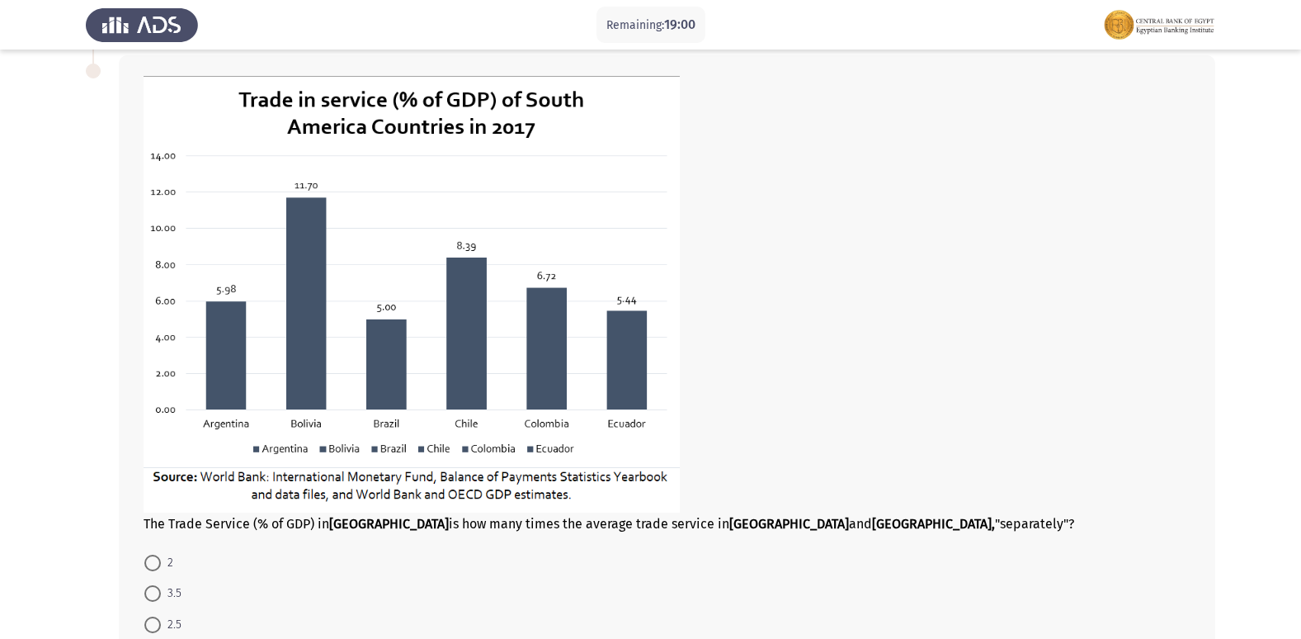
scroll to position [869, 0]
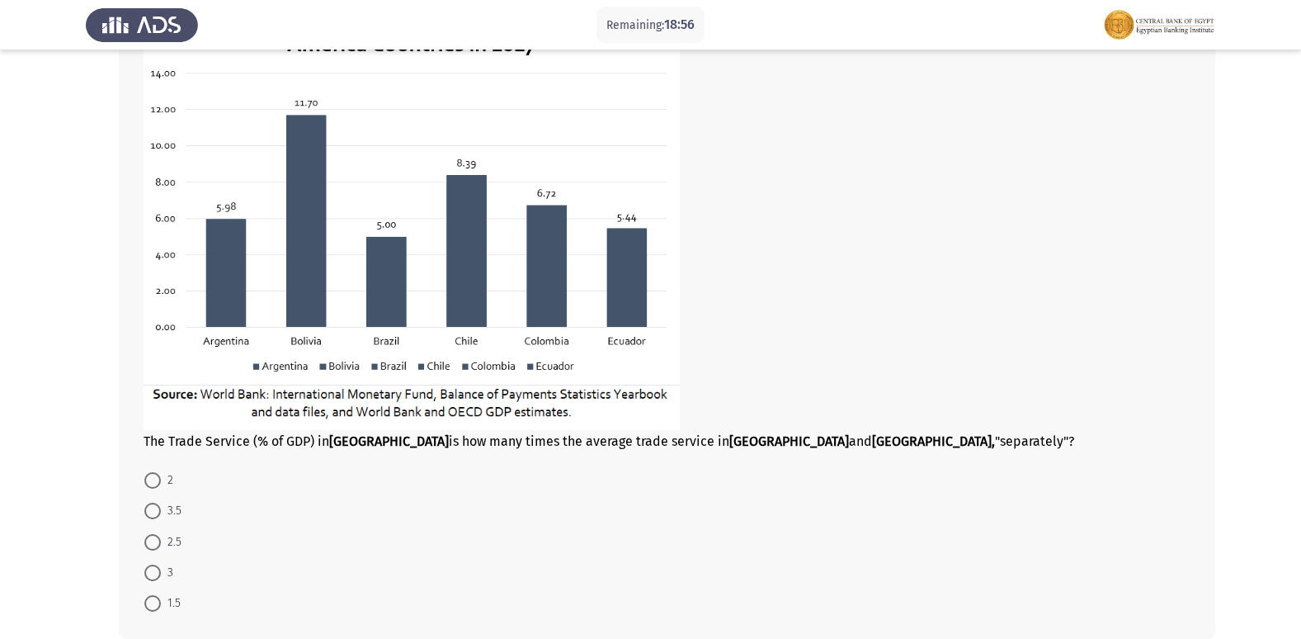
click at [729, 446] on b "[GEOGRAPHIC_DATA]" at bounding box center [789, 441] width 120 height 16
click at [433, 439] on div "The Trade Service (% of GDP) in [GEOGRAPHIC_DATA] is how many times the average…" at bounding box center [667, 220] width 1047 height 455
drag, startPoint x: 433, startPoint y: 439, endPoint x: 497, endPoint y: 415, distance: 67.9
click at [497, 415] on div "The Trade Service (% of GDP) in [GEOGRAPHIC_DATA] is how many times the average…" at bounding box center [667, 220] width 1047 height 455
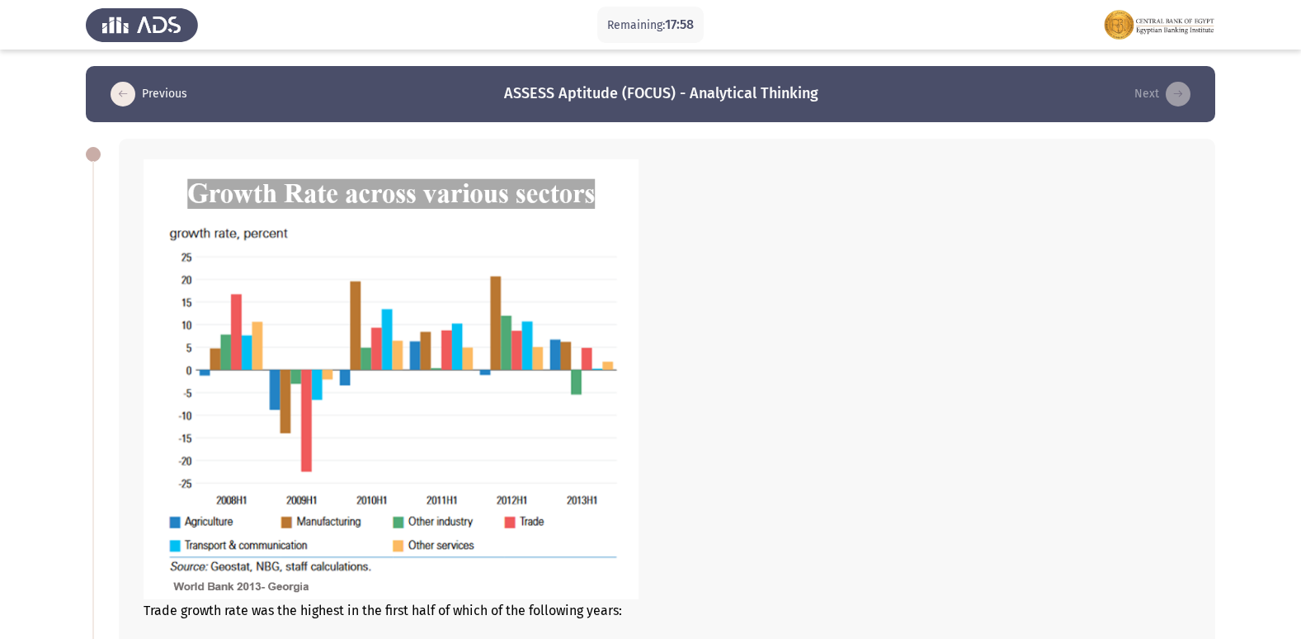
scroll to position [330, 0]
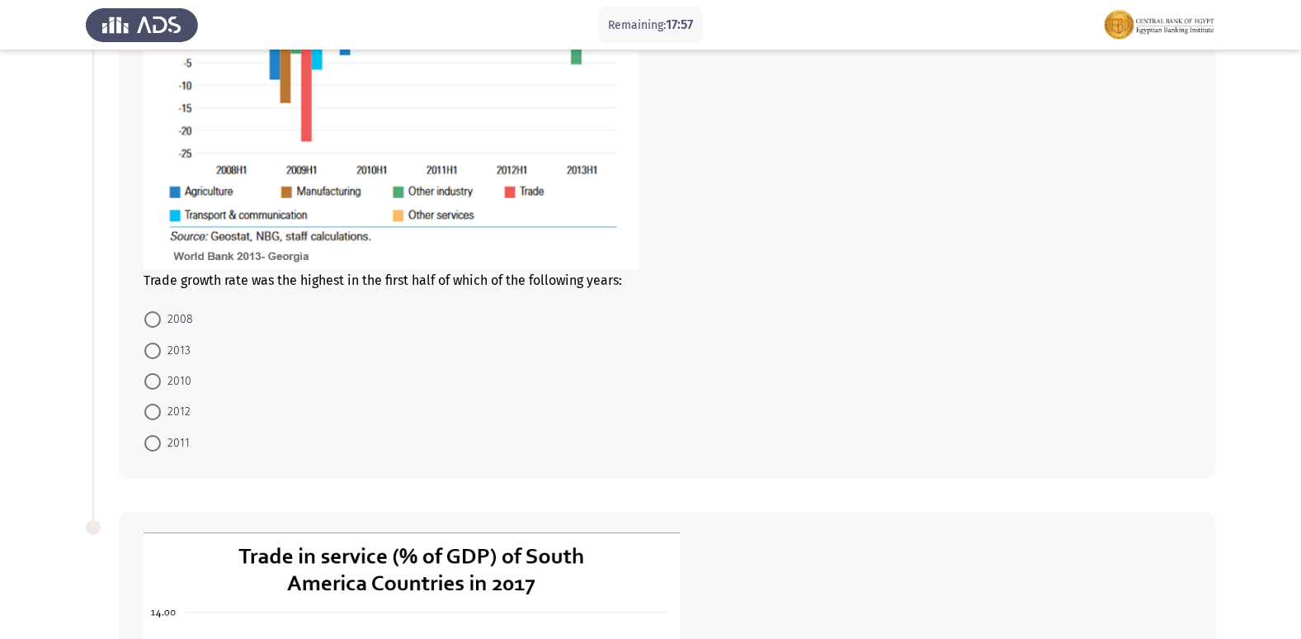
click at [149, 370] on mat-radio-button "2010" at bounding box center [168, 380] width 68 height 31
click at [156, 384] on span at bounding box center [152, 381] width 17 height 17
click at [156, 384] on input "2010" at bounding box center [152, 381] width 17 height 17
radio input "true"
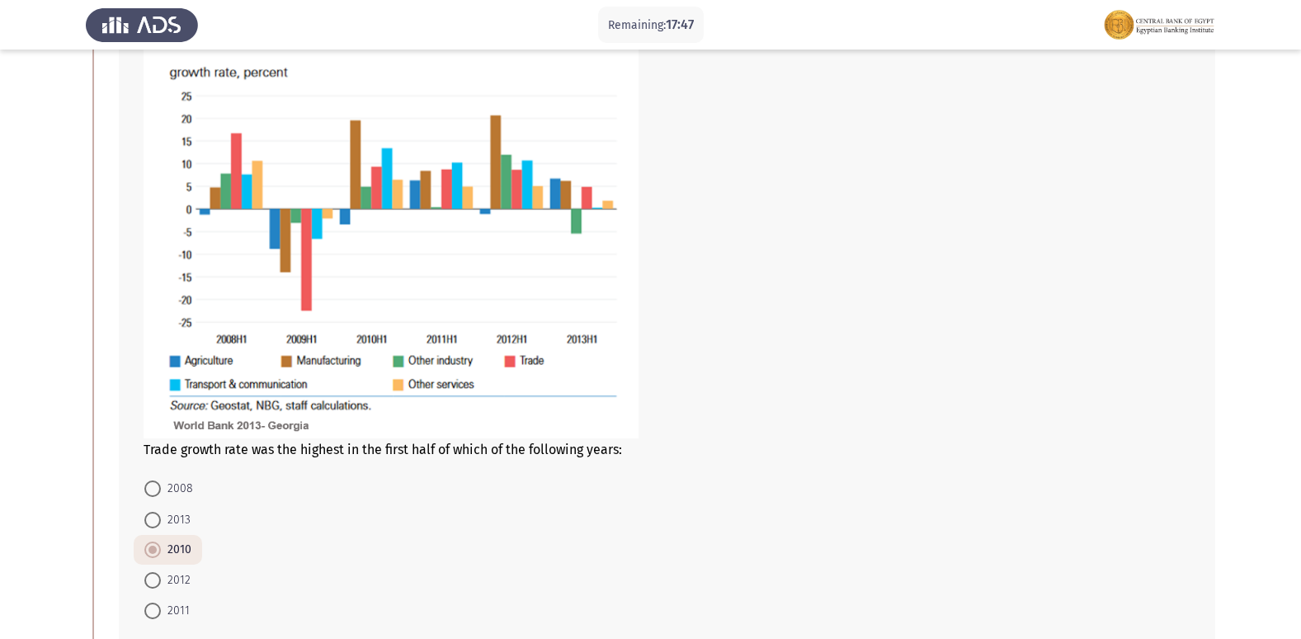
scroll to position [248, 0]
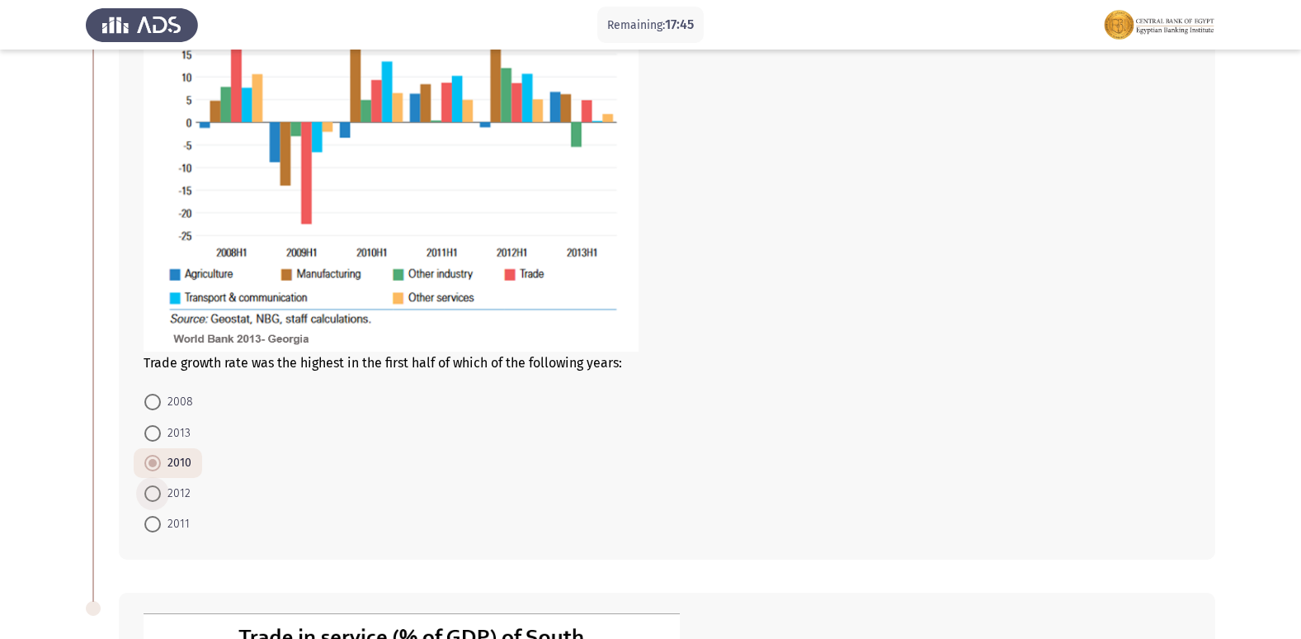
click at [155, 488] on span at bounding box center [152, 493] width 17 height 17
click at [155, 488] on input "2012" at bounding box center [152, 493] width 17 height 17
radio input "true"
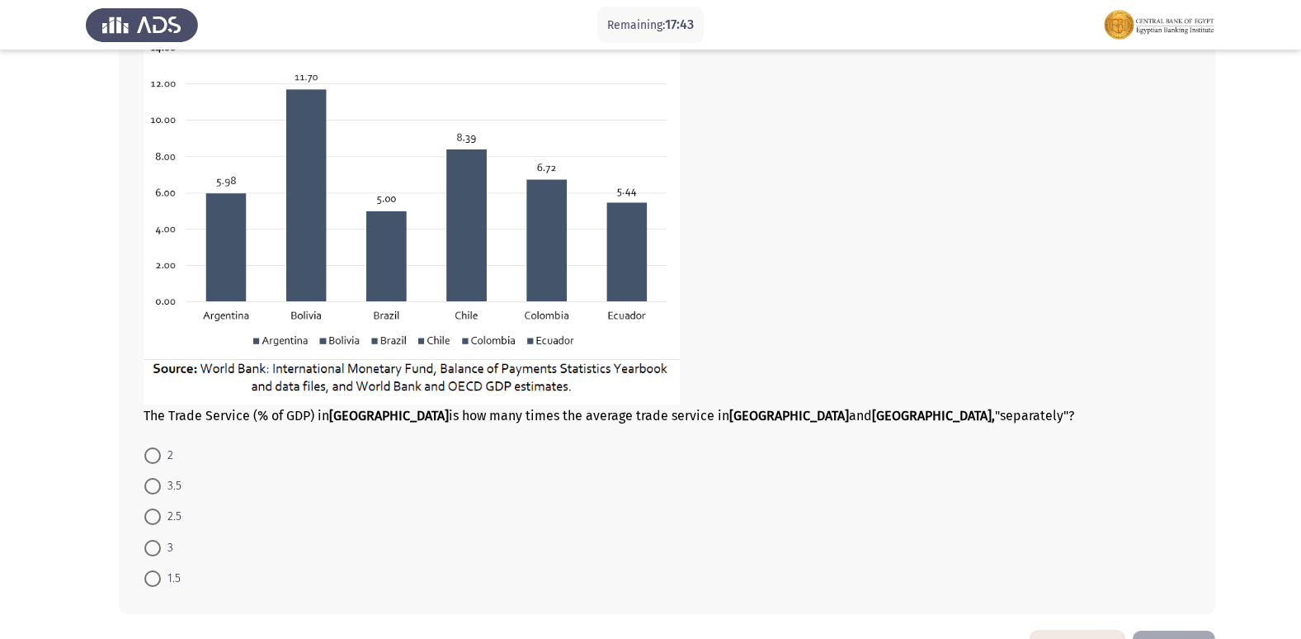
scroll to position [908, 0]
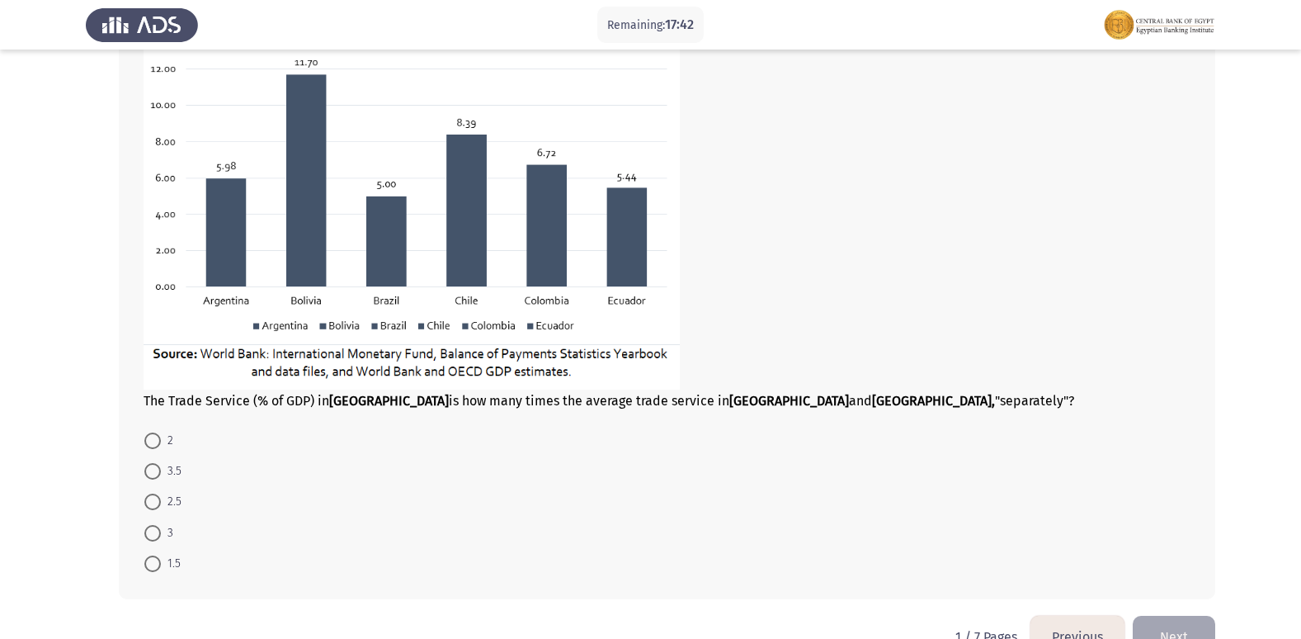
click at [153, 501] on span at bounding box center [152, 501] width 17 height 17
click at [153, 501] on input "2.5" at bounding box center [152, 501] width 17 height 17
radio input "true"
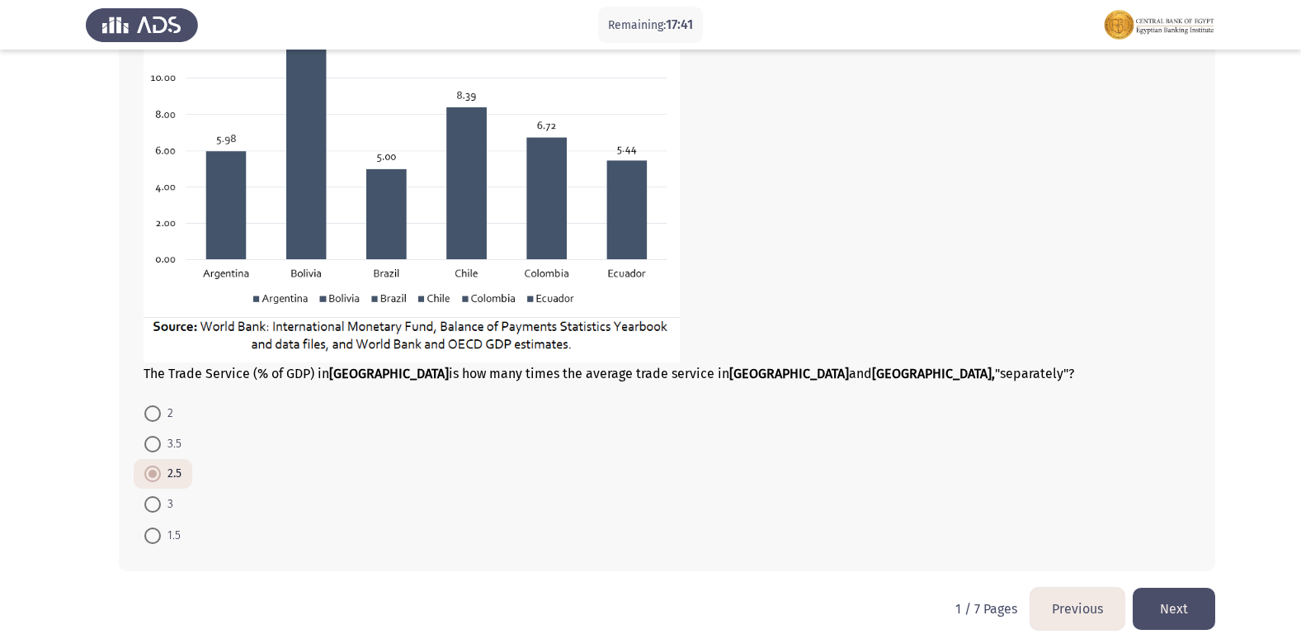
scroll to position [950, 0]
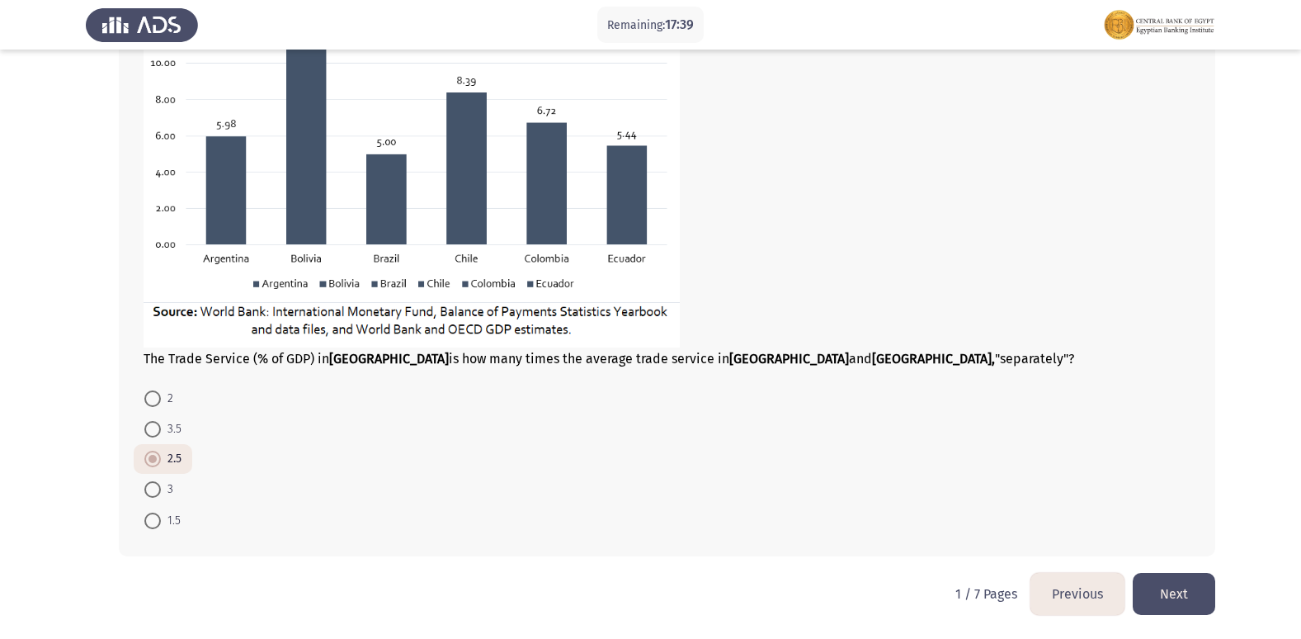
click at [1148, 599] on button "Next" at bounding box center [1174, 594] width 83 height 42
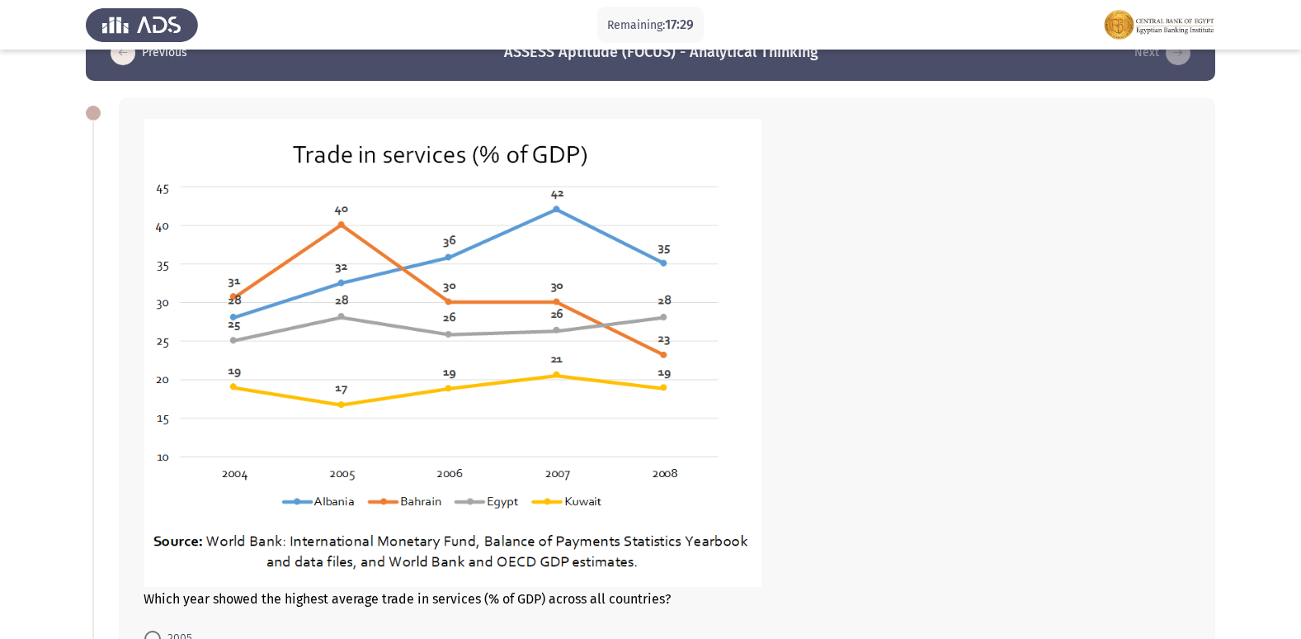
scroll to position [83, 0]
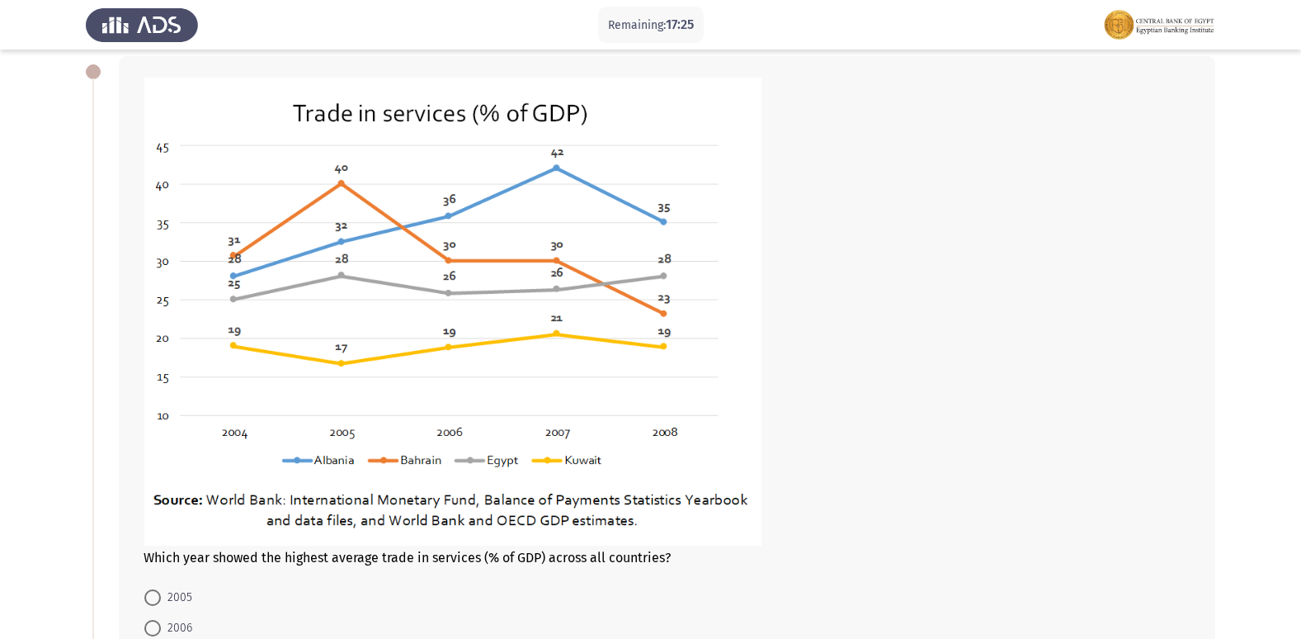
click at [349, 556] on span "Which year showed the highest average trade in services (% of GDP) across all c…" at bounding box center [407, 557] width 527 height 16
drag, startPoint x: 349, startPoint y: 556, endPoint x: 409, endPoint y: 549, distance: 60.6
click at [409, 549] on span "Which year showed the highest average trade in services (% of GDP) across all c…" at bounding box center [407, 557] width 527 height 16
drag, startPoint x: 295, startPoint y: 560, endPoint x: 409, endPoint y: 545, distance: 114.8
click at [409, 545] on div "Which year showed the highest average trade in services (% of GDP) across all c…" at bounding box center [667, 321] width 1047 height 488
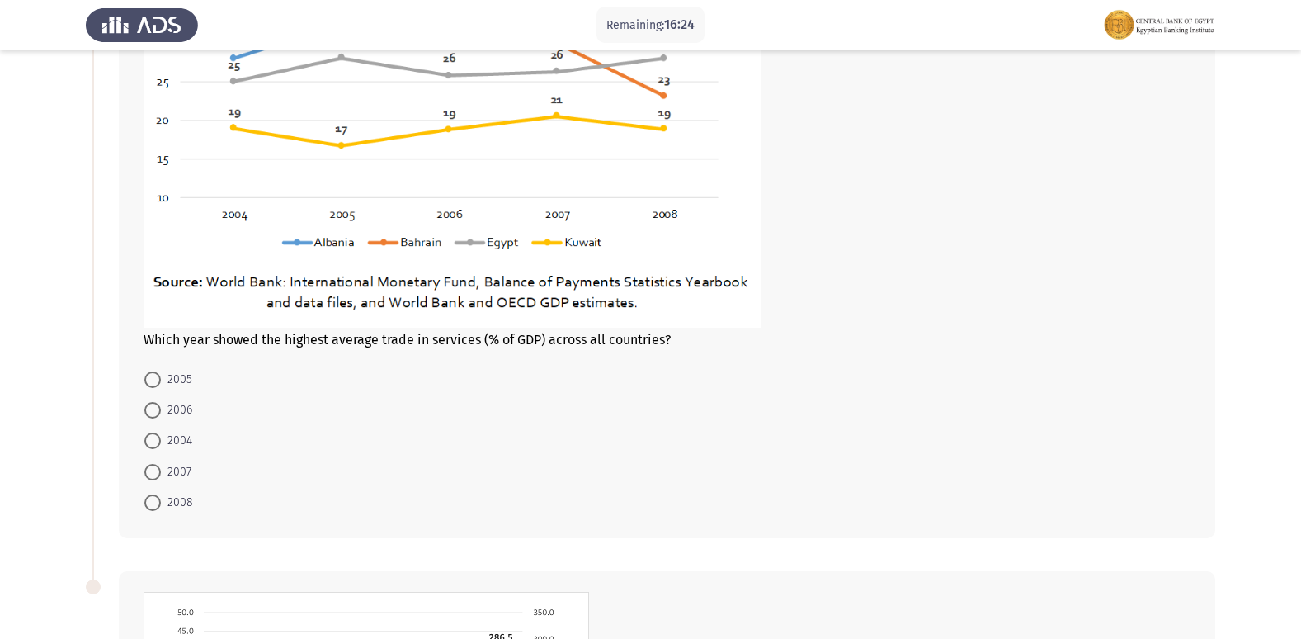
scroll to position [330, 0]
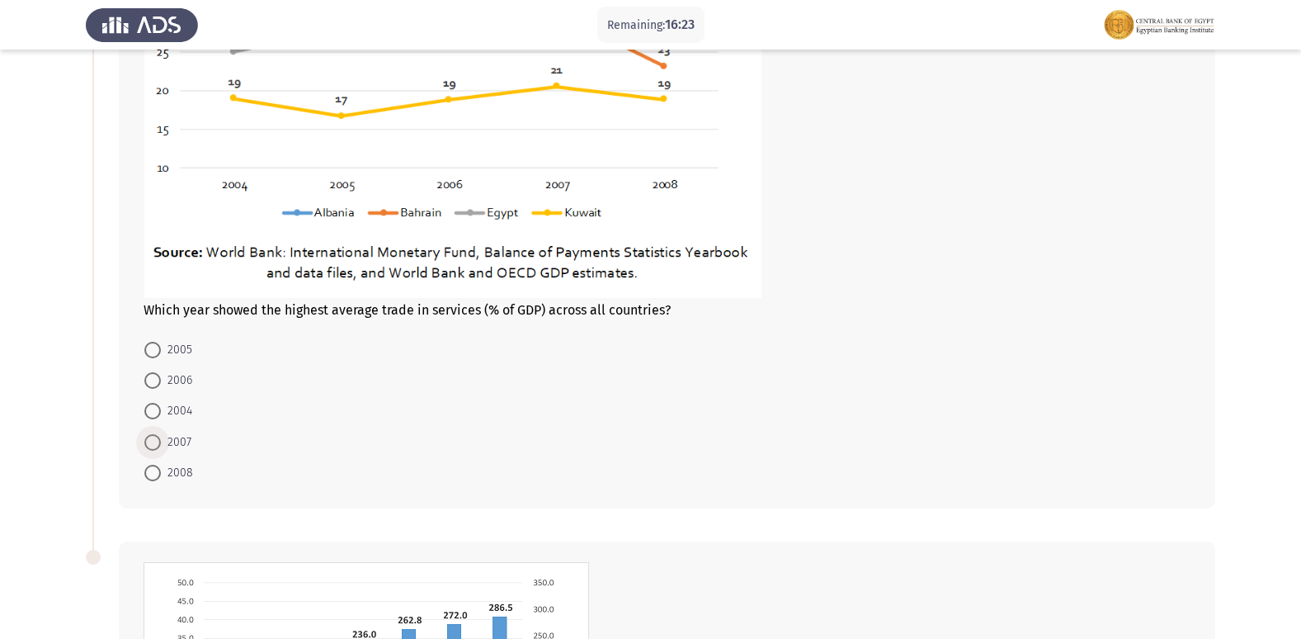
click at [153, 436] on span at bounding box center [152, 442] width 17 height 17
click at [153, 436] on input "2007" at bounding box center [152, 442] width 17 height 17
radio input "true"
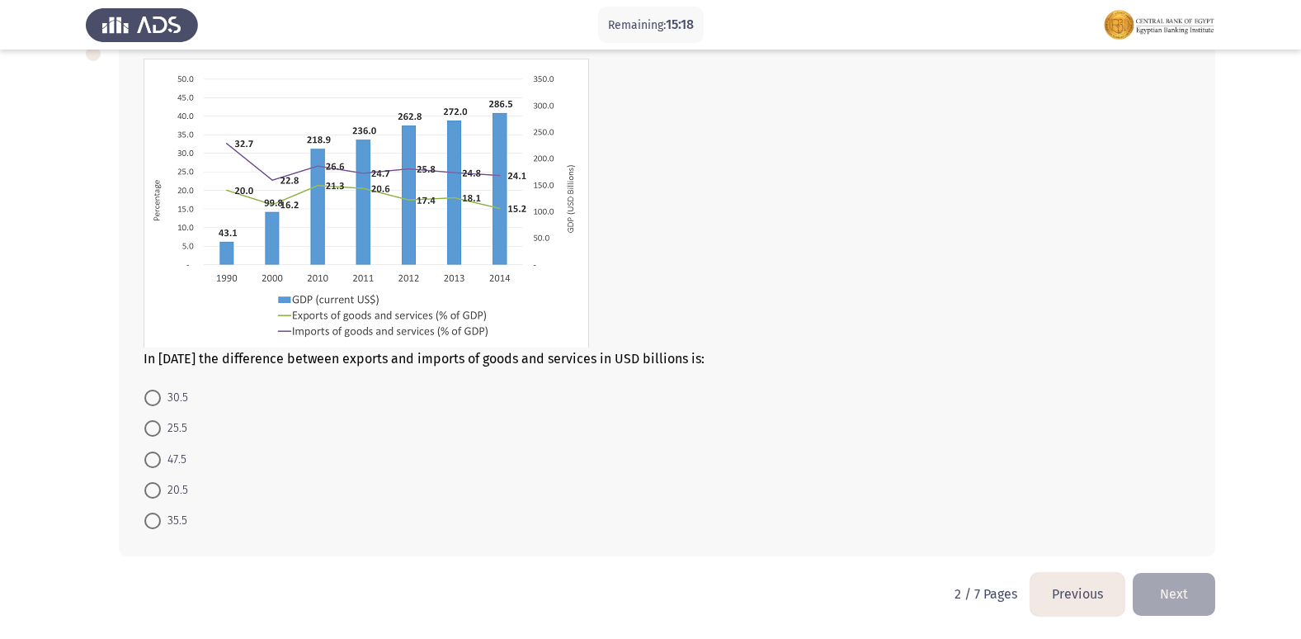
scroll to position [750, 0]
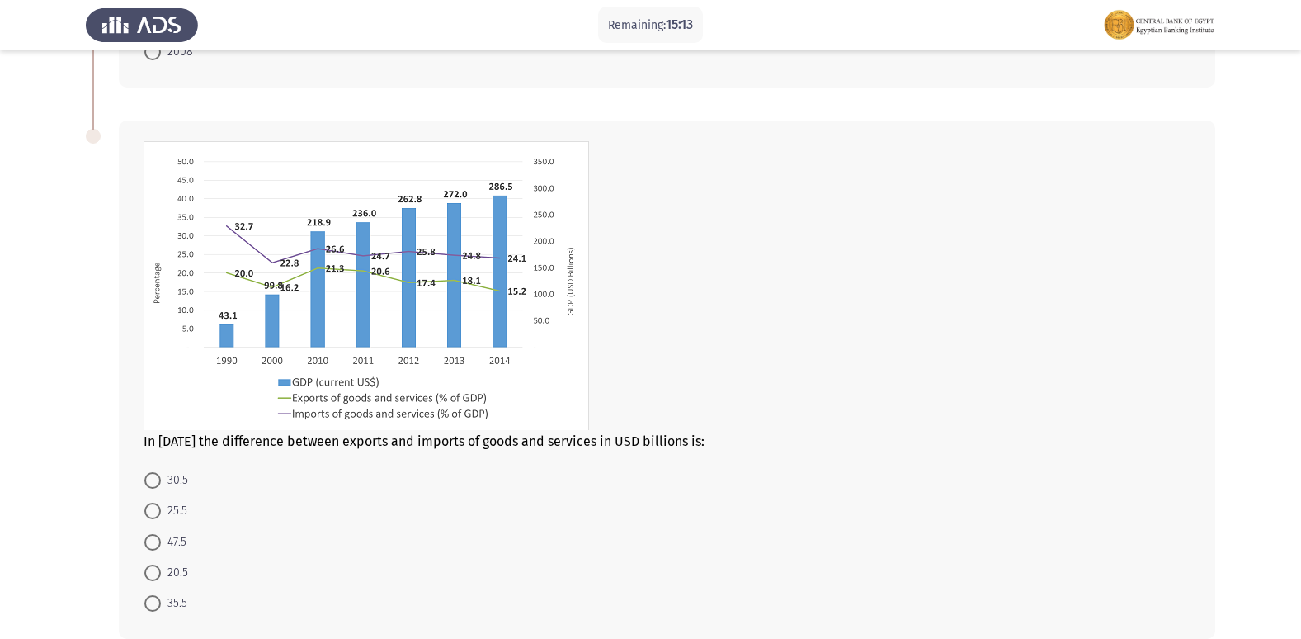
click at [517, 267] on img at bounding box center [367, 285] width 446 height 289
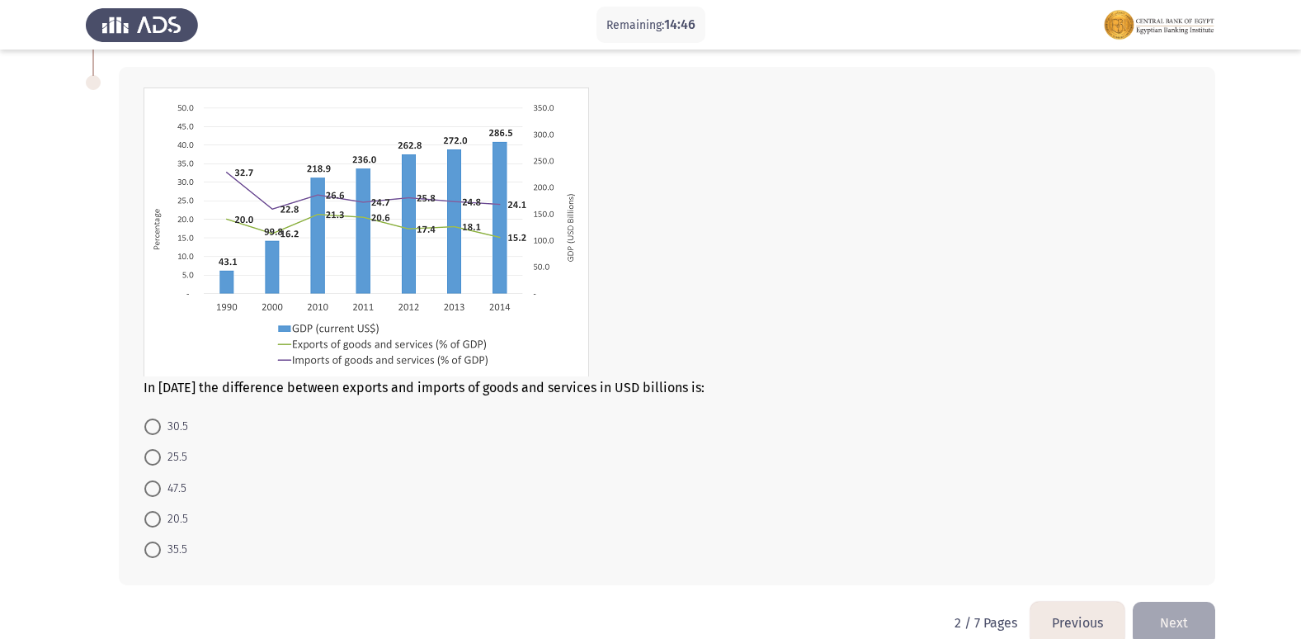
scroll to position [832, 0]
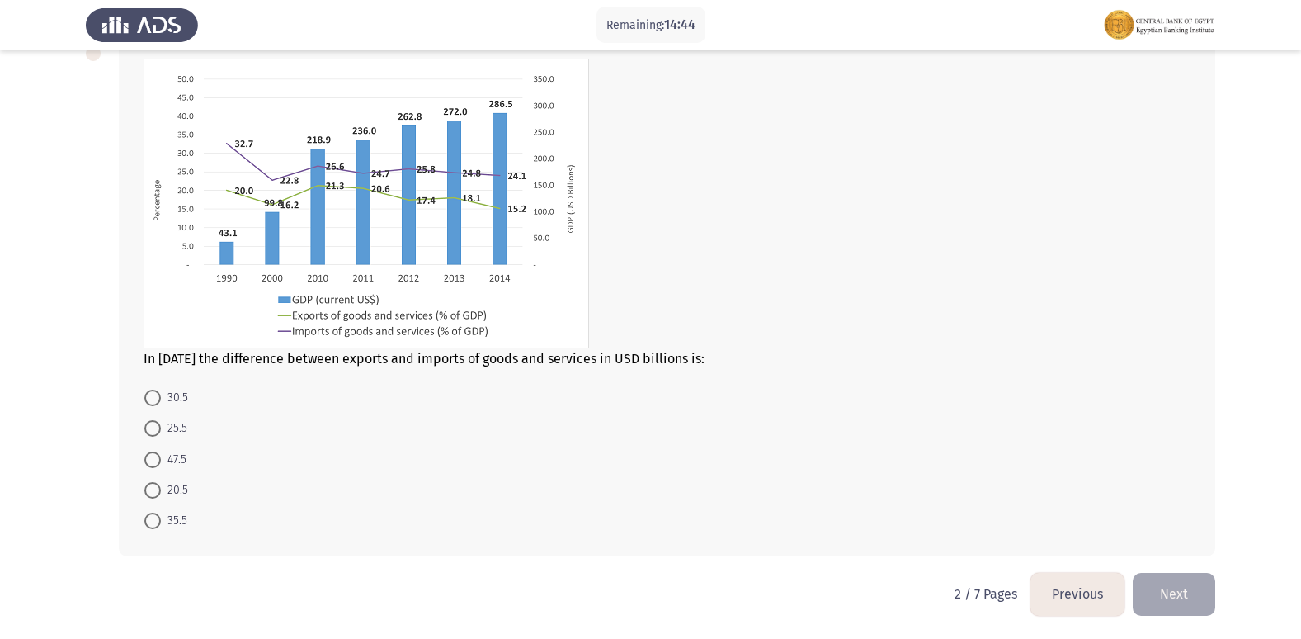
click at [143, 458] on mat-radio-button "47.5" at bounding box center [166, 458] width 64 height 31
click at [159, 436] on span at bounding box center [152, 428] width 17 height 17
click at [159, 436] on input "25.5" at bounding box center [152, 428] width 17 height 17
radio input "true"
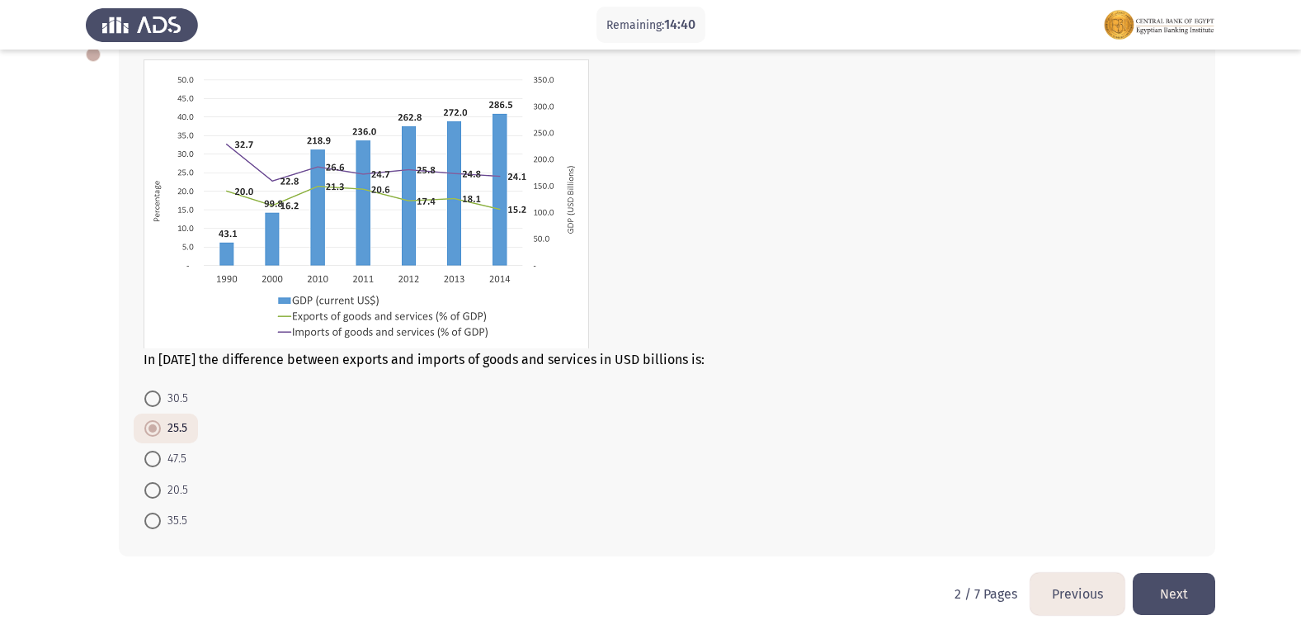
click at [1173, 609] on button "Next" at bounding box center [1174, 594] width 83 height 42
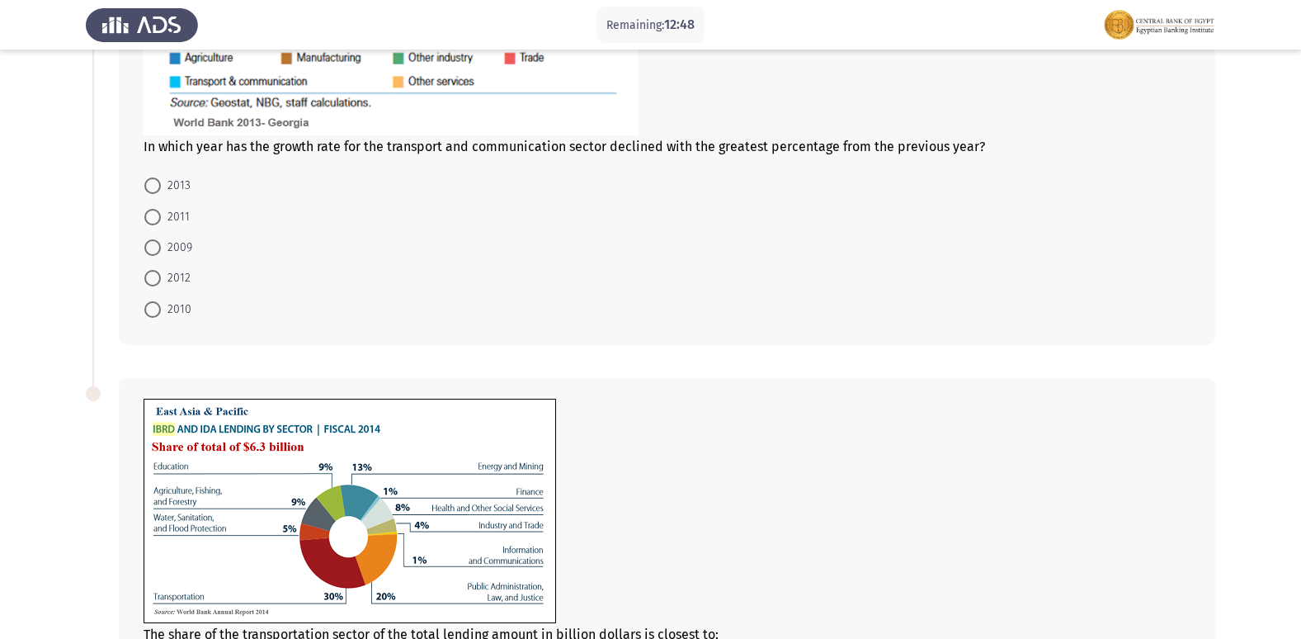
scroll to position [493, 0]
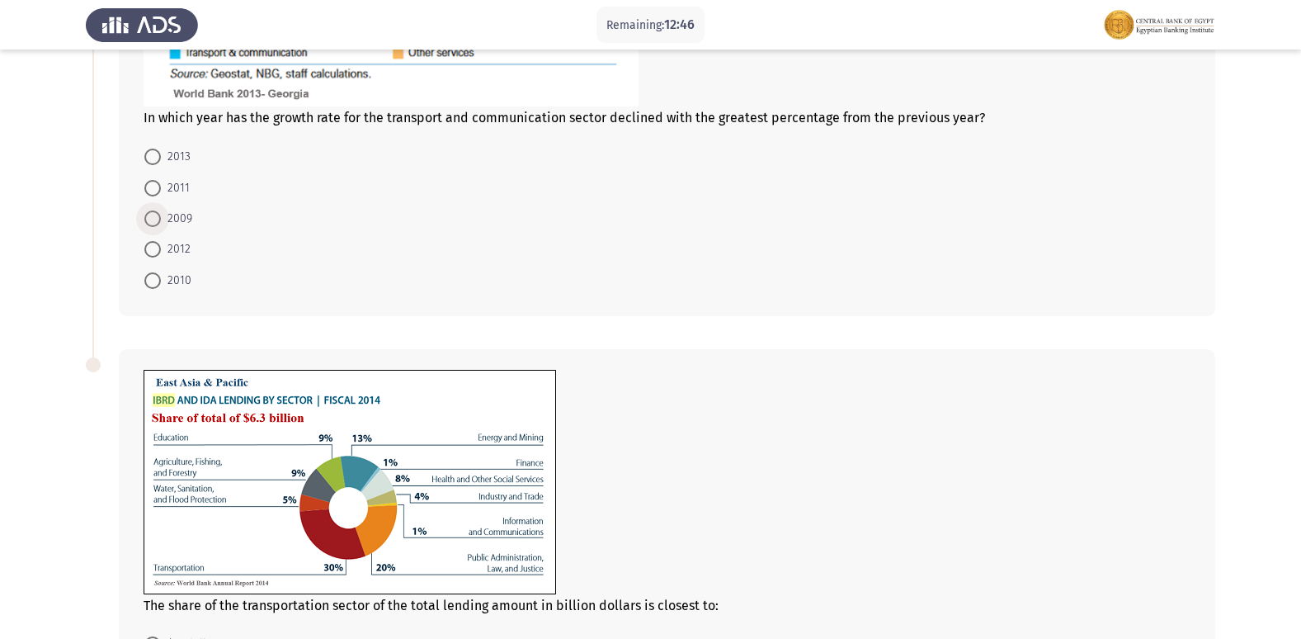
click at [146, 222] on span at bounding box center [152, 218] width 17 height 17
click at [146, 222] on input "2009" at bounding box center [152, 218] width 17 height 17
radio input "true"
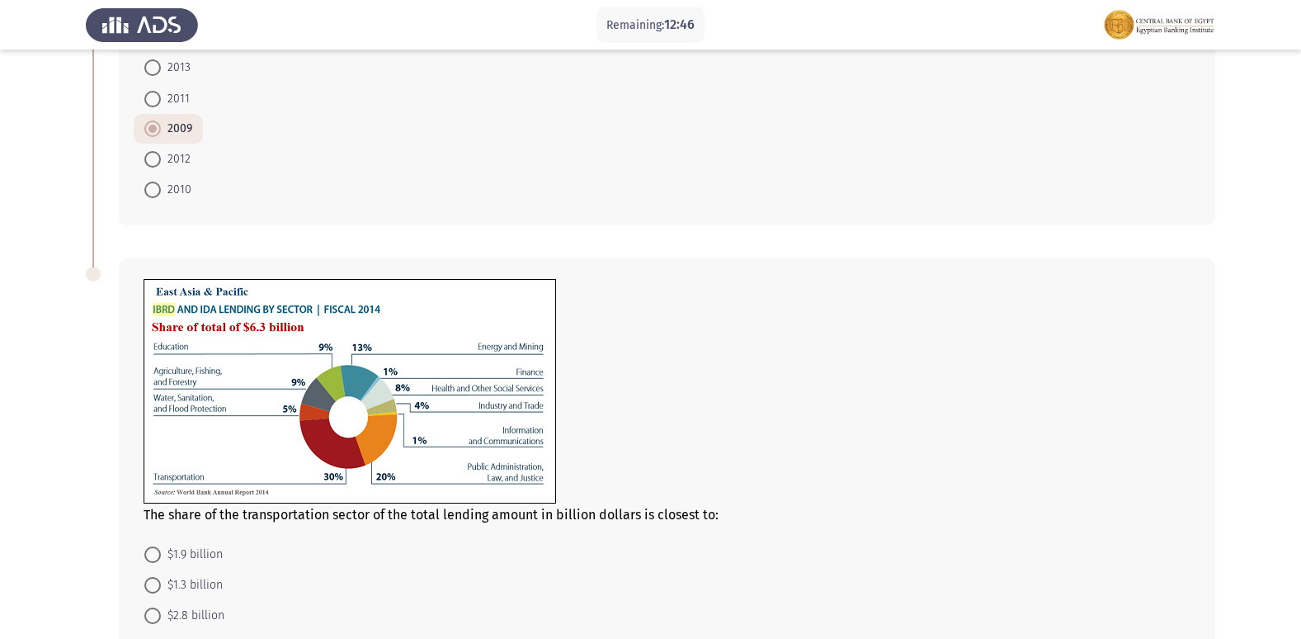
scroll to position [738, 0]
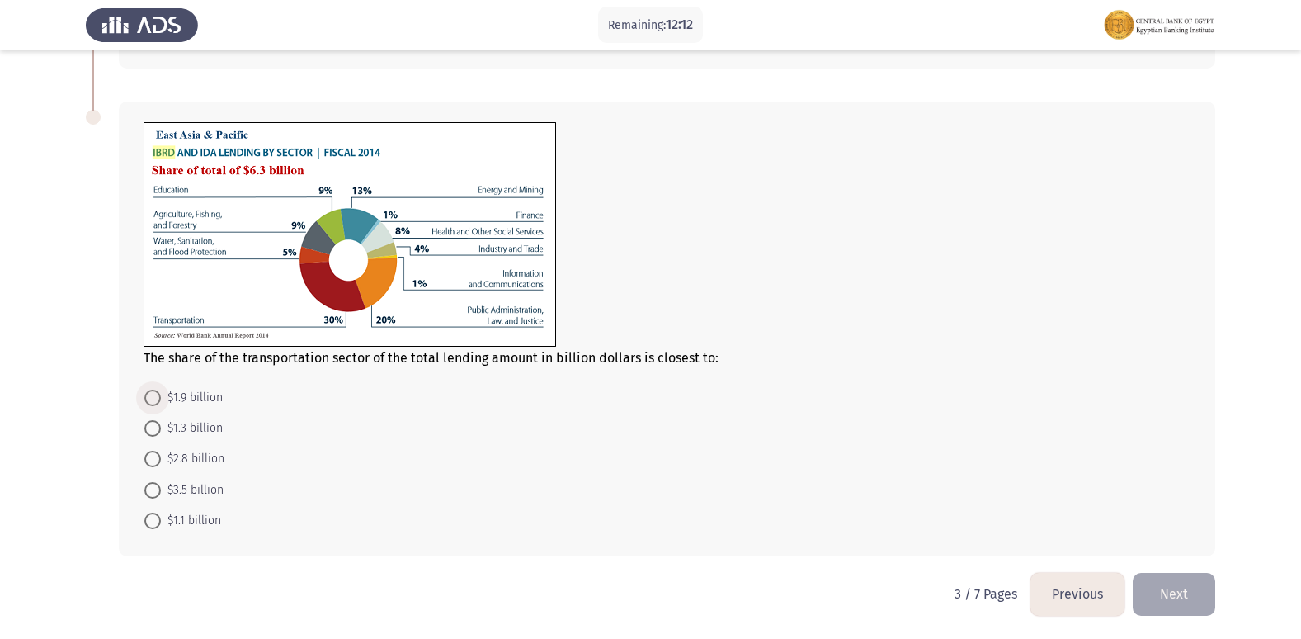
click at [163, 398] on label "$1.9 billion" at bounding box center [183, 398] width 78 height 20
click at [161, 398] on input "$1.9 billion" at bounding box center [152, 397] width 17 height 17
radio input "true"
click at [1187, 594] on button "Next" at bounding box center [1174, 594] width 83 height 42
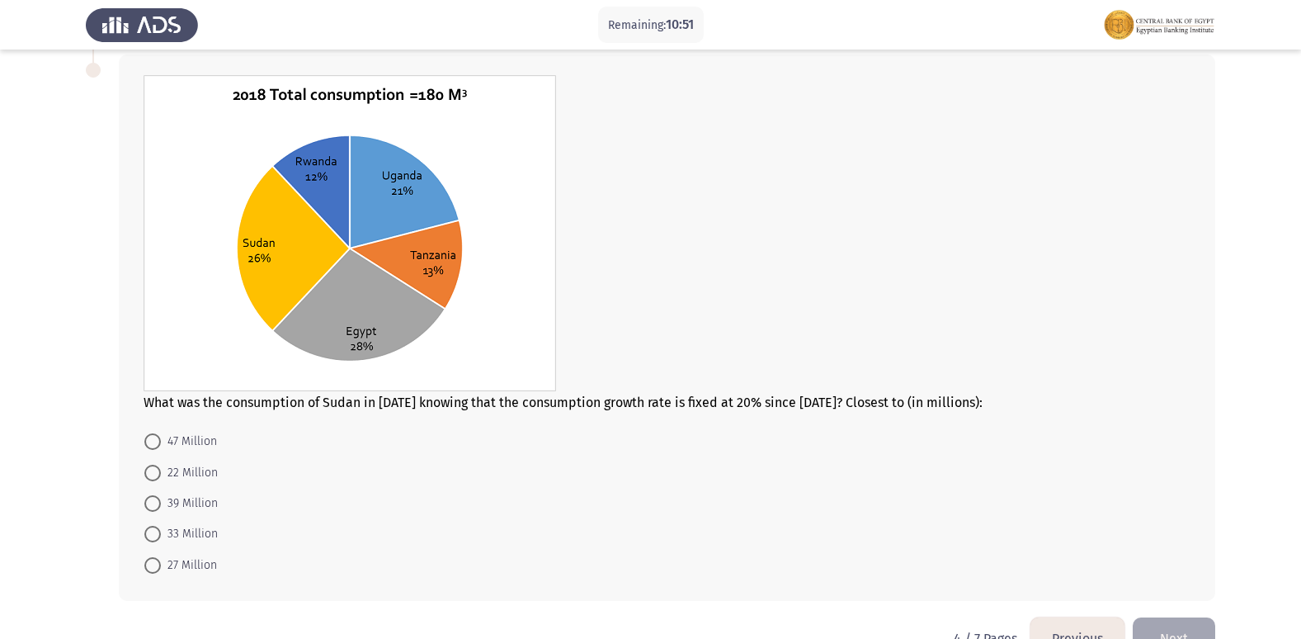
scroll to position [684, 0]
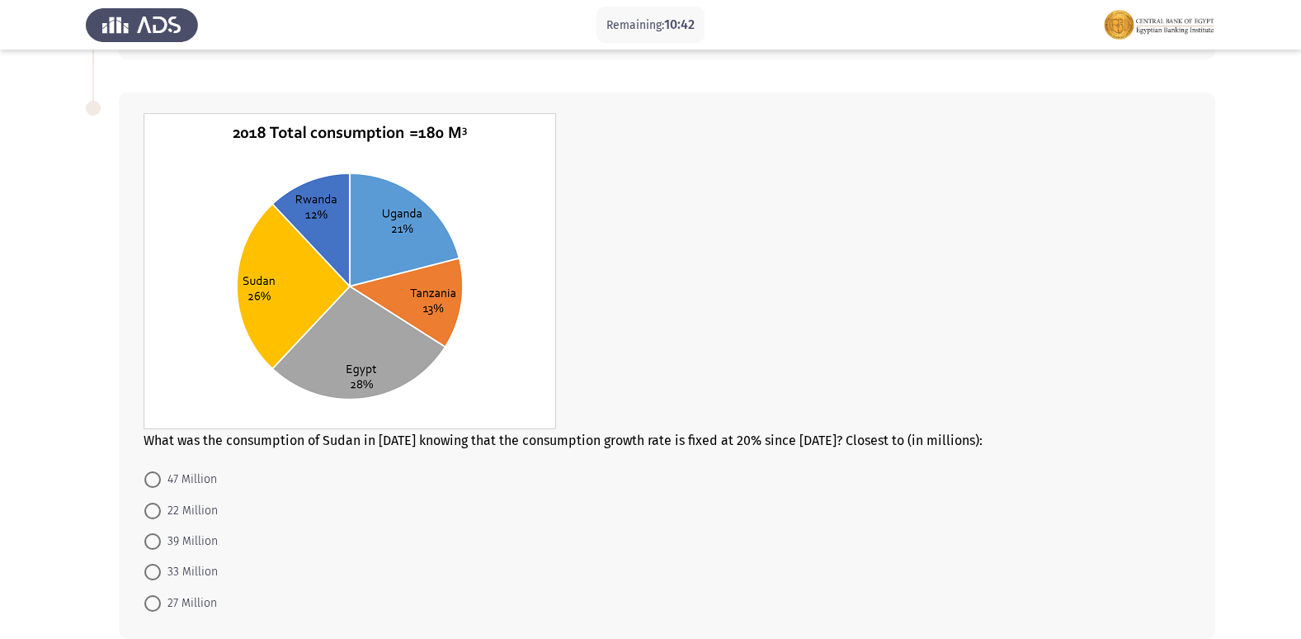
click at [150, 474] on span at bounding box center [152, 479] width 17 height 17
click at [150, 474] on input "47 Million" at bounding box center [152, 479] width 17 height 17
radio input "true"
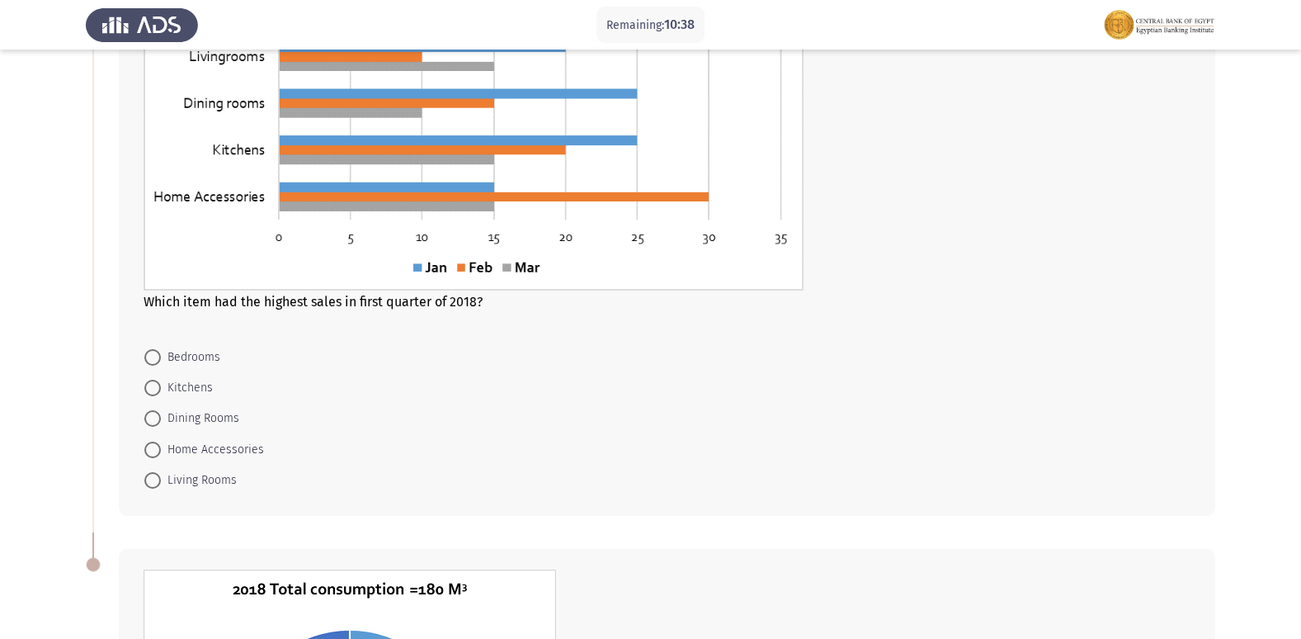
scroll to position [187, 0]
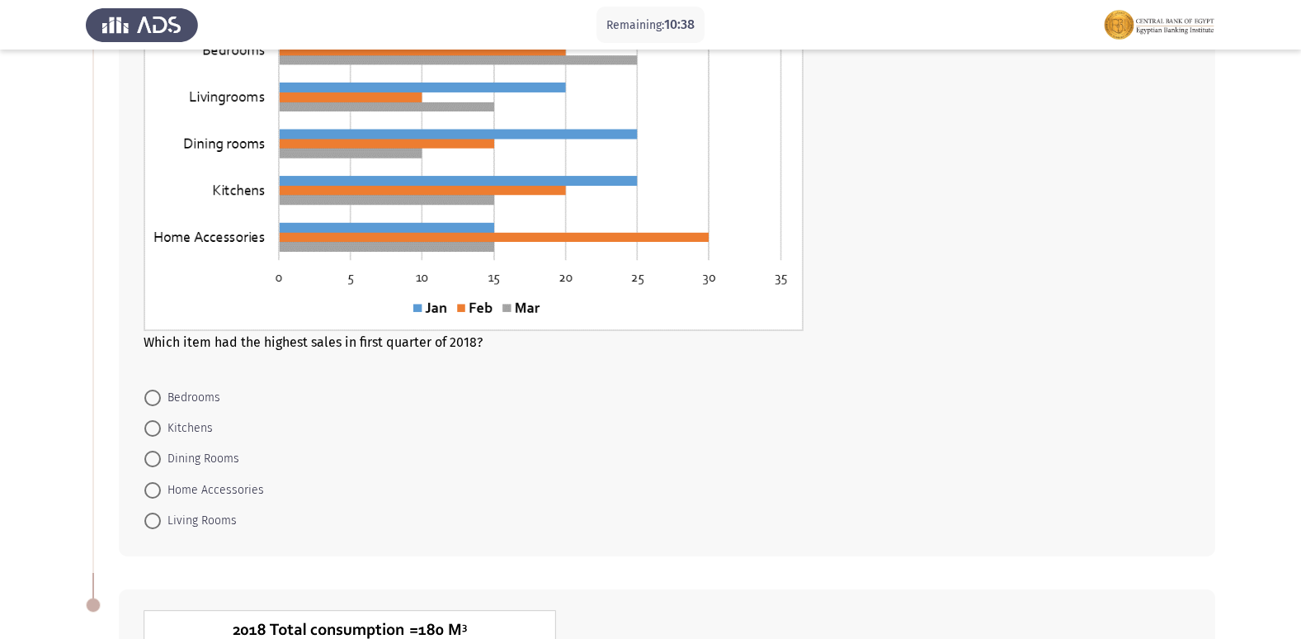
click at [321, 349] on span "Which item had the highest sales in first quarter of 2018?" at bounding box center [313, 342] width 339 height 16
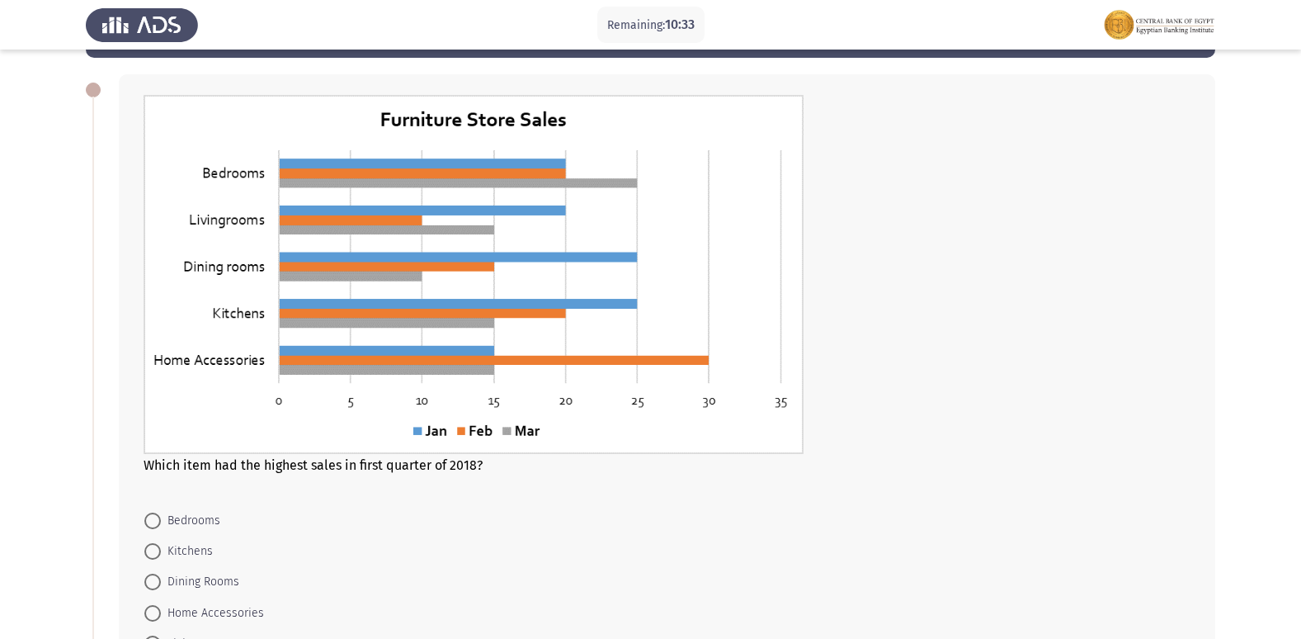
scroll to position [105, 0]
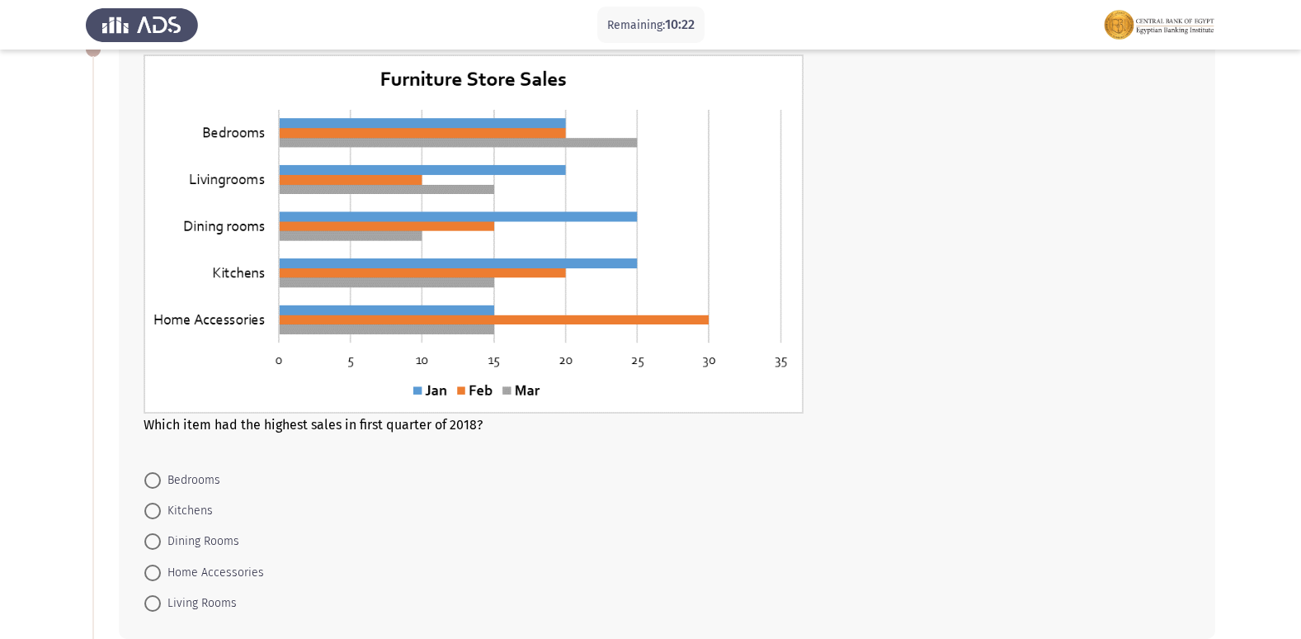
click at [493, 312] on img at bounding box center [474, 233] width 660 height 359
click at [149, 479] on span at bounding box center [152, 480] width 17 height 17
click at [149, 479] on input "Bedrooms" at bounding box center [152, 480] width 17 height 17
radio input "true"
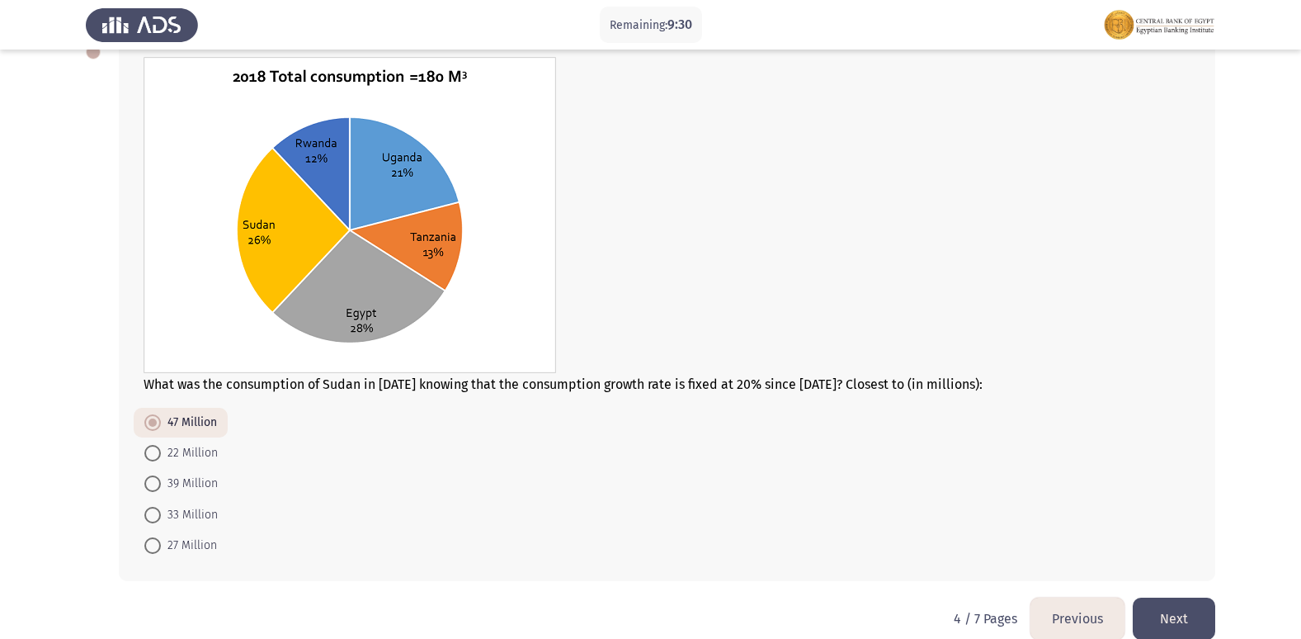
scroll to position [764, 0]
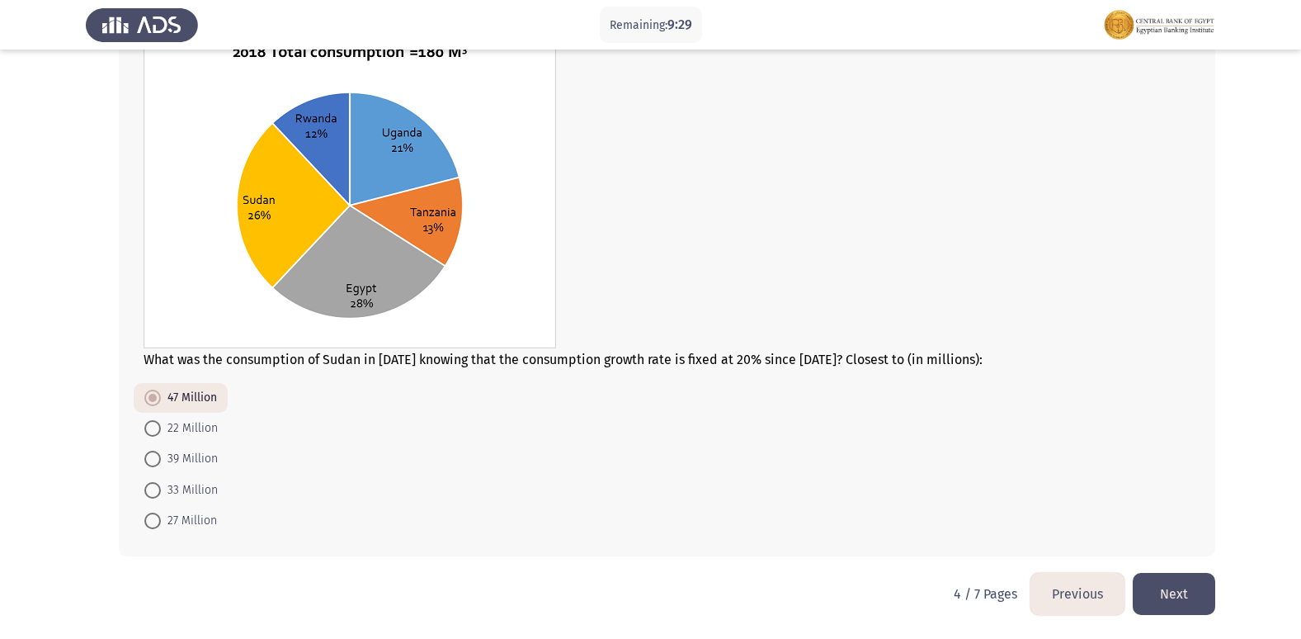
click at [1176, 598] on button "Next" at bounding box center [1174, 594] width 83 height 42
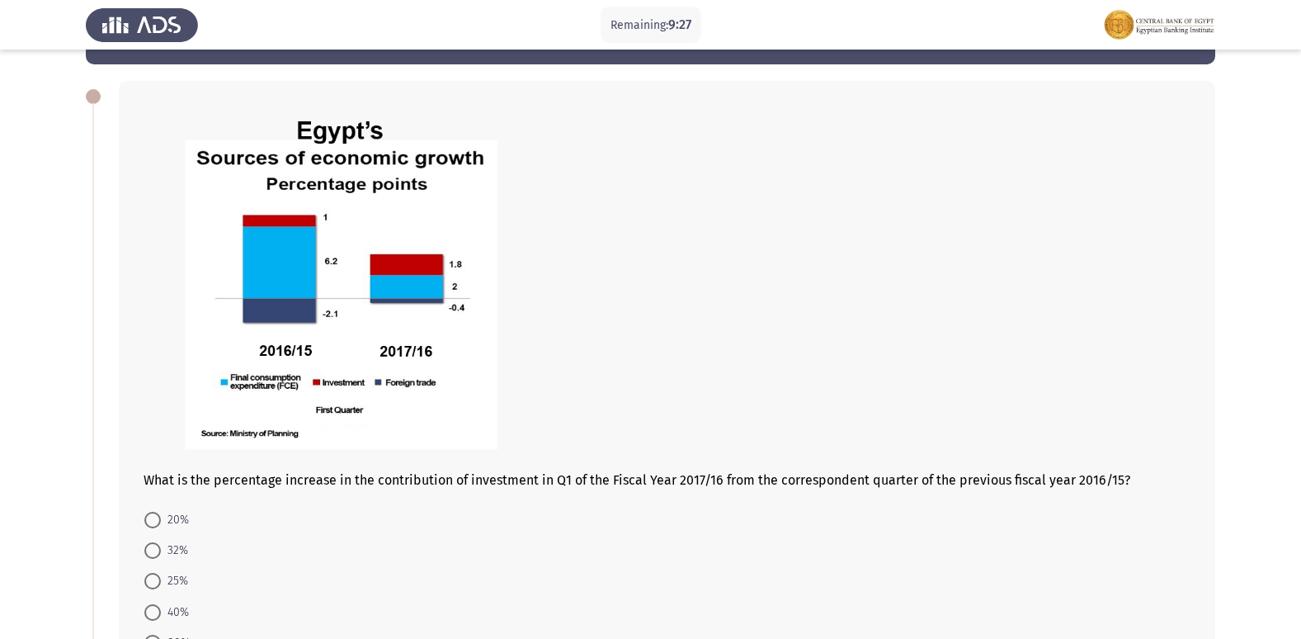
scroll to position [83, 0]
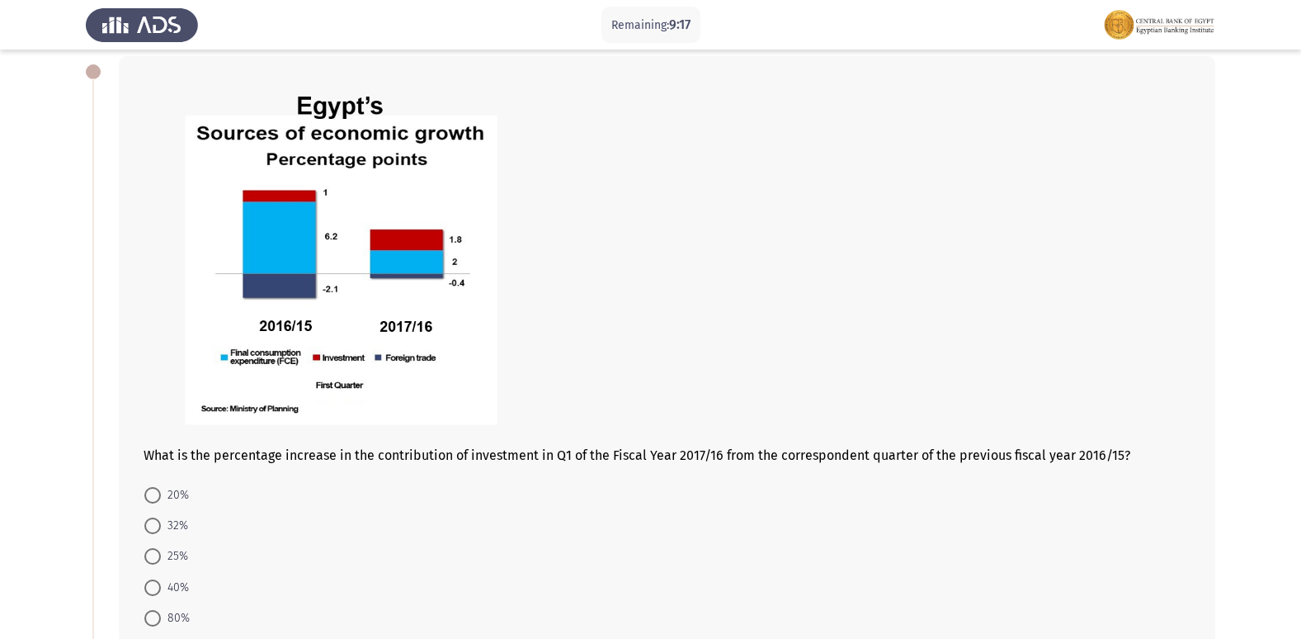
click at [1065, 454] on div "What is the percentage increase in the contribution of investment in Q1 of the …" at bounding box center [667, 270] width 1047 height 386
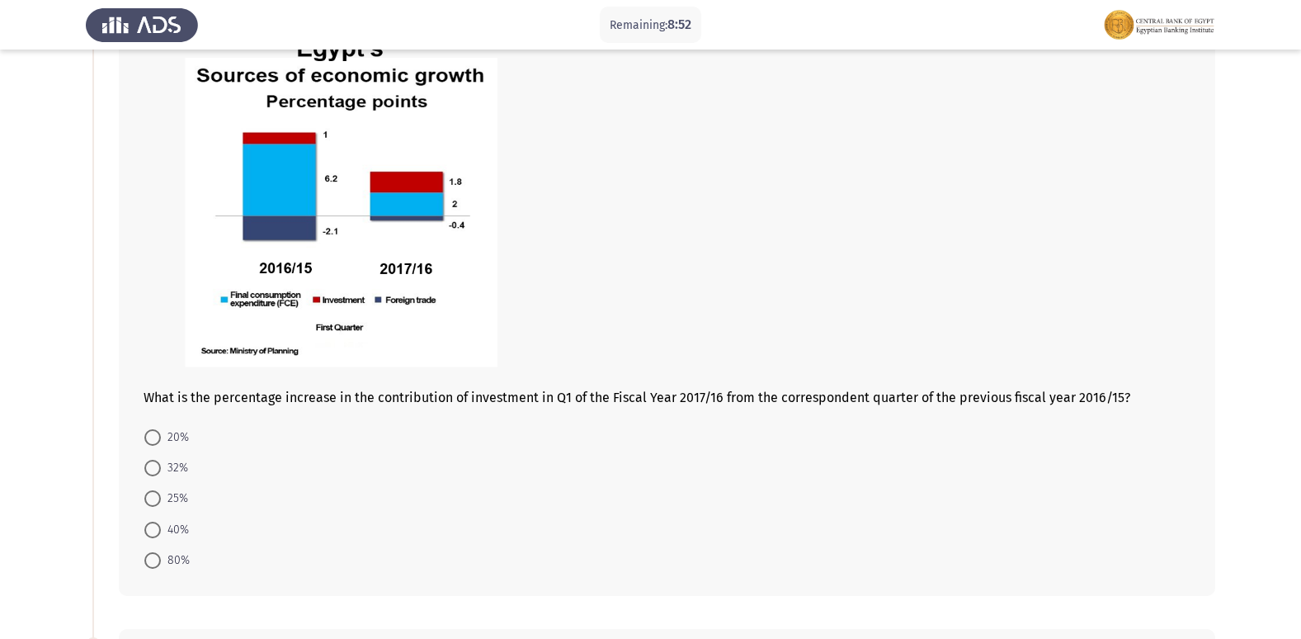
scroll to position [165, 0]
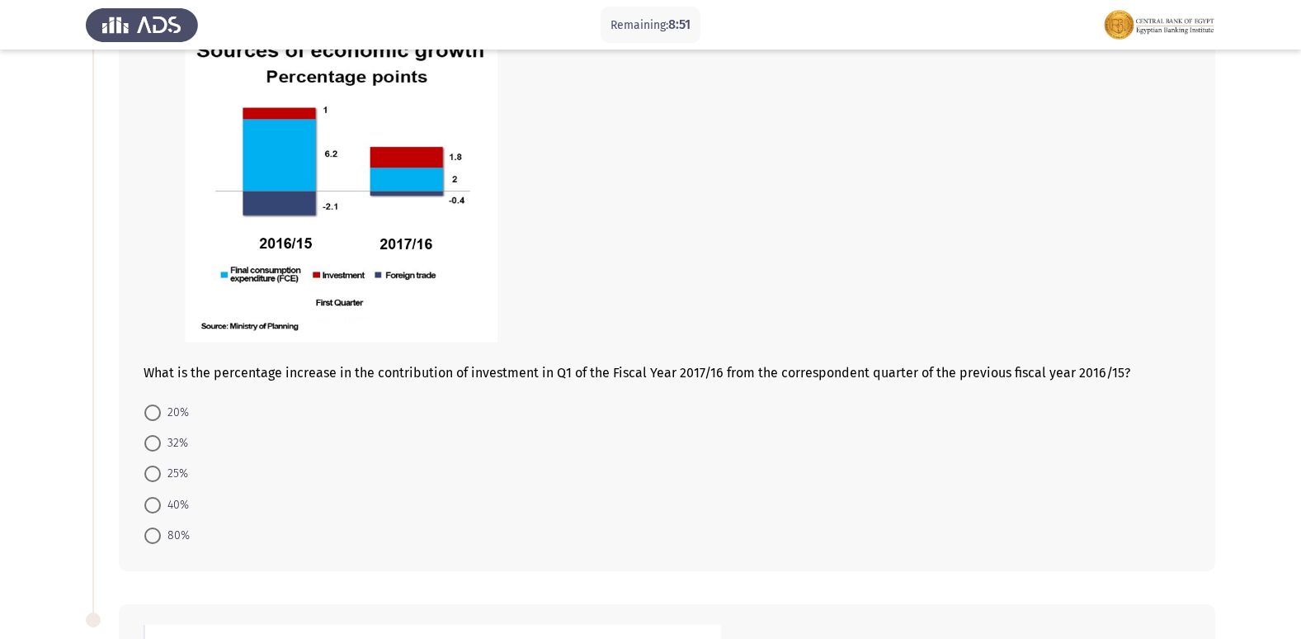
click at [158, 536] on span at bounding box center [152, 535] width 17 height 17
click at [158, 536] on input "80%" at bounding box center [152, 535] width 17 height 17
radio input "true"
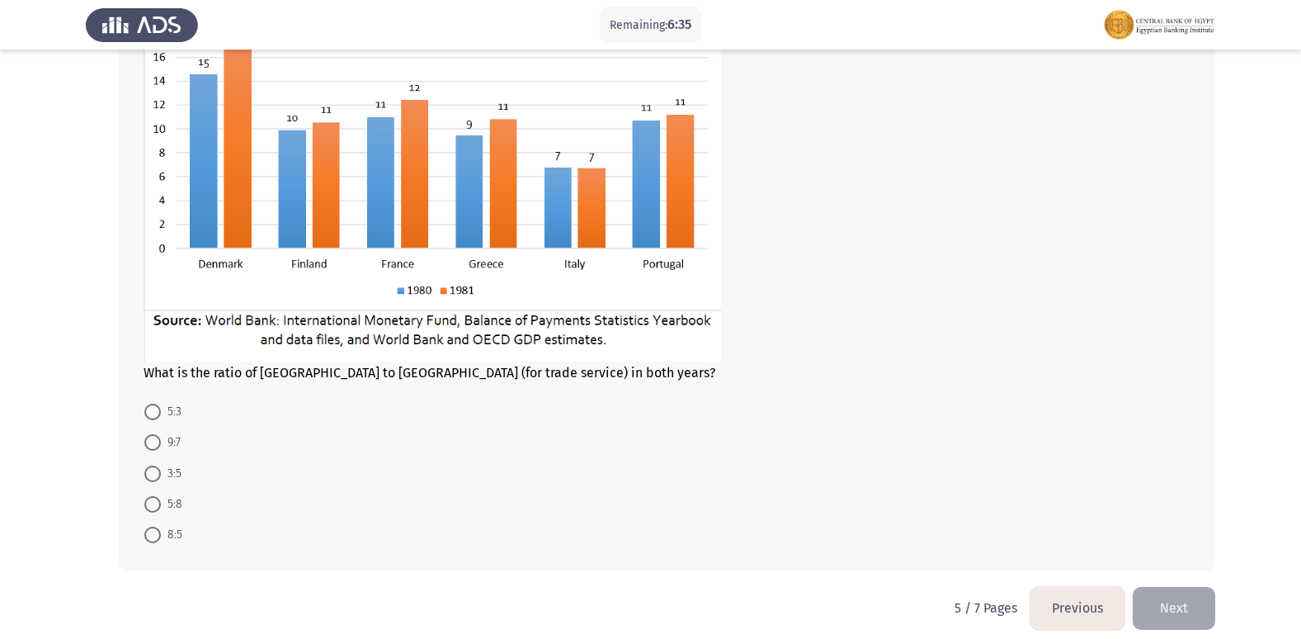
scroll to position [822, 0]
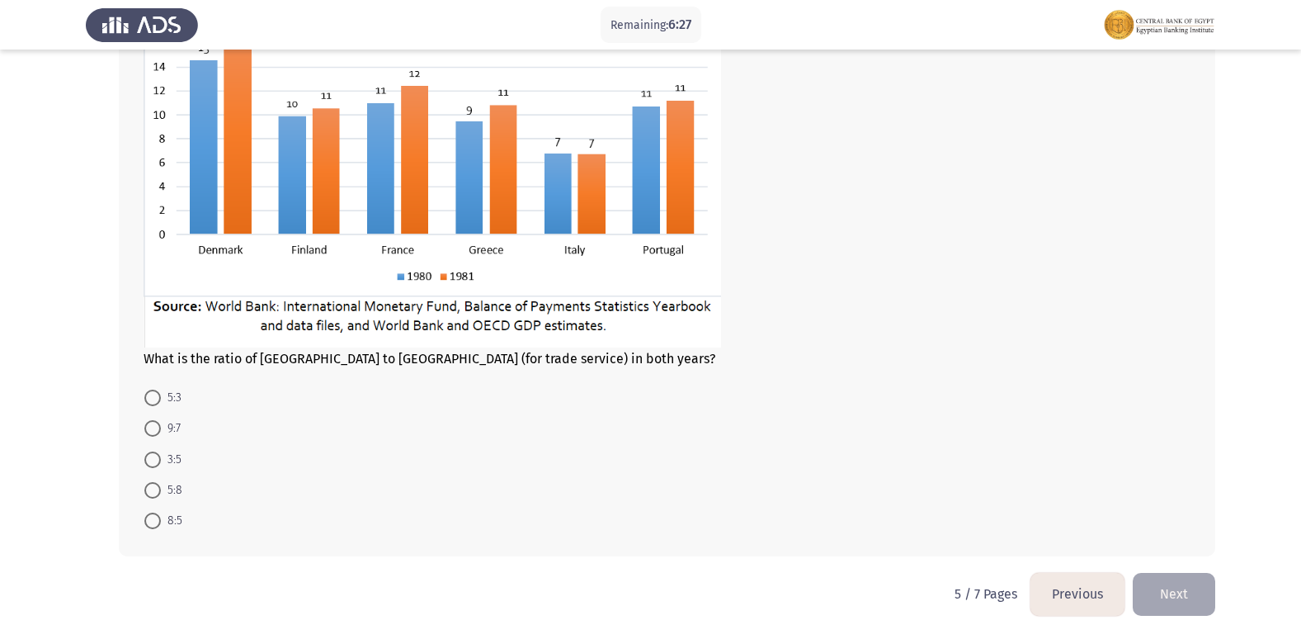
click at [150, 518] on span at bounding box center [152, 520] width 17 height 17
click at [150, 518] on input "8:5" at bounding box center [152, 520] width 17 height 17
radio input "true"
click at [1165, 587] on button "Next" at bounding box center [1174, 594] width 83 height 42
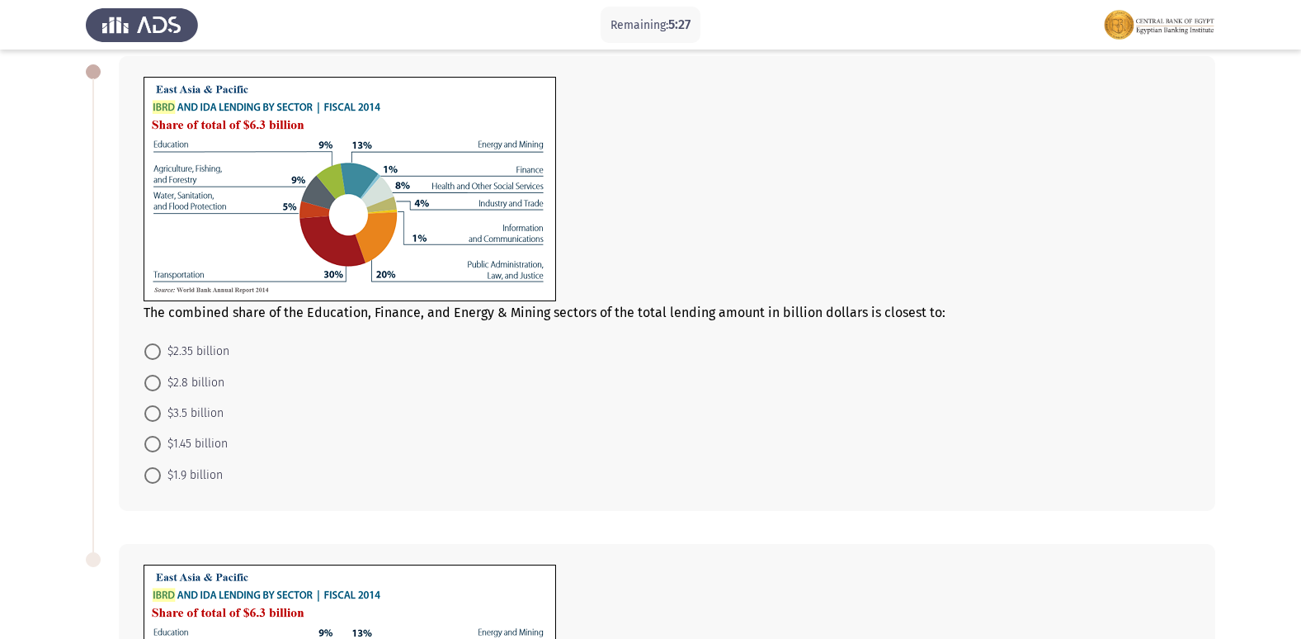
scroll to position [0, 0]
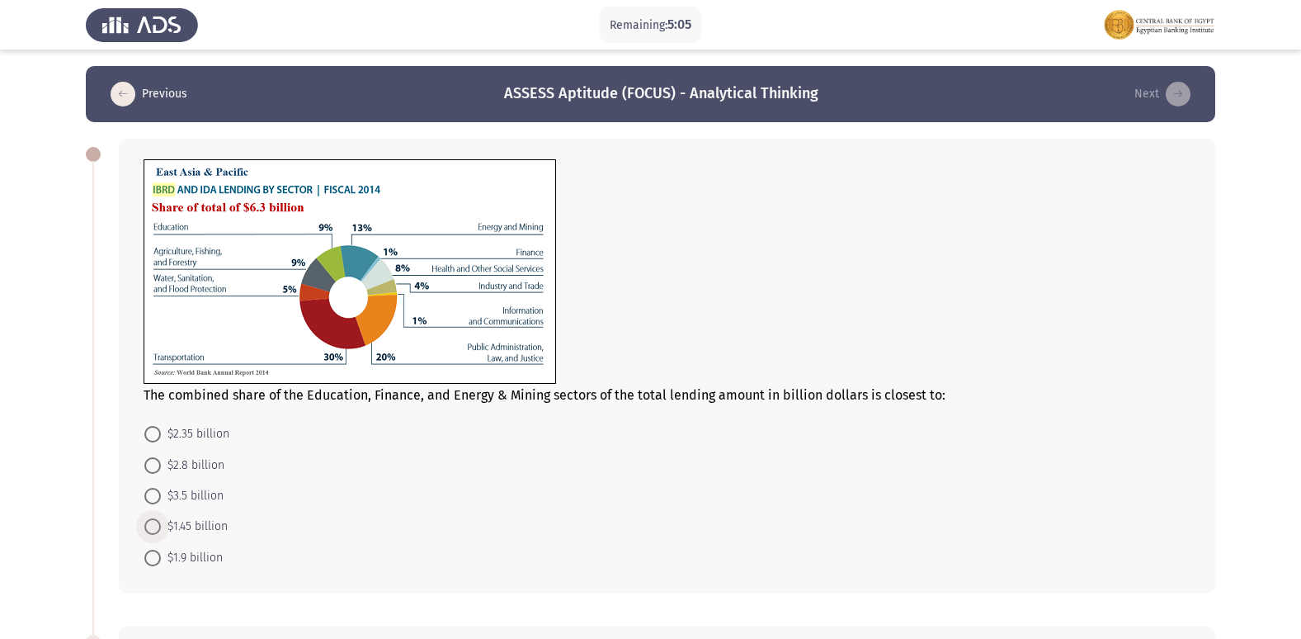
click at [147, 521] on span at bounding box center [152, 526] width 17 height 17
click at [147, 521] on input "$1.45 billion" at bounding box center [152, 526] width 17 height 17
radio input "true"
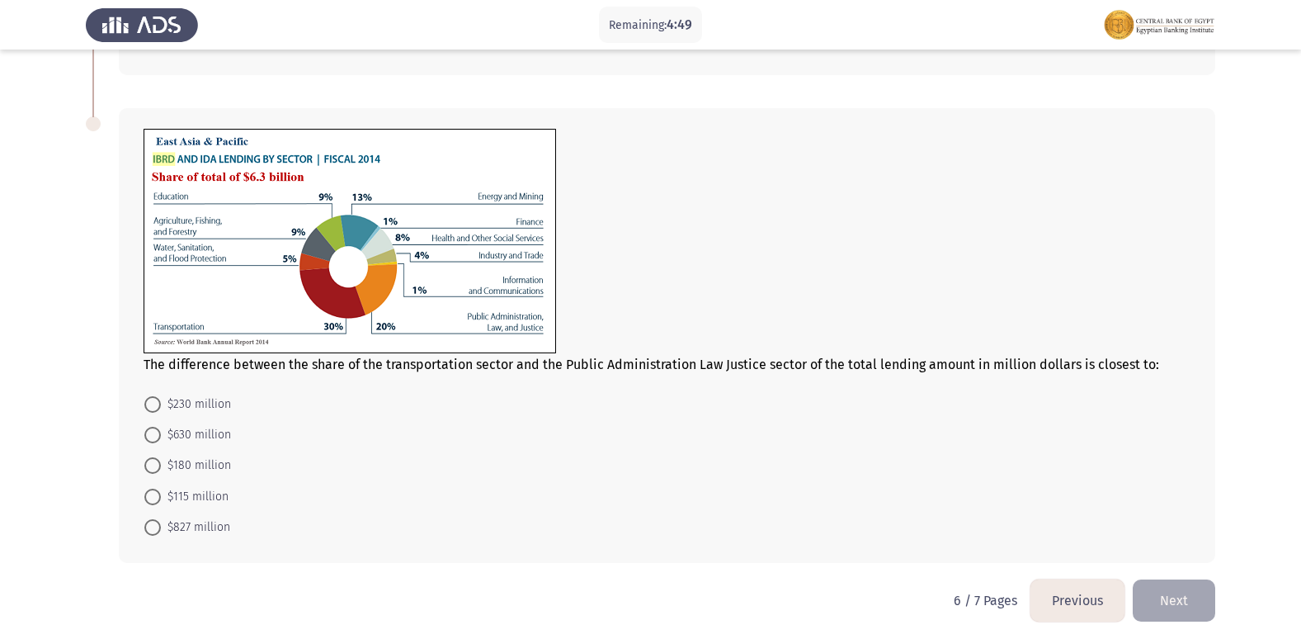
scroll to position [523, 0]
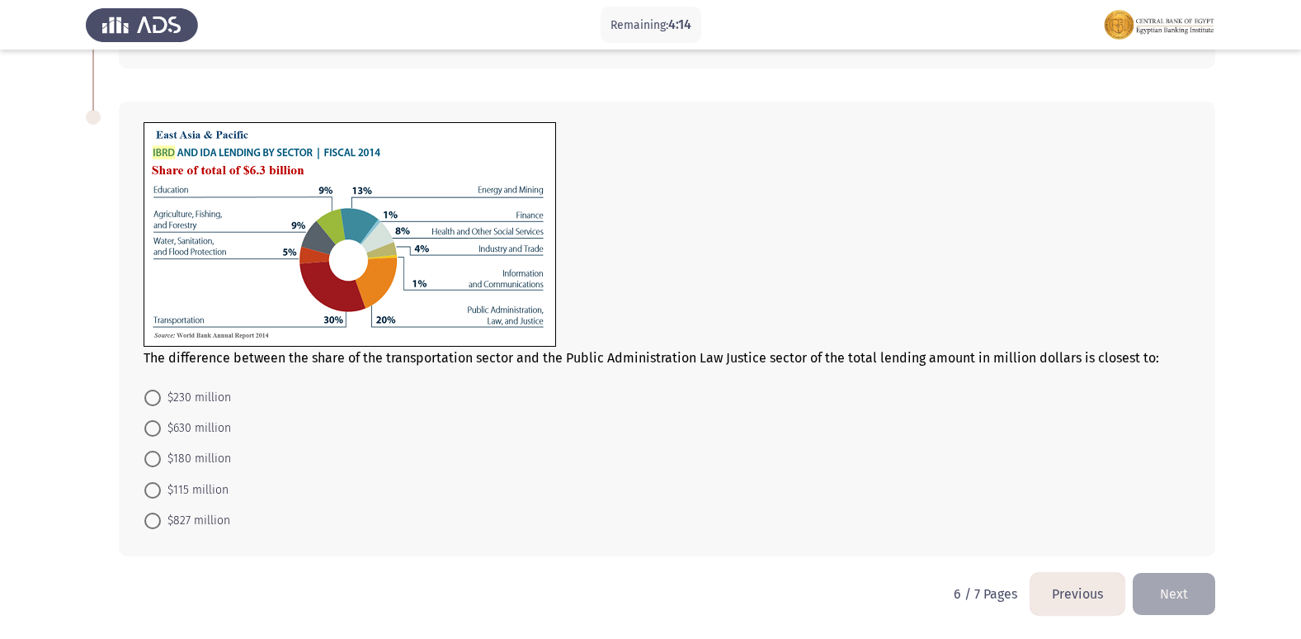
click at [153, 426] on span at bounding box center [152, 428] width 17 height 17
click at [153, 426] on input "$630 million" at bounding box center [152, 428] width 17 height 17
radio input "true"
click at [1186, 585] on button "Next" at bounding box center [1174, 594] width 83 height 42
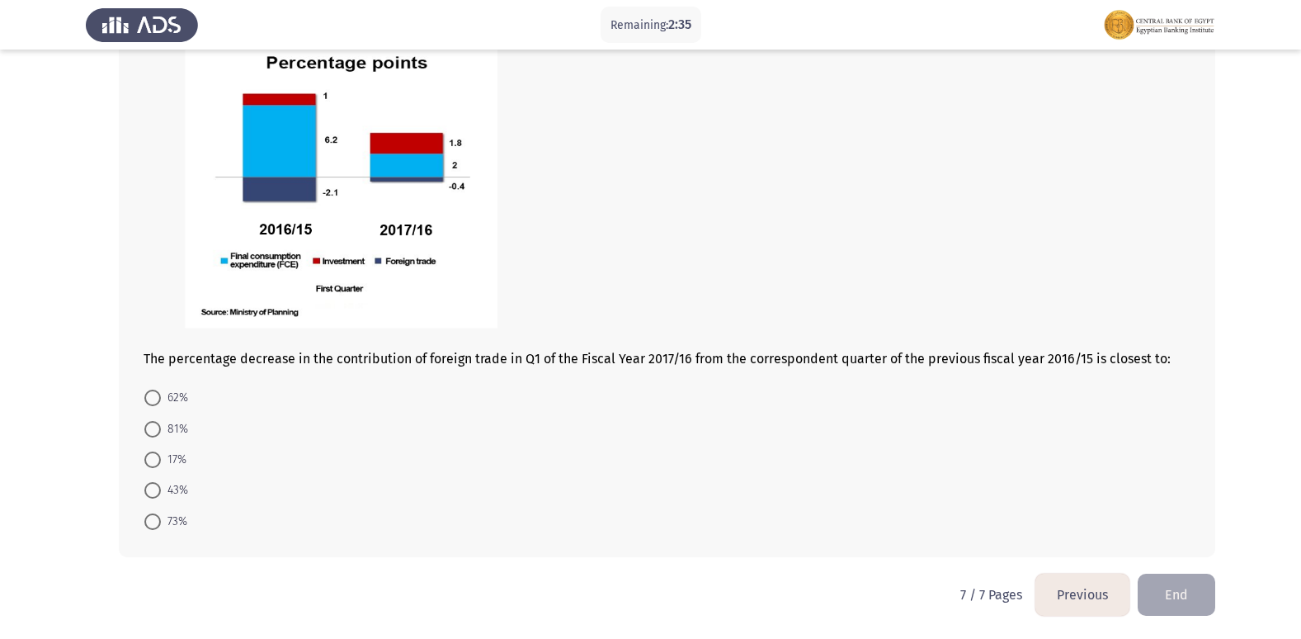
scroll to position [647, 0]
click at [154, 482] on span at bounding box center [152, 489] width 17 height 17
click at [154, 482] on input "43%" at bounding box center [152, 489] width 17 height 17
radio input "true"
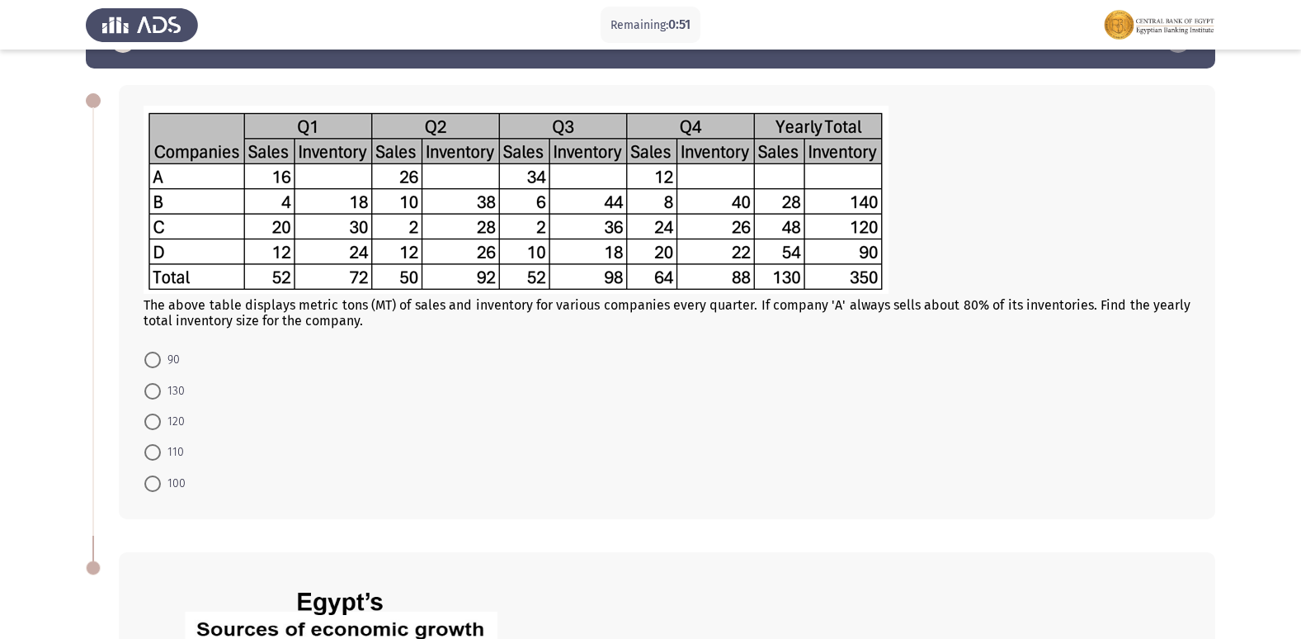
scroll to position [83, 0]
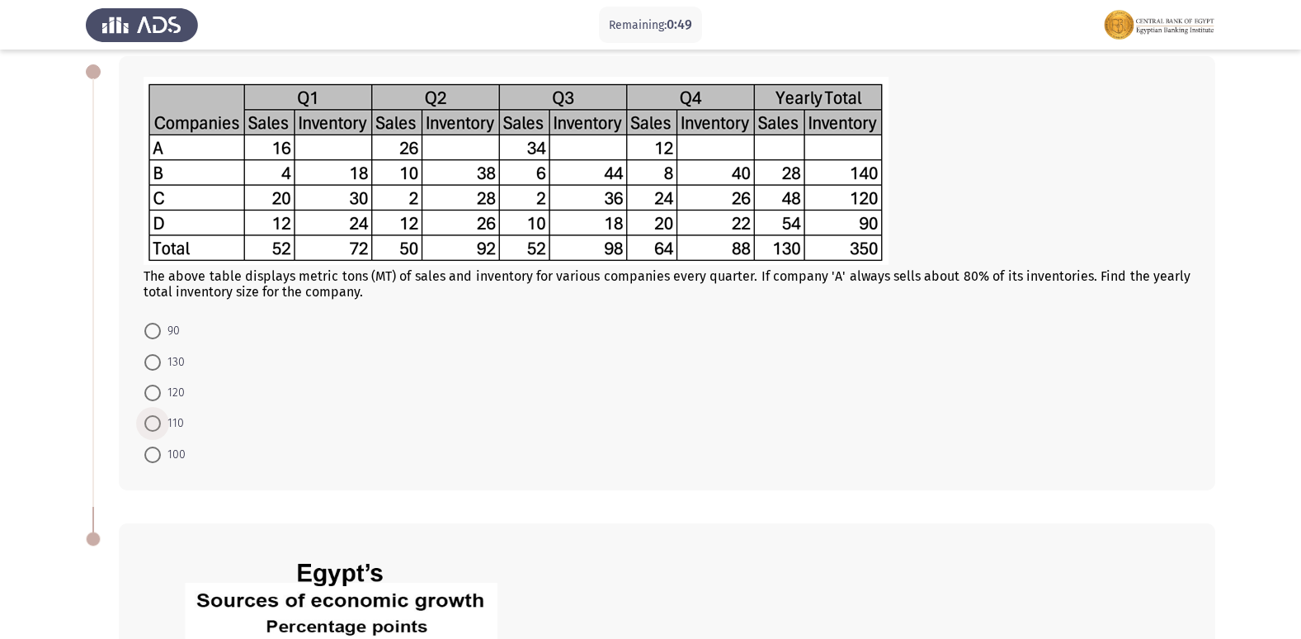
click at [153, 418] on span at bounding box center [152, 423] width 17 height 17
click at [153, 418] on input "110" at bounding box center [152, 423] width 17 height 17
radio input "true"
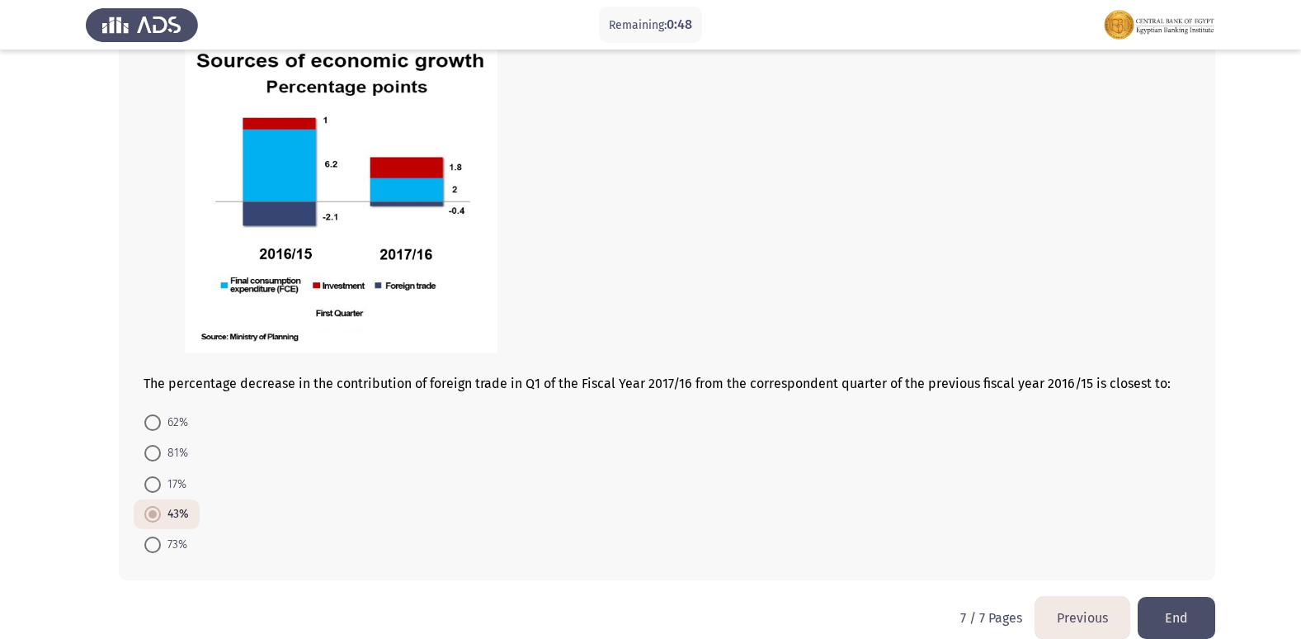
scroll to position [644, 0]
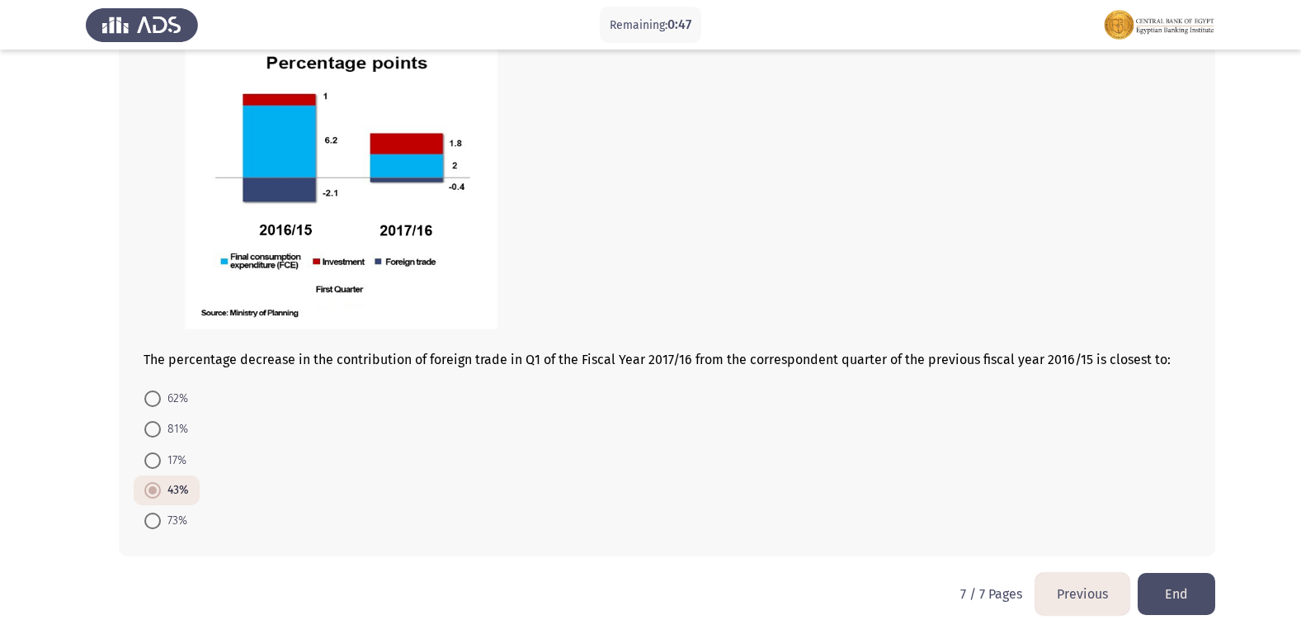
click at [1201, 592] on button "End" at bounding box center [1177, 594] width 78 height 42
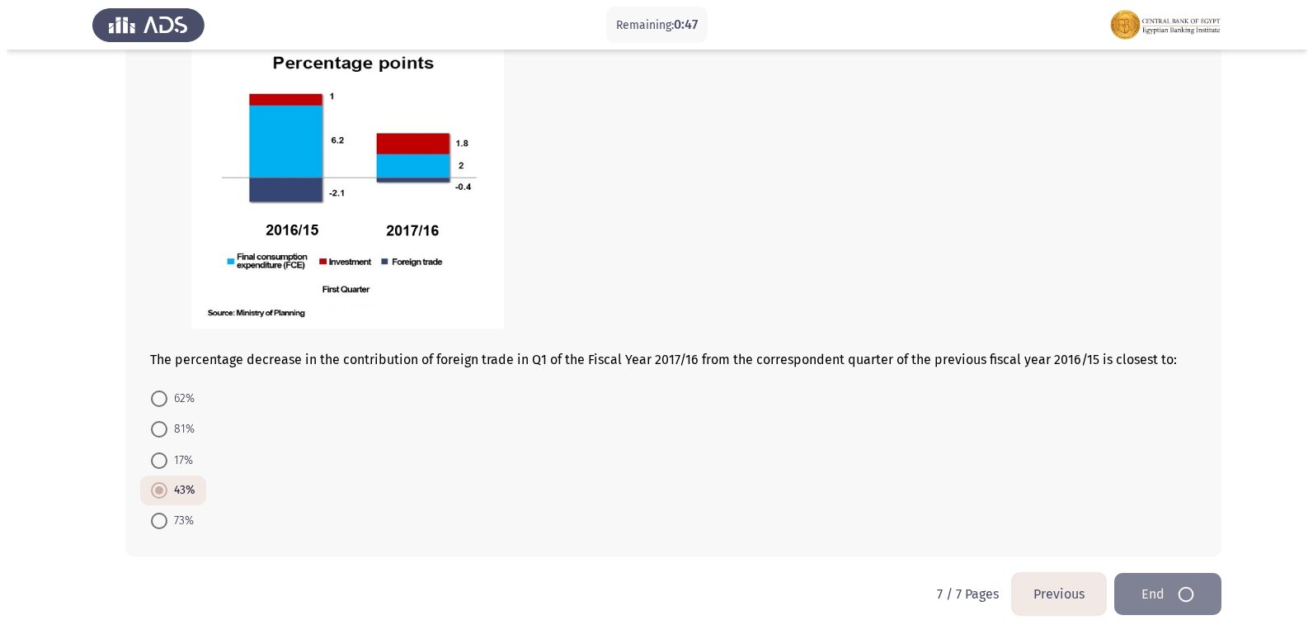
scroll to position [0, 0]
